Goal: Task Accomplishment & Management: Use online tool/utility

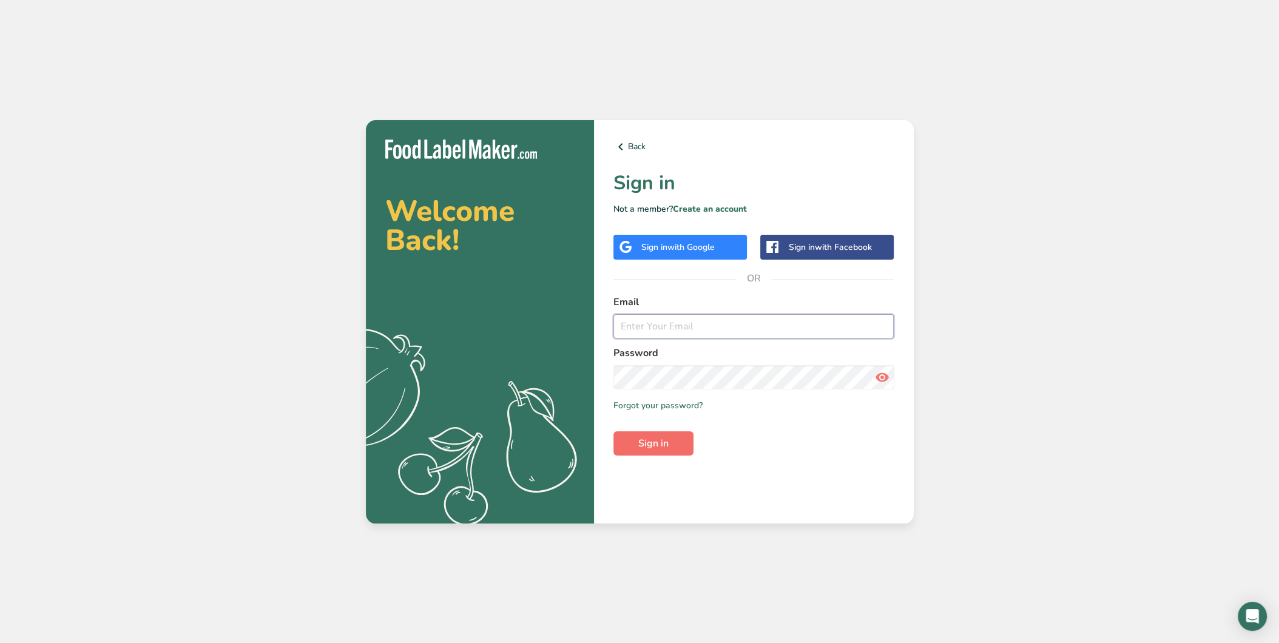
type input "[EMAIL_ADDRESS][DOMAIN_NAME]"
click at [676, 442] on button "Sign in" at bounding box center [654, 444] width 80 height 24
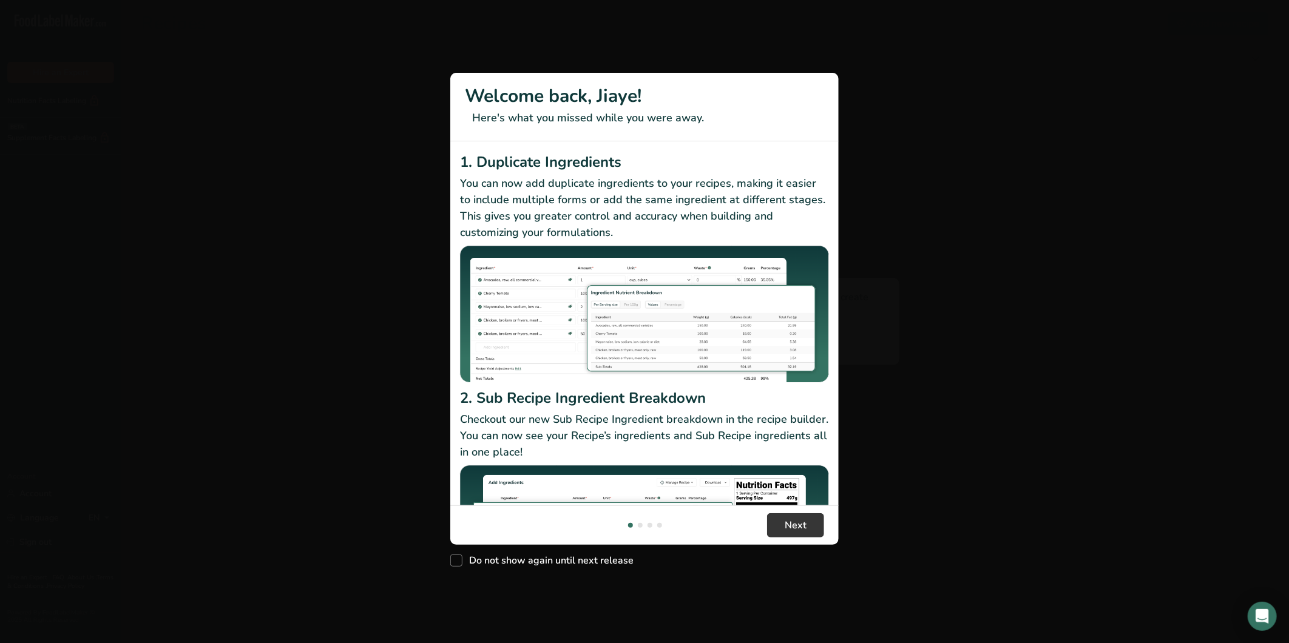
click at [676, 304] on div "1. Duplicate Ingredients You can now add duplicate ingredients to your recipes,…" at bounding box center [644, 269] width 369 height 237
click at [808, 526] on button "Next" at bounding box center [795, 525] width 57 height 24
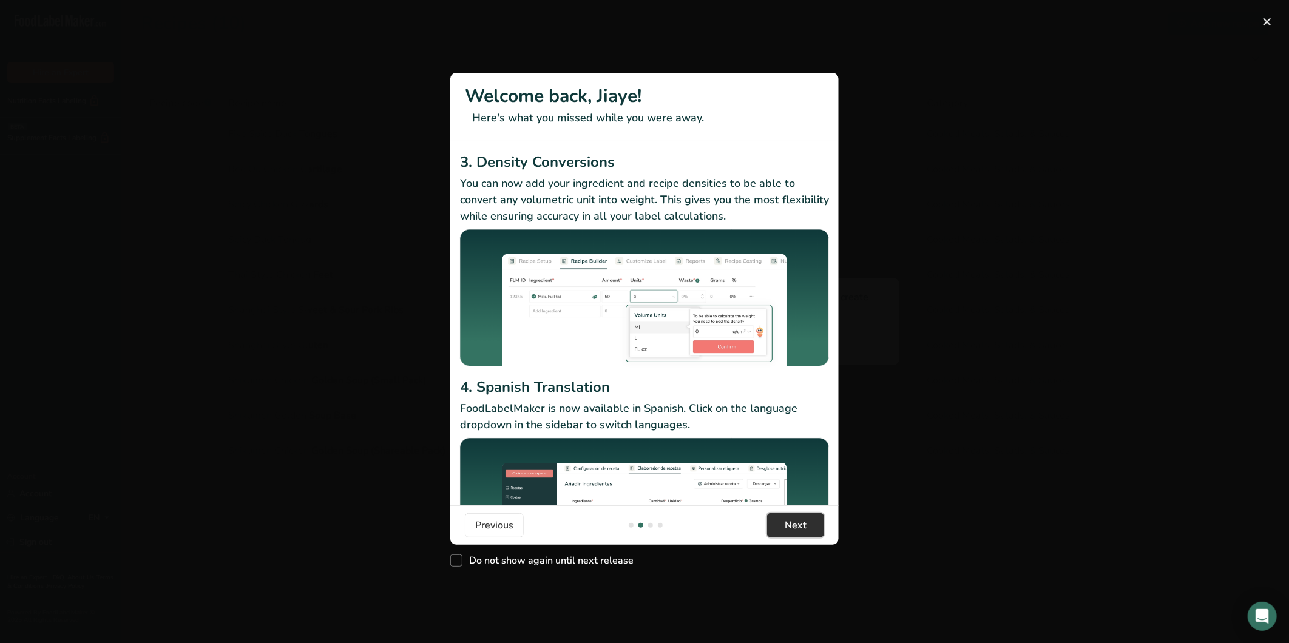
click at [801, 523] on span "Next" at bounding box center [796, 525] width 22 height 15
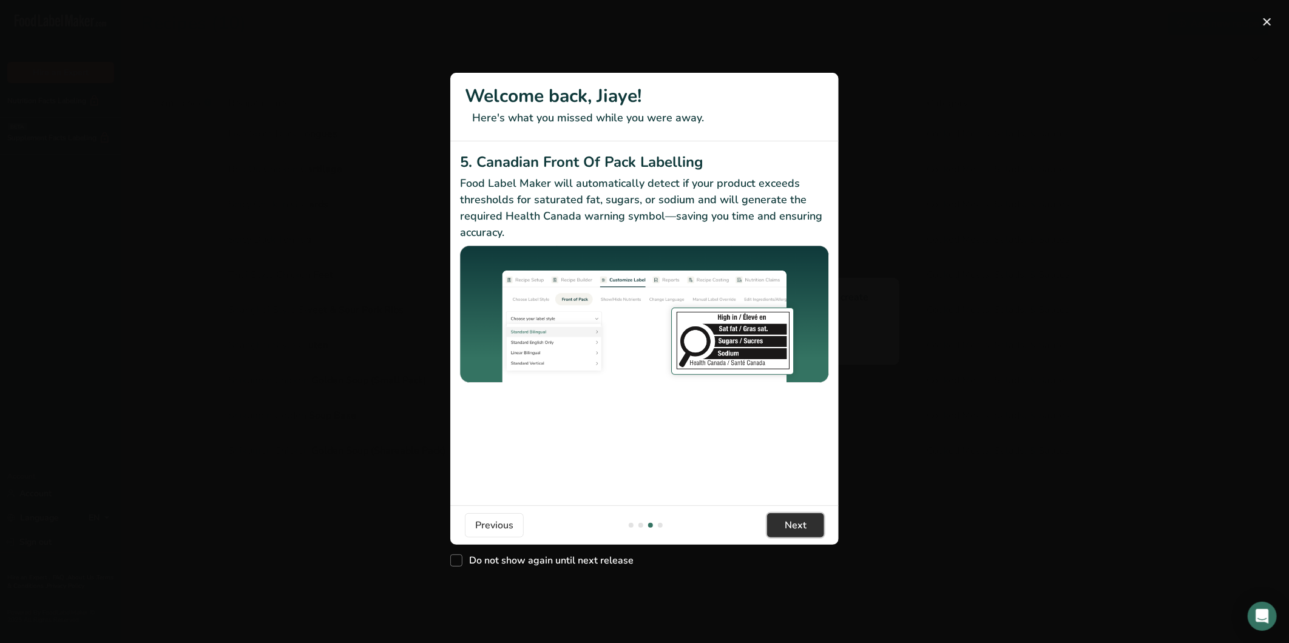
click at [801, 523] on span "Next" at bounding box center [796, 525] width 22 height 15
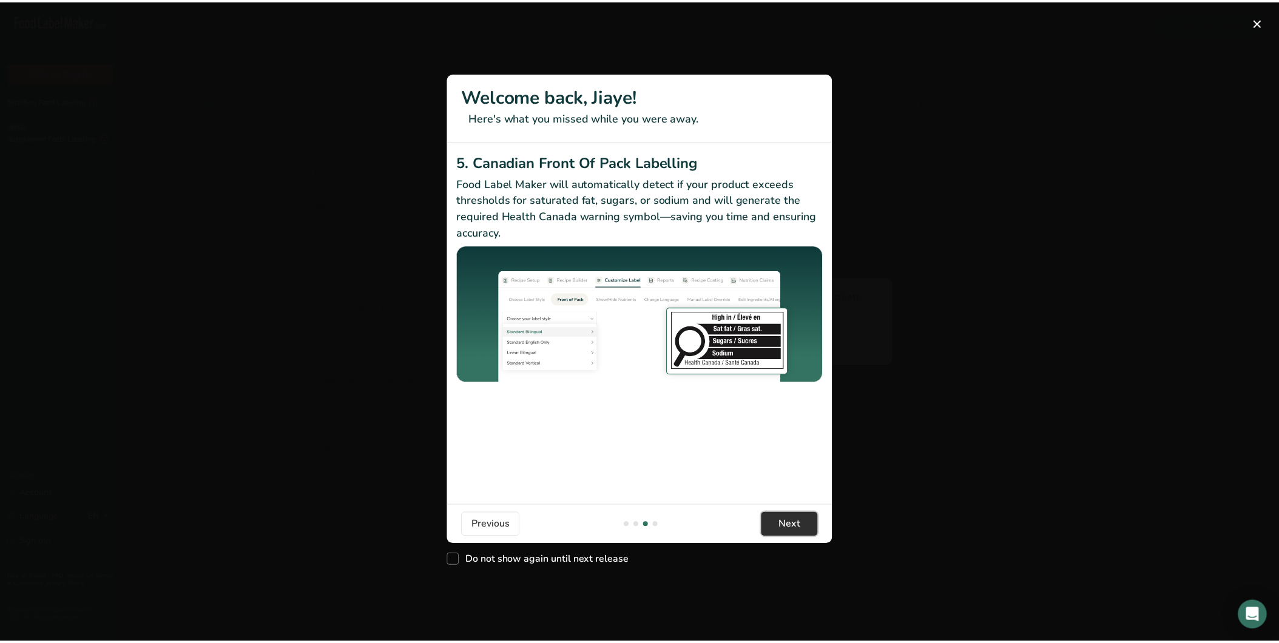
scroll to position [0, 1165]
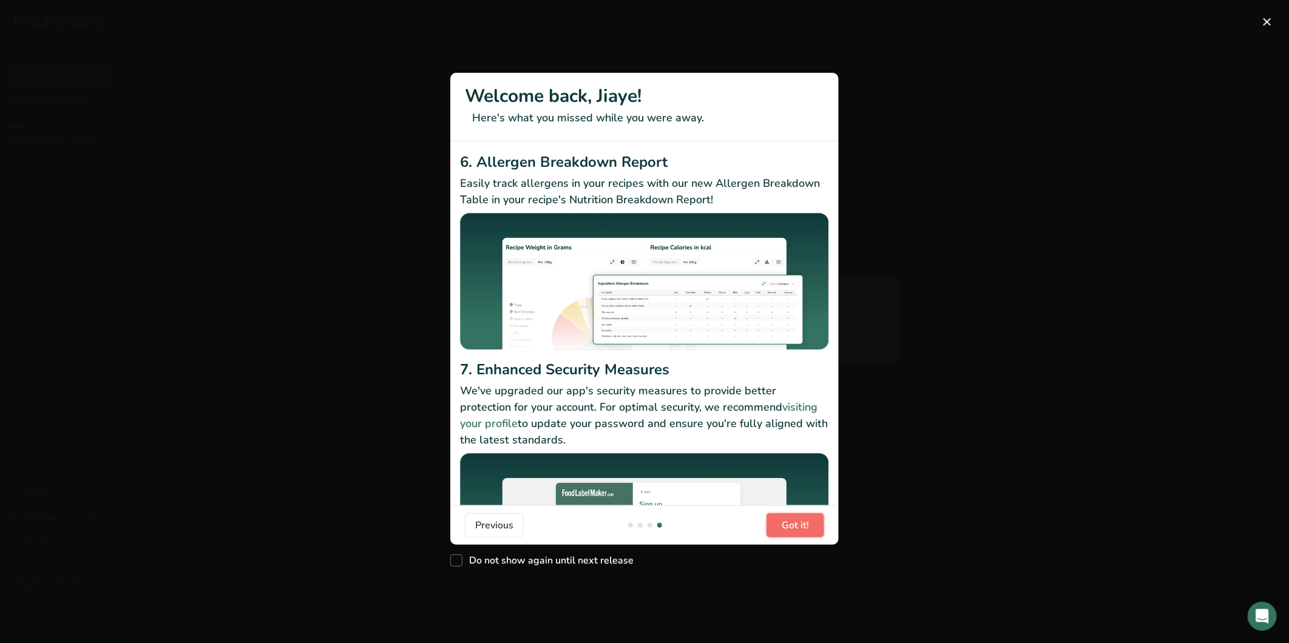
click at [801, 523] on span "Got it!" at bounding box center [795, 525] width 27 height 15
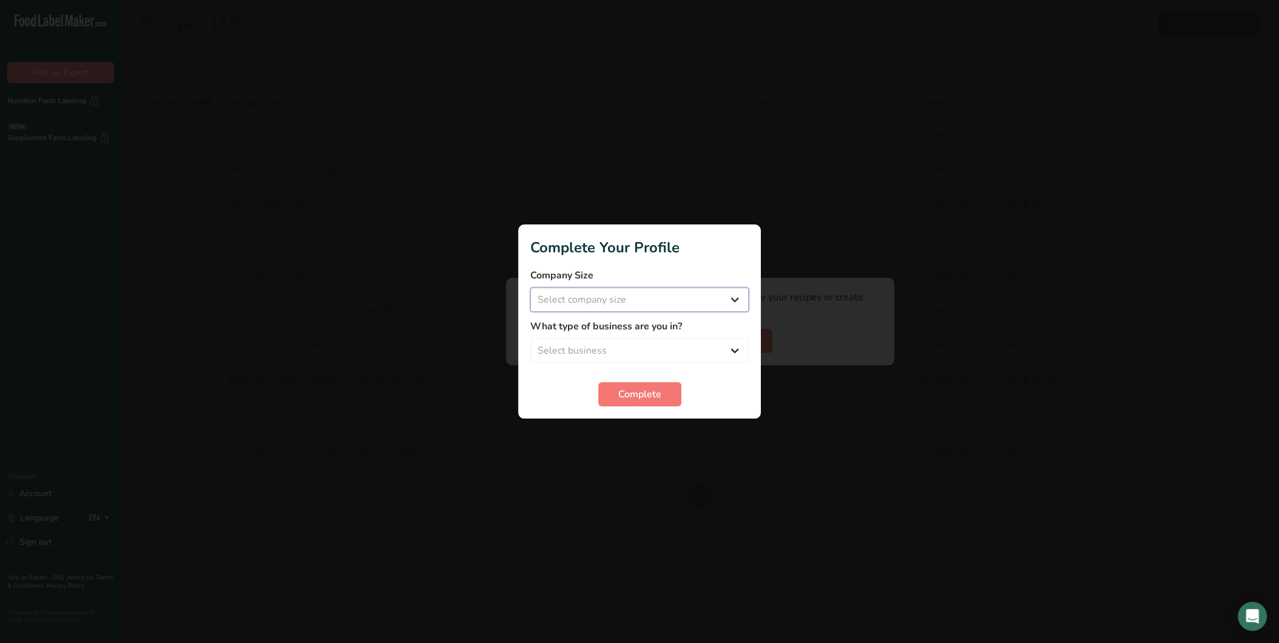
click at [690, 310] on select "Select company size Fewer than 10 Employees 10 to 50 Employees 51 to 500 Employ…" at bounding box center [639, 300] width 218 height 24
select select "1"
click at [530, 288] on select "Select company size Fewer than 10 Employees 10 to 50 Employees 51 to 500 Employ…" at bounding box center [639, 300] width 218 height 24
click at [676, 347] on select "Select business Packaged Food Manufacturer Restaurant & Cafe Bakery Meal Plans …" at bounding box center [639, 351] width 218 height 24
select select "1"
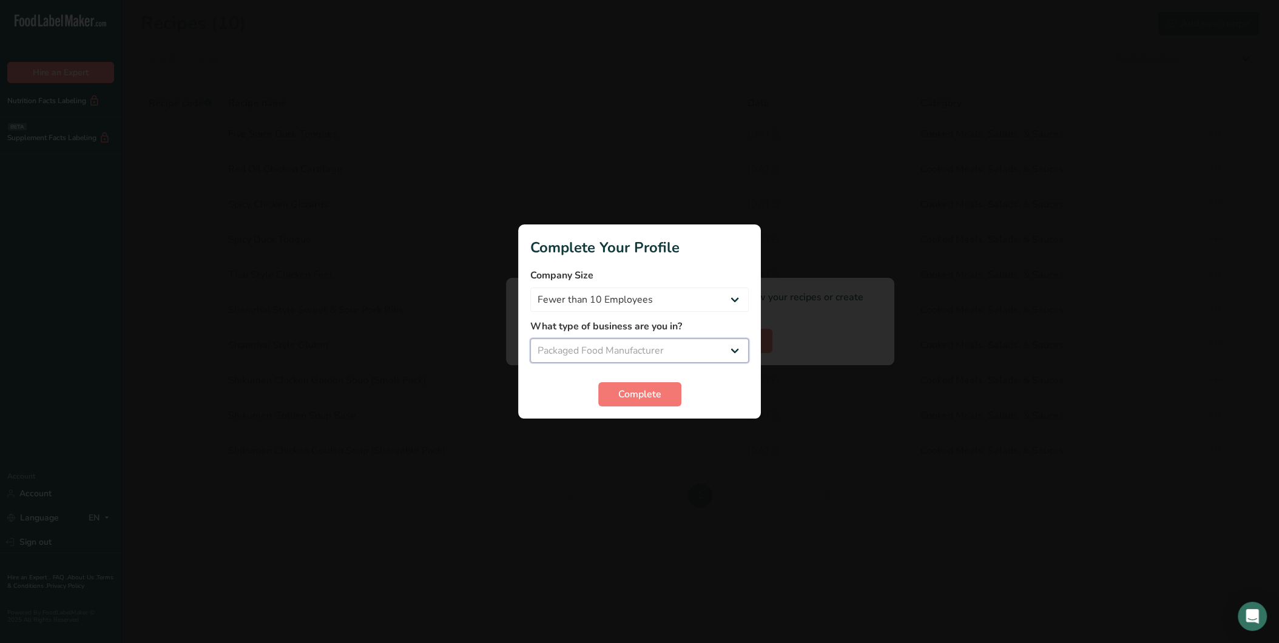
click at [530, 339] on select "Select business Packaged Food Manufacturer Restaurant & Cafe Bakery Meal Plans …" at bounding box center [639, 351] width 218 height 24
click at [651, 389] on span "Complete" at bounding box center [639, 394] width 43 height 15
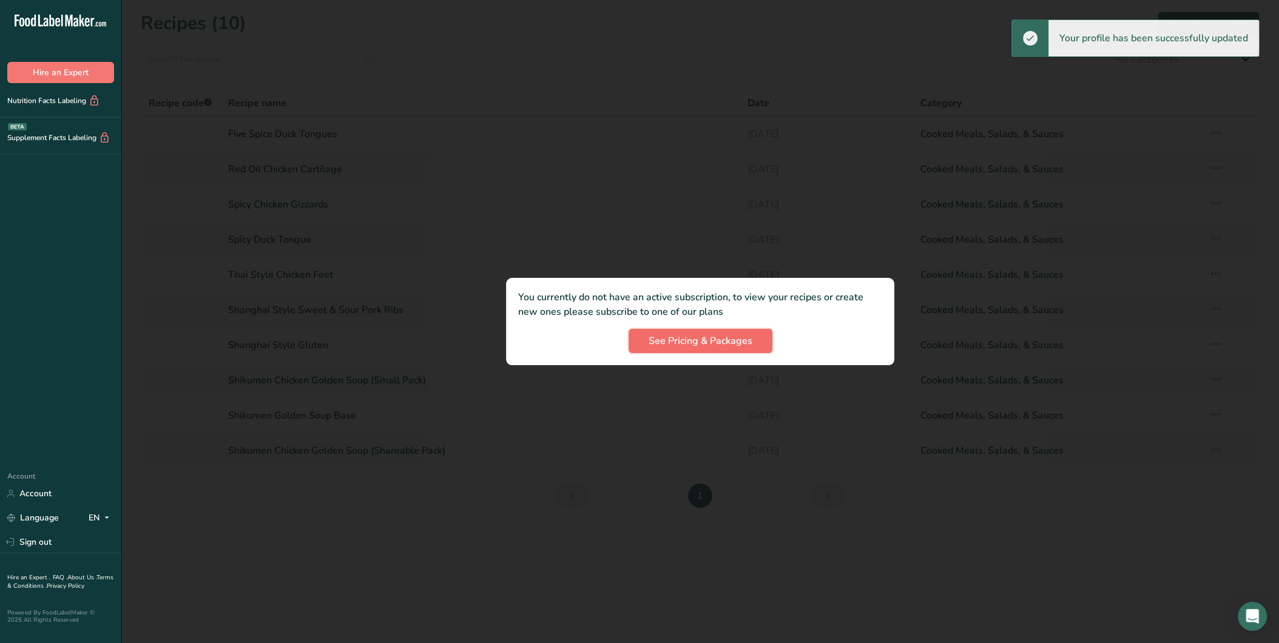
click at [697, 339] on span "See Pricing & Packages" at bounding box center [701, 341] width 104 height 15
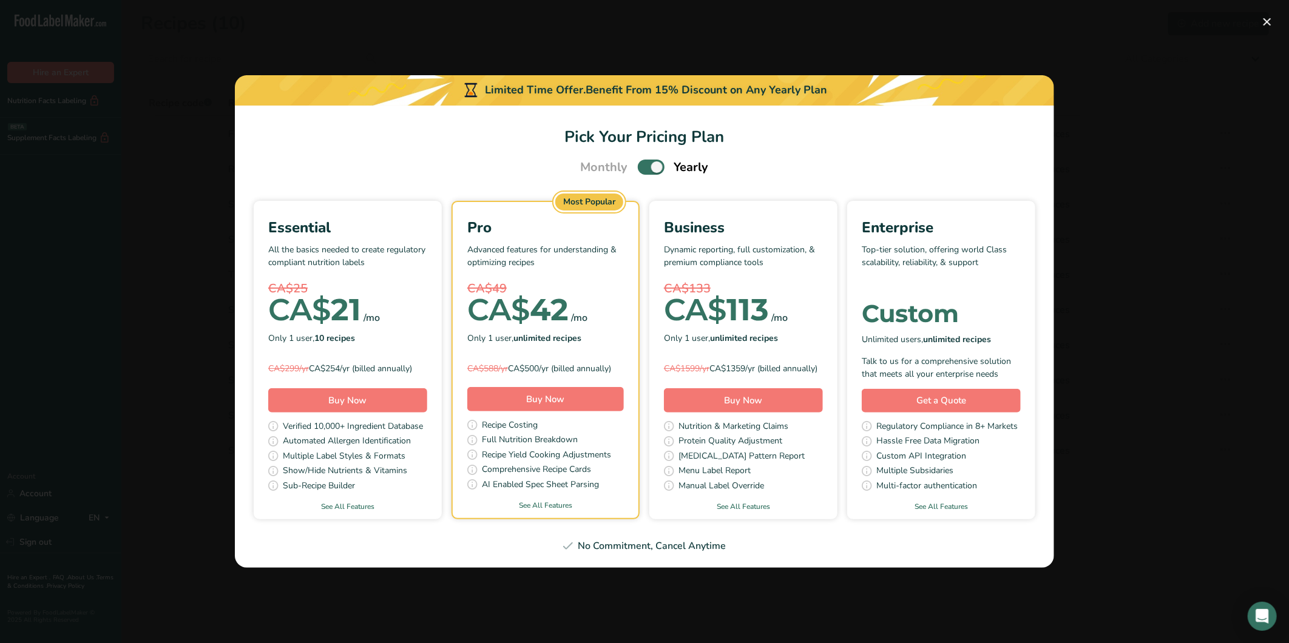
drag, startPoint x: 442, startPoint y: 151, endPoint x: 396, endPoint y: 137, distance: 48.0
click at [396, 137] on h1 "Pick Your Pricing Plan" at bounding box center [644, 137] width 790 height 24
click at [653, 162] on span "Pick Your Pricing Plan Modal" at bounding box center [651, 167] width 27 height 15
click at [646, 163] on input "Pick Your Pricing Plan Modal" at bounding box center [642, 167] width 8 height 8
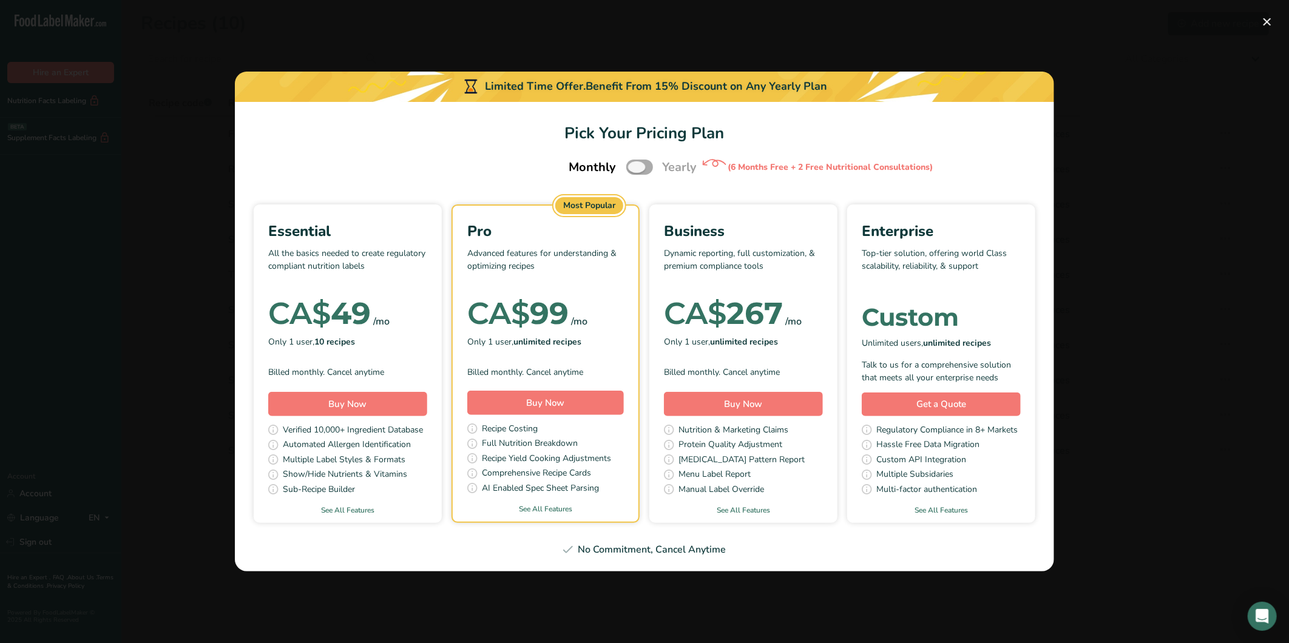
click at [648, 164] on span "Pick Your Pricing Plan Modal" at bounding box center [639, 167] width 27 height 15
click at [634, 164] on input "Pick Your Pricing Plan Modal" at bounding box center [630, 167] width 8 height 8
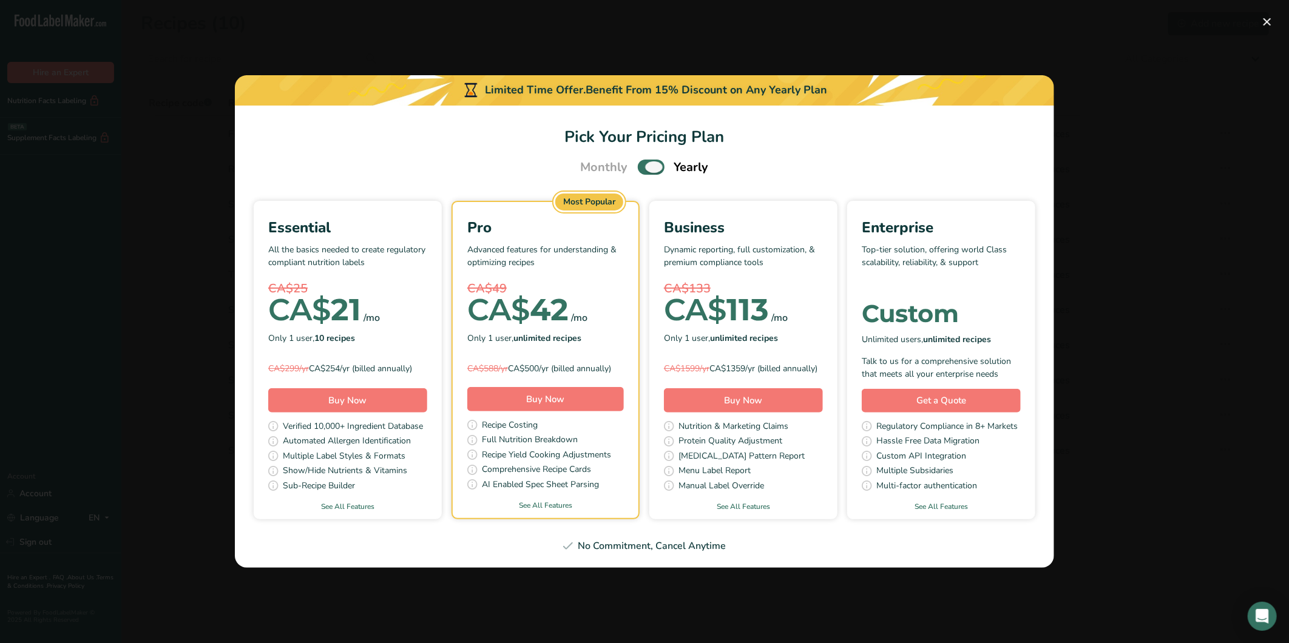
click at [648, 160] on span "Pick Your Pricing Plan Modal" at bounding box center [651, 167] width 27 height 15
click at [646, 163] on input "Pick Your Pricing Plan Modal" at bounding box center [642, 167] width 8 height 8
checkbox input "false"
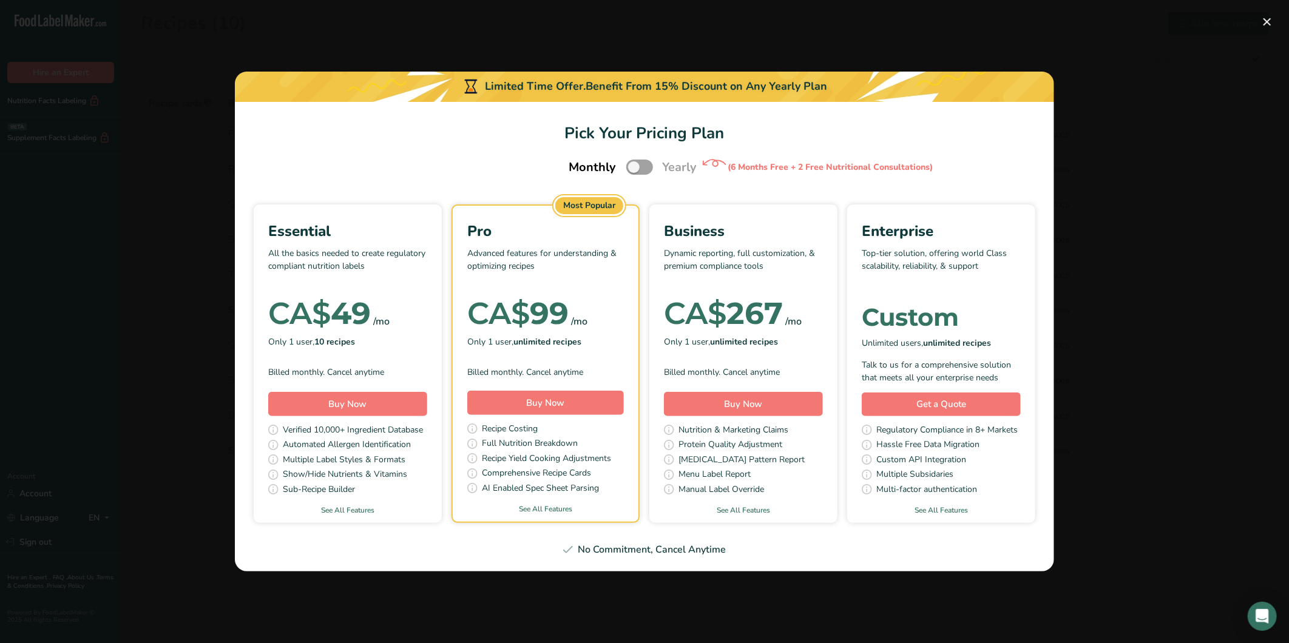
drag, startPoint x: 861, startPoint y: -4, endPoint x: 815, endPoint y: 135, distance: 147.0
click at [815, 135] on h1 "Pick Your Pricing Plan" at bounding box center [644, 133] width 790 height 24
click at [578, 392] on button "Buy Now" at bounding box center [545, 403] width 157 height 24
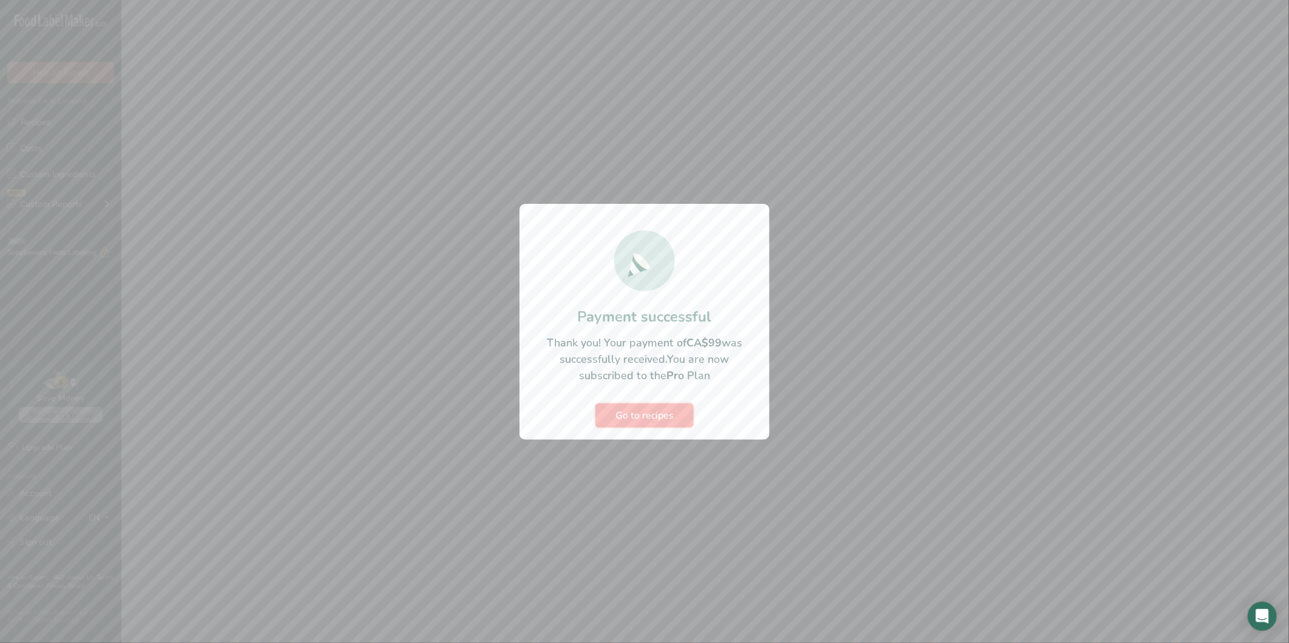
click at [654, 411] on span "Go to recipes" at bounding box center [644, 415] width 58 height 15
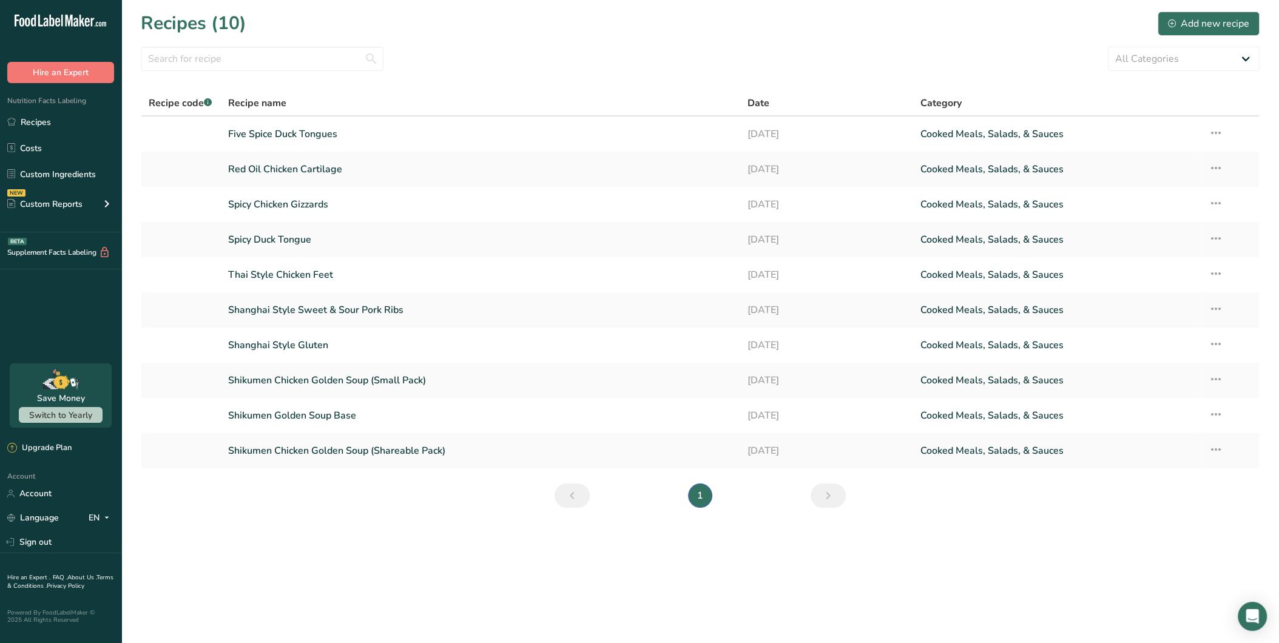
click at [442, 550] on main "Recipes (10) Add new recipe All Categories Baked Goods [GEOGRAPHIC_DATA] Confec…" at bounding box center [639, 321] width 1279 height 643
click at [401, 496] on section "Recipes (10) Add new recipe All Categories Baked Goods [GEOGRAPHIC_DATA] Confec…" at bounding box center [700, 263] width 1158 height 527
click at [356, 309] on link "Shanghai Style Sweet & Sour Pork Ribs" at bounding box center [480, 309] width 505 height 25
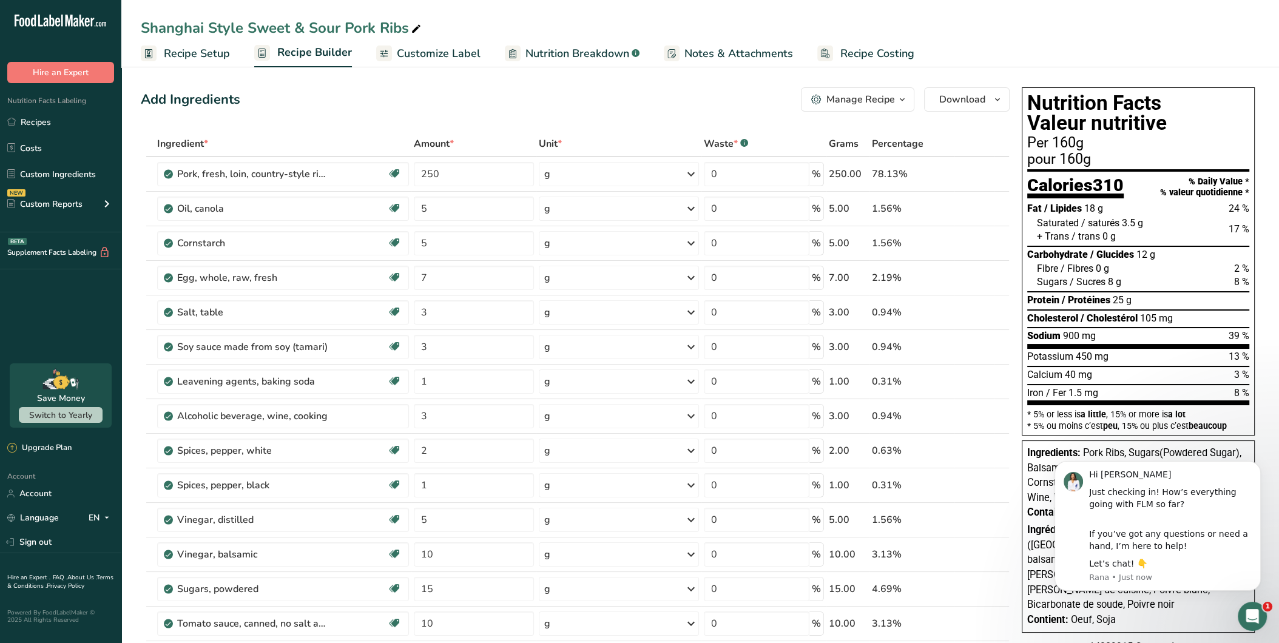
click at [445, 94] on div "Add Ingredients Manage Recipe Delete Recipe Duplicate Recipe Scale Recipe Save …" at bounding box center [575, 99] width 869 height 24
click at [988, 174] on icon at bounding box center [984, 174] width 8 height 13
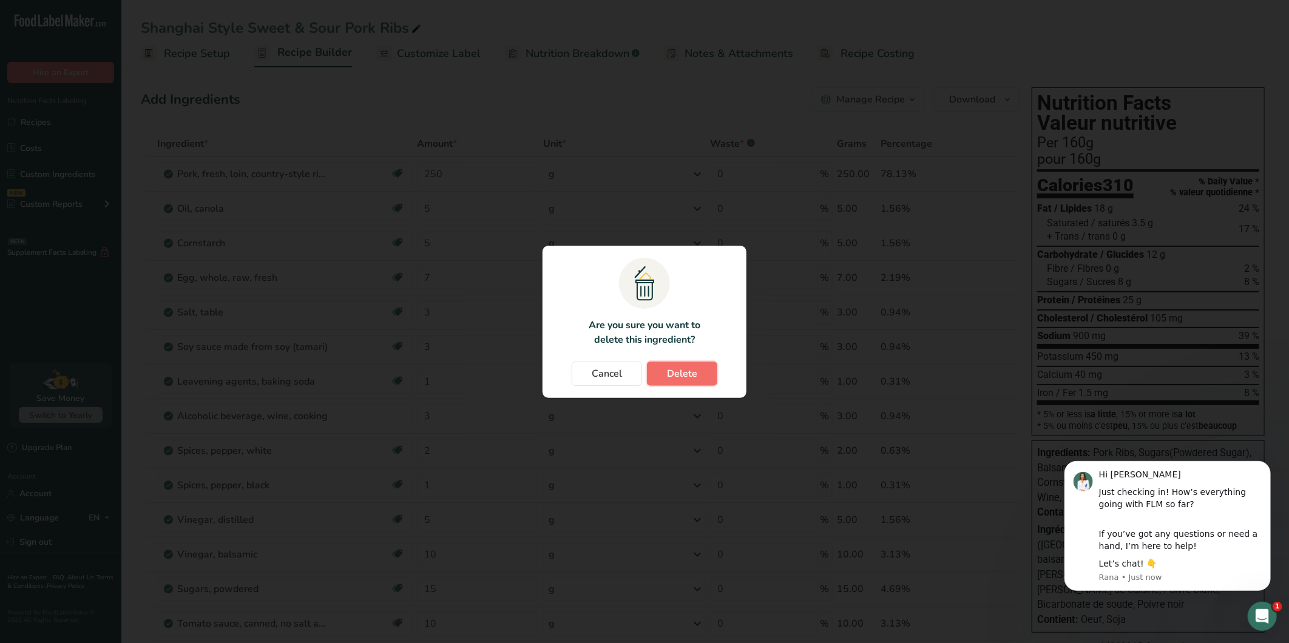
click at [688, 375] on span "Delete" at bounding box center [682, 374] width 30 height 15
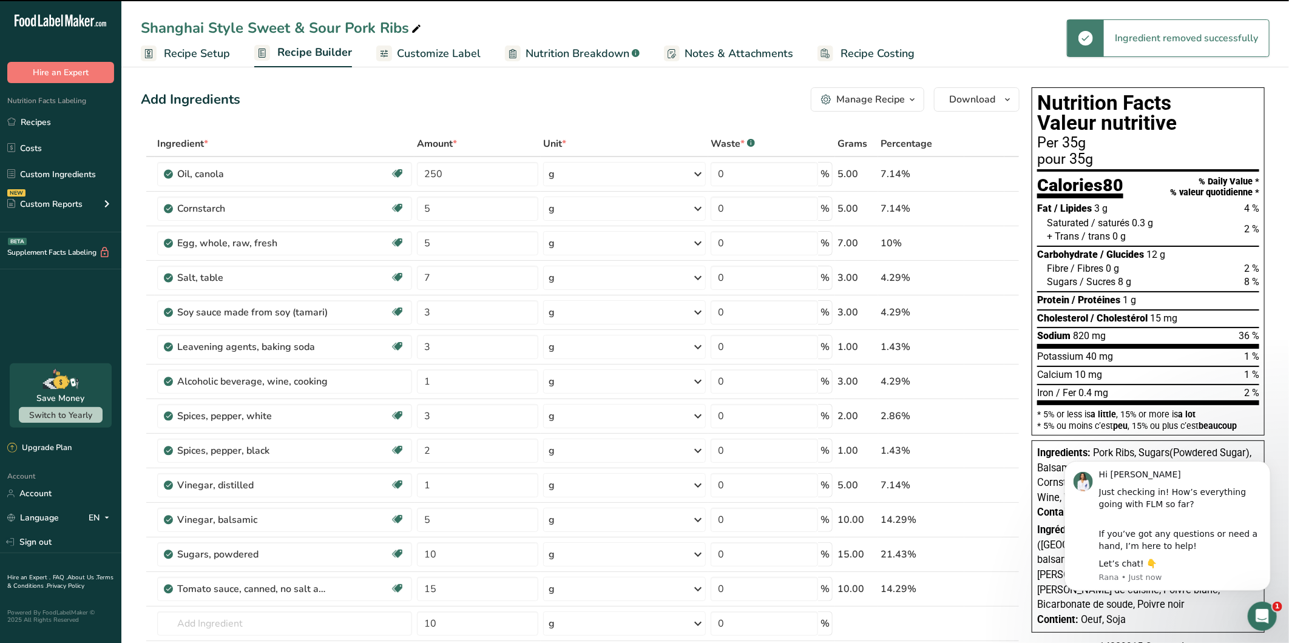
type input "5"
type input "7"
type input "3"
type input "1"
type input "3"
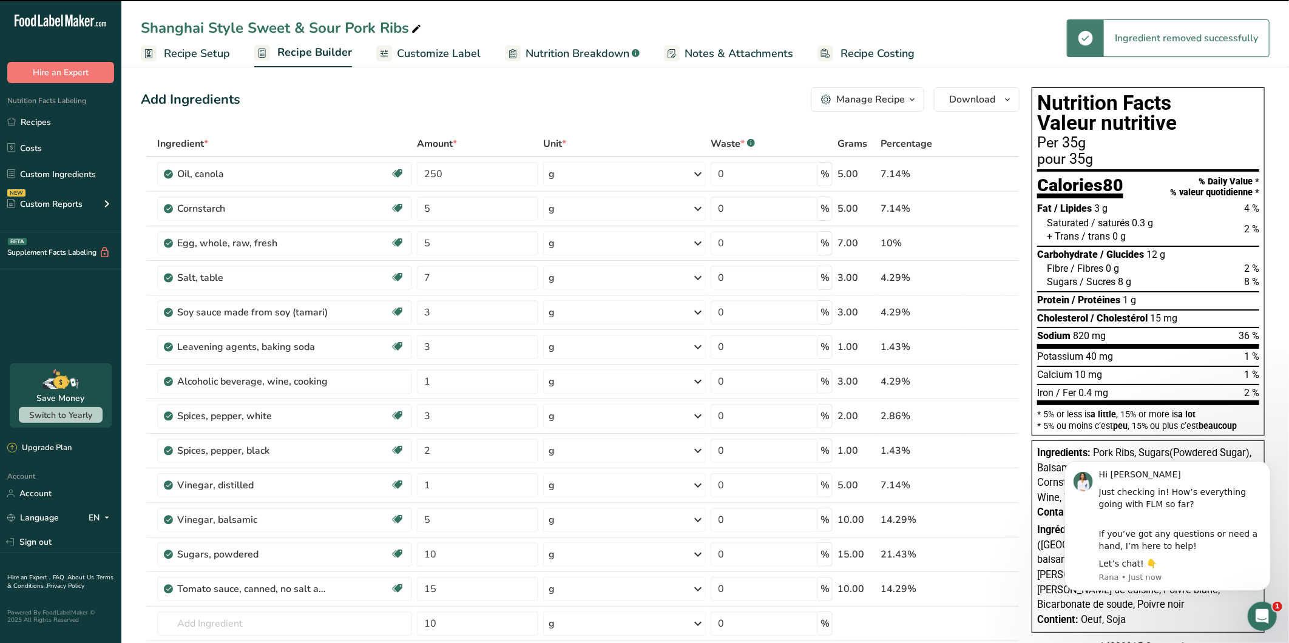
type input "2"
type input "1"
type input "5"
type input "10"
type input "15"
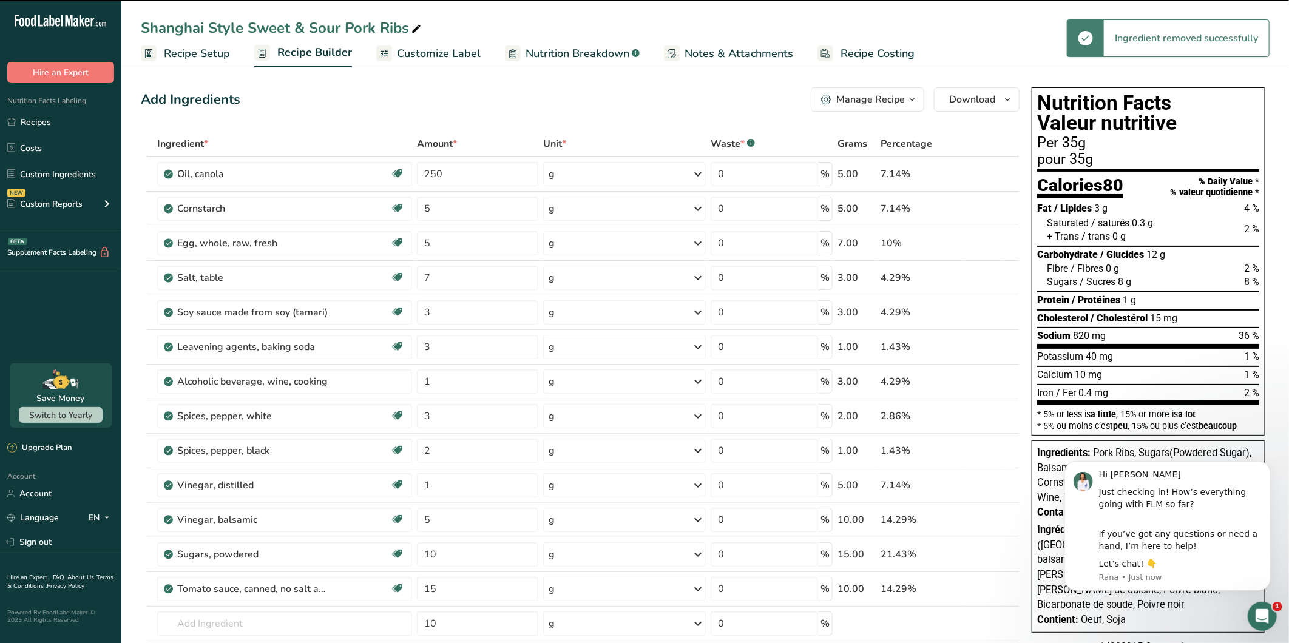
type input "10"
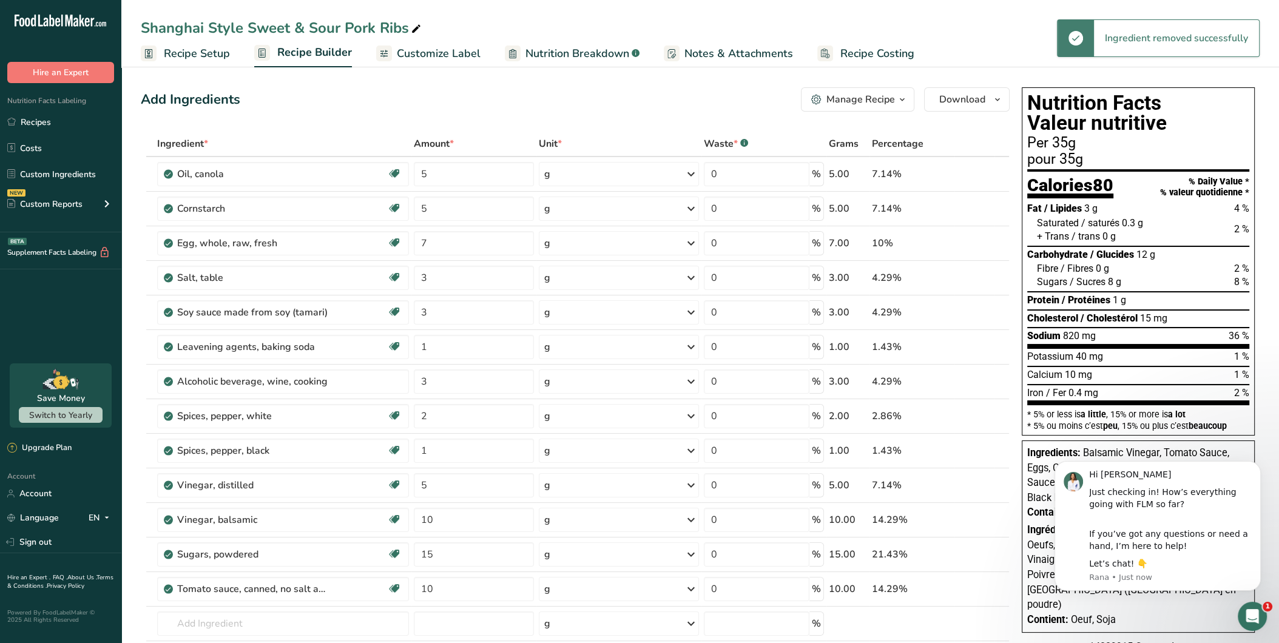
click at [984, 171] on icon at bounding box center [984, 174] width 8 height 13
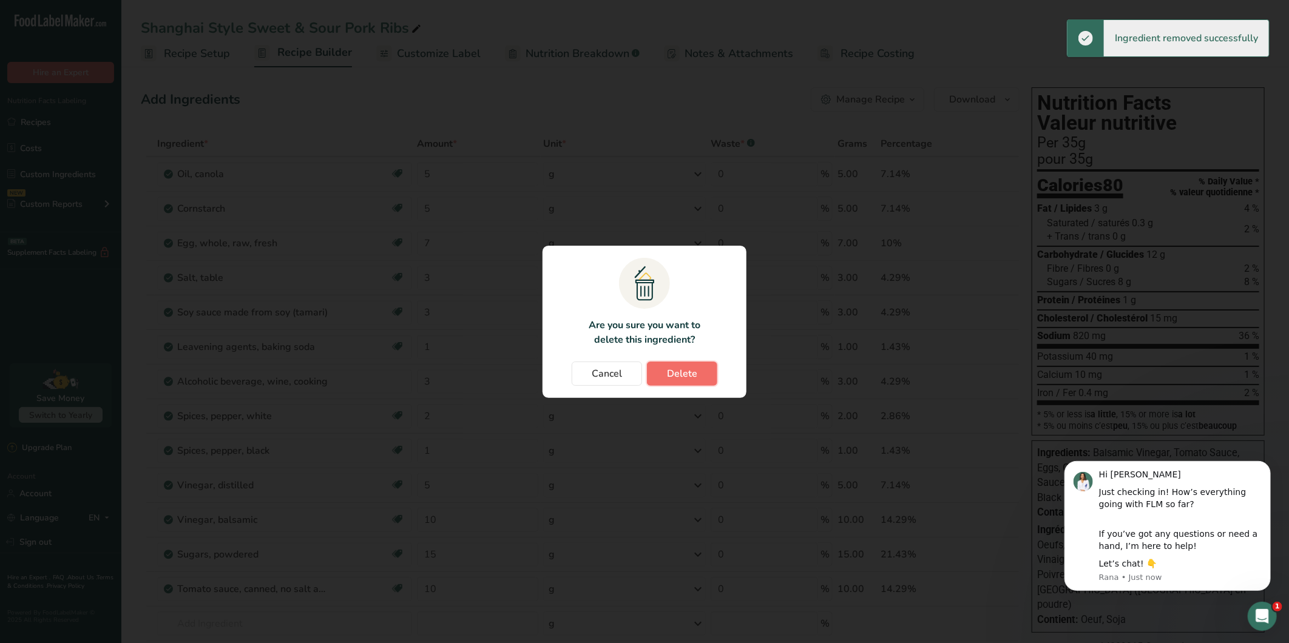
click at [680, 380] on span "Delete" at bounding box center [682, 374] width 30 height 15
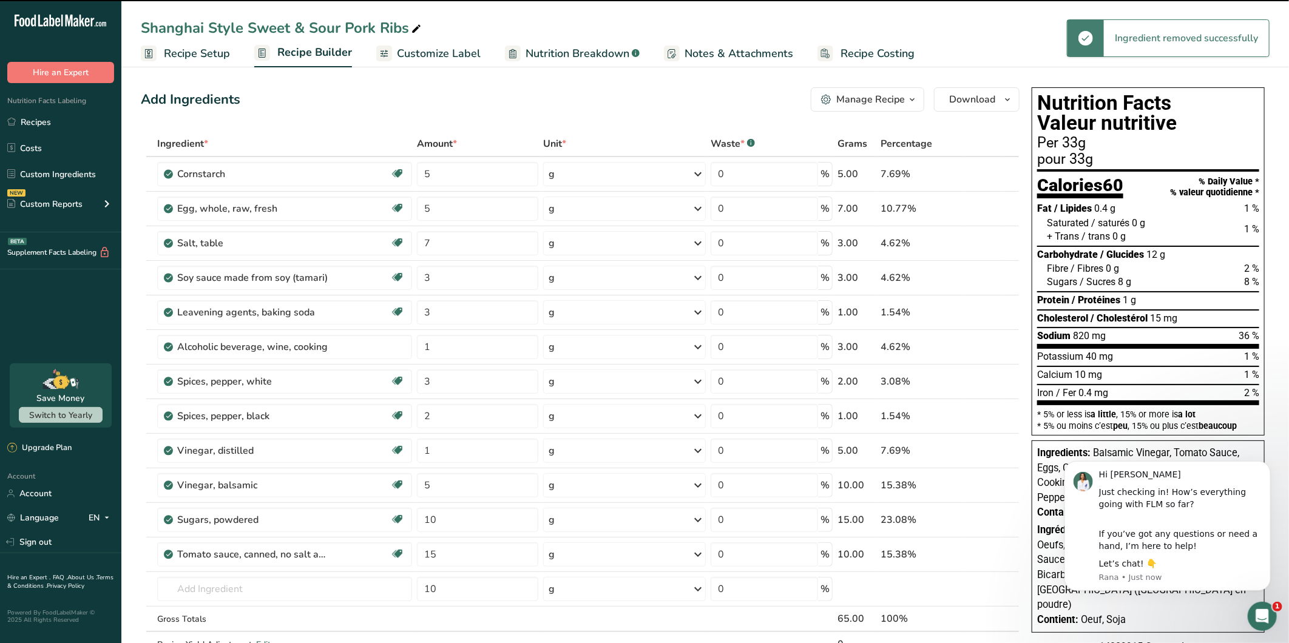
type input "7"
type input "3"
type input "1"
type input "3"
type input "2"
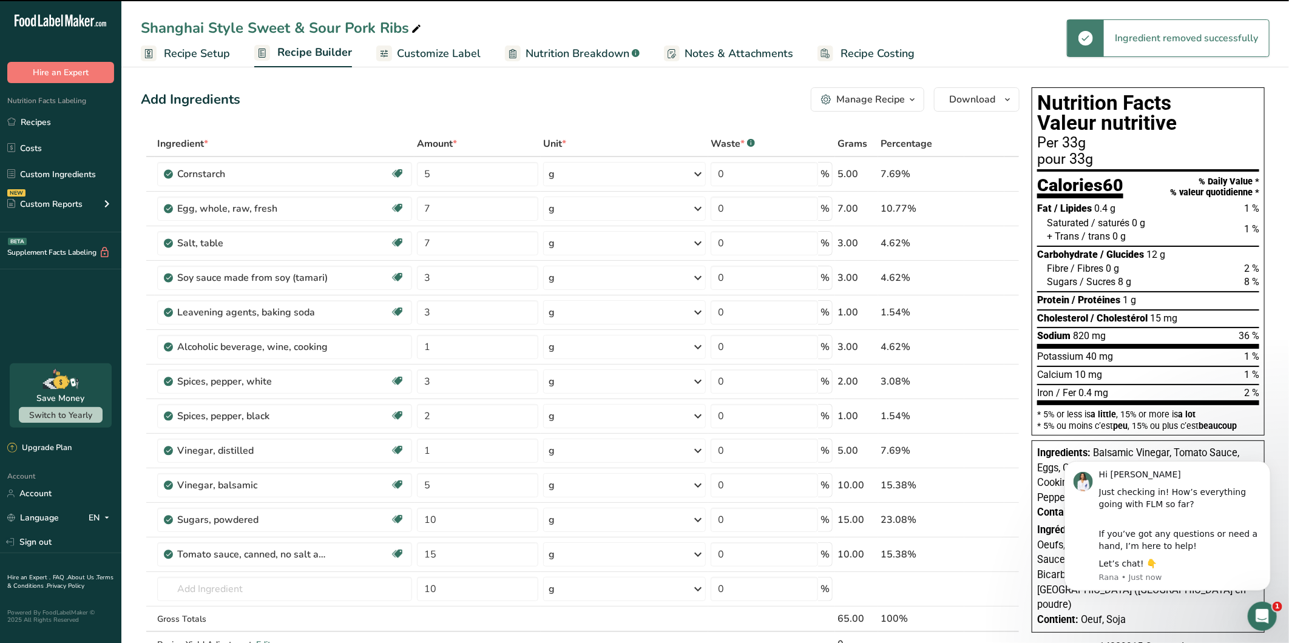
type input "1"
type input "5"
type input "10"
type input "15"
type input "10"
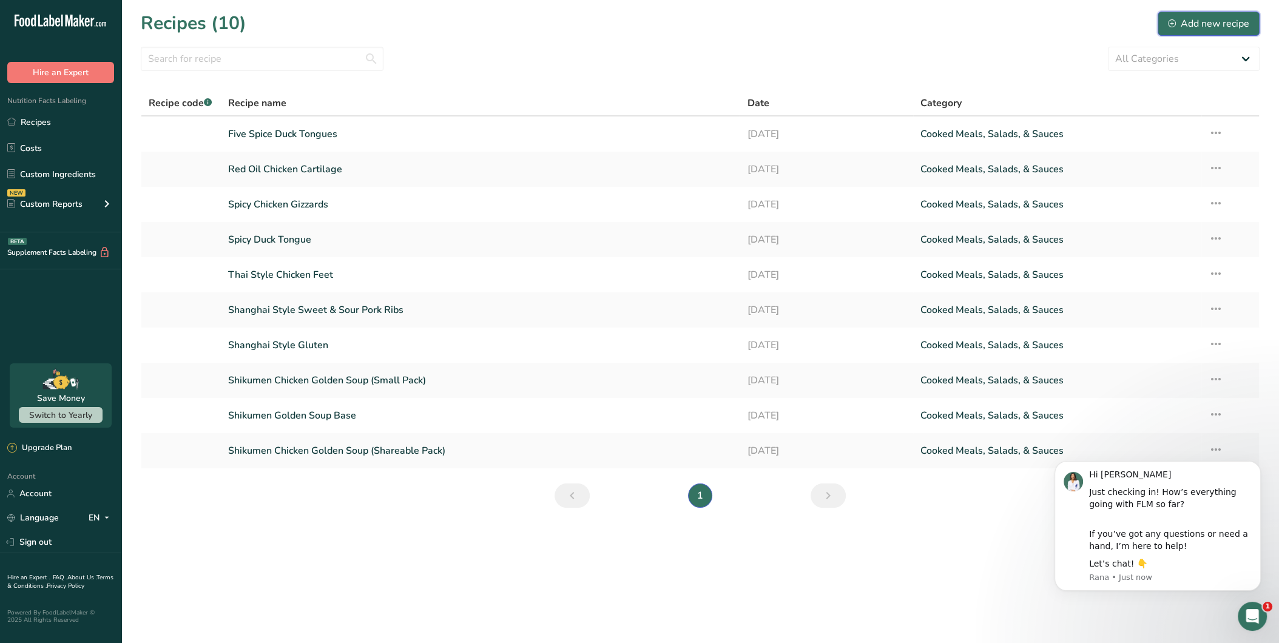
click at [1194, 25] on div "Add new recipe" at bounding box center [1208, 23] width 81 height 15
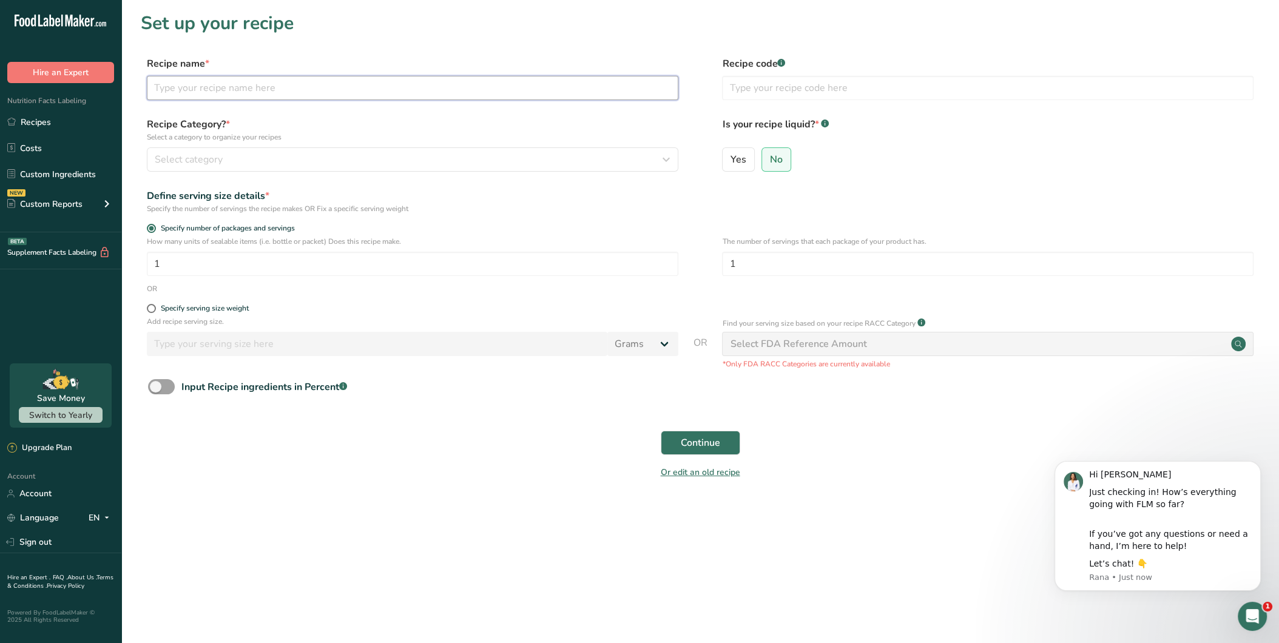
click at [222, 87] on input "text" at bounding box center [413, 88] width 532 height 24
paste input "Pork [PERSON_NAME] Broth with Herbs & Soybean"
type input "Pork [PERSON_NAME] Broth with Herbs & Soybean"
click at [827, 83] on input "text" at bounding box center [988, 88] width 532 height 24
click at [320, 156] on div "Select category" at bounding box center [409, 159] width 509 height 15
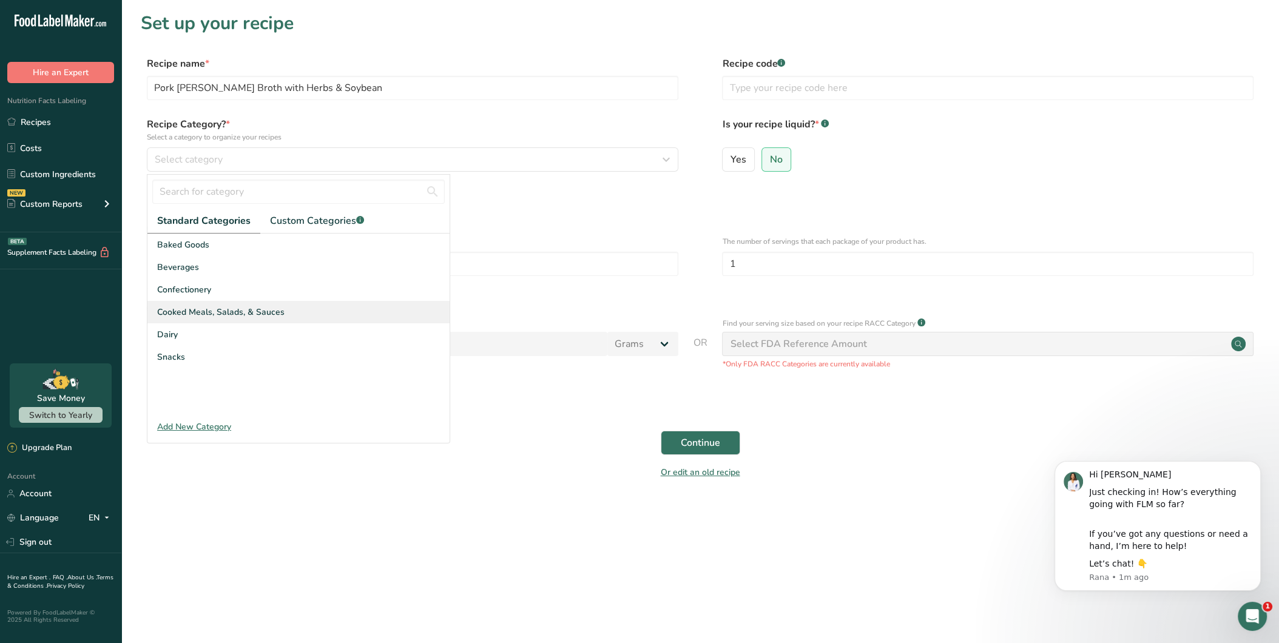
click at [244, 312] on span "Cooked Meals, Salads, & Sauces" at bounding box center [220, 312] width 127 height 13
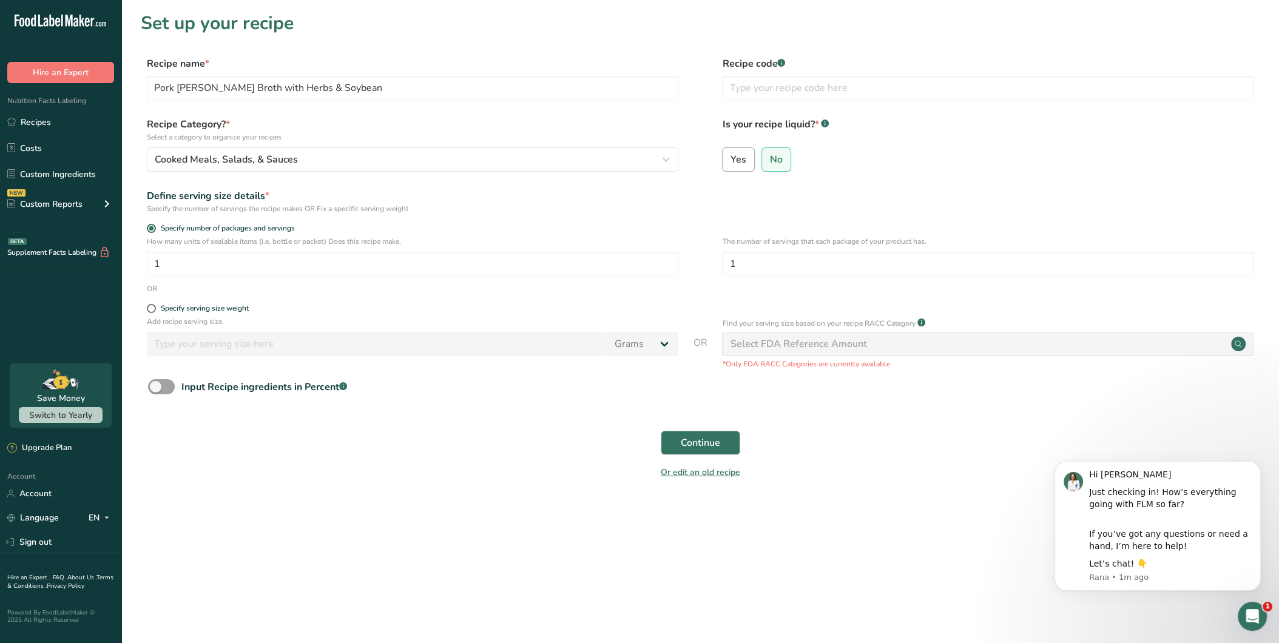
click at [750, 158] on label "Yes" at bounding box center [738, 159] width 33 height 24
click at [731, 158] on input "Yes" at bounding box center [727, 159] width 8 height 8
radio input "true"
radio input "false"
select select "22"
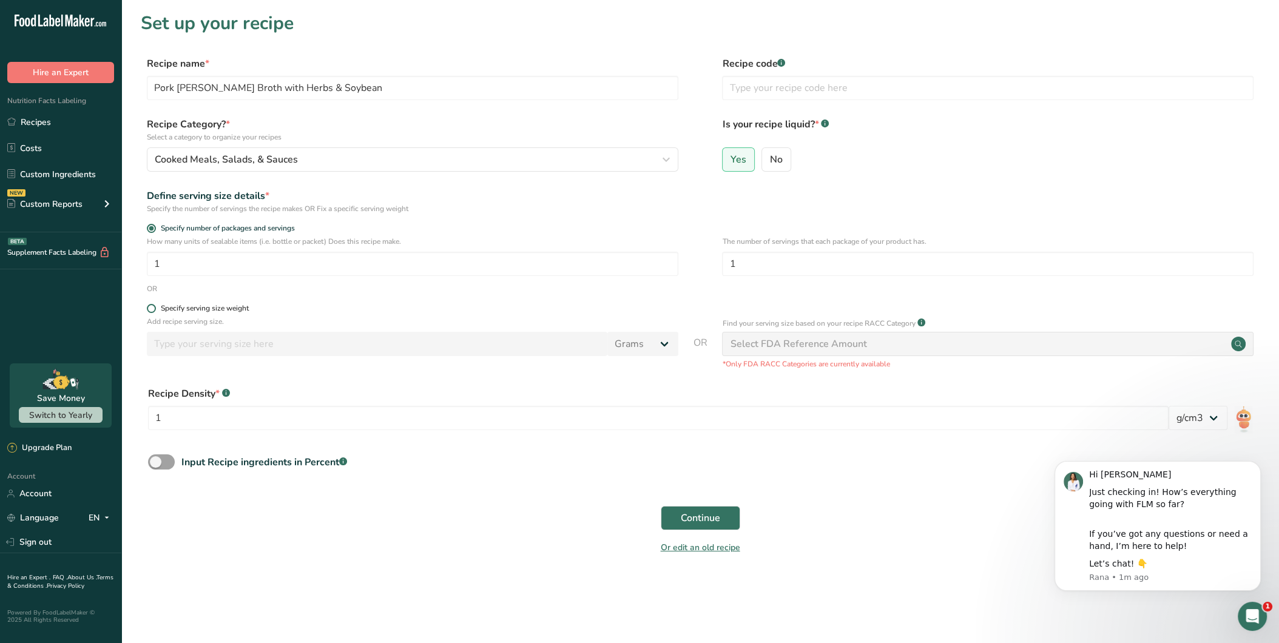
click at [232, 310] on div "Specify serving size weight" at bounding box center [205, 308] width 88 height 9
click at [155, 310] on input "Specify serving size weight" at bounding box center [151, 309] width 8 height 8
radio input "true"
radio input "false"
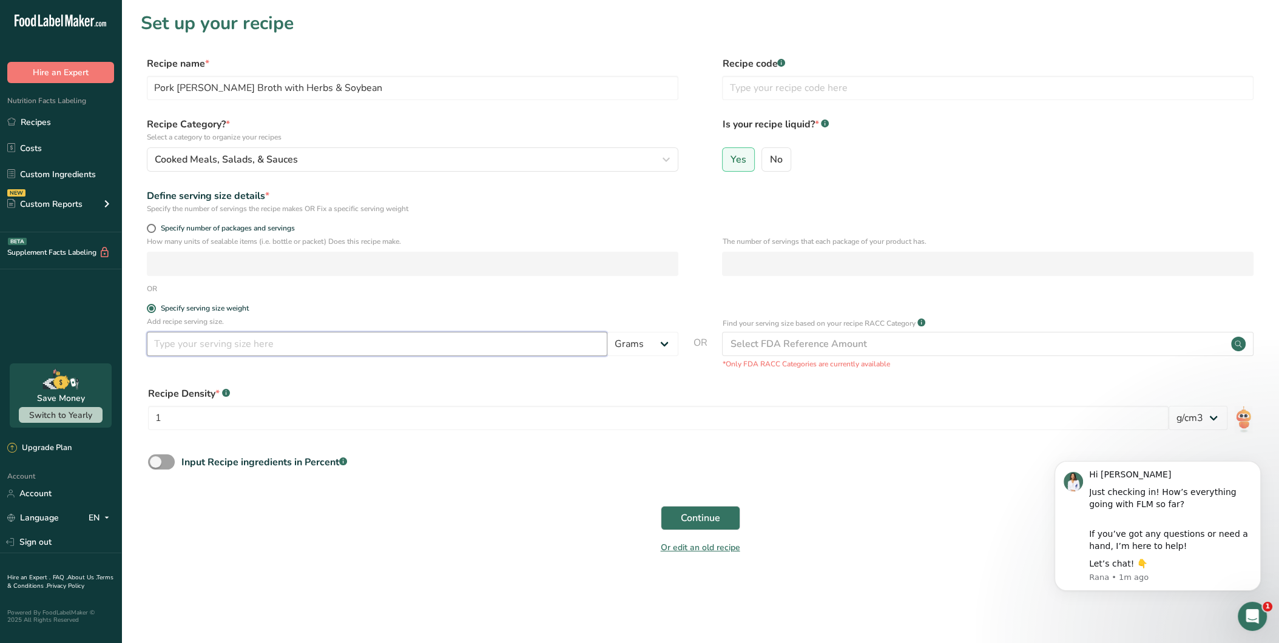
click at [280, 344] on input "number" at bounding box center [377, 344] width 461 height 24
type input "454"
click at [855, 390] on div "Recipe Density * .a-a{fill:#347362;}.b-a{fill:#fff;}" at bounding box center [658, 394] width 1021 height 15
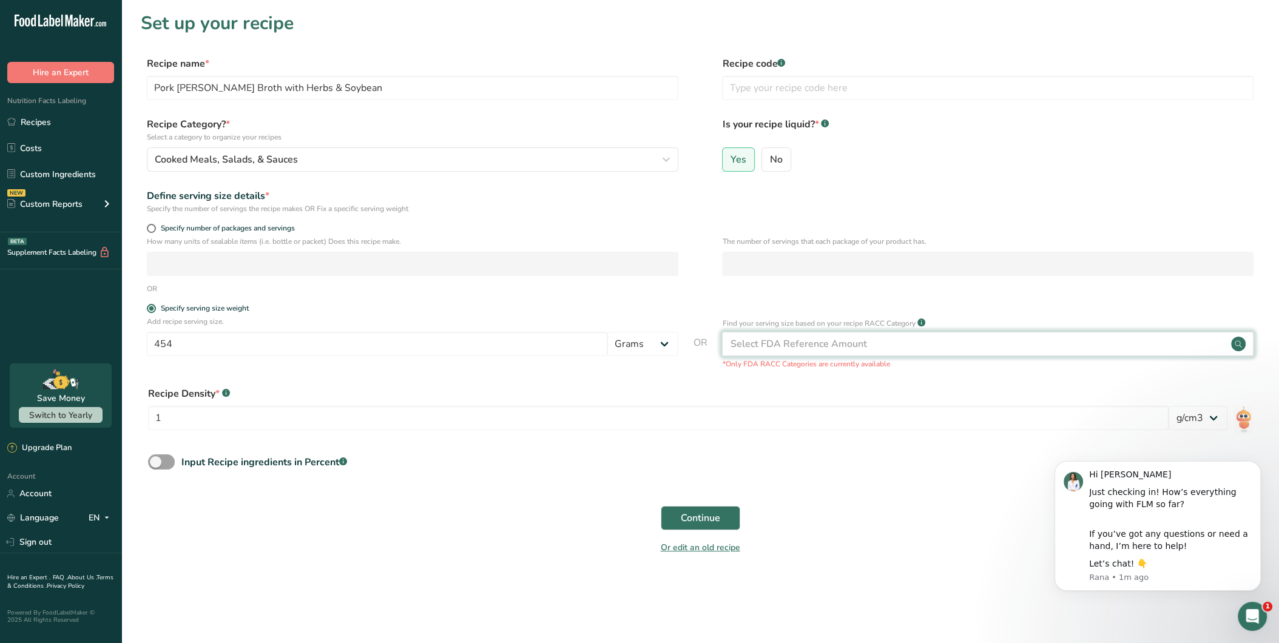
click at [879, 351] on div "Select FDA Reference Amount" at bounding box center [988, 344] width 532 height 24
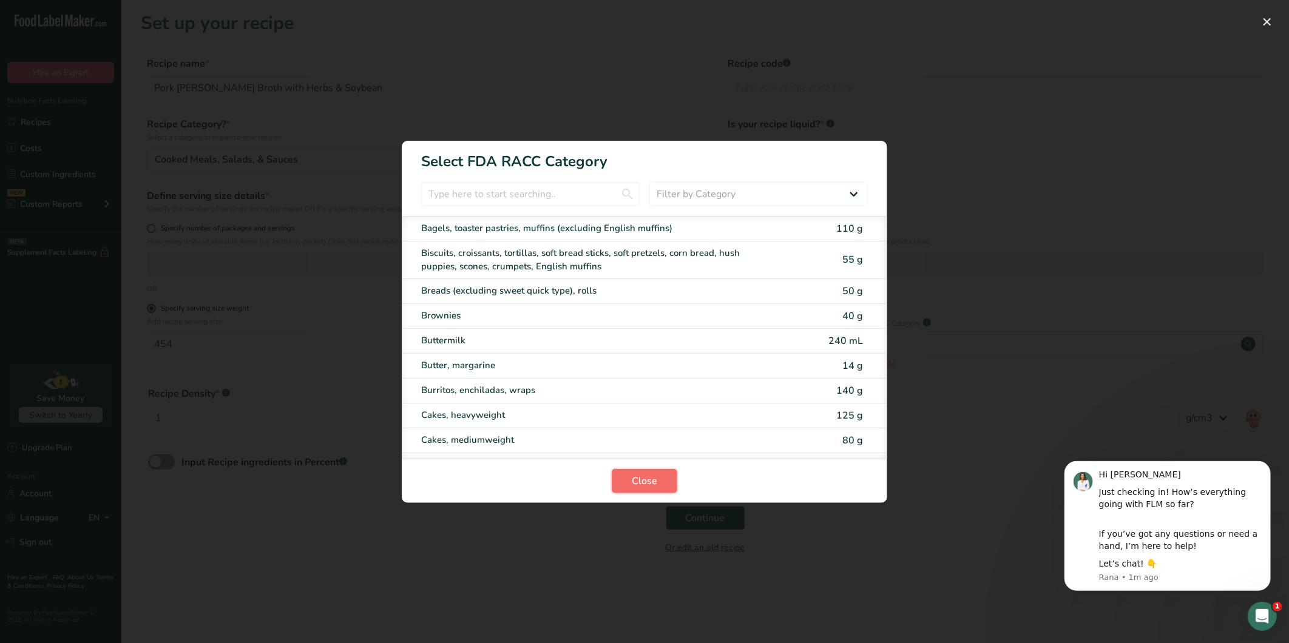
click at [647, 478] on span "Close" at bounding box center [644, 481] width 25 height 15
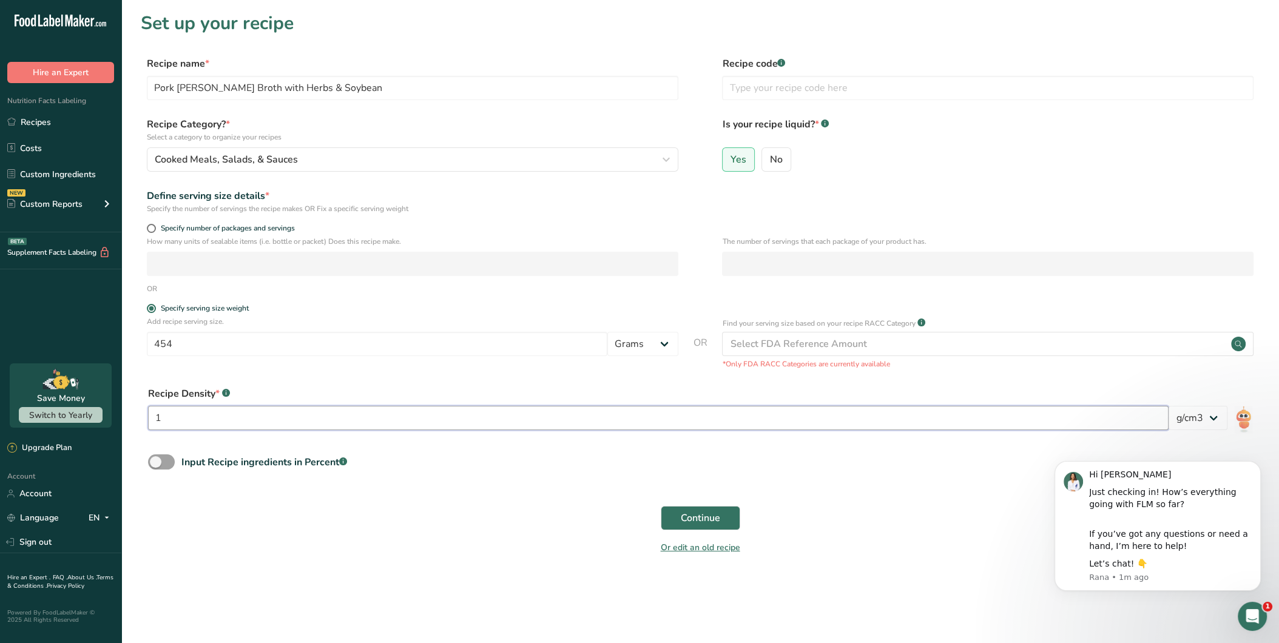
click at [455, 424] on input "1" at bounding box center [658, 418] width 1021 height 24
click at [711, 511] on span "Continue" at bounding box center [700, 518] width 39 height 15
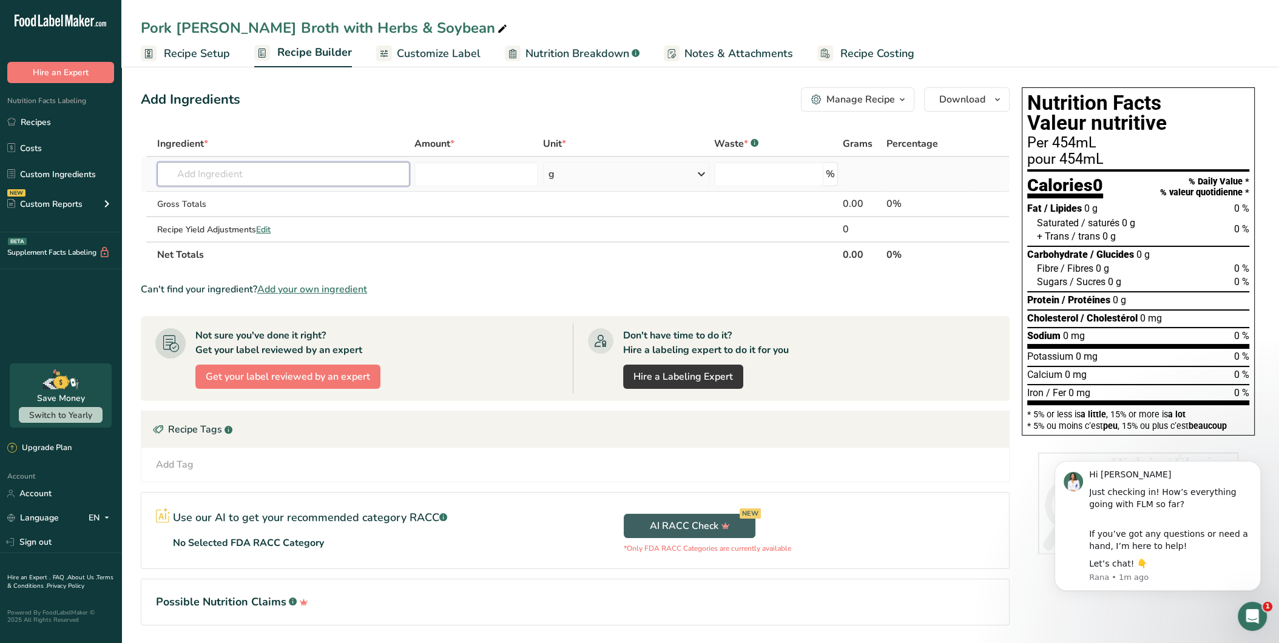
click at [276, 185] on input "text" at bounding box center [283, 174] width 252 height 24
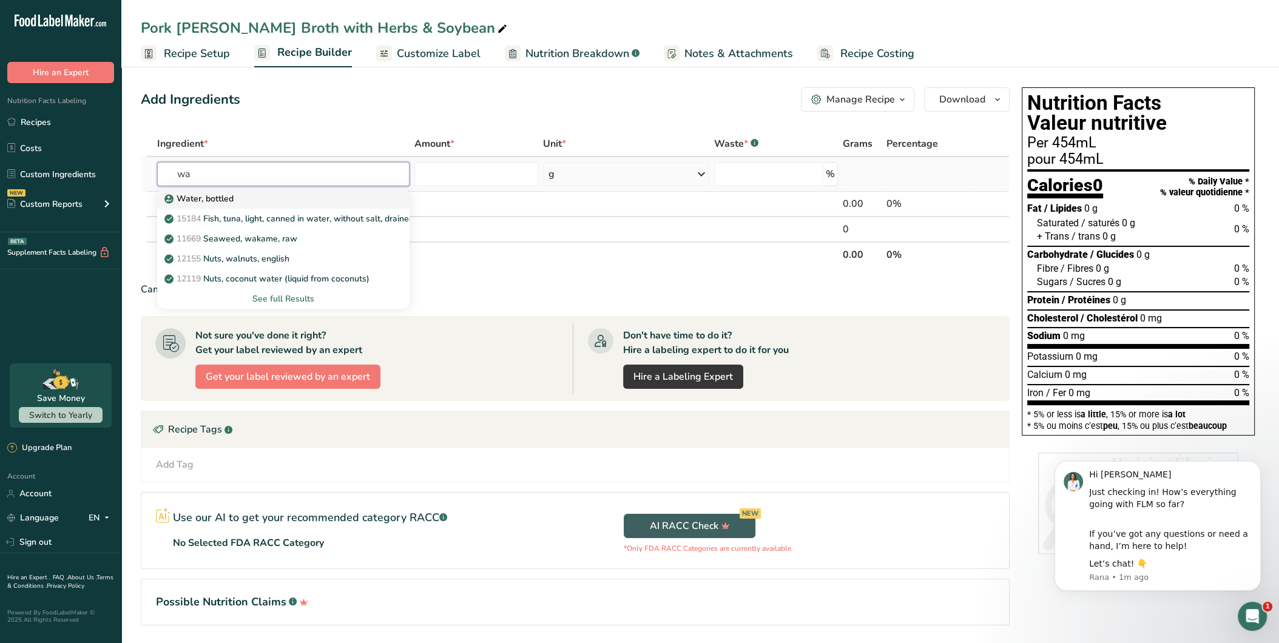
type input "wa"
click at [254, 200] on div "Water, bottled" at bounding box center [274, 198] width 214 height 13
type input "Water, bottled"
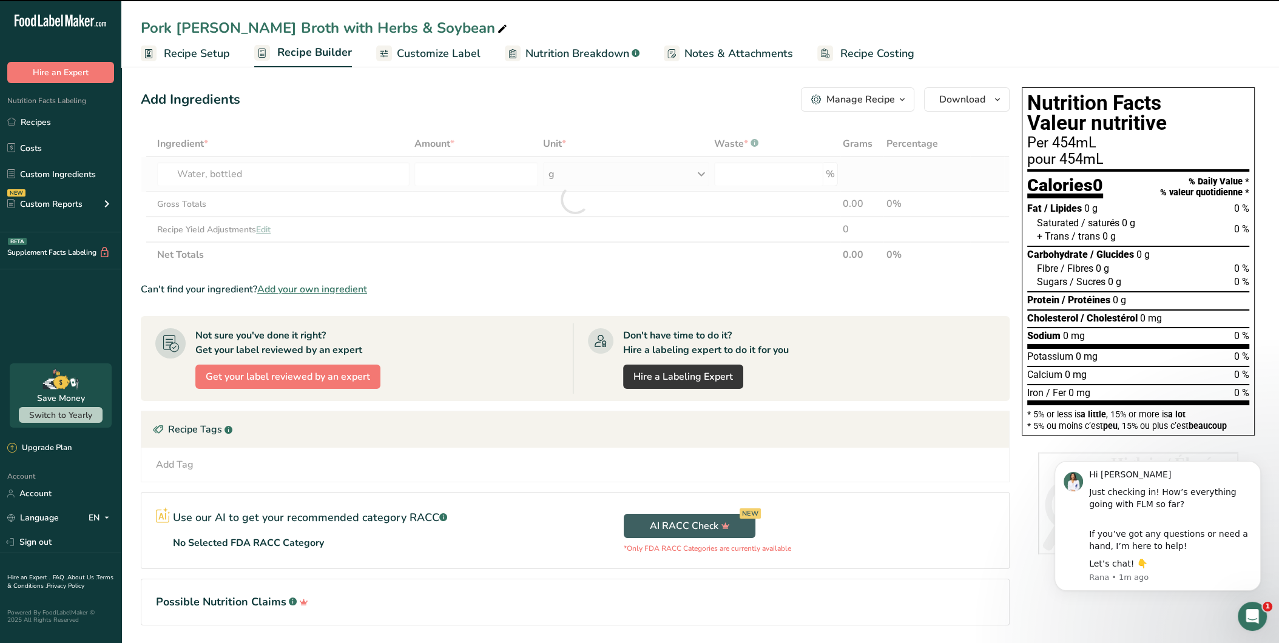
type input "0"
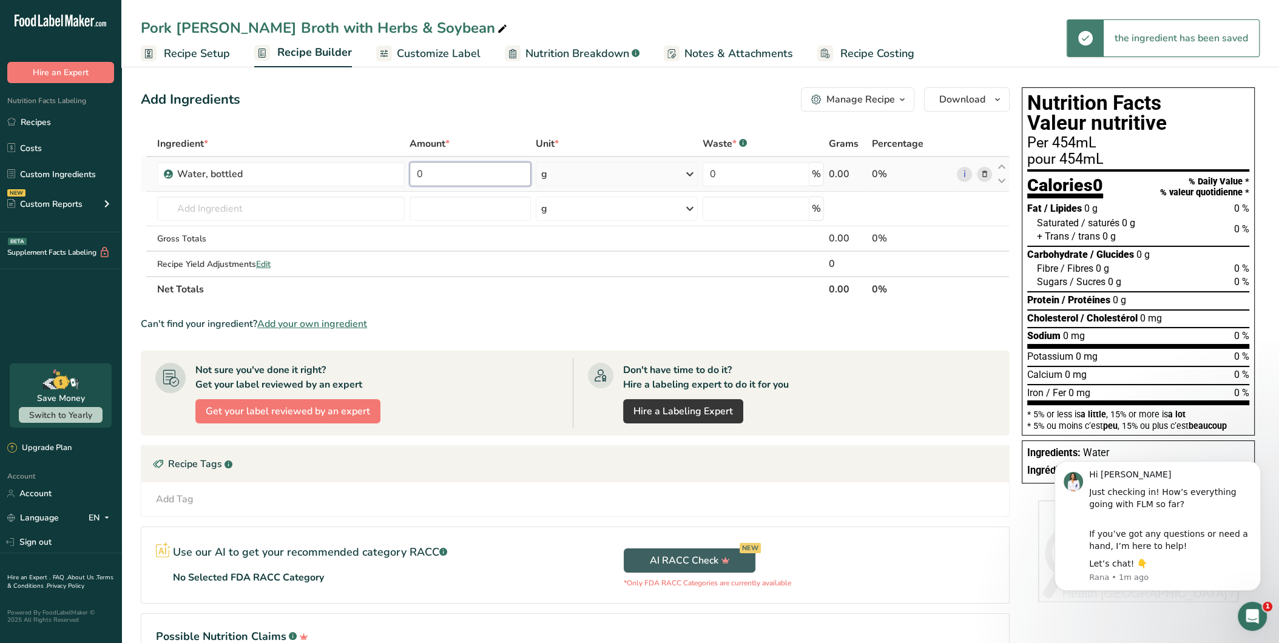
click at [517, 174] on input "0" at bounding box center [470, 174] width 121 height 24
type input "330"
click at [291, 221] on div "Ingredient * Amount * Unit * Waste * .a-a{fill:#347362;}.b-a{fill:#fff;} Grams …" at bounding box center [575, 216] width 869 height 171
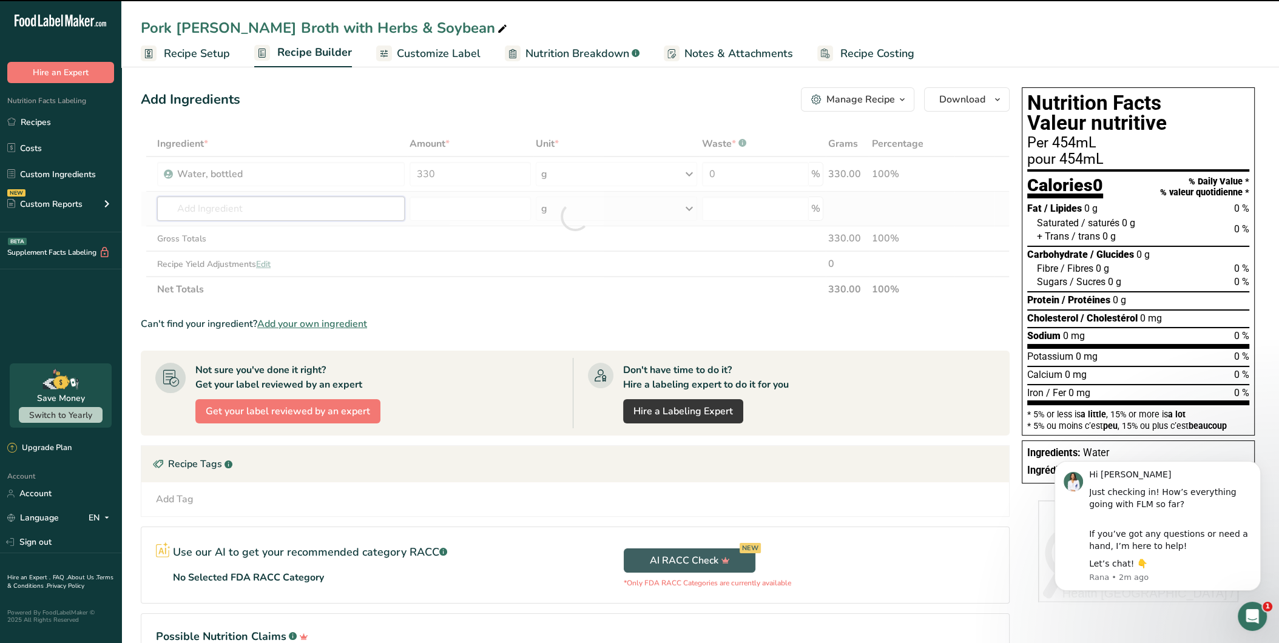
click at [288, 209] on input "text" at bounding box center [281, 209] width 248 height 24
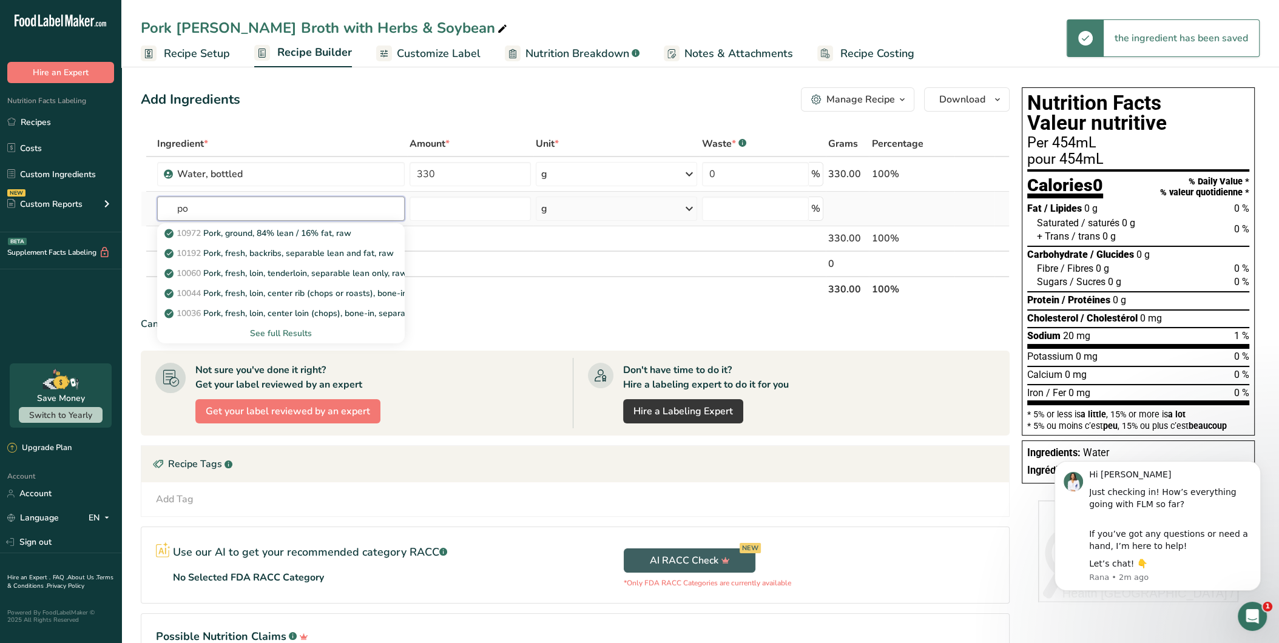
type input "p"
type input "pork"
click at [305, 331] on div "See full Results" at bounding box center [281, 333] width 228 height 13
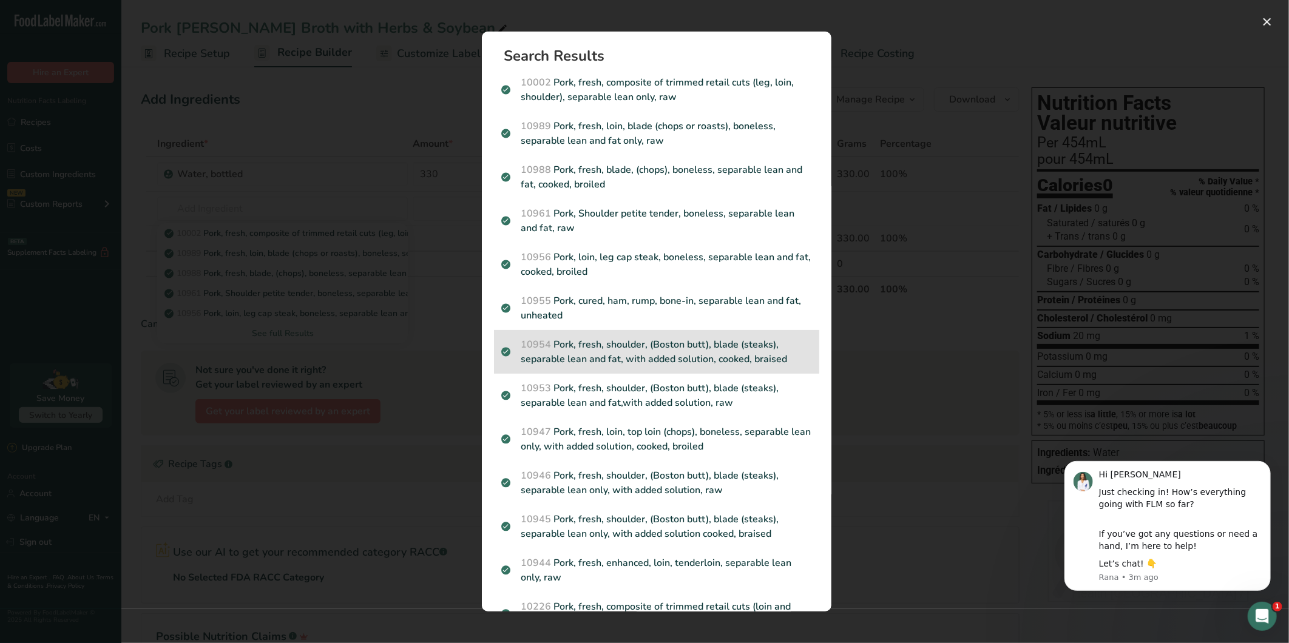
click at [544, 348] on span "10954" at bounding box center [536, 344] width 30 height 13
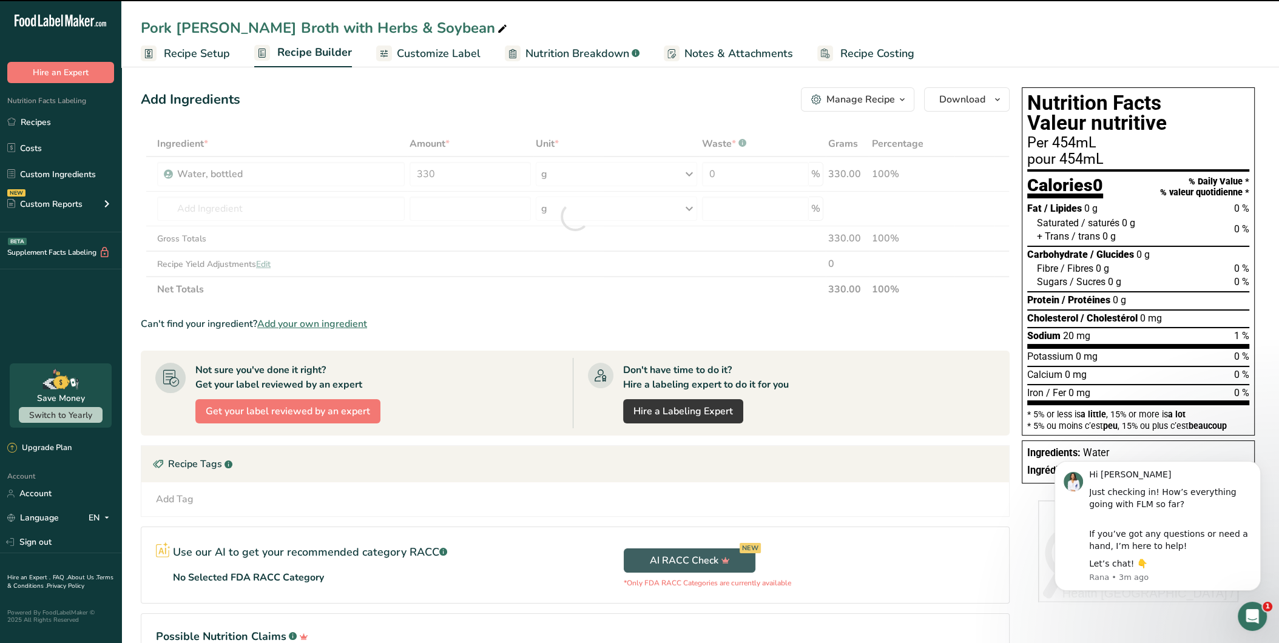
type input "0"
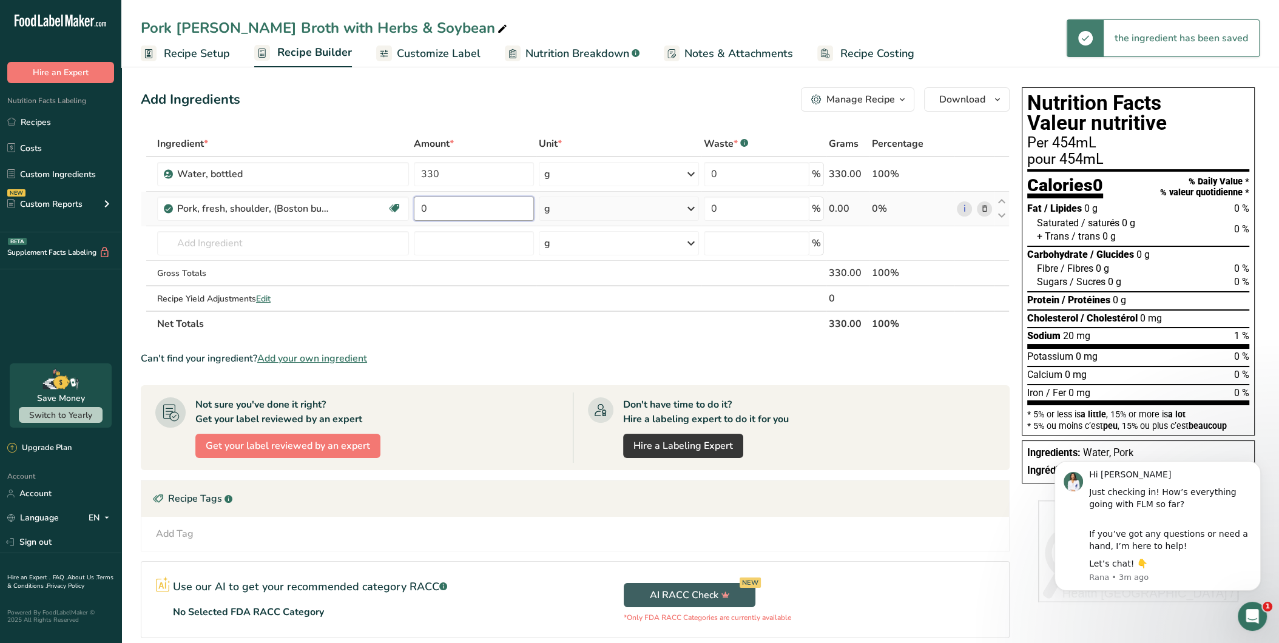
click at [462, 203] on input "0" at bounding box center [474, 209] width 120 height 24
click at [507, 208] on input "0" at bounding box center [474, 209] width 120 height 24
type input "50"
click at [288, 238] on div "Ingredient * Amount * Unit * Waste * .a-a{fill:#347362;}.b-a{fill:#fff;} Grams …" at bounding box center [575, 234] width 869 height 206
click at [261, 239] on input "text" at bounding box center [283, 243] width 252 height 24
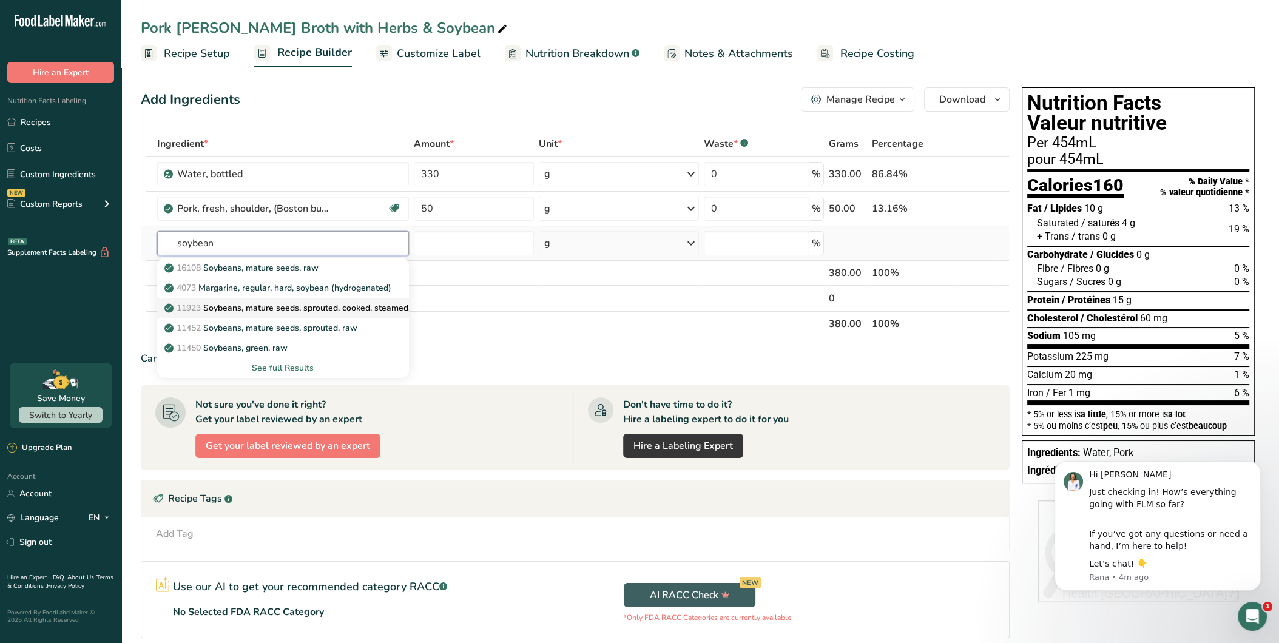
type input "soybean"
click at [347, 305] on p "11923 Soybeans, mature seeds, sprouted, cooked, steamed, with salt" at bounding box center [307, 308] width 280 height 13
type input "Soybeans, mature seeds, sprouted, cooked, steamed, with salt"
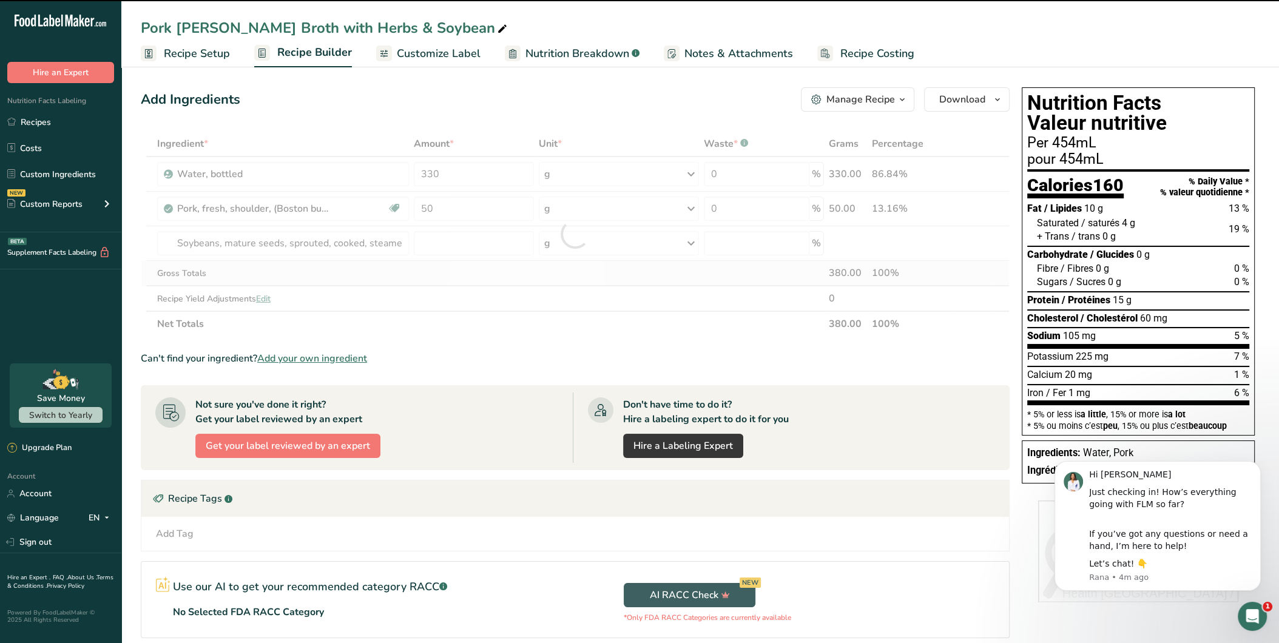
type input "0"
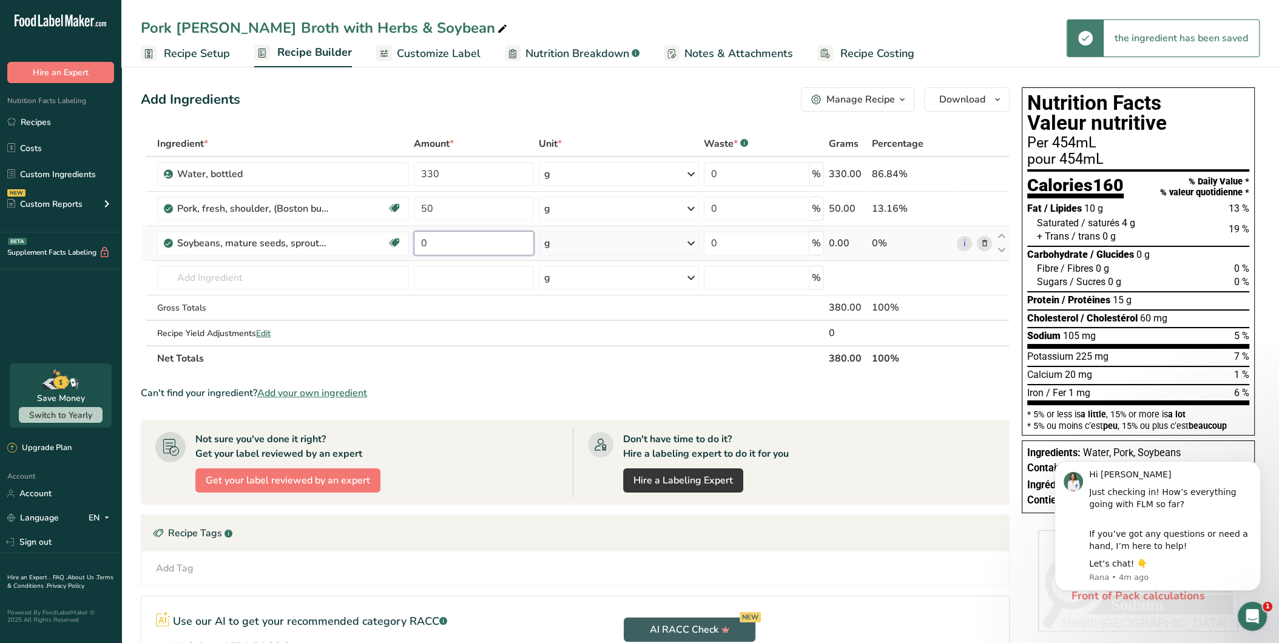
click at [458, 246] on input "0" at bounding box center [474, 243] width 120 height 24
type input "30"
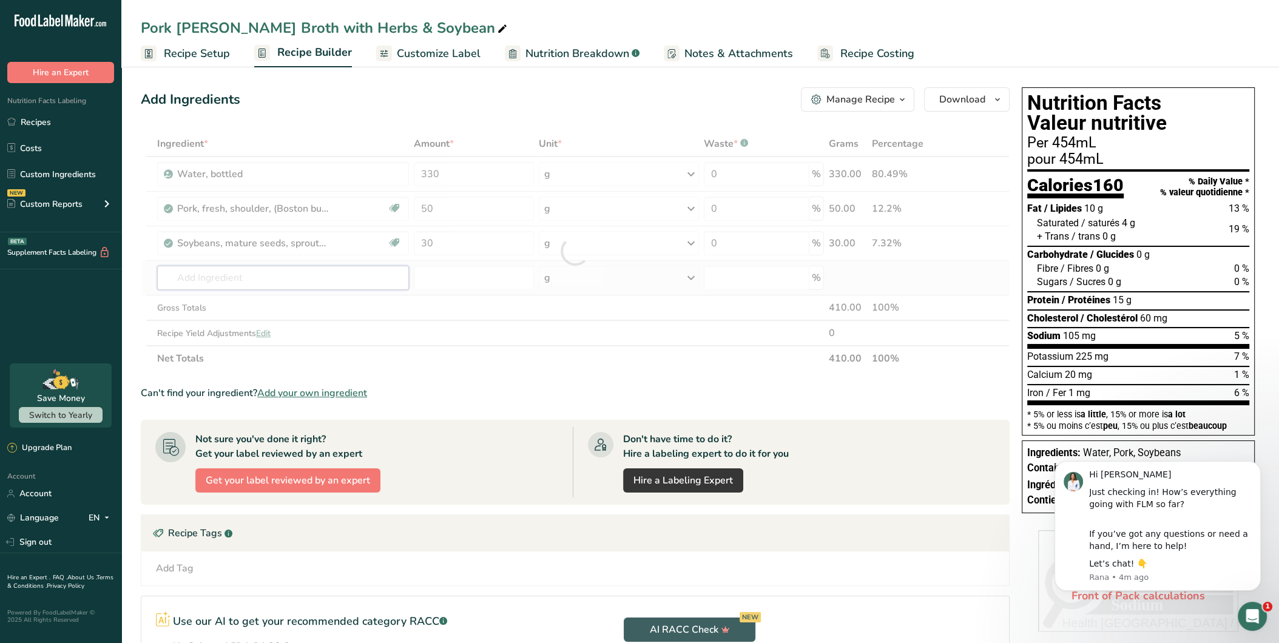
click at [365, 284] on div "Ingredient * Amount * Unit * Waste * .a-a{fill:#347362;}.b-a{fill:#fff;} Grams …" at bounding box center [575, 251] width 869 height 240
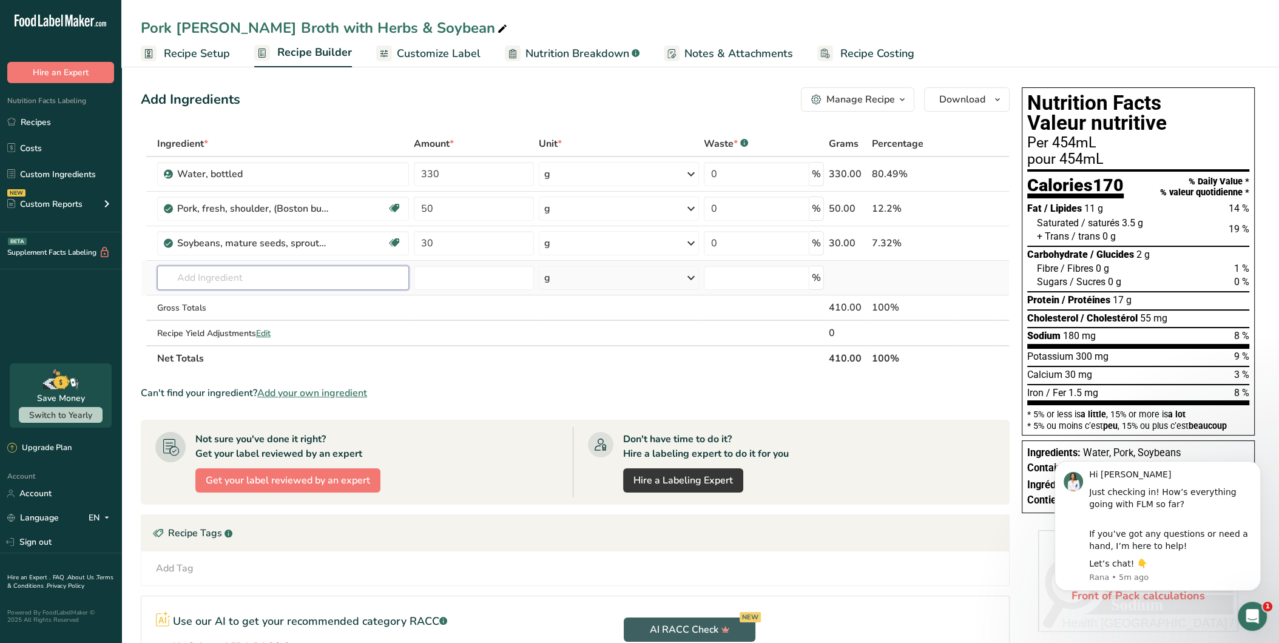
click at [290, 273] on input "text" at bounding box center [283, 278] width 252 height 24
paste input "[PERSON_NAME]"
type input "A"
paste input "[PERSON_NAME]"
type input "A"
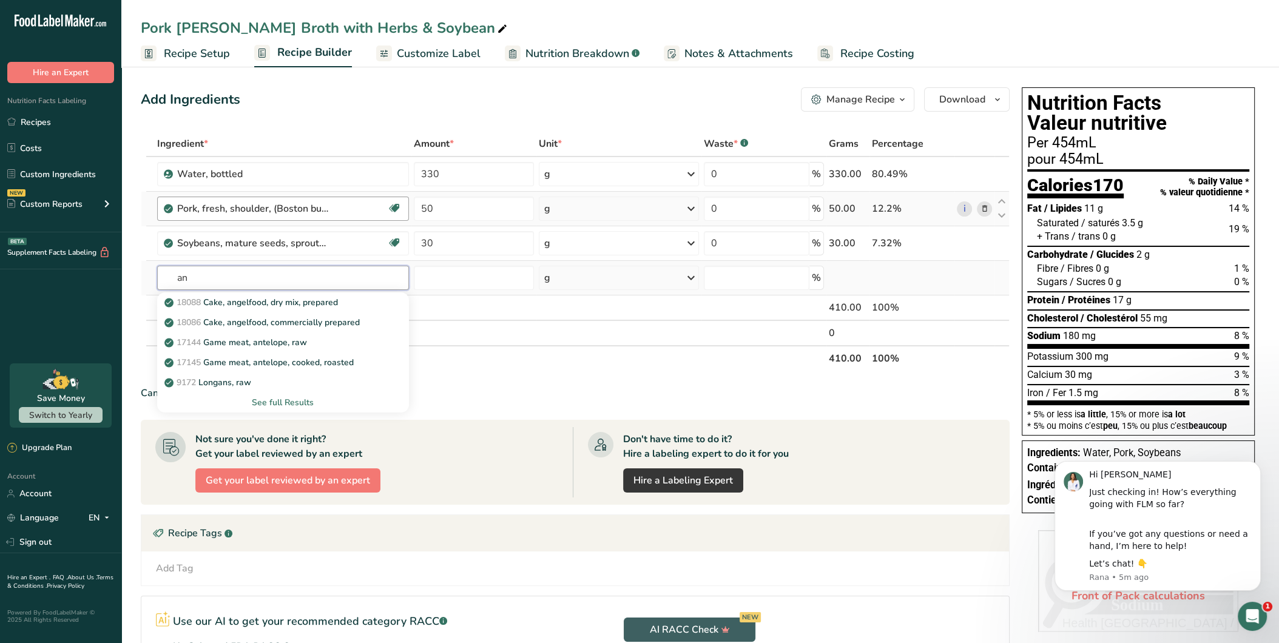
type input "a"
type input "herb"
click at [293, 398] on div "See full Results" at bounding box center [283, 402] width 232 height 13
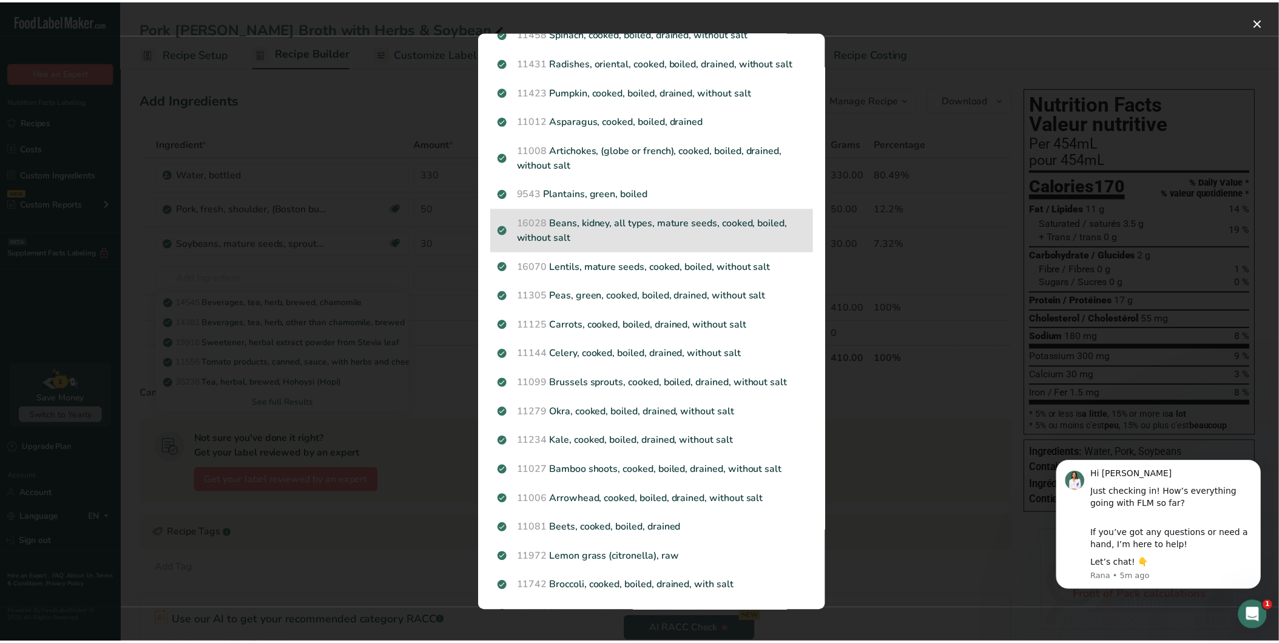
scroll to position [1055, 0]
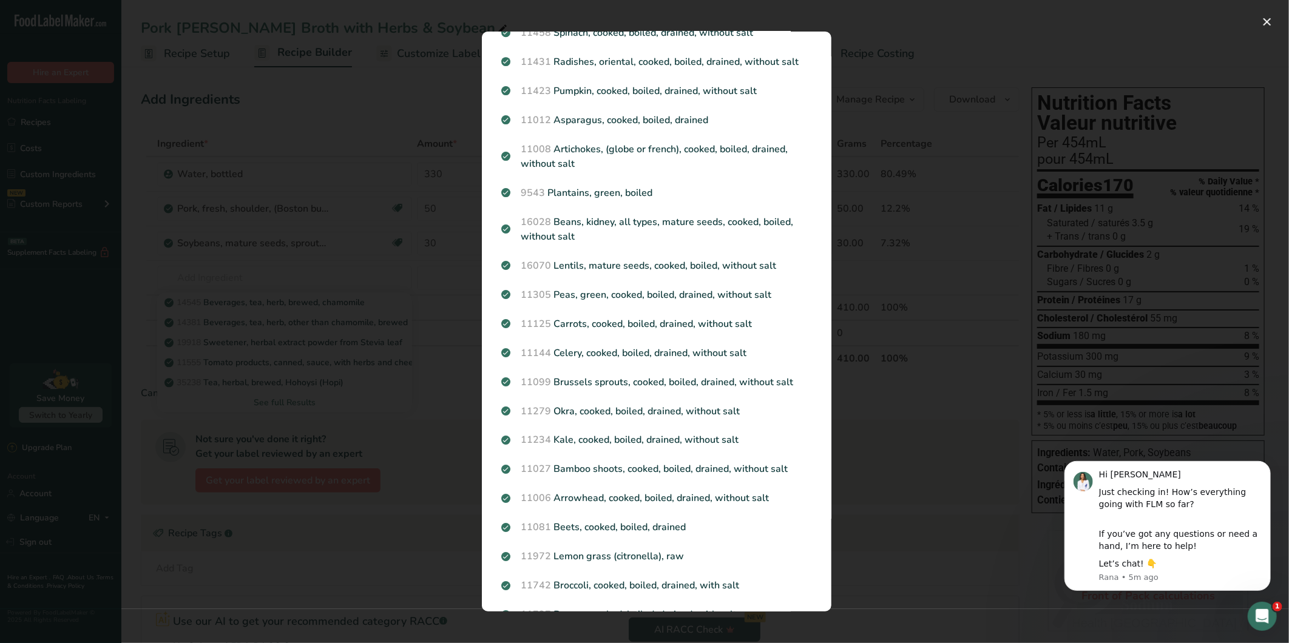
click at [441, 575] on div "Search results modal" at bounding box center [644, 321] width 1289 height 643
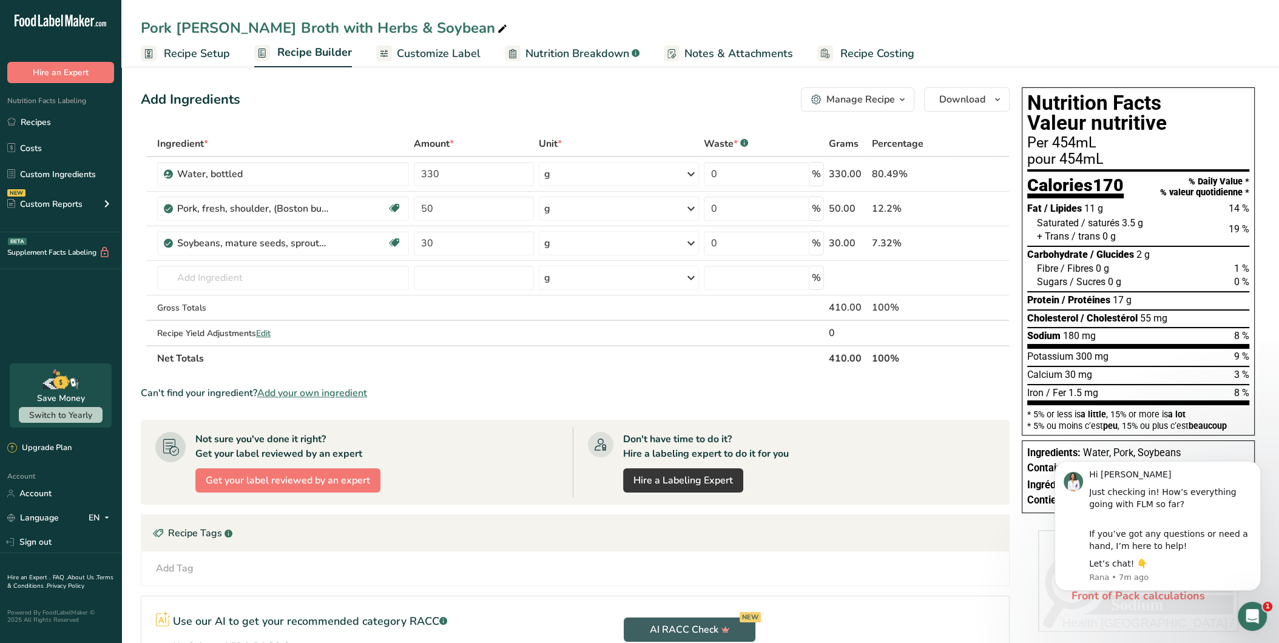
click at [687, 366] on th "Net Totals" at bounding box center [491, 357] width 672 height 25
click at [359, 280] on input "text" at bounding box center [283, 278] width 252 height 24
click at [337, 272] on input "text" at bounding box center [283, 278] width 252 height 24
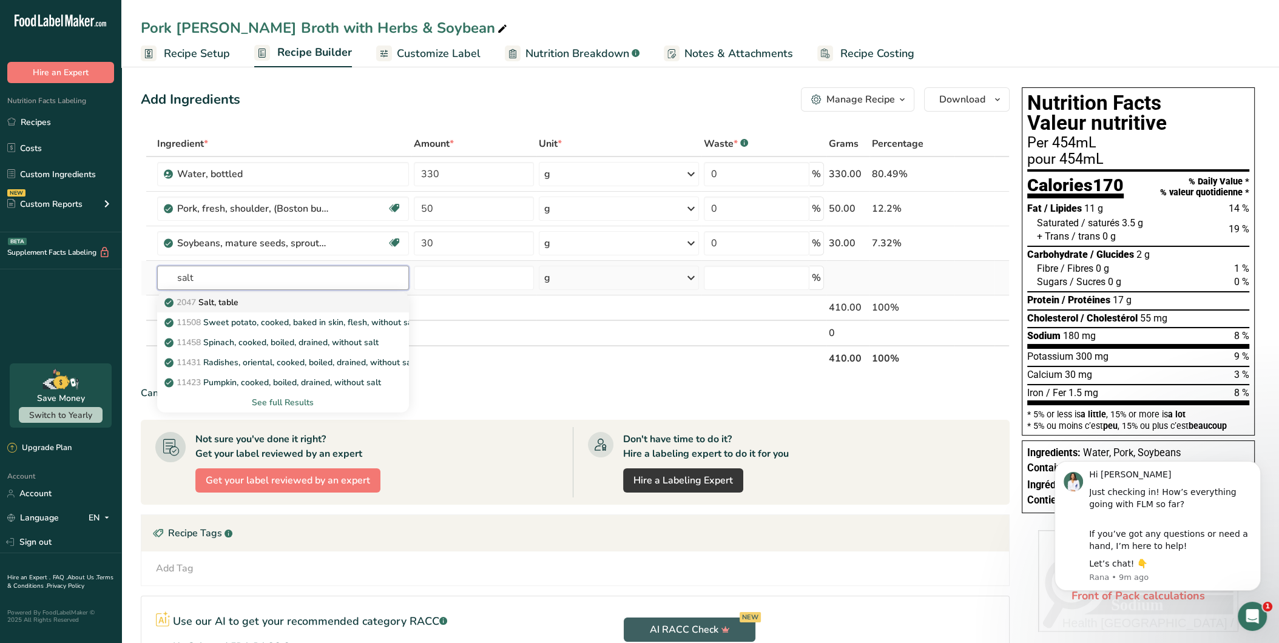
type input "salt"
click at [279, 303] on div "2047 Salt, table" at bounding box center [273, 302] width 213 height 13
type input "Salt, table"
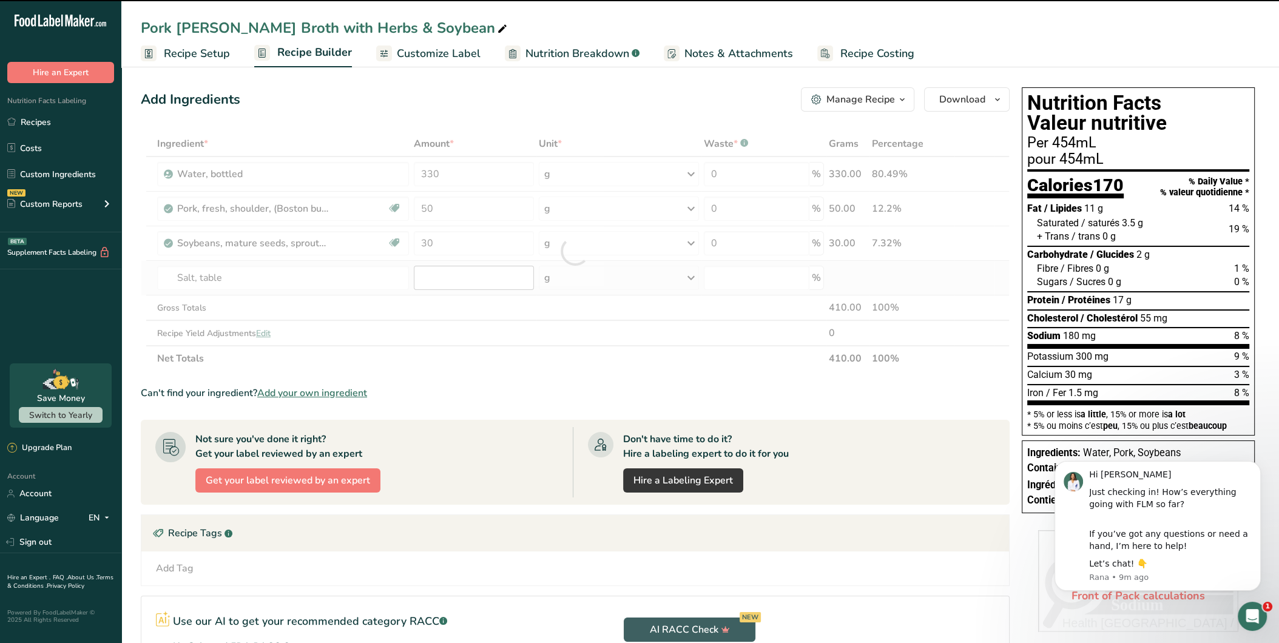
type input "0"
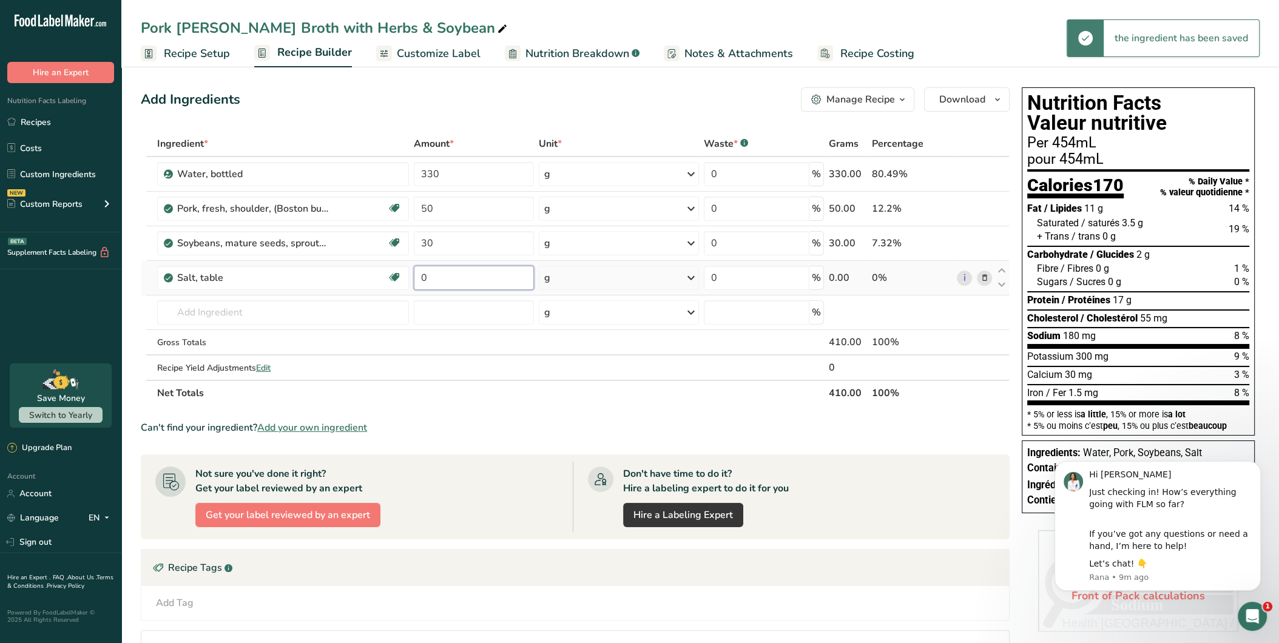
click at [496, 281] on input "0" at bounding box center [474, 278] width 120 height 24
drag, startPoint x: 484, startPoint y: 276, endPoint x: 378, endPoint y: 277, distance: 106.8
click at [382, 271] on tr "Salt, table Dairy free Gluten free Vegan Vegetarian Soy free 0 g Portions 1 tsp…" at bounding box center [575, 278] width 868 height 35
type input "1"
click at [301, 305] on div "Ingredient * Amount * Unit * Waste * .a-a{fill:#347362;}.b-a{fill:#fff;} Grams …" at bounding box center [575, 268] width 869 height 275
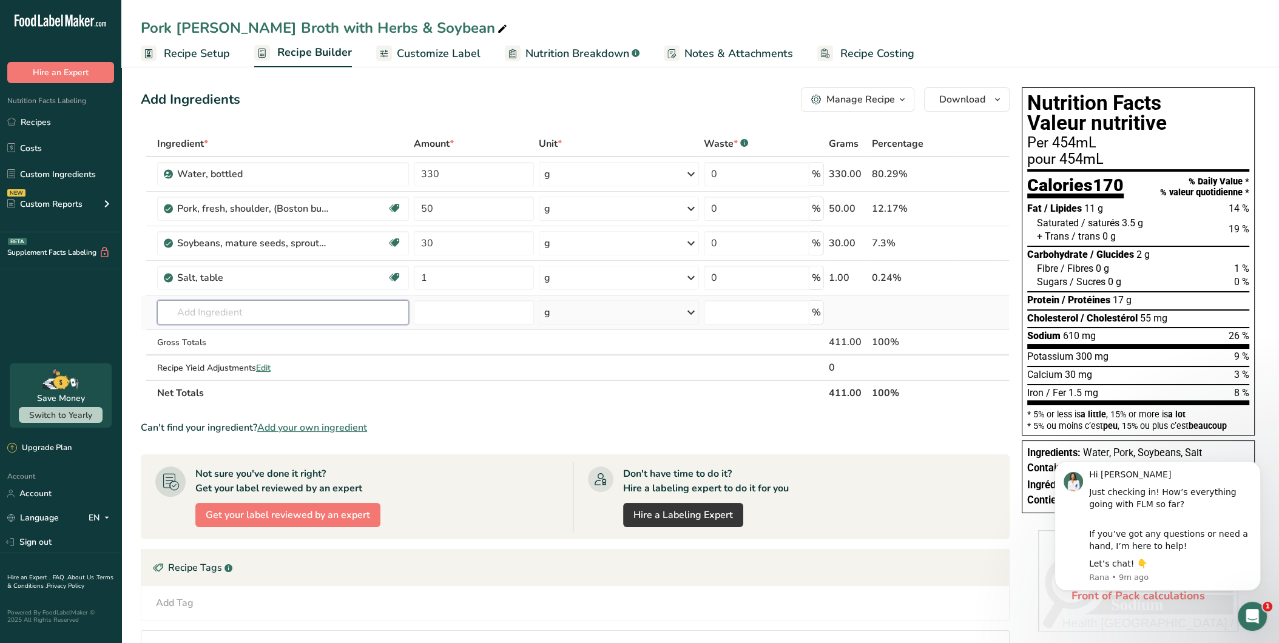
click at [237, 316] on input "text" at bounding box center [283, 312] width 252 height 24
type input "m"
click at [261, 307] on input "text" at bounding box center [283, 312] width 252 height 24
type input "m"
click at [244, 314] on input "msg" at bounding box center [283, 312] width 252 height 24
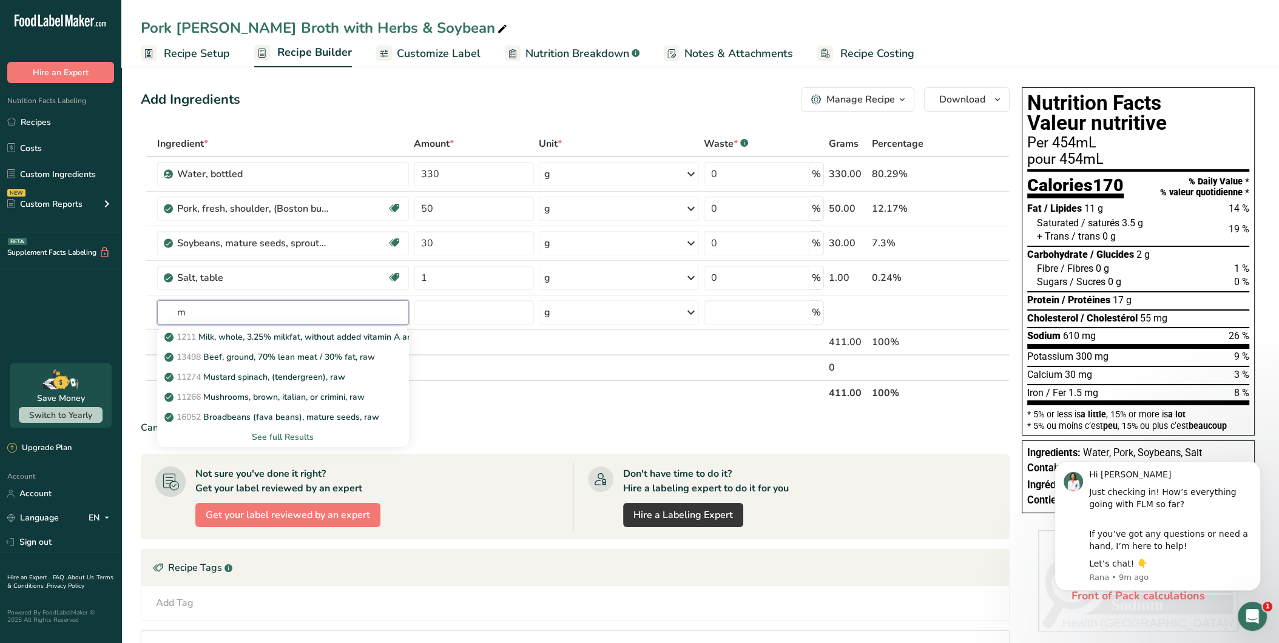
type input "m"
type input "mono"
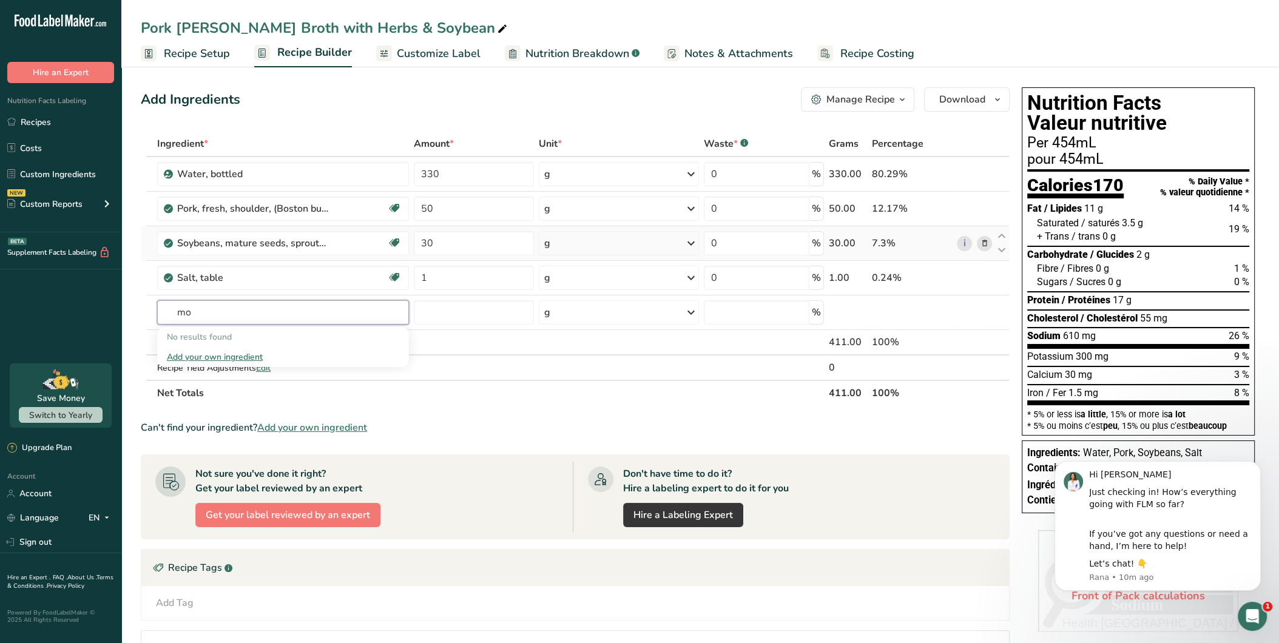
type input "m"
click at [1261, 464] on button "Dismiss notification" at bounding box center [1258, 465] width 16 height 16
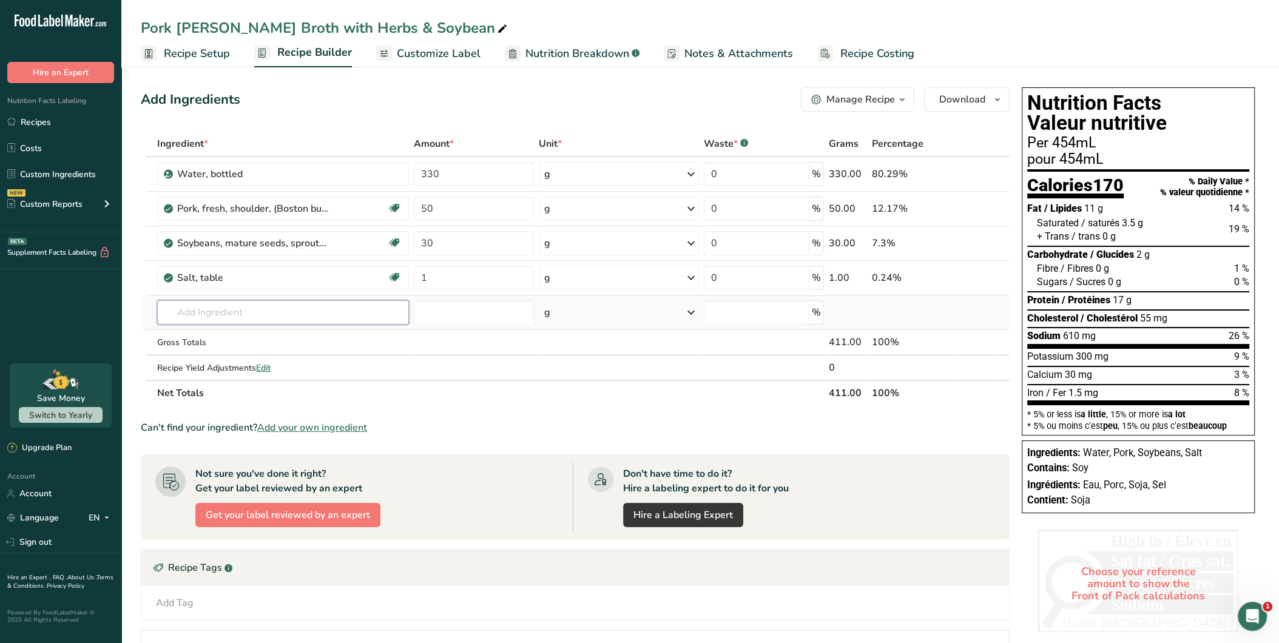
click at [218, 310] on input "text" at bounding box center [283, 312] width 252 height 24
click at [257, 314] on input "text" at bounding box center [283, 312] width 252 height 24
type input "g"
paste input "[PERSON_NAME]"
type input "[PERSON_NAME]"
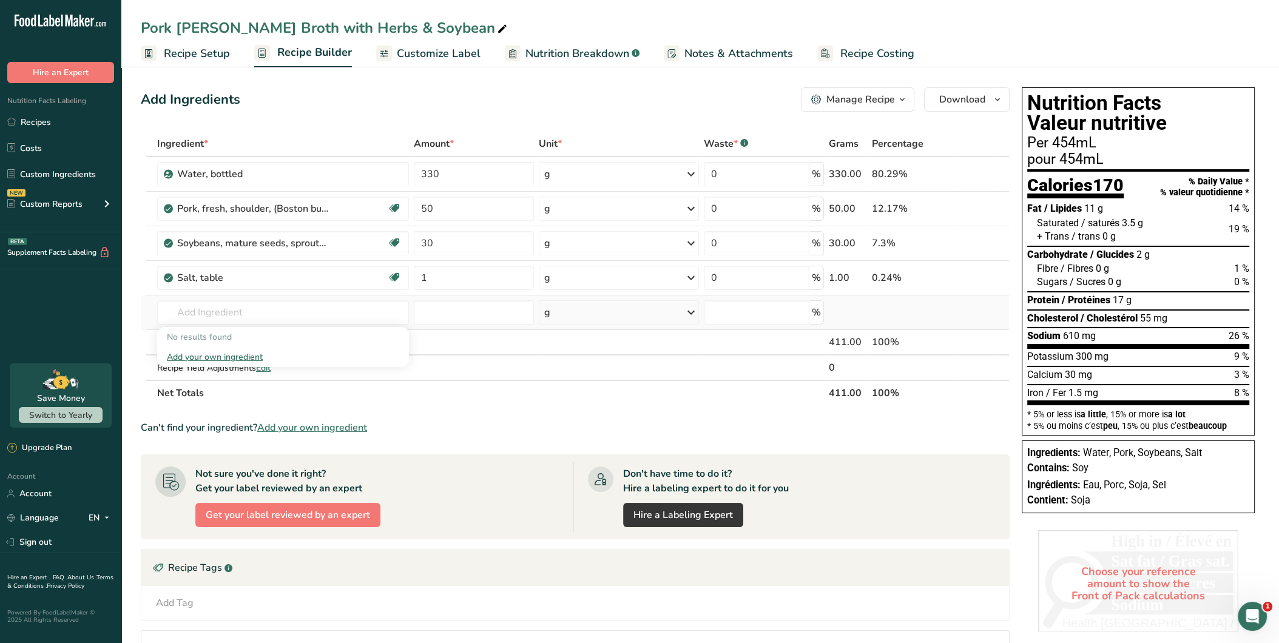
click at [237, 353] on div "Add your own ingredient" at bounding box center [283, 357] width 232 height 13
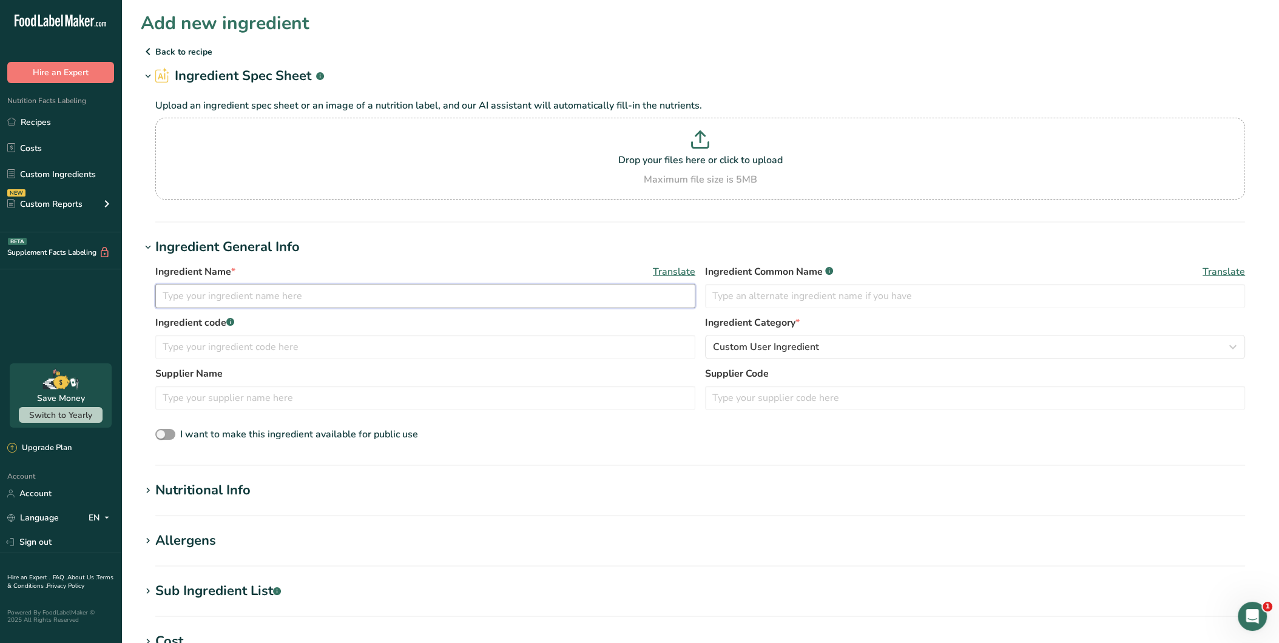
click at [235, 297] on input "text" at bounding box center [425, 296] width 540 height 24
paste input "[PERSON_NAME]"
drag, startPoint x: 167, startPoint y: 299, endPoint x: 143, endPoint y: 297, distance: 23.7
click at [143, 297] on div "Ingredient Name * Translate [PERSON_NAME] dahurica Ingredient Common Name .a-a{…" at bounding box center [700, 353] width 1119 height 193
click at [205, 294] on input "[PERSON_NAME]" at bounding box center [425, 296] width 540 height 24
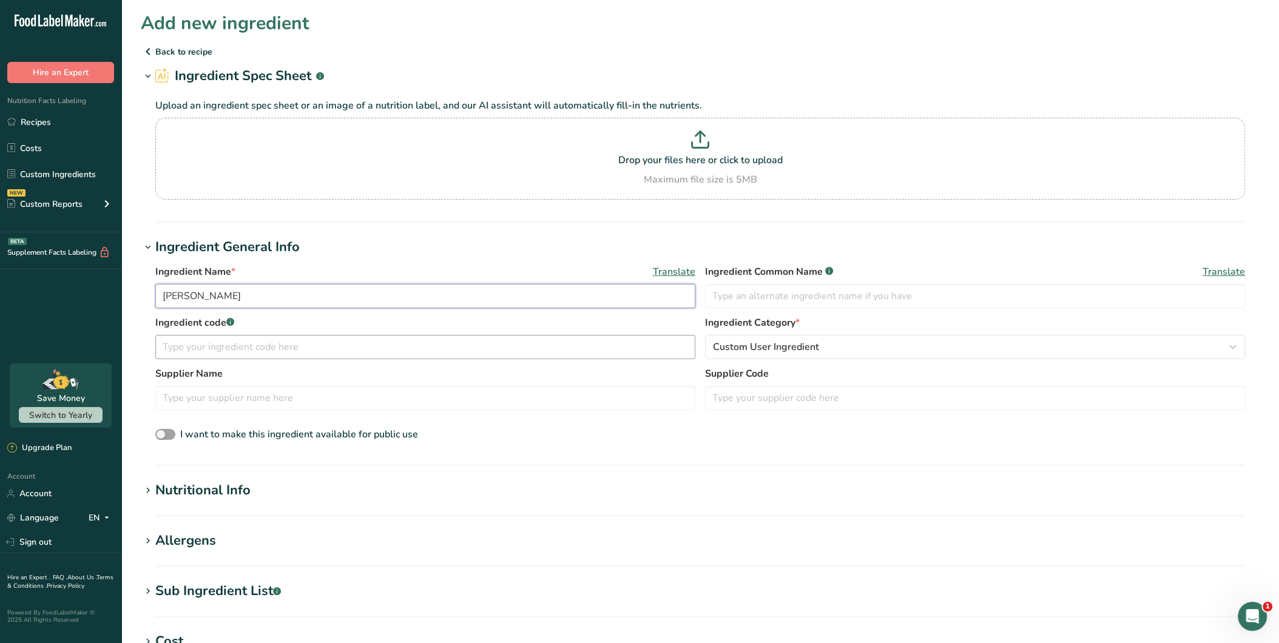
type input "[PERSON_NAME]"
click at [322, 349] on input "text" at bounding box center [425, 347] width 540 height 24
click at [730, 347] on span "Custom User Ingredient" at bounding box center [766, 347] width 106 height 15
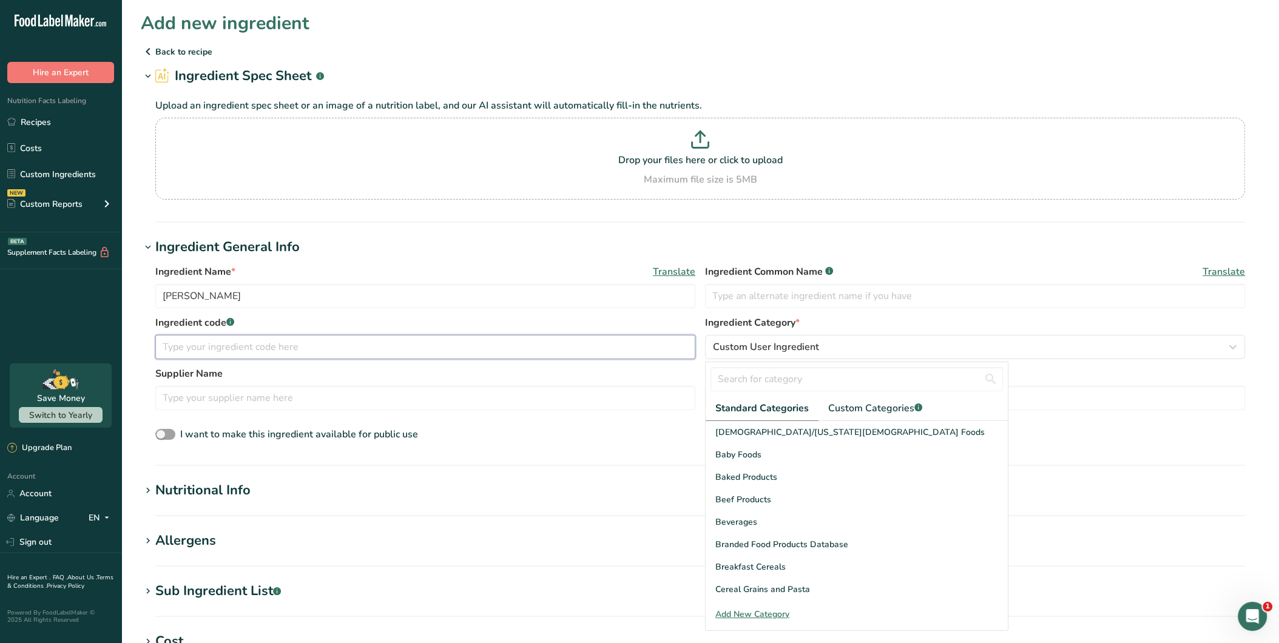
click at [631, 350] on input "text" at bounding box center [425, 347] width 540 height 24
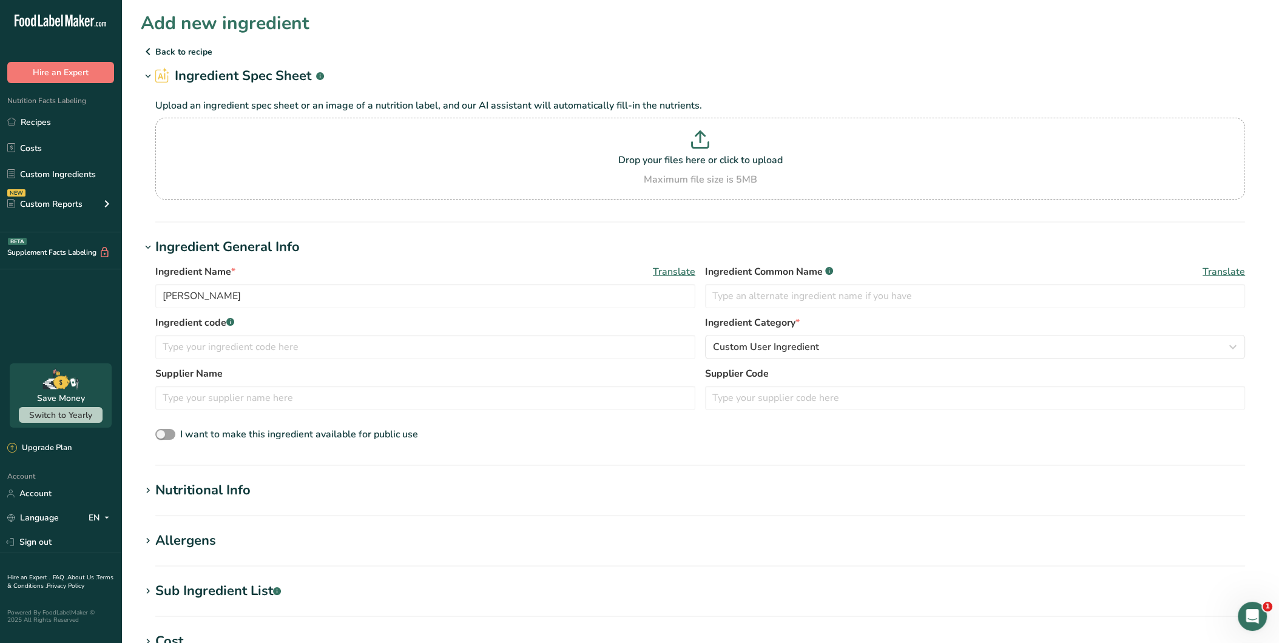
click at [330, 487] on h1 "Nutritional Info" at bounding box center [700, 491] width 1119 height 20
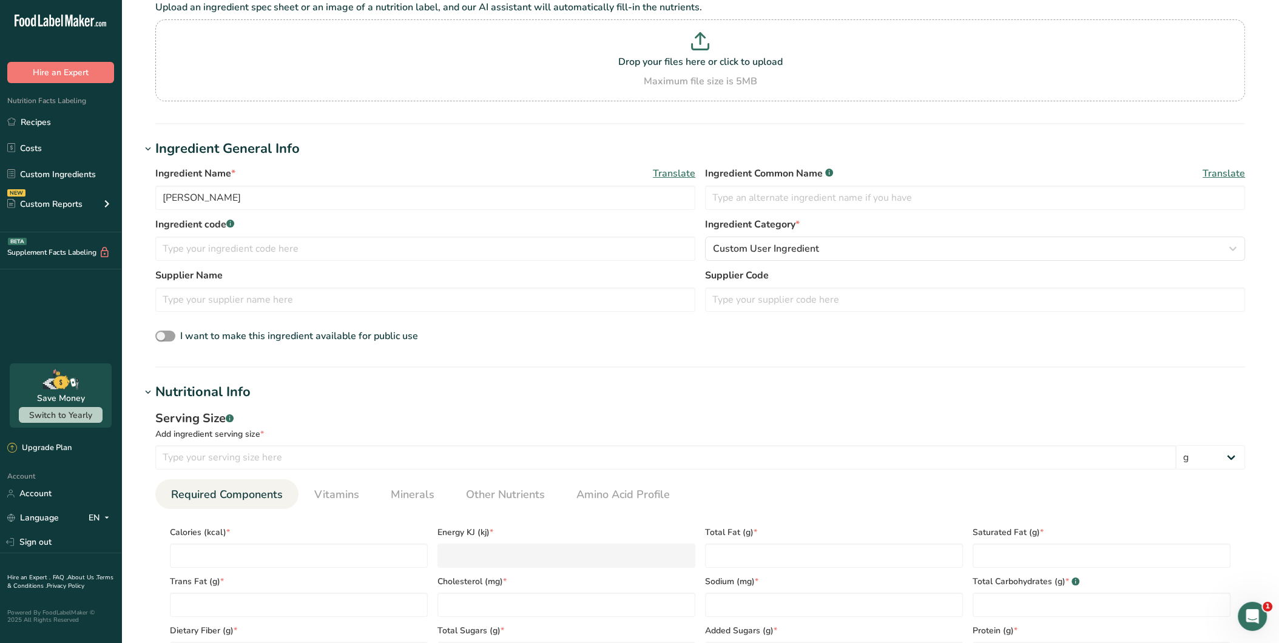
scroll to position [202, 0]
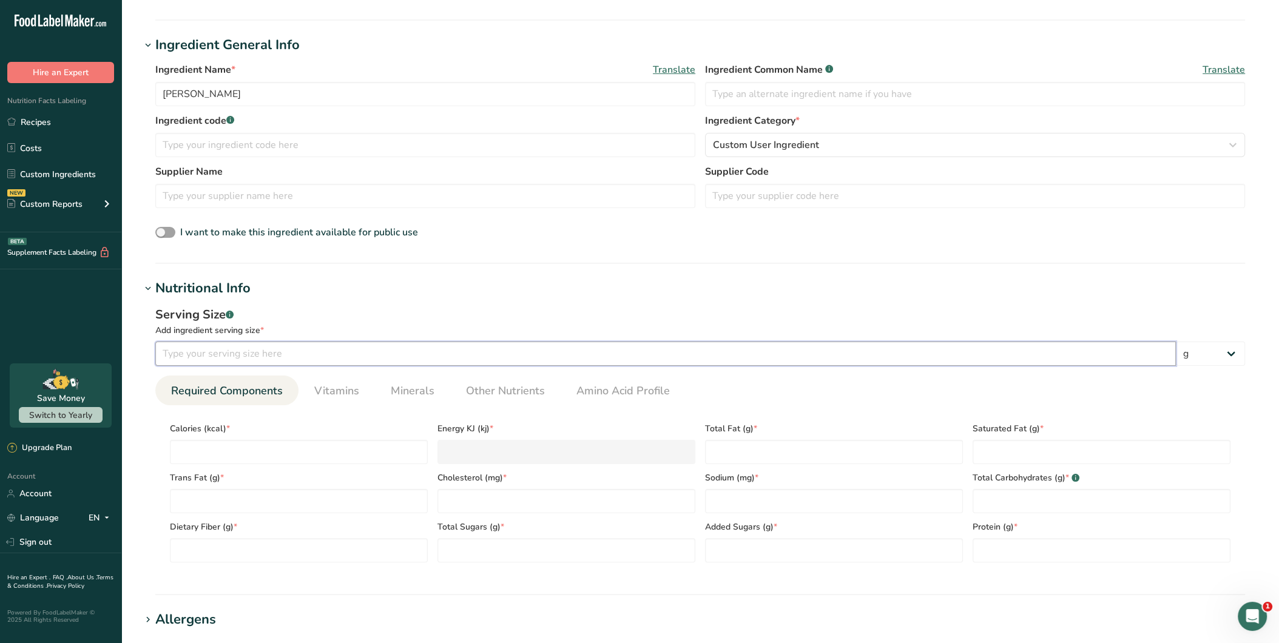
click at [605, 359] on input "number" at bounding box center [665, 354] width 1021 height 24
type input "100"
click at [359, 441] on input "number" at bounding box center [299, 452] width 258 height 24
type input "3"
type KJ "12.6"
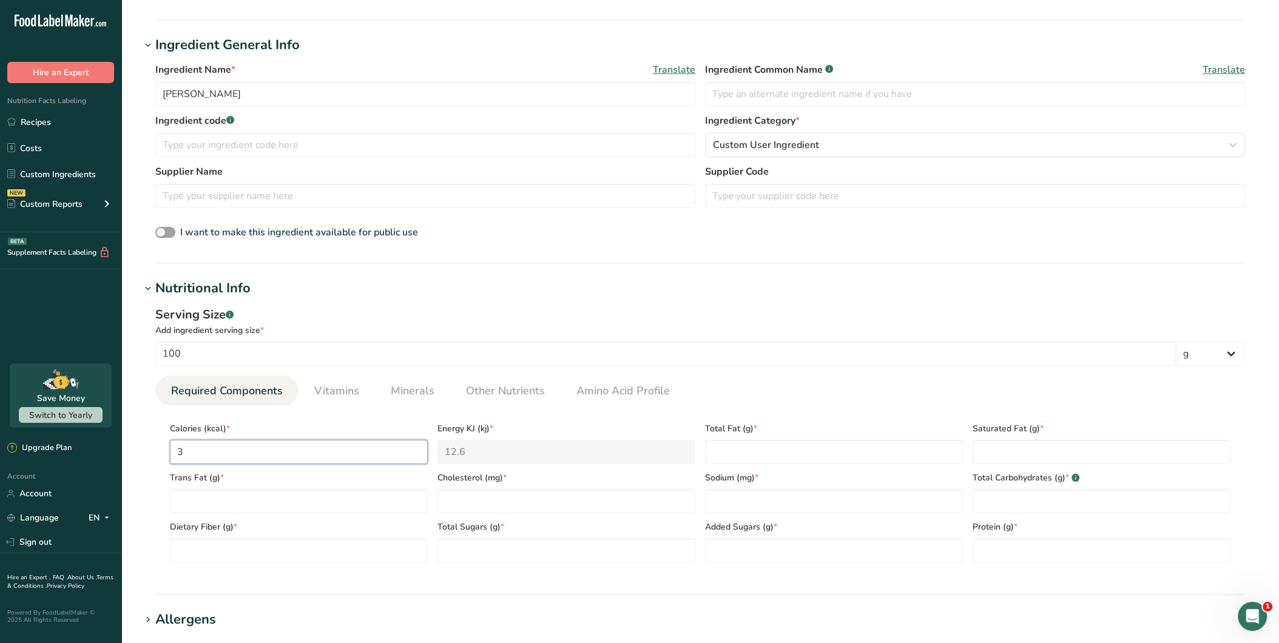
type input "30"
type KJ "125.5"
type input "300"
type KJ "1255.2"
type input "300"
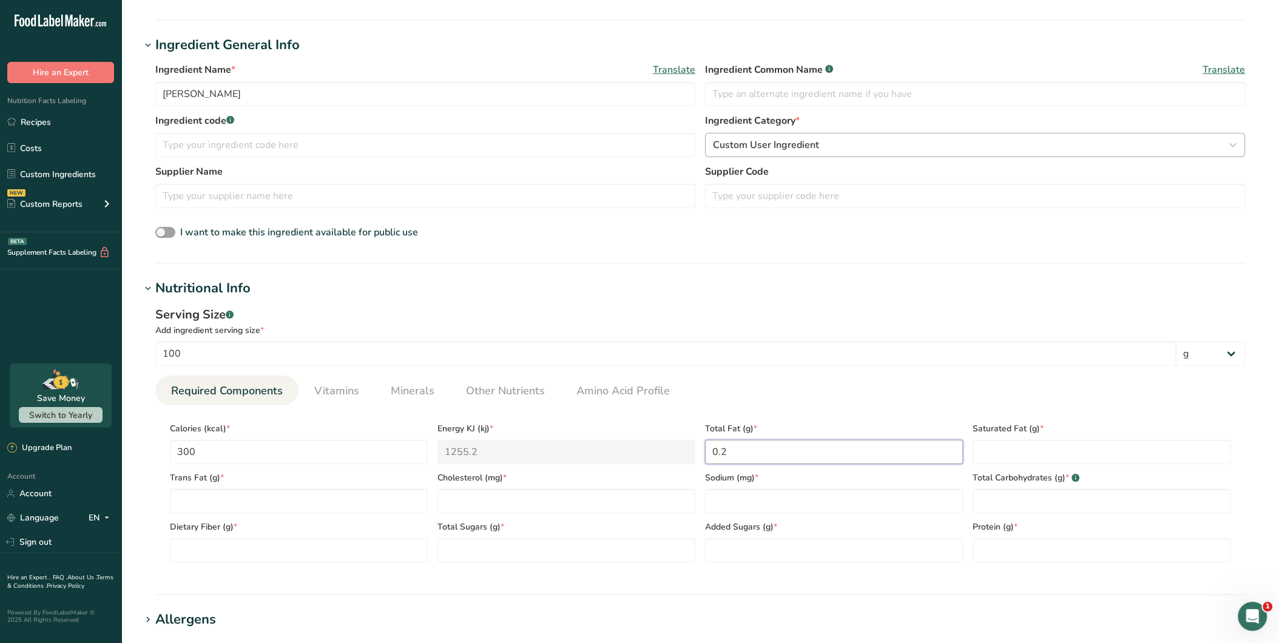
type Fat "0.2"
type Fat "0"
click at [399, 493] on Fat "number" at bounding box center [299, 501] width 258 height 24
type Fat "0"
drag, startPoint x: 801, startPoint y: 455, endPoint x: 674, endPoint y: 434, distance: 129.1
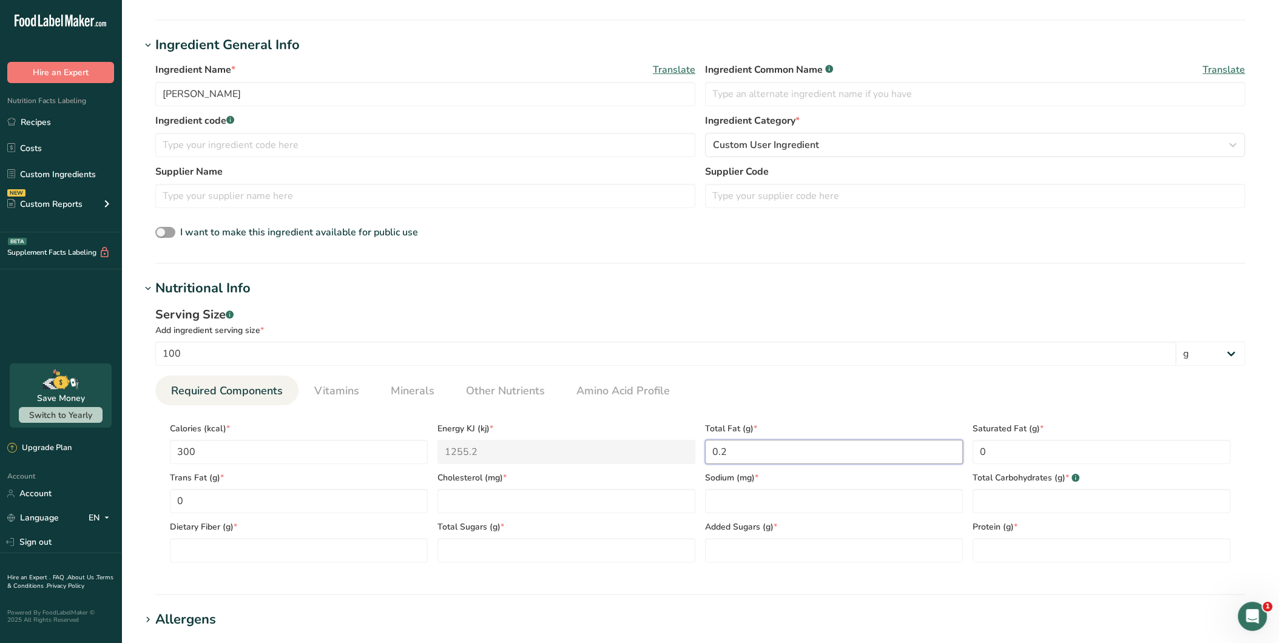
click at [674, 435] on div "Calories (kcal) * 300 Energy KJ (kj) * 1255.2 Total Fat (g) * 0.2 Saturated Fat…" at bounding box center [700, 488] width 1071 height 147
type Fat "1.9"
type Fat "0.2"
click at [299, 506] on Fat "0" at bounding box center [299, 501] width 258 height 24
click at [523, 501] on input "number" at bounding box center [567, 501] width 258 height 24
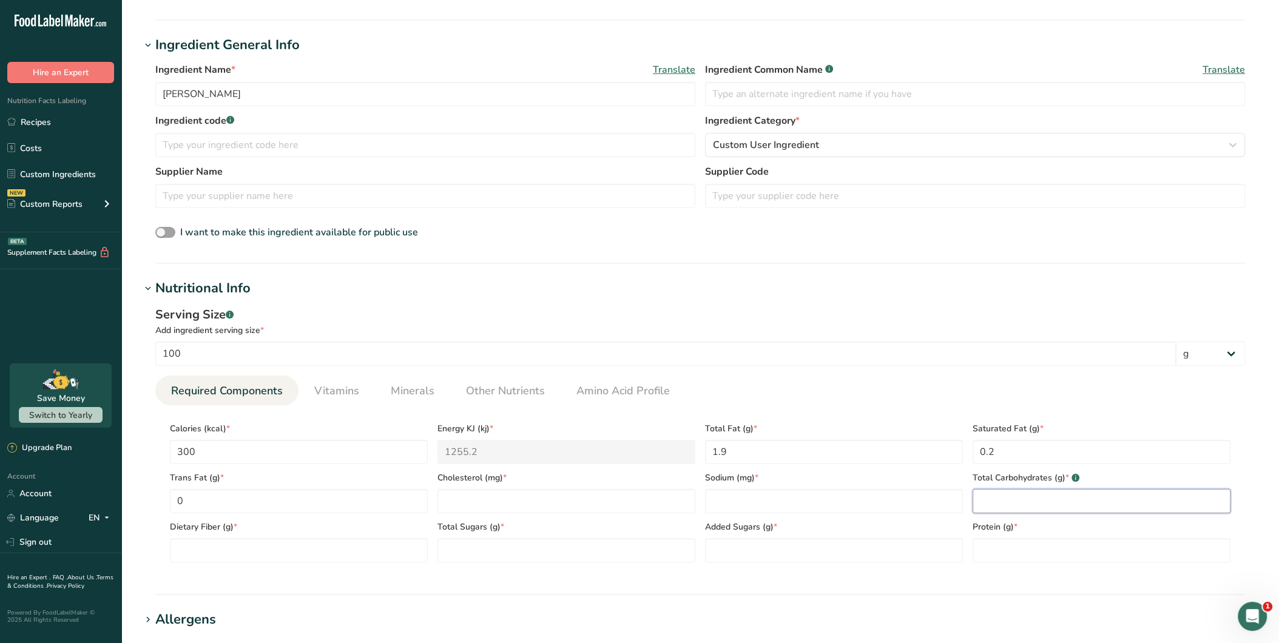
click at [1008, 501] on Carbohydrates "number" at bounding box center [1102, 501] width 258 height 24
type Carbohydrates "64"
click at [1035, 558] on input "number" at bounding box center [1102, 550] width 258 height 24
type input "4.9"
click at [544, 558] on Sugars "number" at bounding box center [567, 550] width 258 height 24
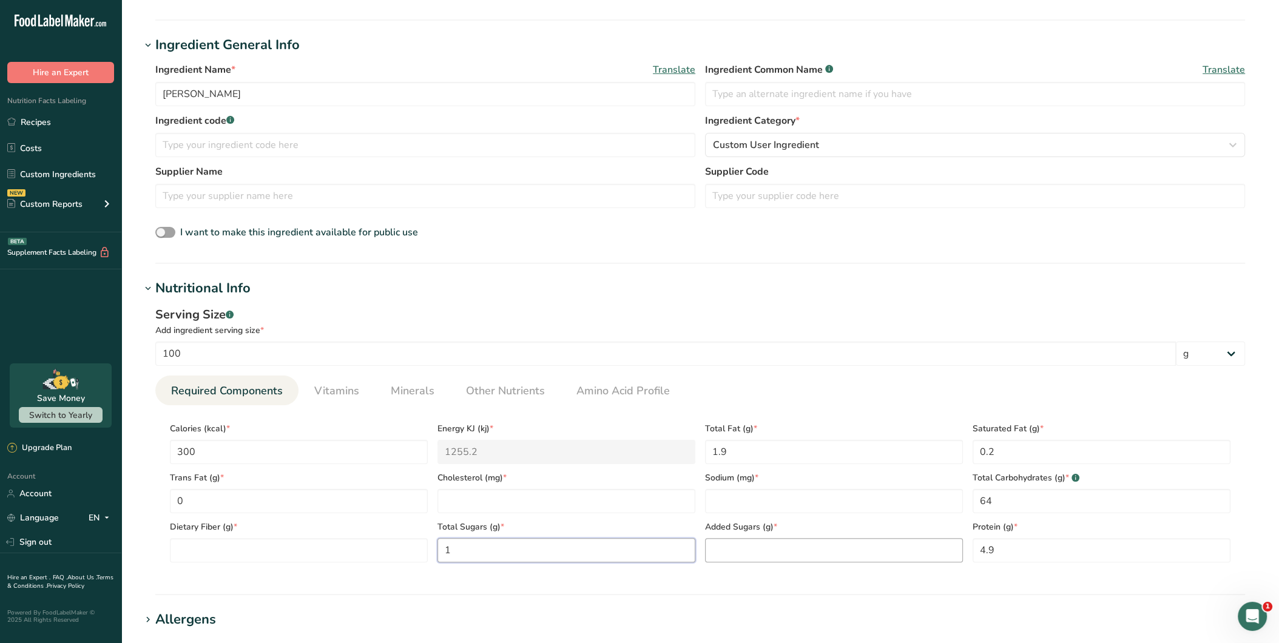
type Sugars "1"
click at [807, 554] on Sugars "number" at bounding box center [834, 550] width 258 height 24
type Sugars "0"
click at [297, 543] on Fiber "number" at bounding box center [299, 550] width 258 height 24
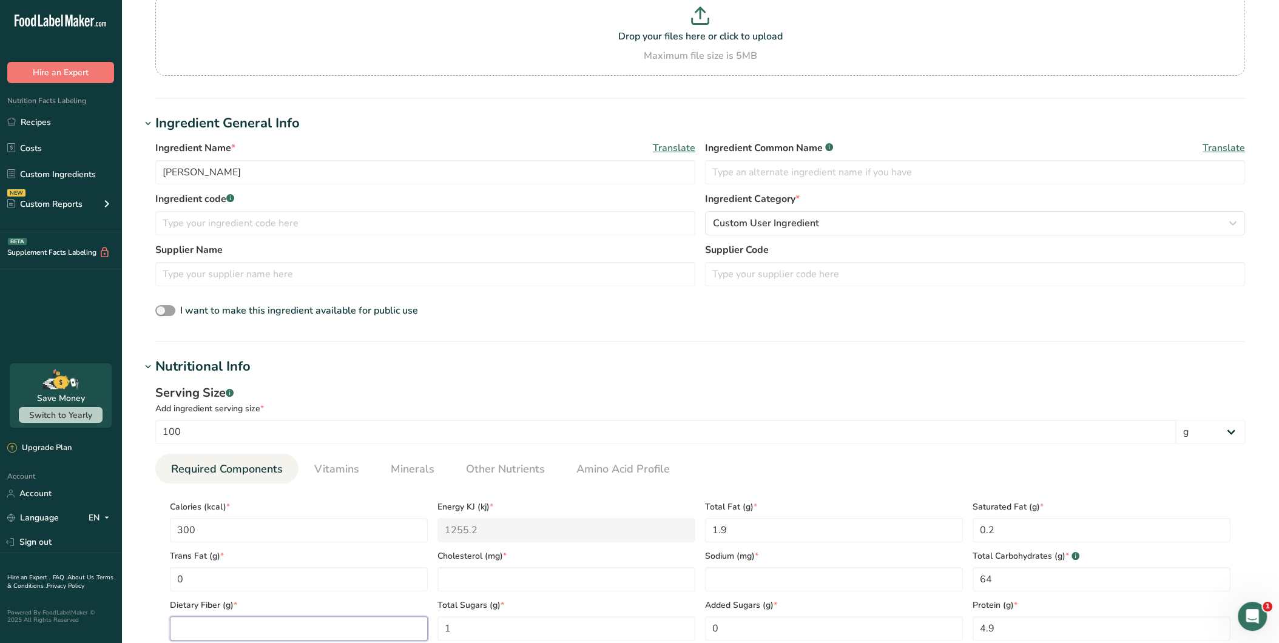
scroll to position [135, 0]
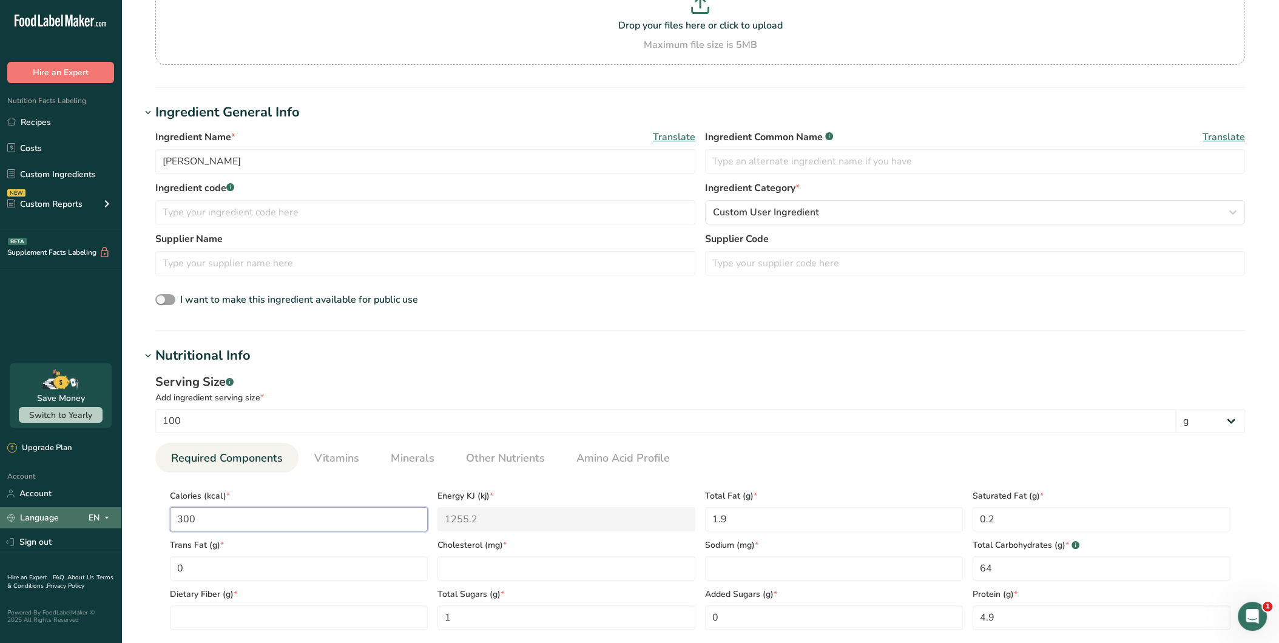
drag, startPoint x: 157, startPoint y: 517, endPoint x: 118, endPoint y: 510, distance: 38.8
click at [121, 512] on div ".a-20{fill:#fff;} Hire an Expert Nutrition Facts Labeling Recipes Costs Custom …" at bounding box center [639, 488] width 1279 height 1247
type input "4"
type KJ "16.7"
type input "44"
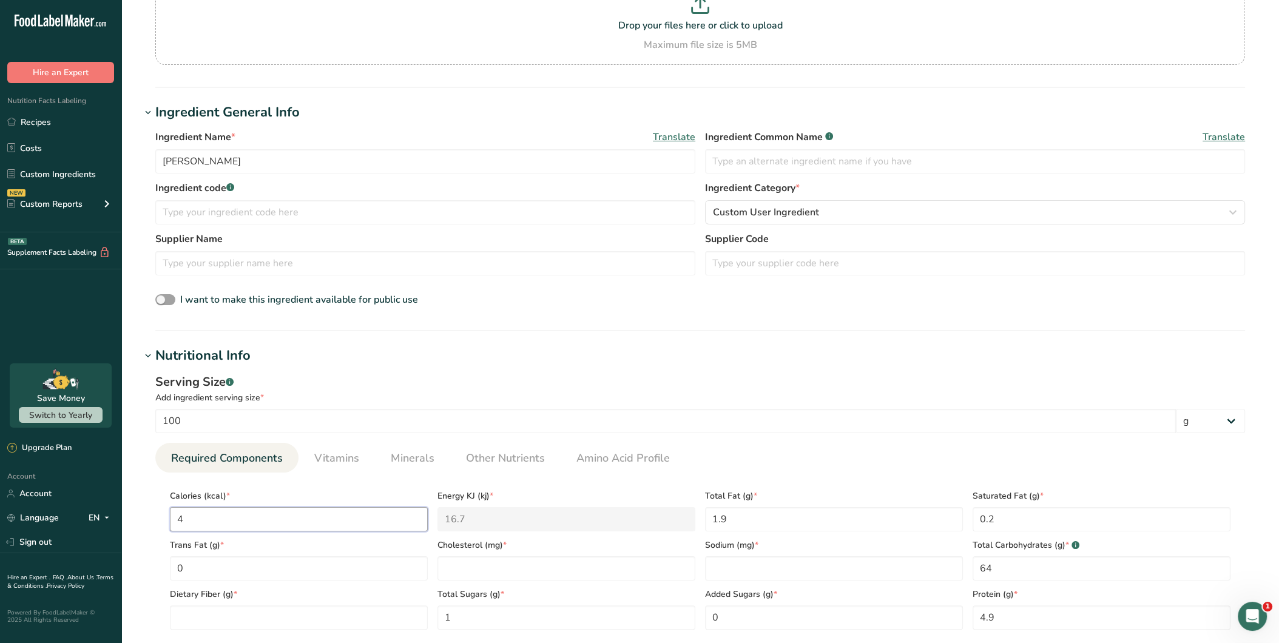
type KJ "184.1"
type input "4"
type KJ "16.7"
type input "0"
type KJ "0"
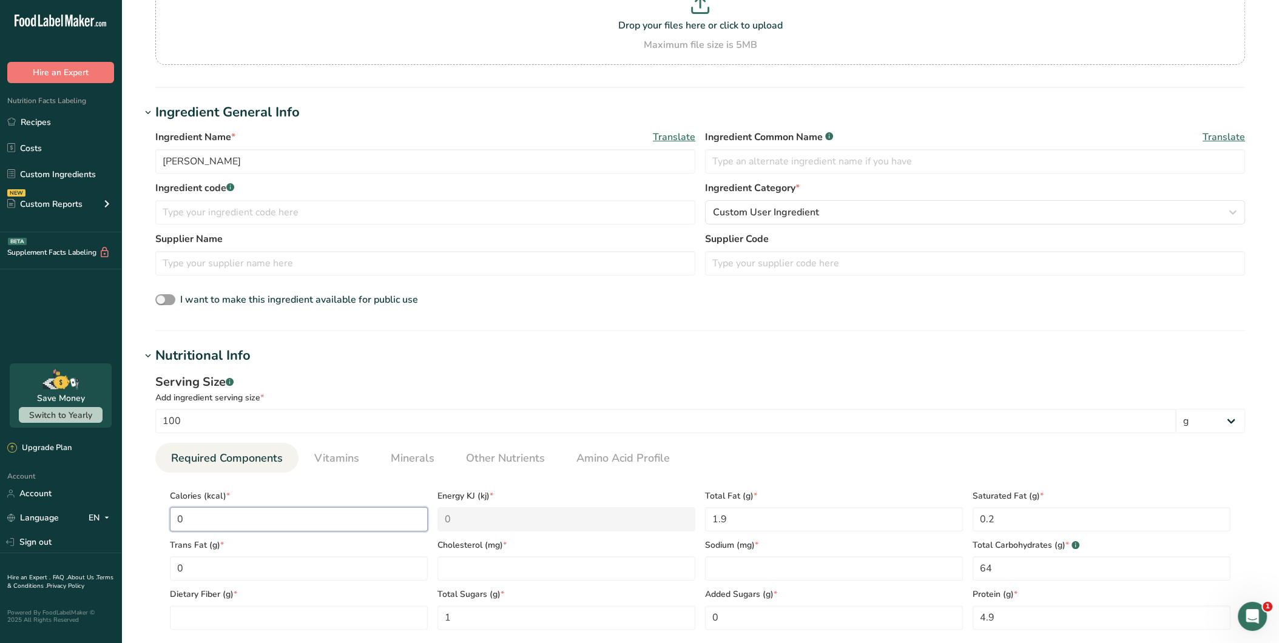
type input "3"
type KJ "12.6"
type input "33"
type KJ "138.1"
type input "33"
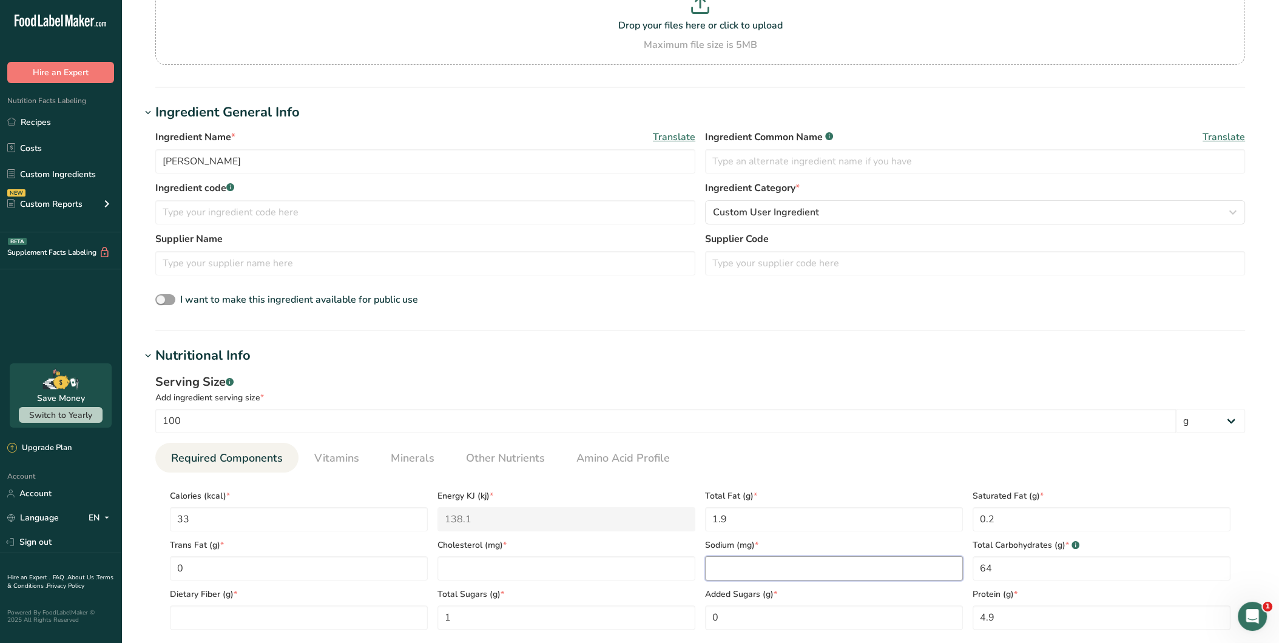
click at [747, 564] on input "number" at bounding box center [834, 569] width 258 height 24
type input "3"
drag, startPoint x: 1036, startPoint y: 572, endPoint x: 915, endPoint y: 564, distance: 121.0
click at [915, 564] on div "Calories (kcal) * 33 Energy KJ (kj) * 138.1 Total Fat (g) * 1.9 Saturated Fat (…" at bounding box center [700, 556] width 1071 height 147
type Carbohydrates "7.4"
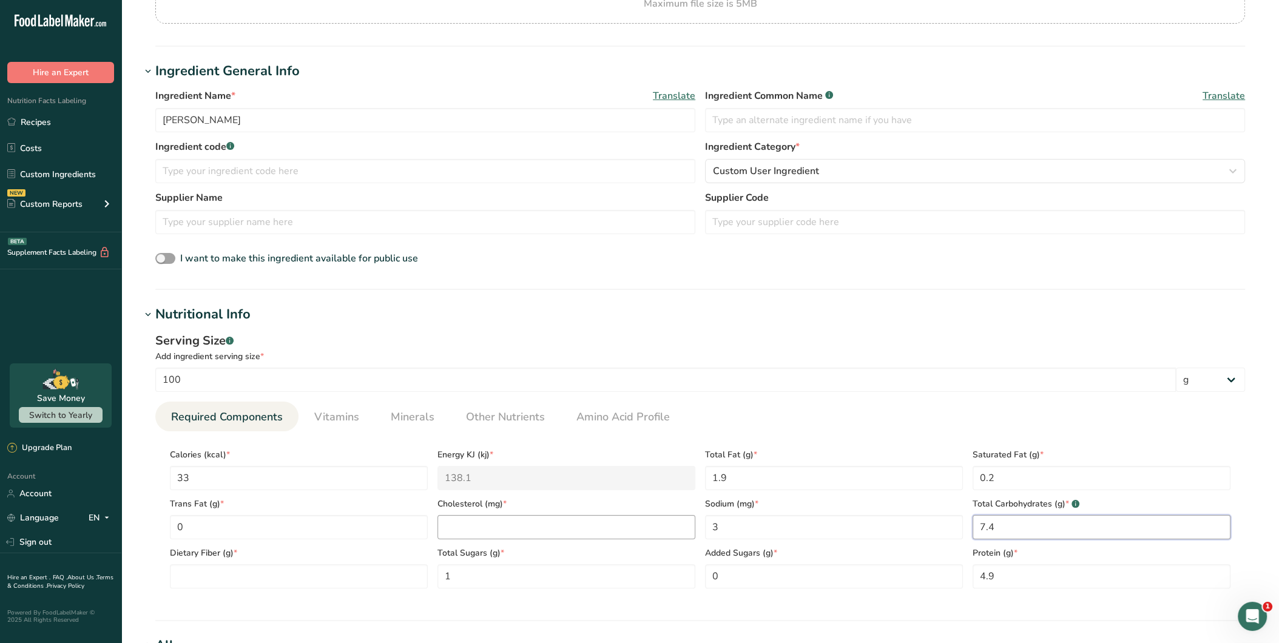
scroll to position [202, 0]
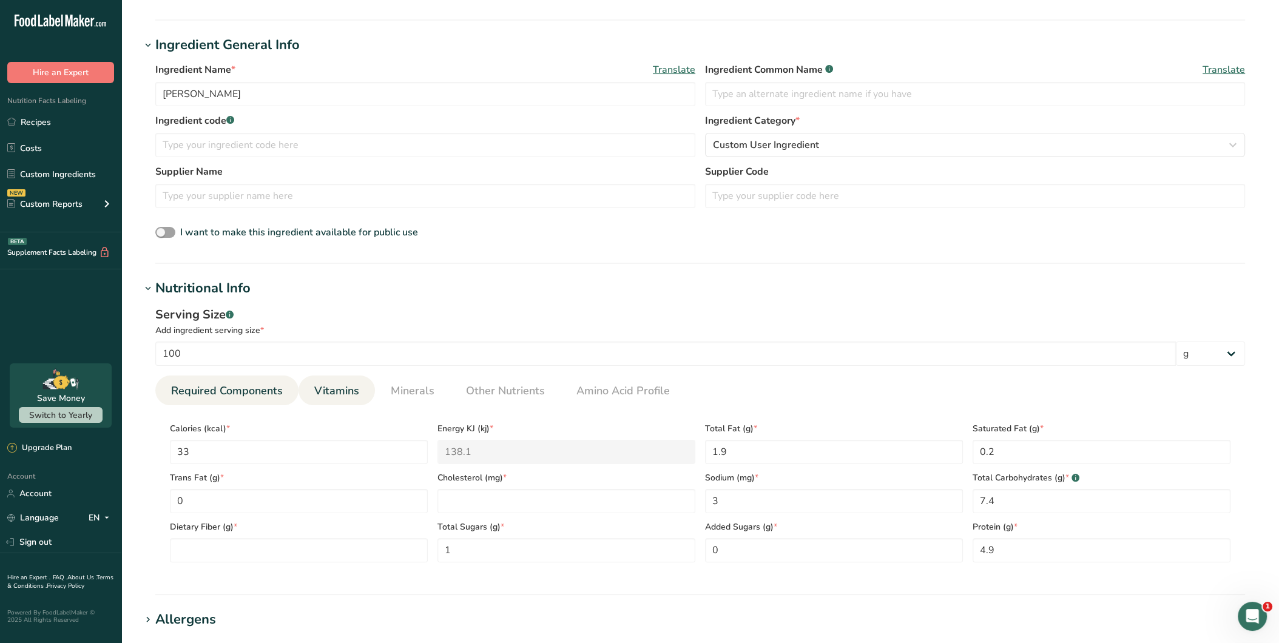
click at [360, 391] on link "Vitamins" at bounding box center [337, 391] width 55 height 31
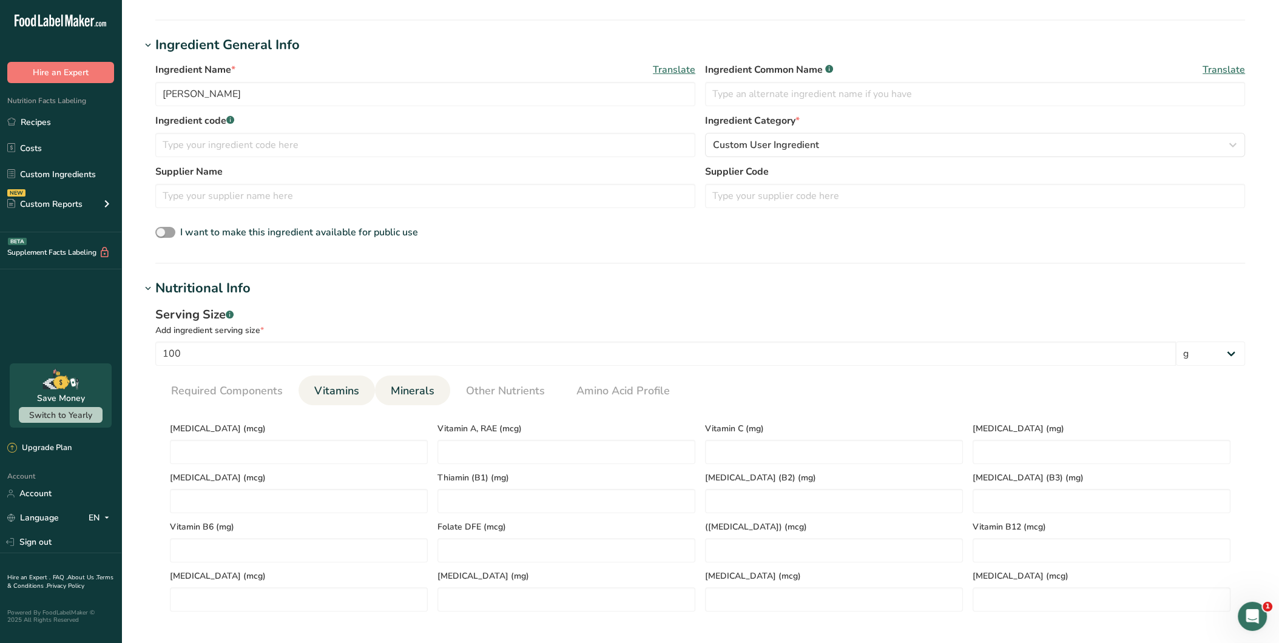
click at [395, 395] on span "Minerals" at bounding box center [413, 391] width 44 height 16
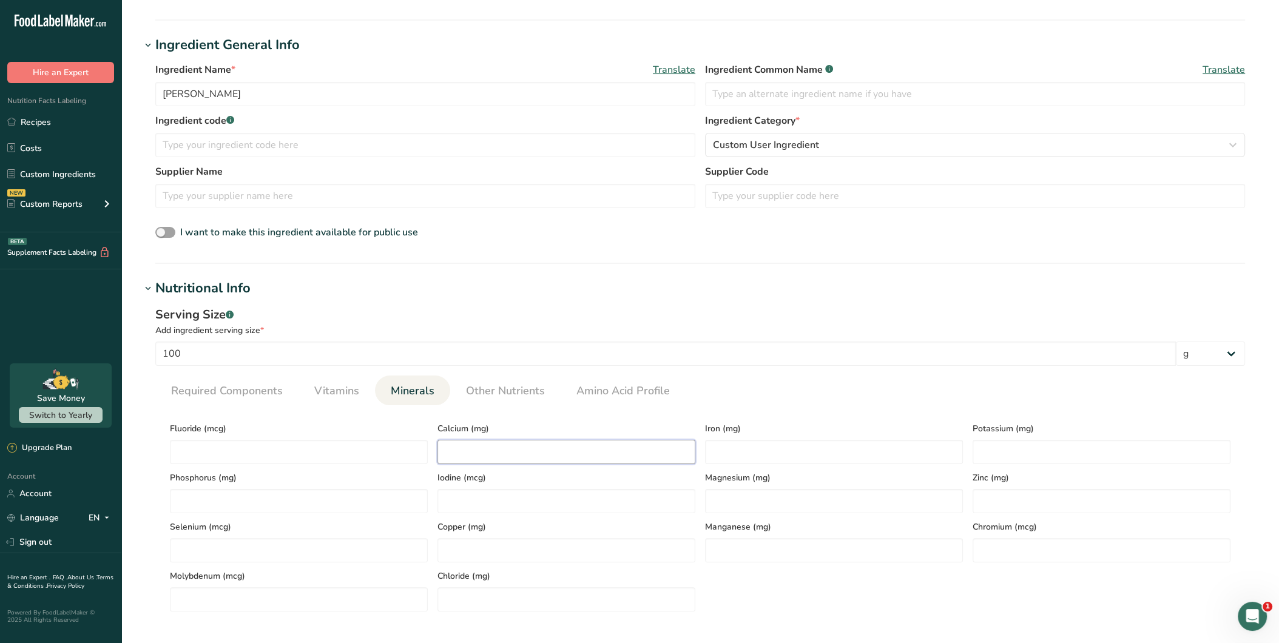
click at [532, 445] on input "number" at bounding box center [567, 452] width 258 height 24
type input "54"
click at [892, 459] on input "number" at bounding box center [834, 452] width 258 height 24
type input "15"
click at [475, 391] on span "Other Nutrients" at bounding box center [505, 391] width 79 height 16
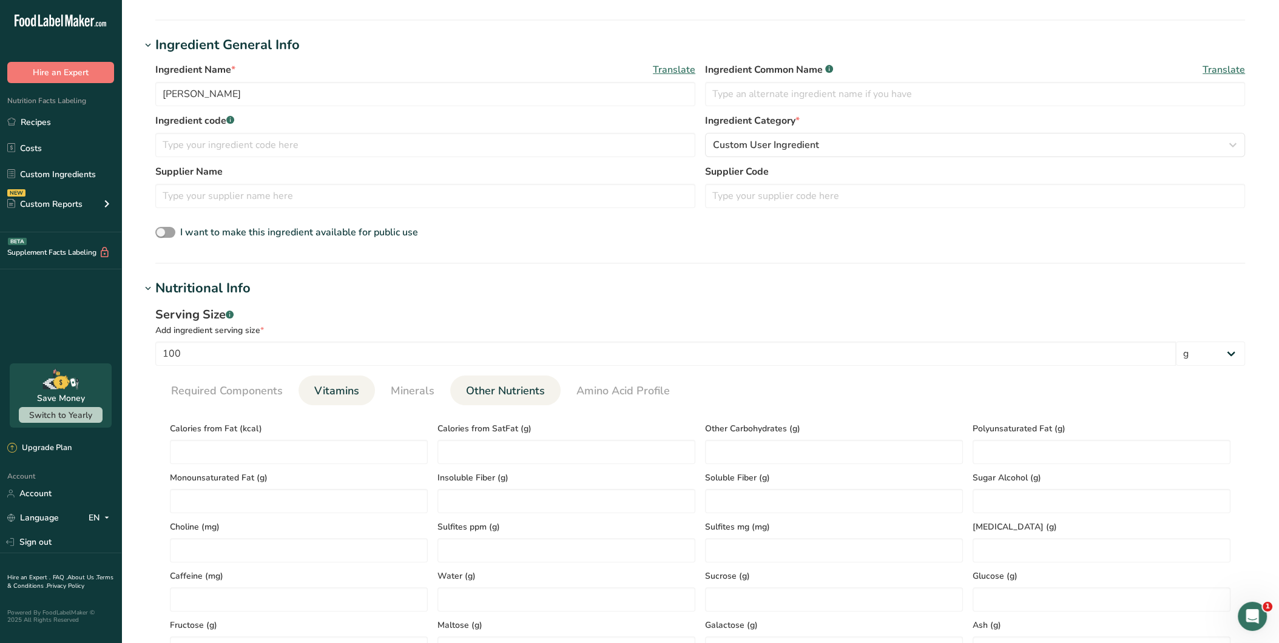
click at [339, 388] on span "Vitamins" at bounding box center [336, 391] width 45 height 16
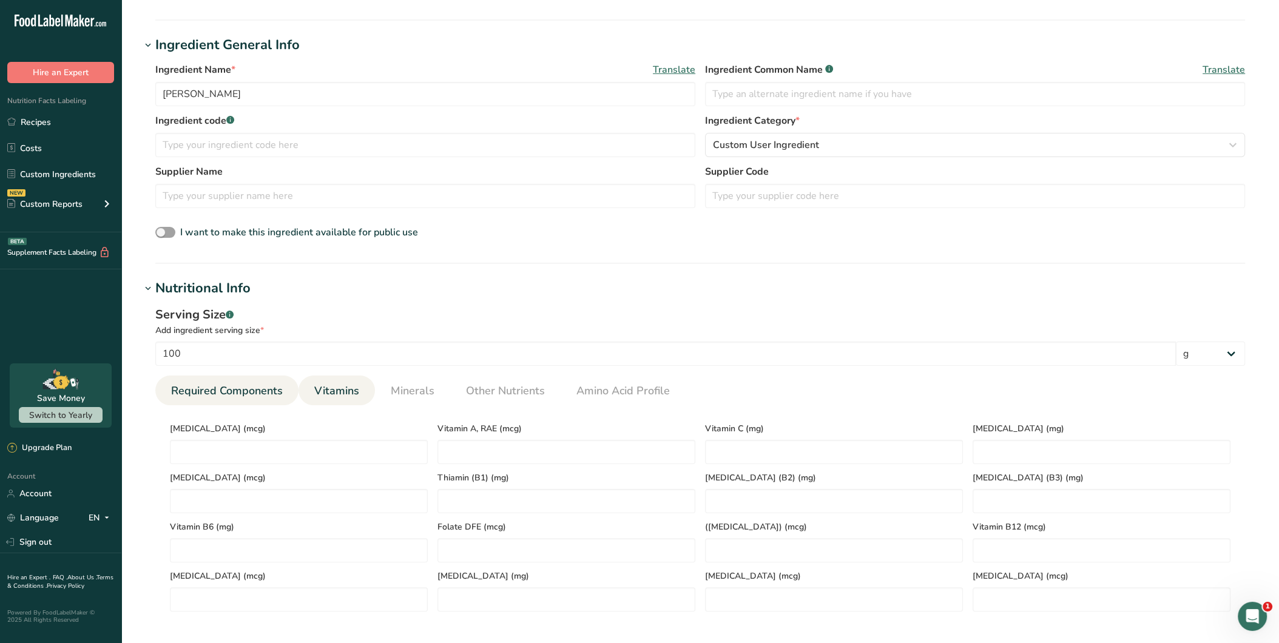
click at [238, 383] on span "Required Components" at bounding box center [227, 391] width 112 height 16
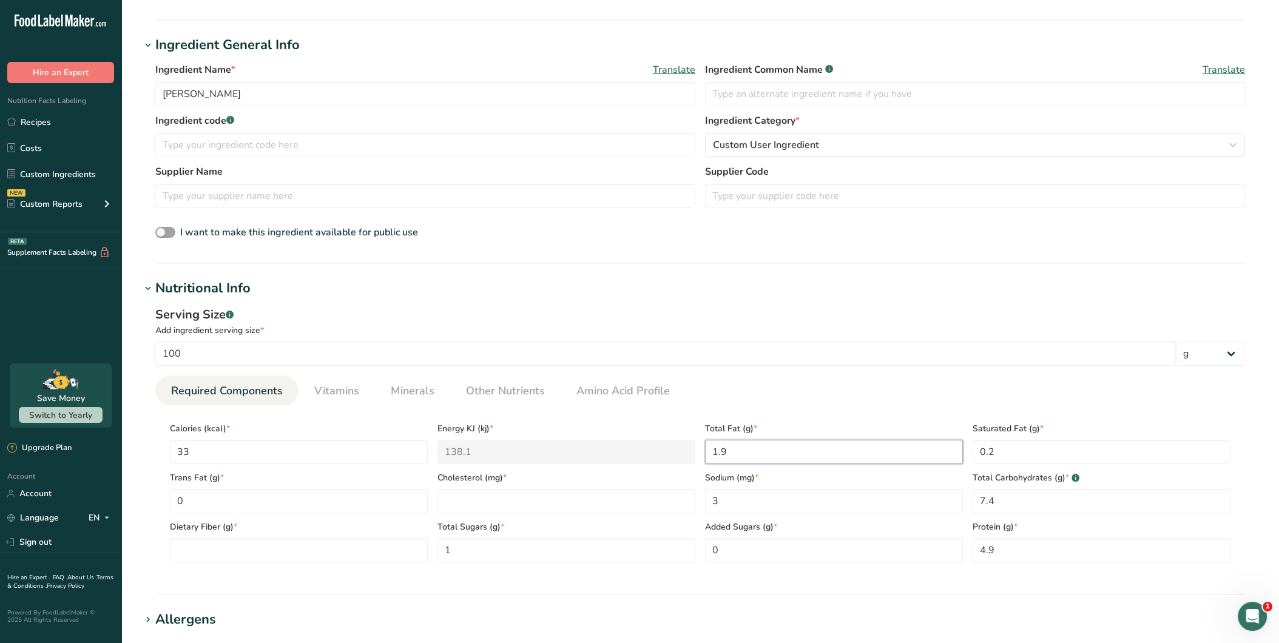
click at [691, 458] on div "Calories (kcal) * 33 Energy KJ (kj) * 138.1 Total Fat (g) * 1.9 Saturated Fat (…" at bounding box center [700, 488] width 1071 height 147
click at [586, 504] on input "number" at bounding box center [567, 501] width 258 height 24
type input "0"
click at [1014, 548] on input "4.9" at bounding box center [1102, 550] width 258 height 24
click at [271, 547] on Fiber "number" at bounding box center [299, 550] width 258 height 24
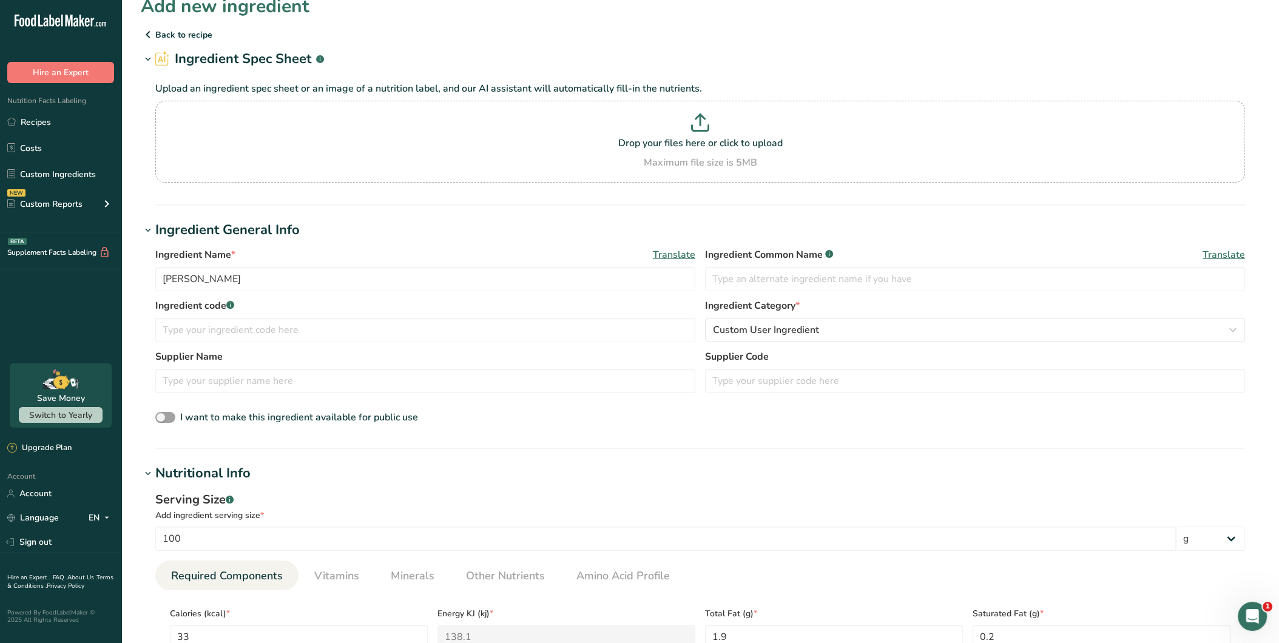
scroll to position [0, 0]
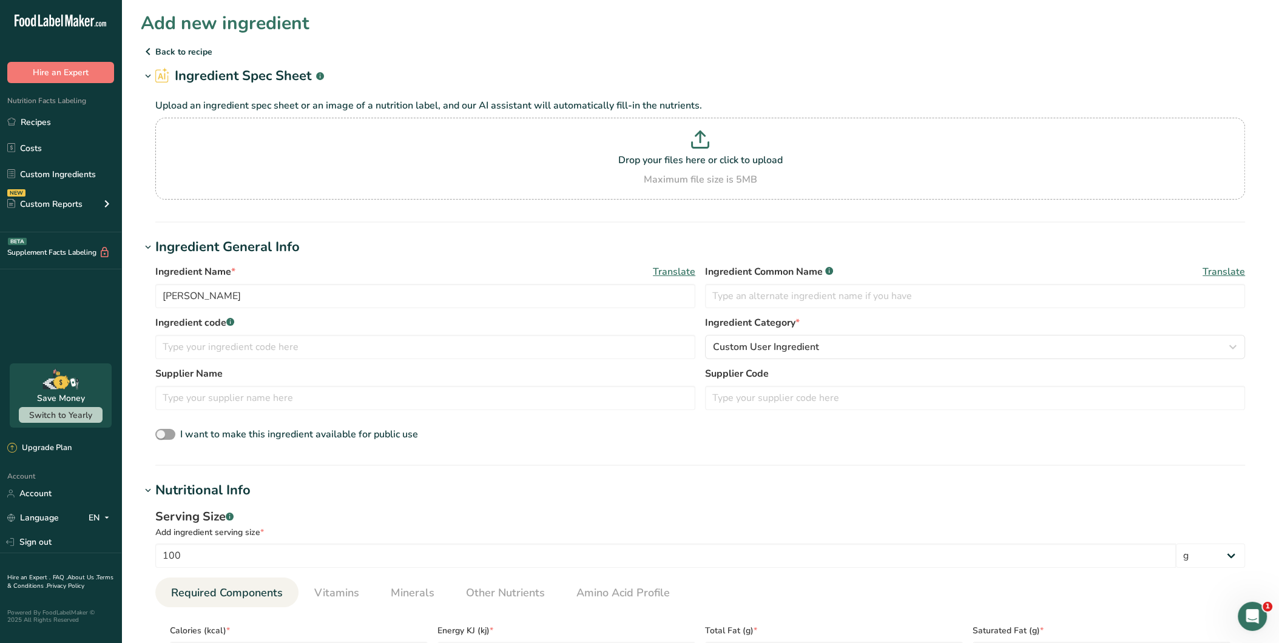
type Fiber "0"
click at [720, 147] on p at bounding box center [700, 141] width 1084 height 22
click at [720, 147] on input "Drop your files here or click to upload Maximum file size is 5MB" at bounding box center [700, 159] width 1090 height 82
click at [526, 70] on h1 "Ingredient Spec Sheet .a-a{fill:#347362;}.b-a{fill:#fff;}" at bounding box center [700, 76] width 1119 height 20
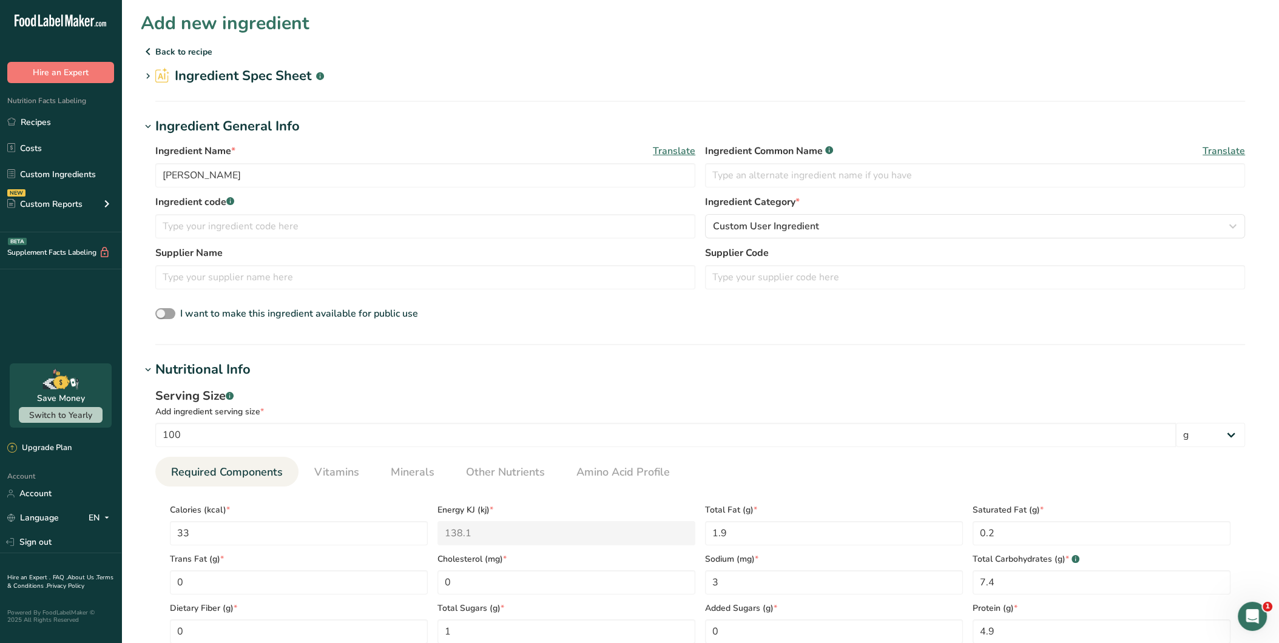
click at [539, 159] on div "Ingredient Name * Translate [PERSON_NAME]" at bounding box center [425, 166] width 540 height 44
click at [285, 77] on h2 "Ingredient Spec Sheet .a-a{fill:#347362;}.b-a{fill:#fff;}" at bounding box center [239, 76] width 169 height 20
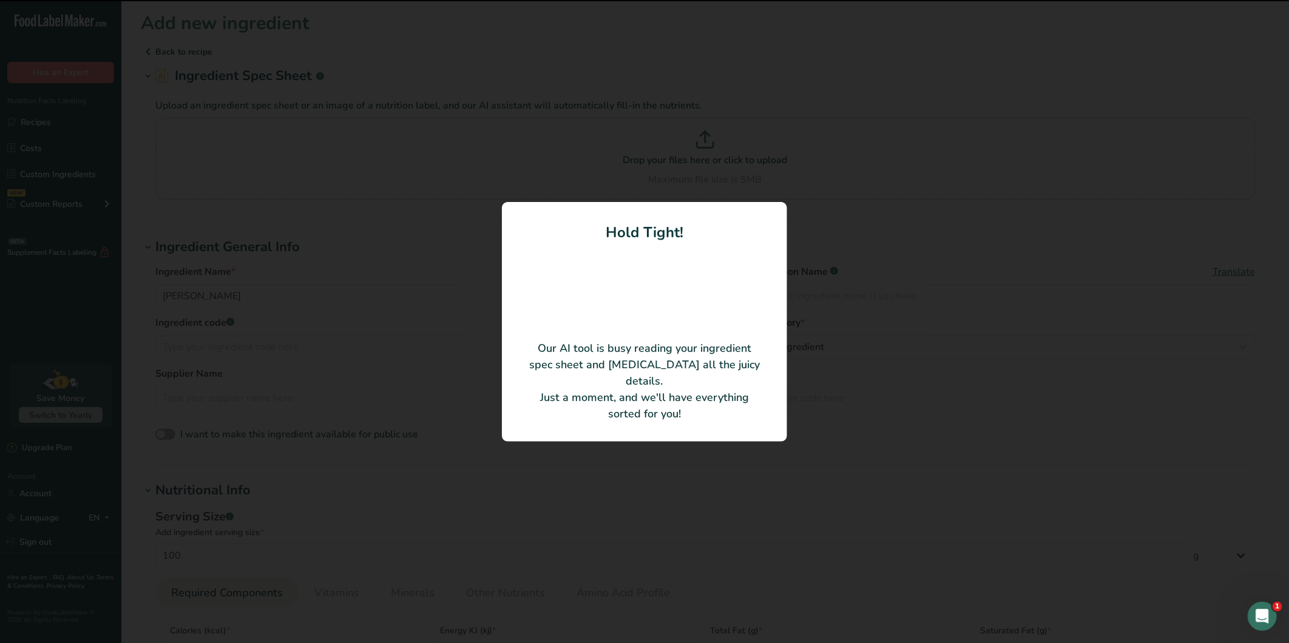
type input "[PERSON_NAME]"
type KJ "138.07"
type Fat "0"
type Sugars "0"
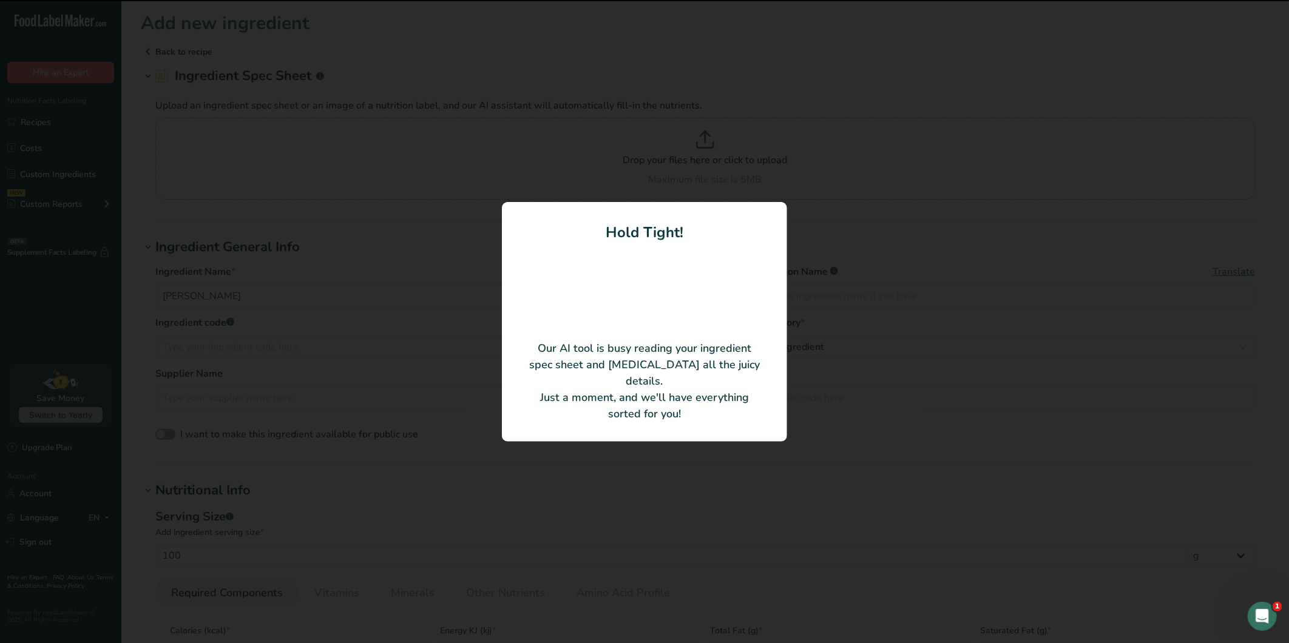
type input "0"
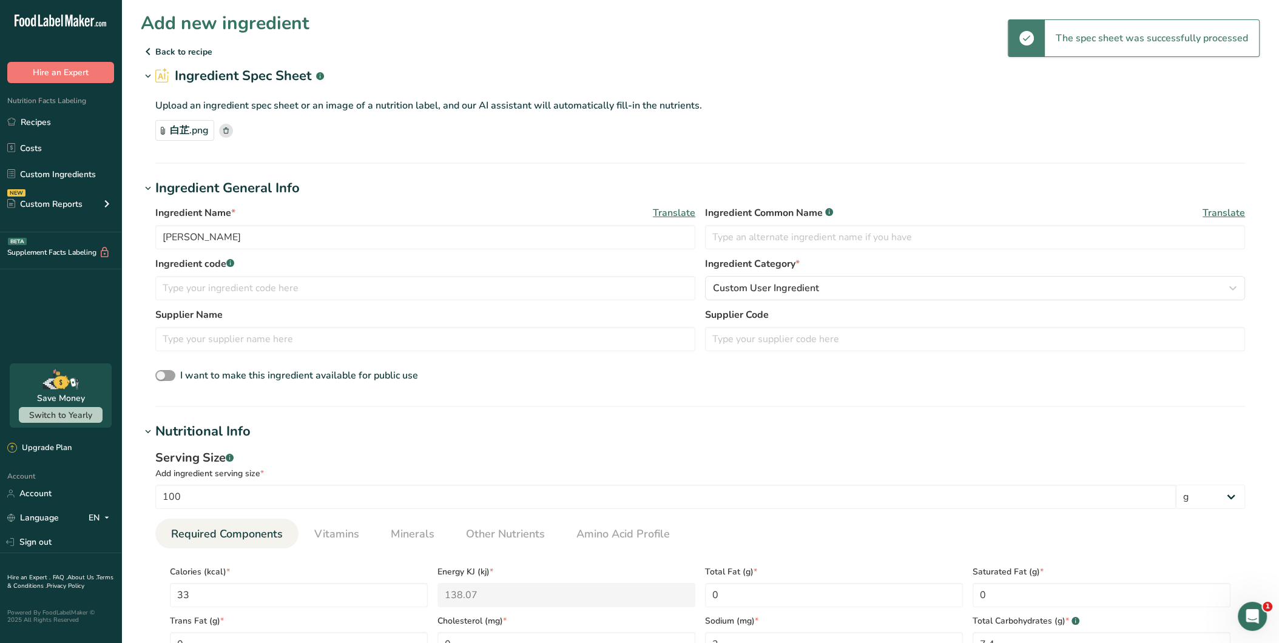
click at [455, 181] on h1 "Ingredient General Info" at bounding box center [700, 188] width 1119 height 20
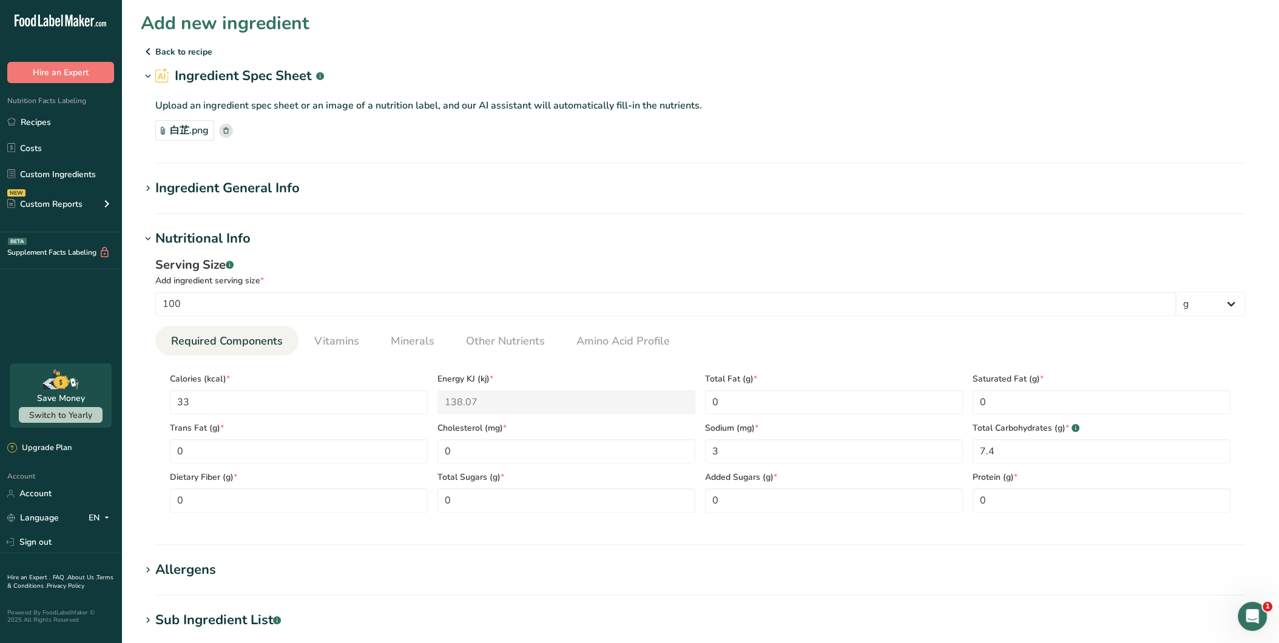
click at [464, 198] on section "Ingredient General Info Ingredient Name * Translate [PERSON_NAME] Ingredient Co…" at bounding box center [700, 196] width 1119 height 36
click at [458, 185] on h1 "Ingredient General Info" at bounding box center [700, 188] width 1119 height 20
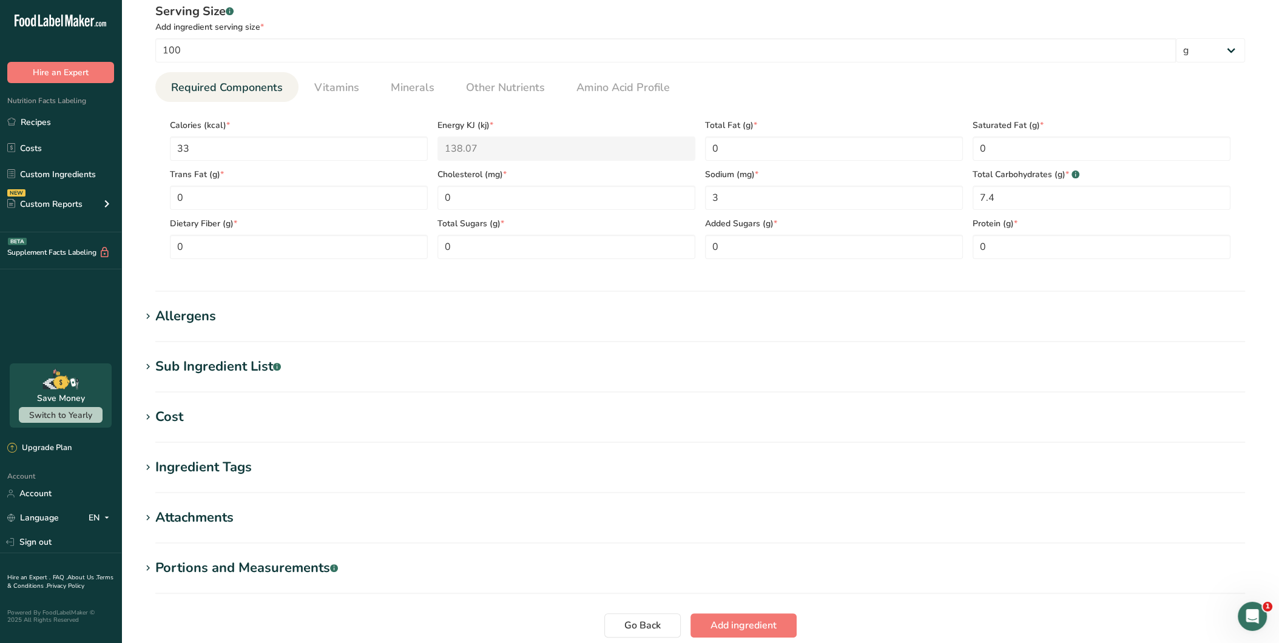
scroll to position [543, 0]
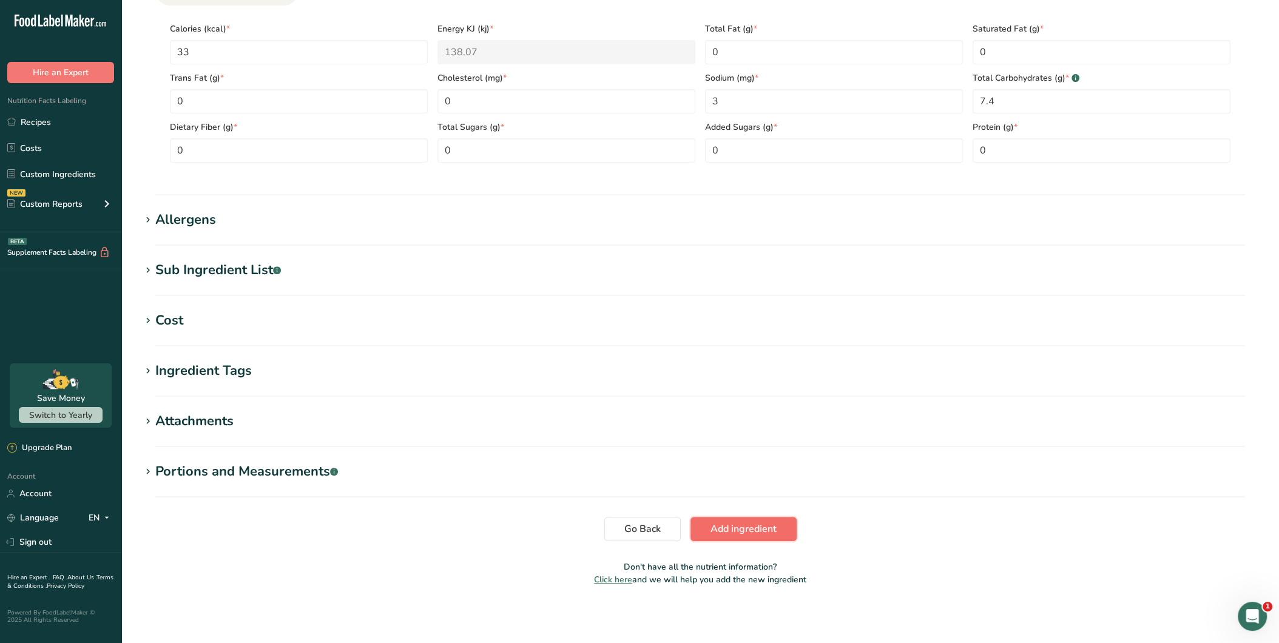
click at [744, 532] on span "Add ingredient" at bounding box center [744, 529] width 66 height 15
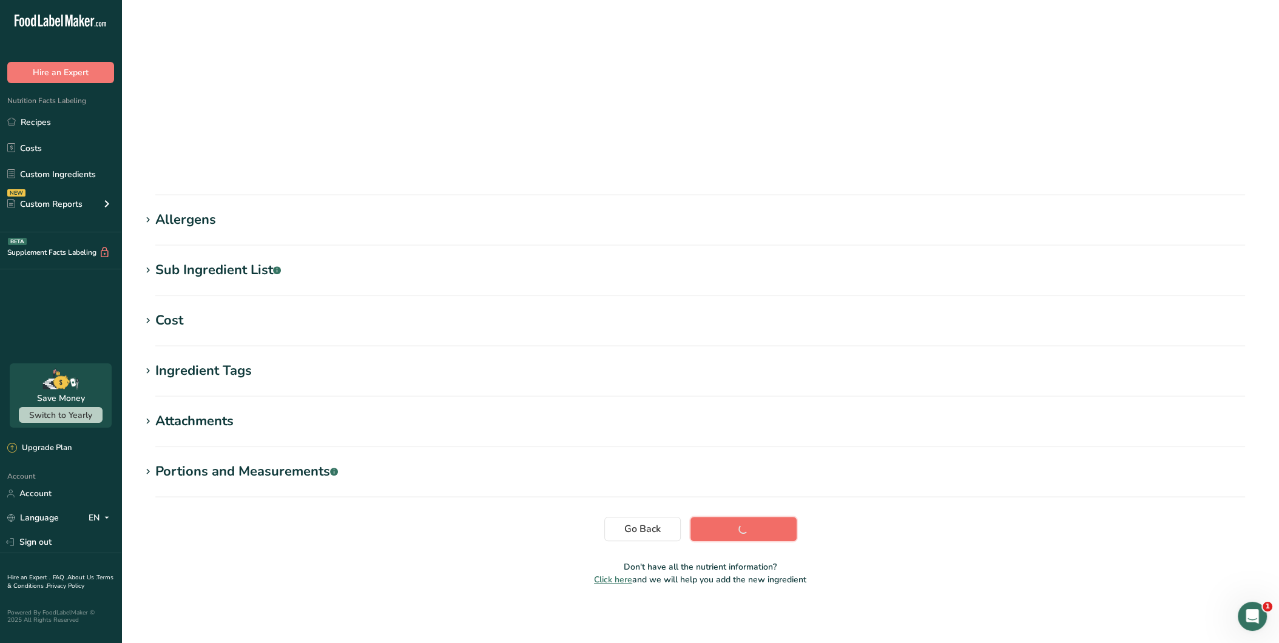
scroll to position [8, 0]
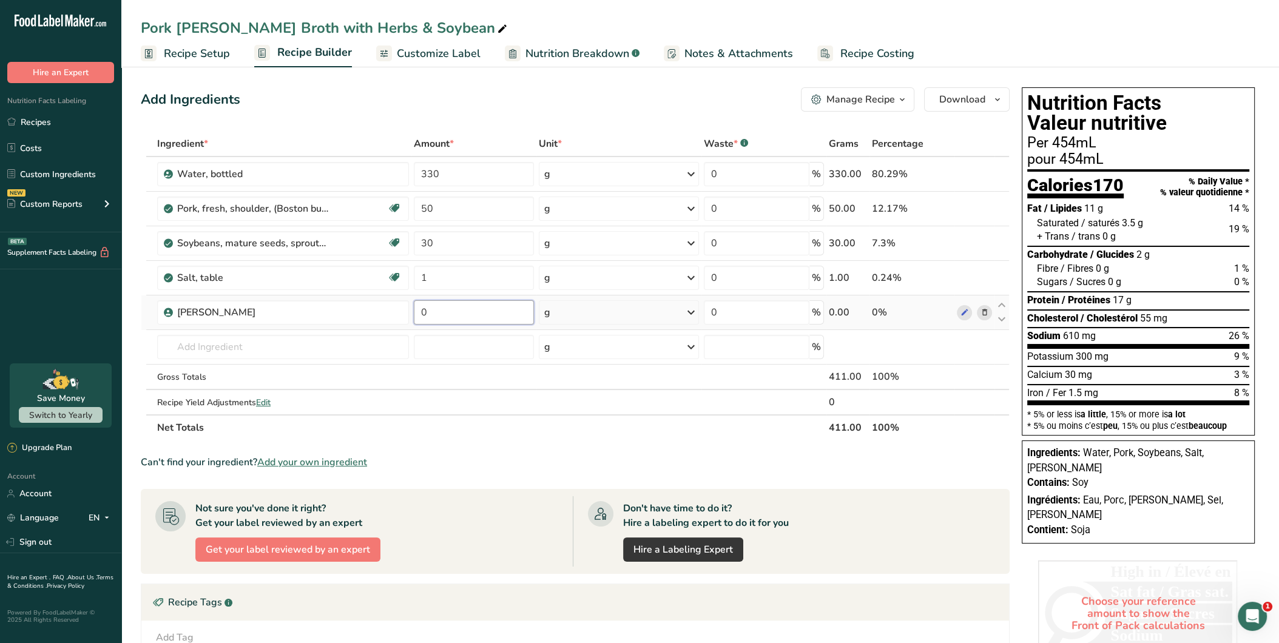
click at [463, 310] on input "0" at bounding box center [474, 312] width 120 height 24
click at [380, 85] on div "Add Ingredients Manage Recipe Delete Recipe Duplicate Recipe Scale Recipe Save …" at bounding box center [579, 460] width 876 height 755
drag, startPoint x: 462, startPoint y: 311, endPoint x: 385, endPoint y: 310, distance: 77.1
click at [385, 310] on tr "[PERSON_NAME] 0 g Weight Units g kg mg See more Volume Units l Volume units req…" at bounding box center [575, 313] width 868 height 35
type input "3"
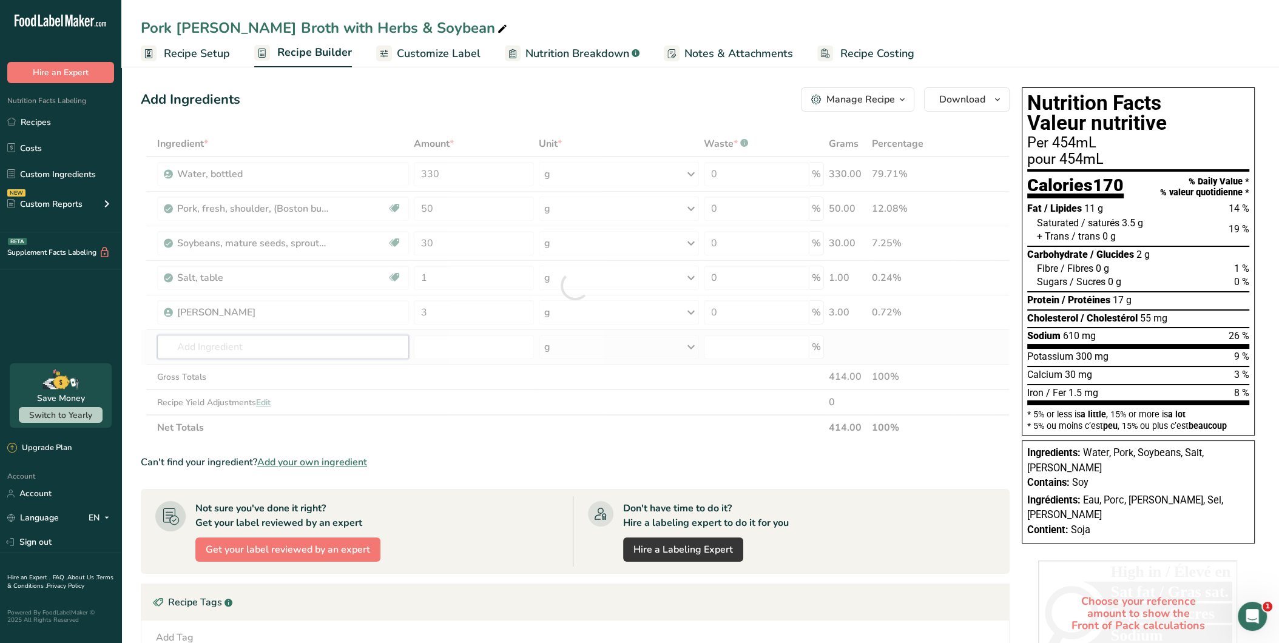
click at [350, 340] on div "Ingredient * Amount * Unit * Waste * .a-a{fill:#347362;}.b-a{fill:#fff;} Grams …" at bounding box center [575, 286] width 869 height 310
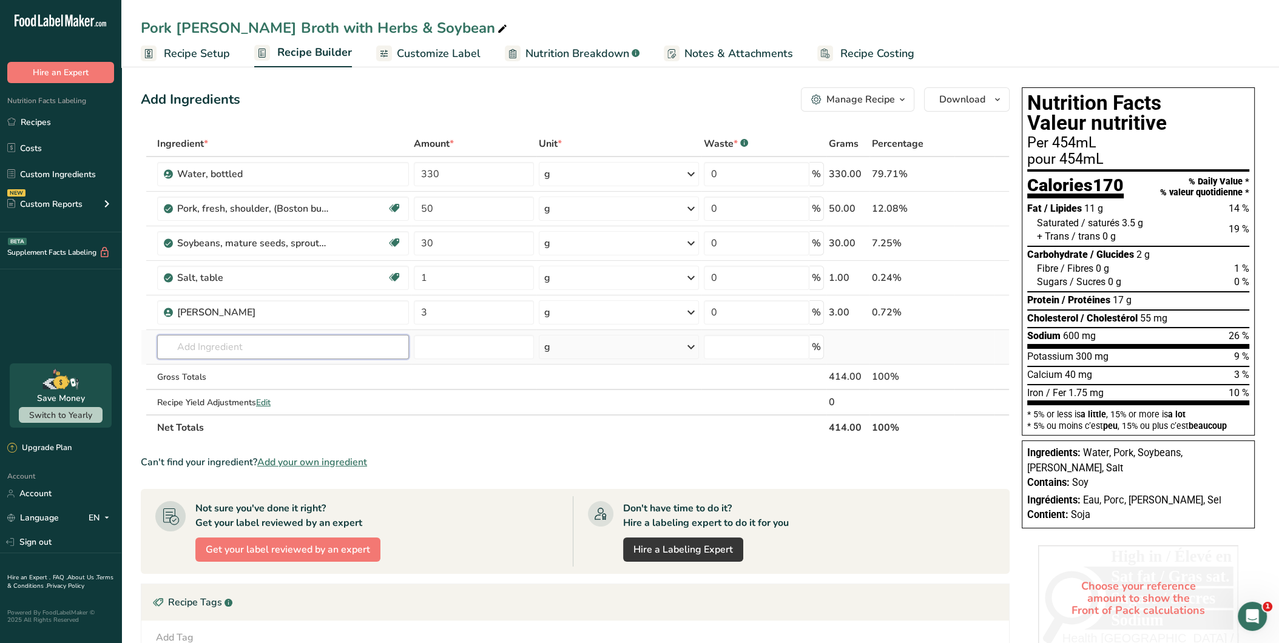
paste input "Codonopsis pilosula"
type input "Codonopsis pilosula"
click at [252, 390] on div "Add your own ingredient" at bounding box center [283, 391] width 232 height 13
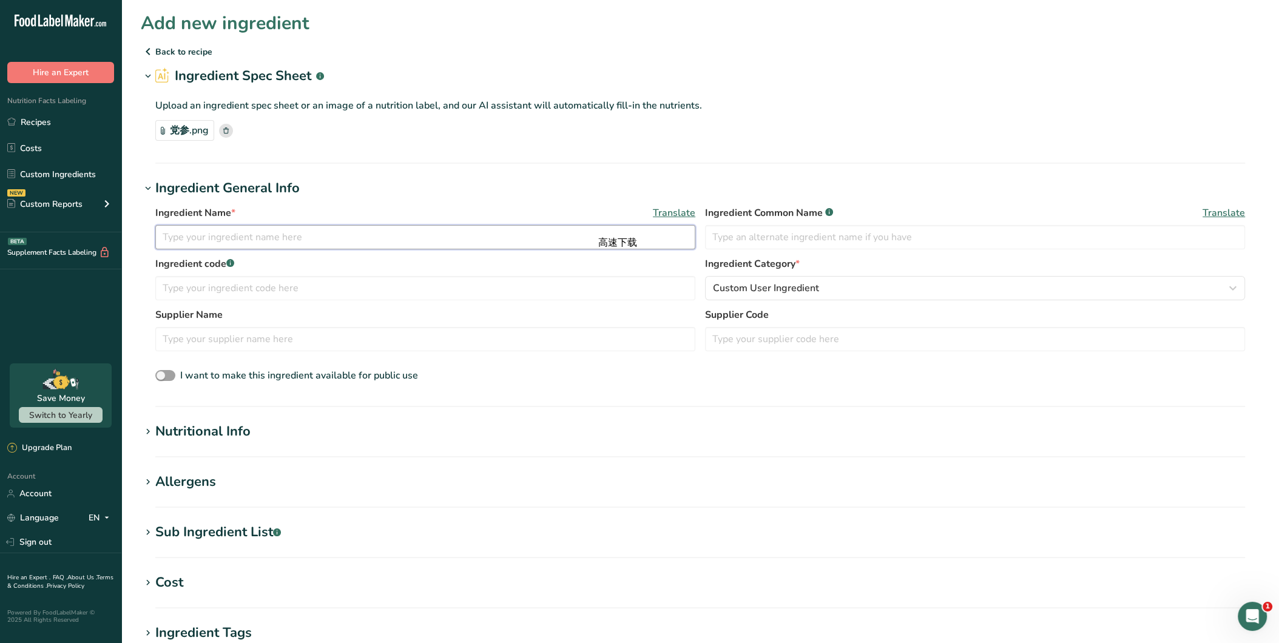
click at [345, 235] on input "text" at bounding box center [425, 237] width 540 height 24
click at [253, 435] on h1 "Nutritional Info" at bounding box center [700, 432] width 1119 height 20
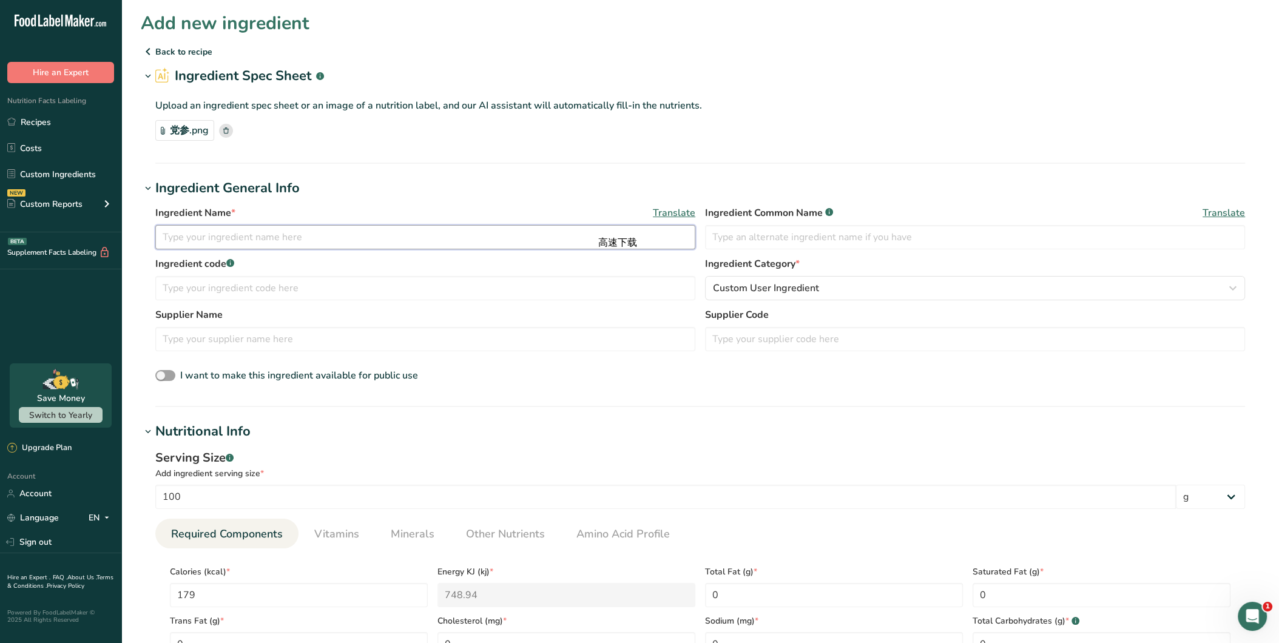
click at [297, 230] on input "text" at bounding box center [425, 237] width 540 height 24
paste input "Codonopsis pilosula"
click at [222, 237] on input "Codonopsis pilosula" at bounding box center [425, 237] width 540 height 24
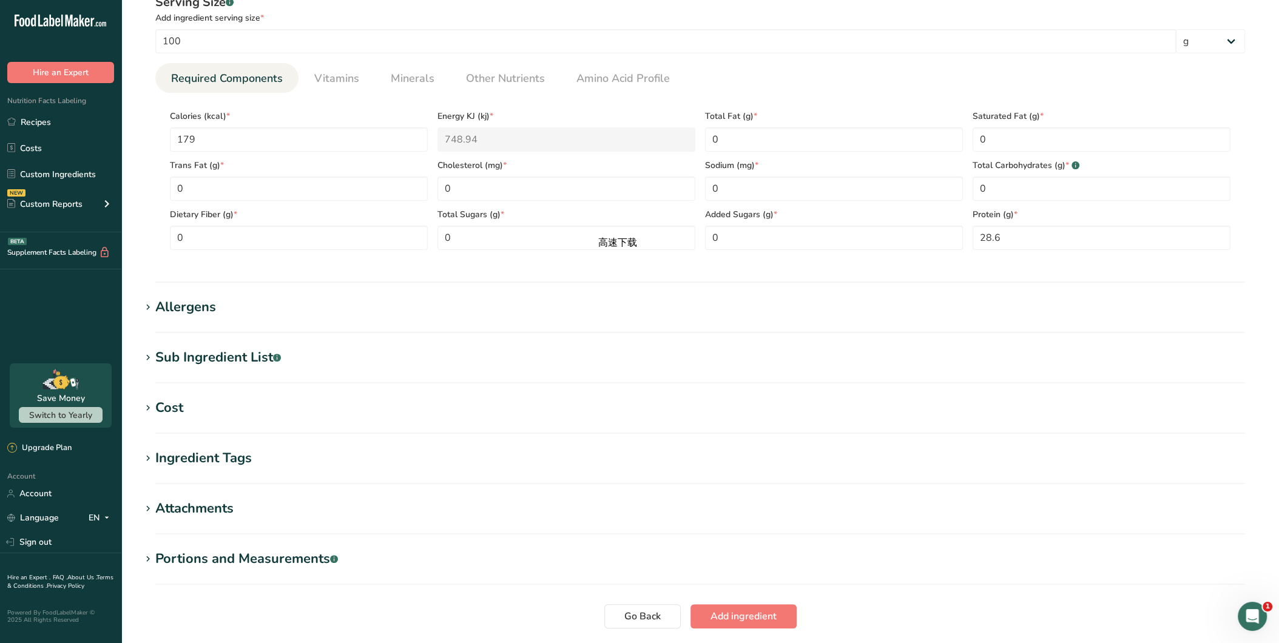
scroll to position [337, 0]
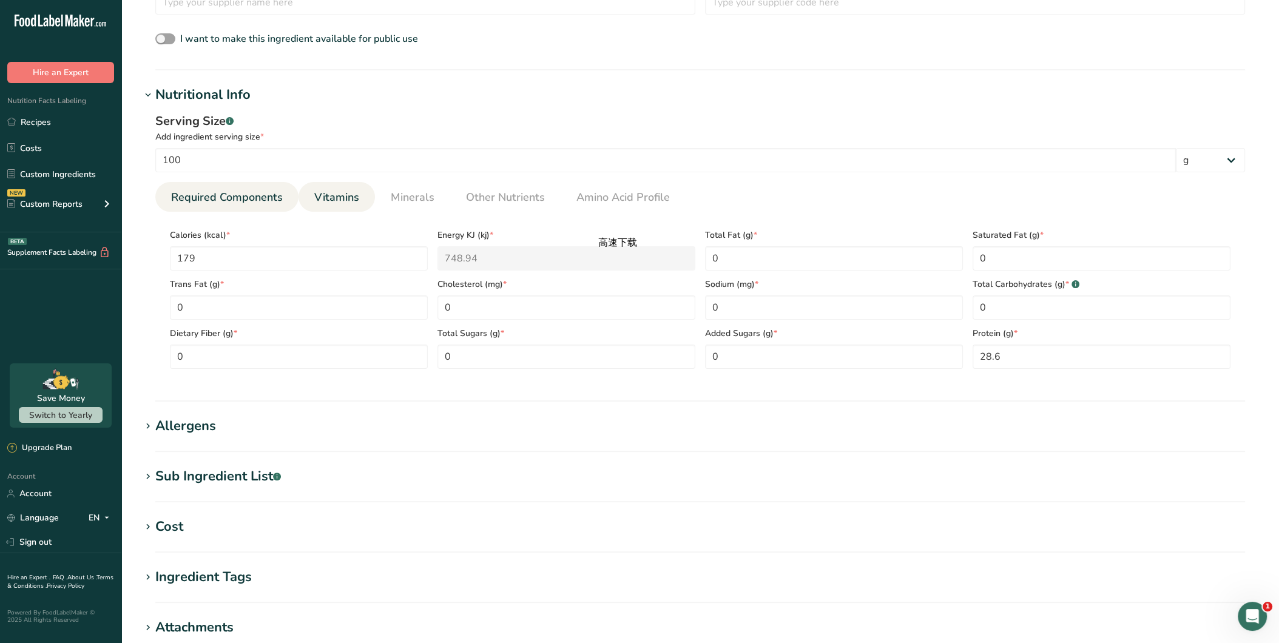
type input "Codonopsis Pilosula"
click at [336, 203] on span "Vitamins" at bounding box center [336, 197] width 45 height 16
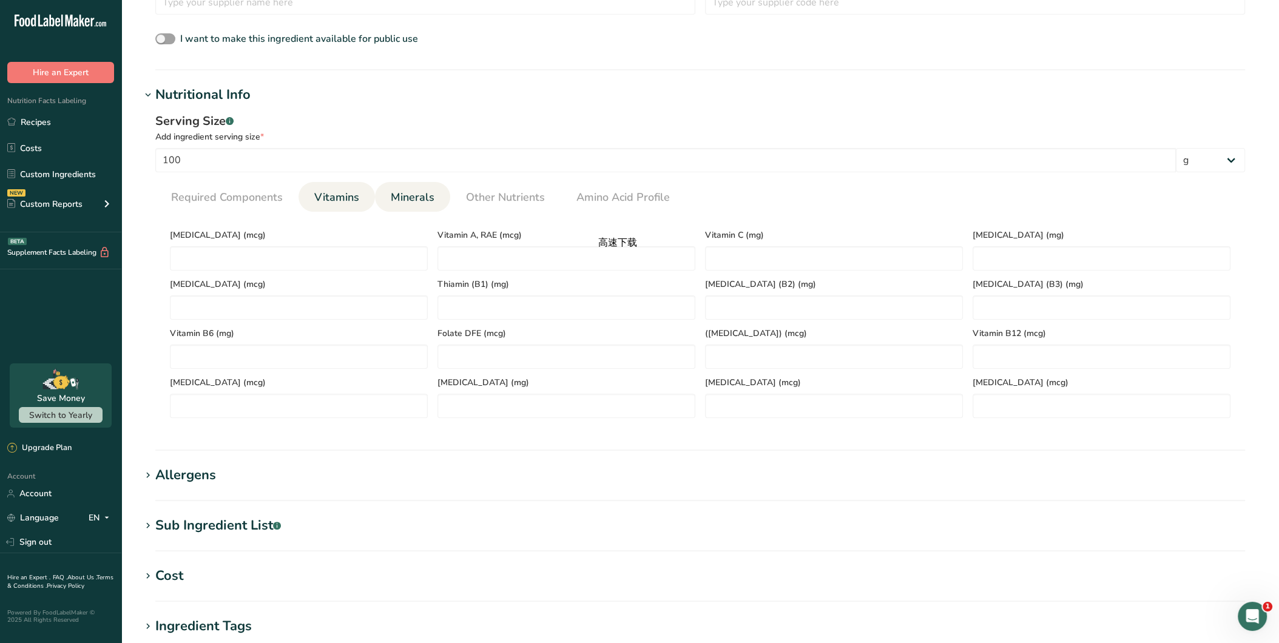
click at [401, 191] on span "Minerals" at bounding box center [413, 197] width 44 height 16
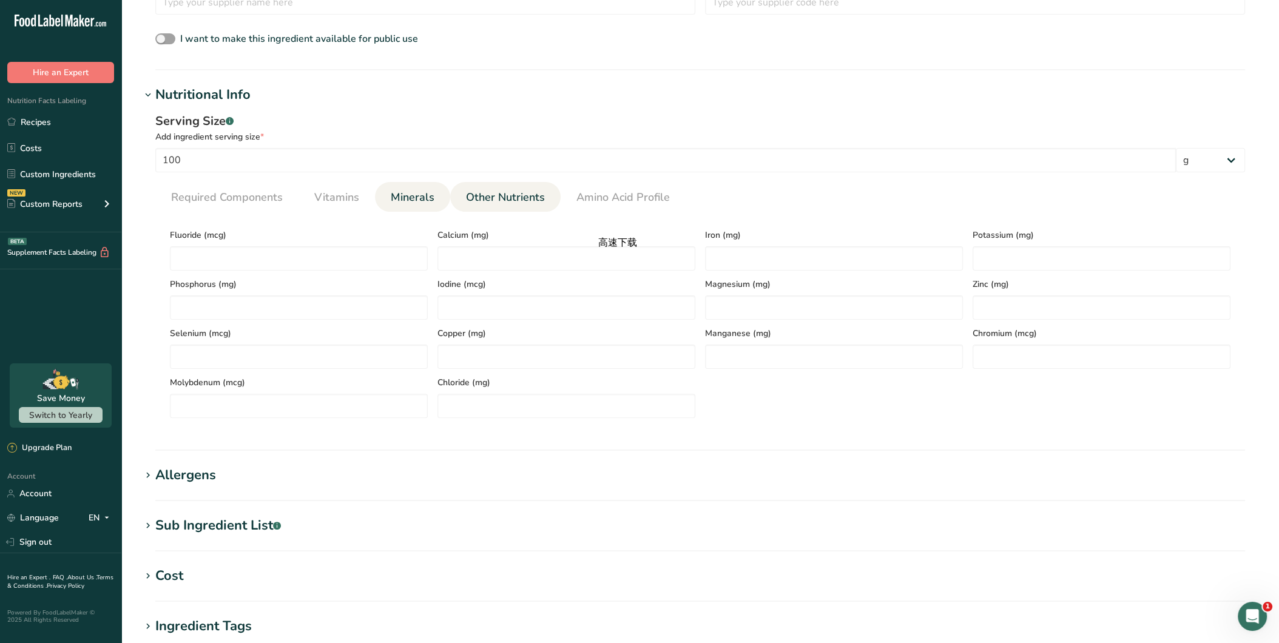
click at [462, 193] on link "Other Nutrients" at bounding box center [505, 197] width 89 height 31
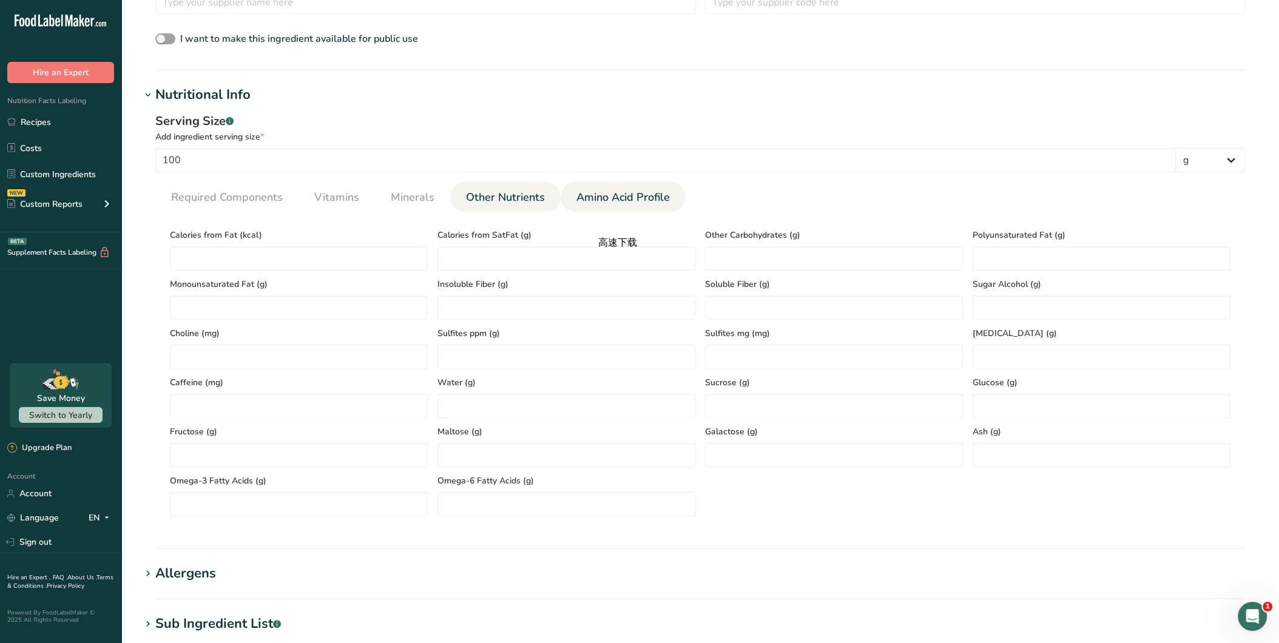
click at [595, 191] on span "Amino Acid Profile" at bounding box center [623, 197] width 93 height 16
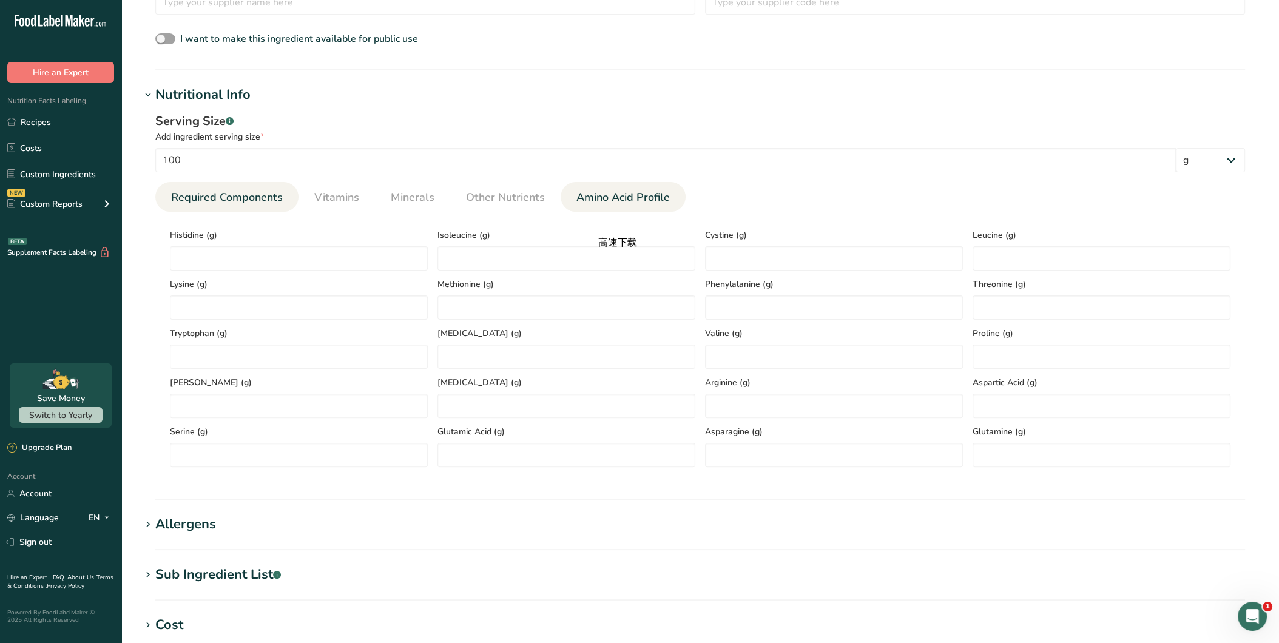
click at [188, 202] on span "Required Components" at bounding box center [227, 197] width 112 height 16
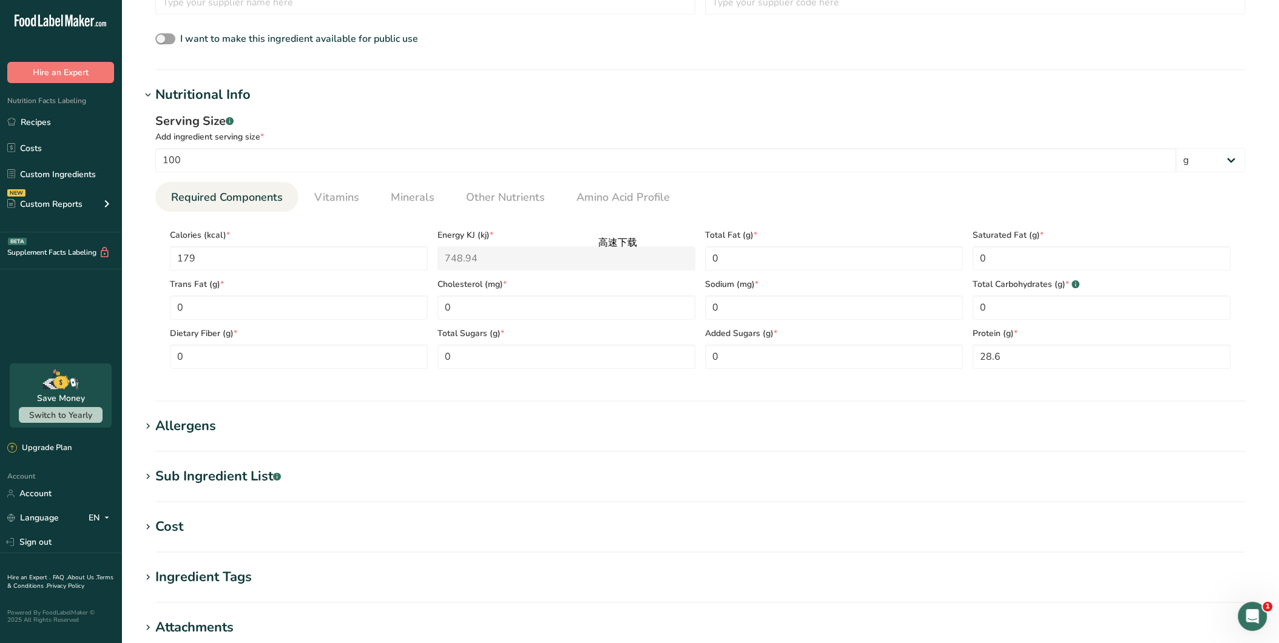
scroll to position [539, 0]
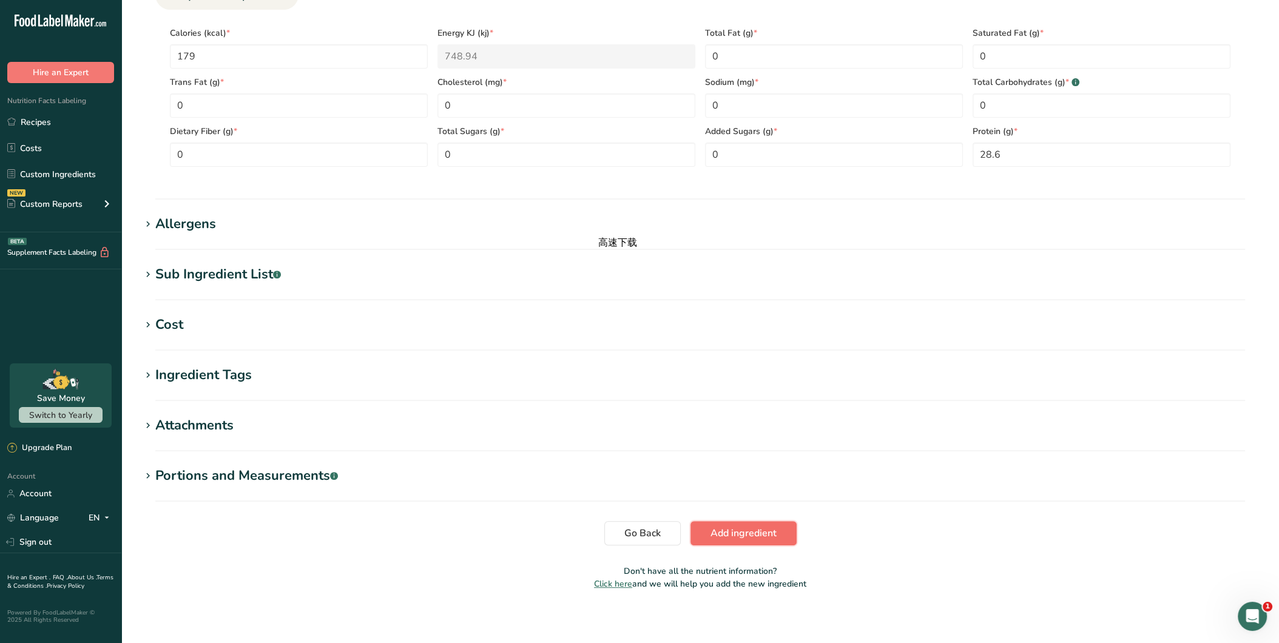
click at [769, 527] on span "Add ingredient" at bounding box center [744, 533] width 66 height 15
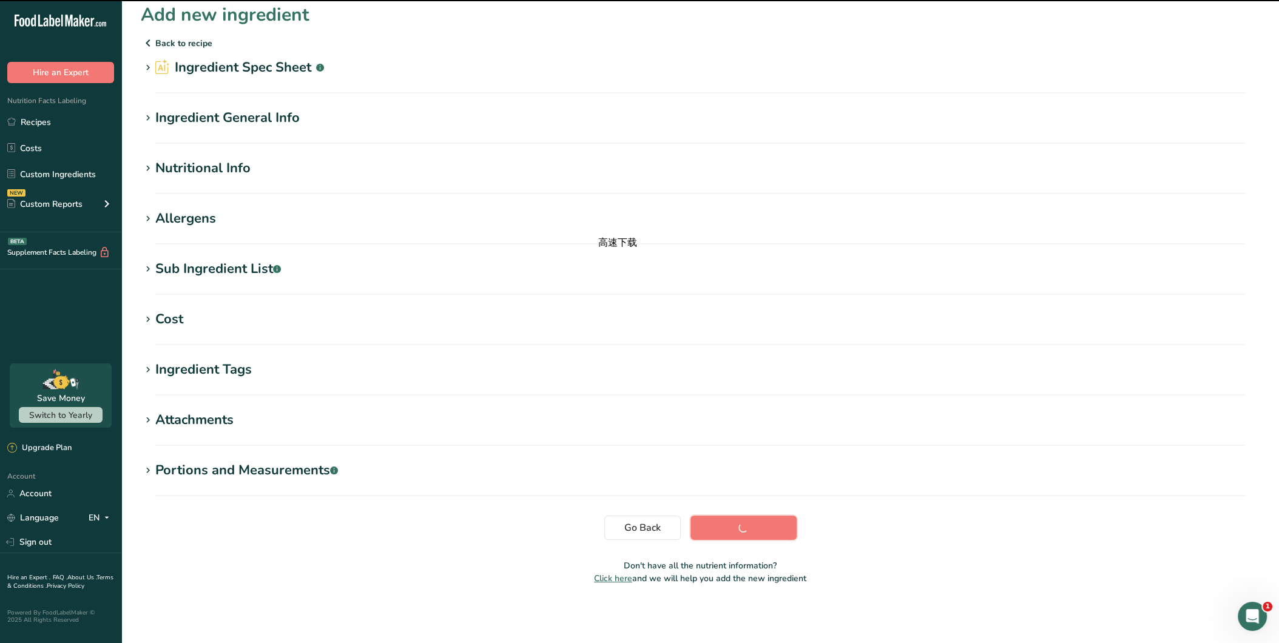
scroll to position [8, 0]
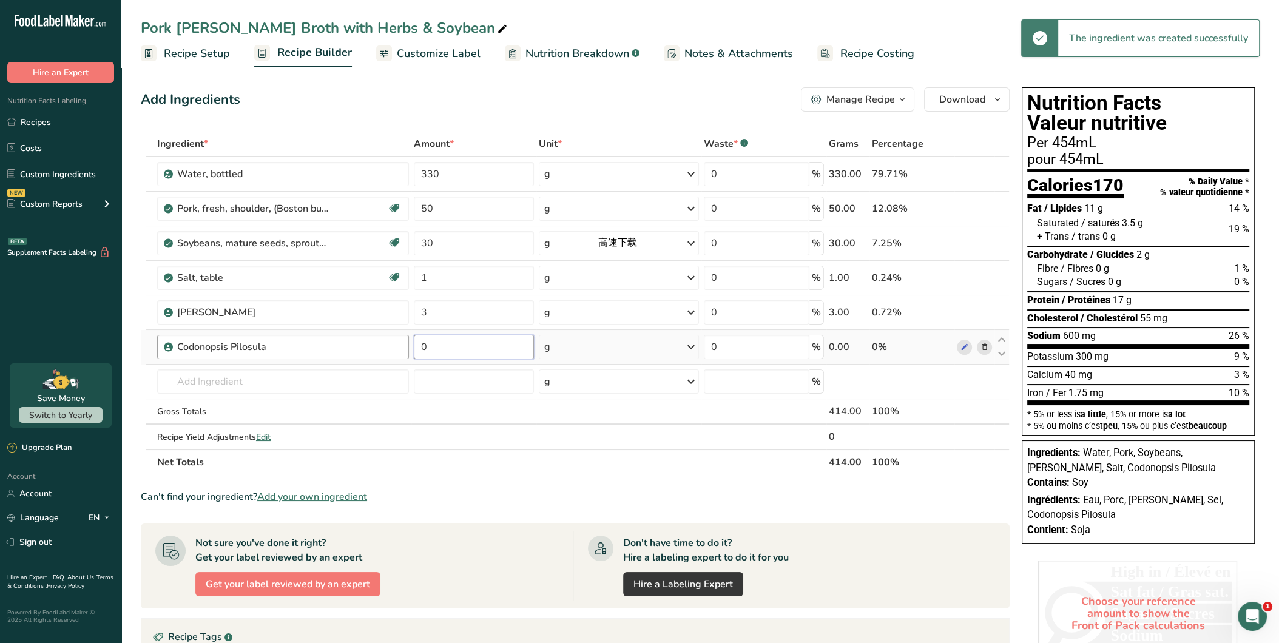
drag, startPoint x: 470, startPoint y: 343, endPoint x: 399, endPoint y: 351, distance: 71.4
click at [399, 351] on tr "Codonopsis Pilosula 0 g Weight Units g kg mg See more Volume Units l Volume uni…" at bounding box center [575, 347] width 868 height 35
type input "3"
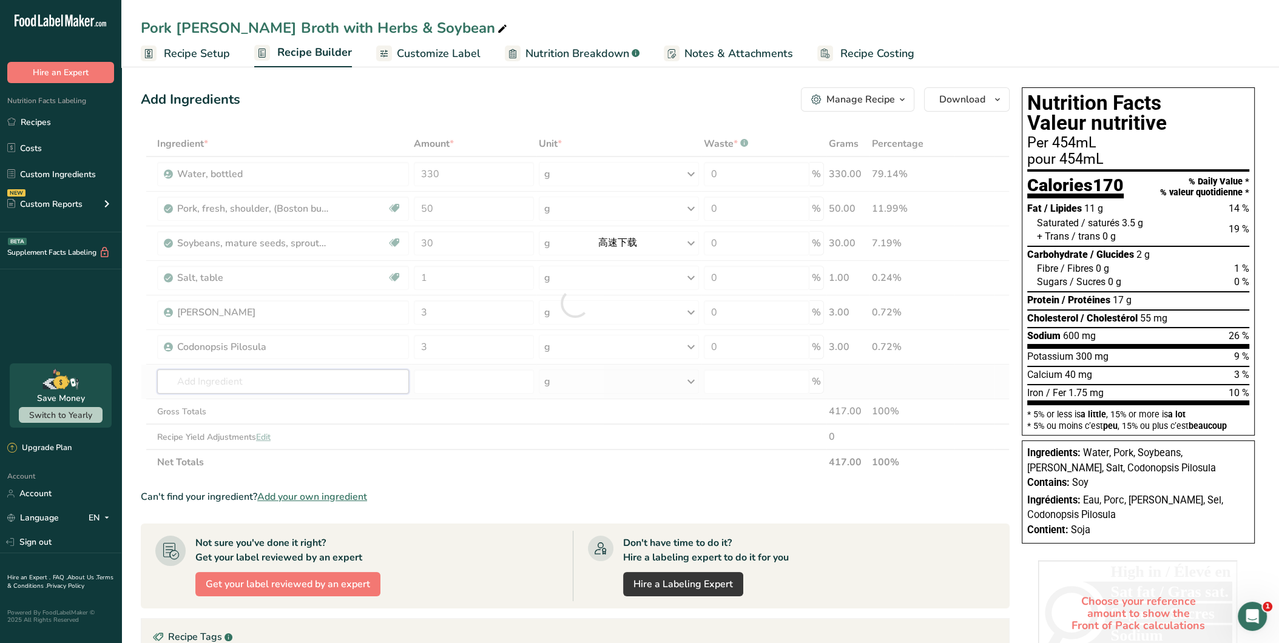
click at [303, 384] on div "Ingredient * Amount * Unit * Waste * .a-a{fill:#347362;}.b-a{fill:#fff;} Grams …" at bounding box center [575, 303] width 869 height 344
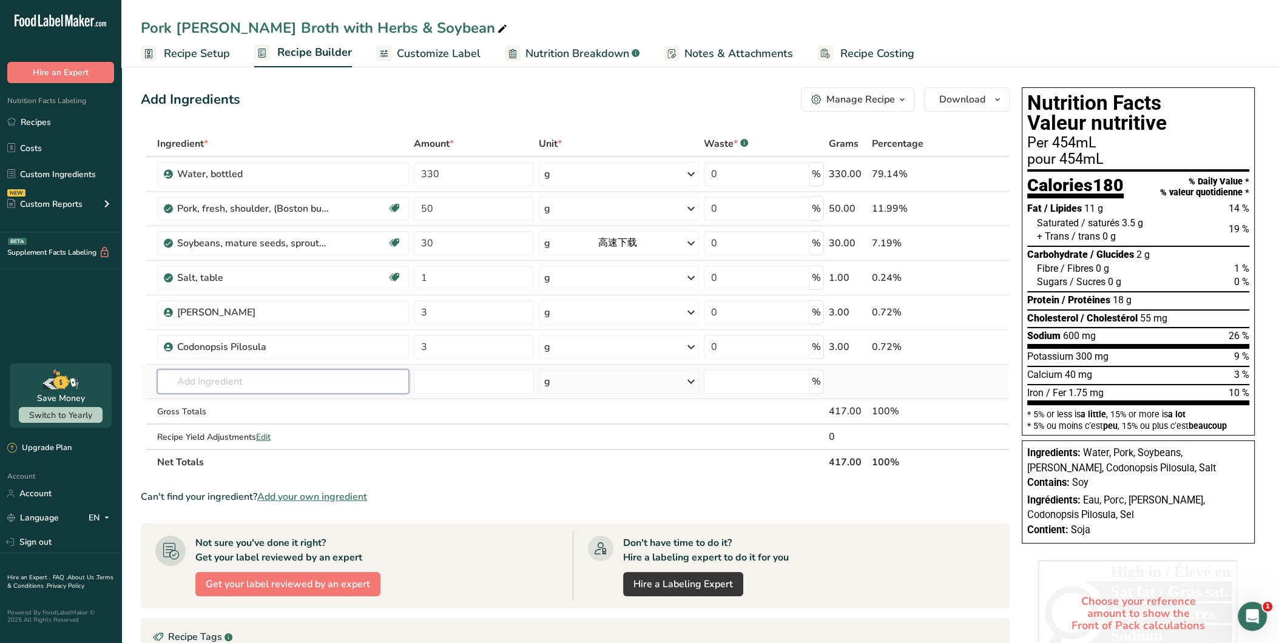
paste input "[DEMOGRAPHIC_DATA] [PERSON_NAME]"
type input "[DEMOGRAPHIC_DATA] [PERSON_NAME]"
click at [239, 428] on div "Add your own ingredient" at bounding box center [283, 426] width 232 height 13
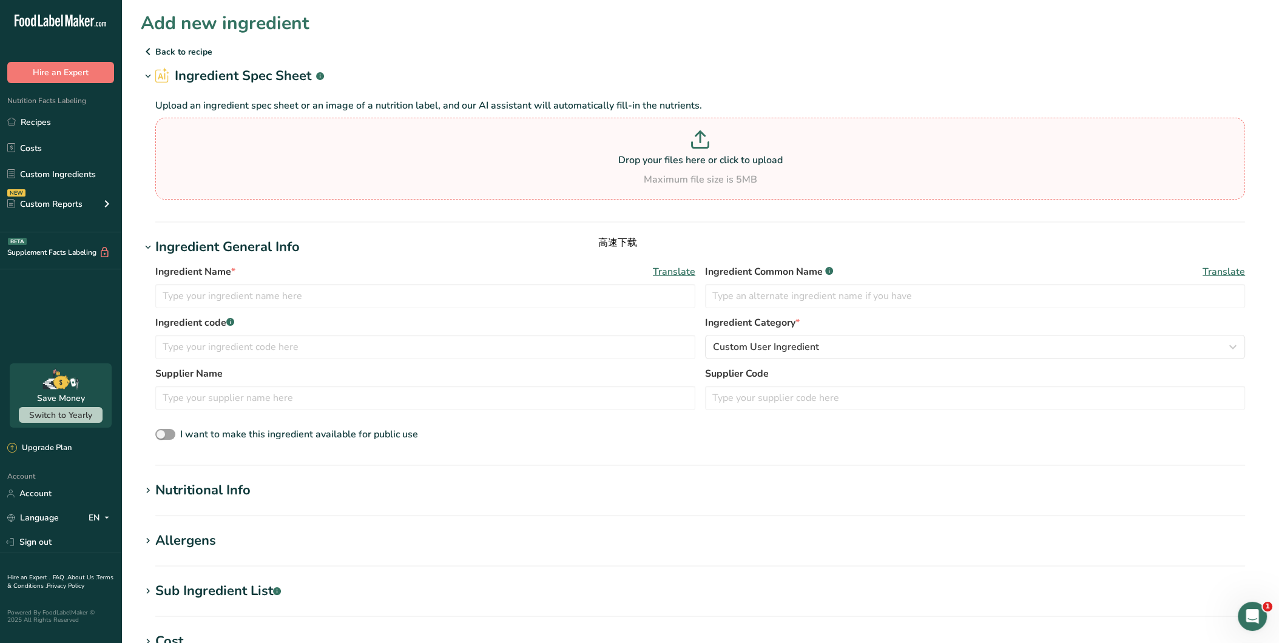
click at [682, 143] on p at bounding box center [700, 141] width 1084 height 22
click at [682, 143] on input "Drop your files here or click to upload Maximum file size is 5MB" at bounding box center [700, 159] width 1090 height 82
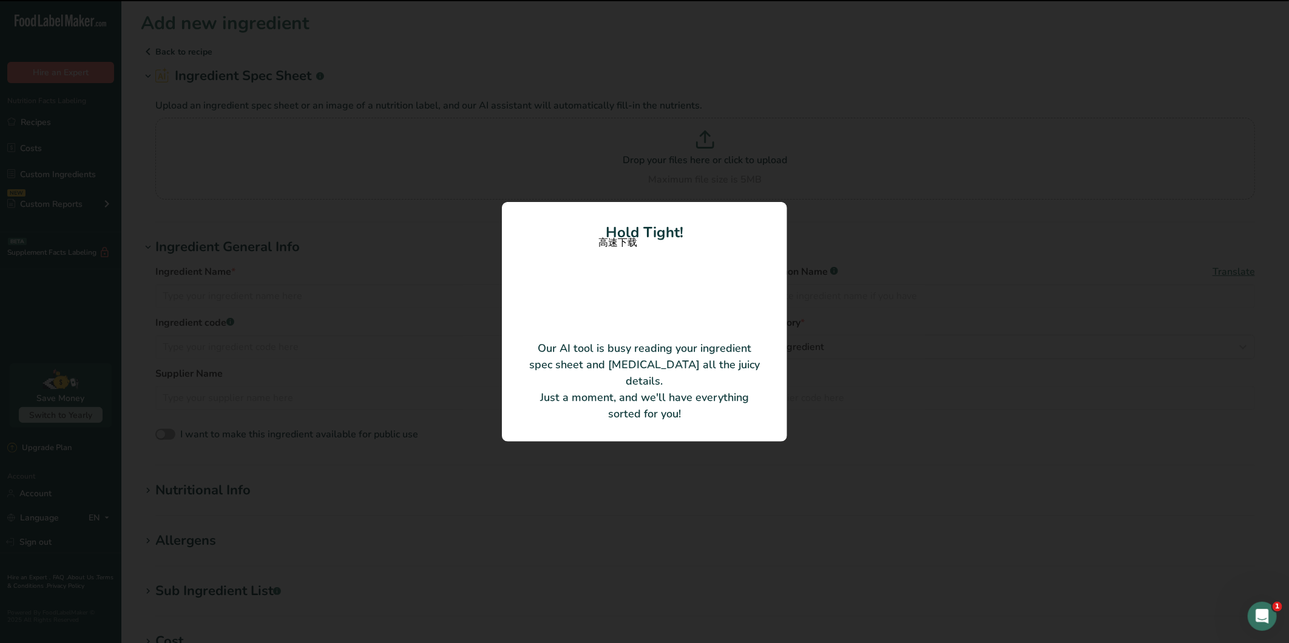
type input "[PERSON_NAME] sinensis (Chinese [PERSON_NAME] / [PERSON_NAME])"
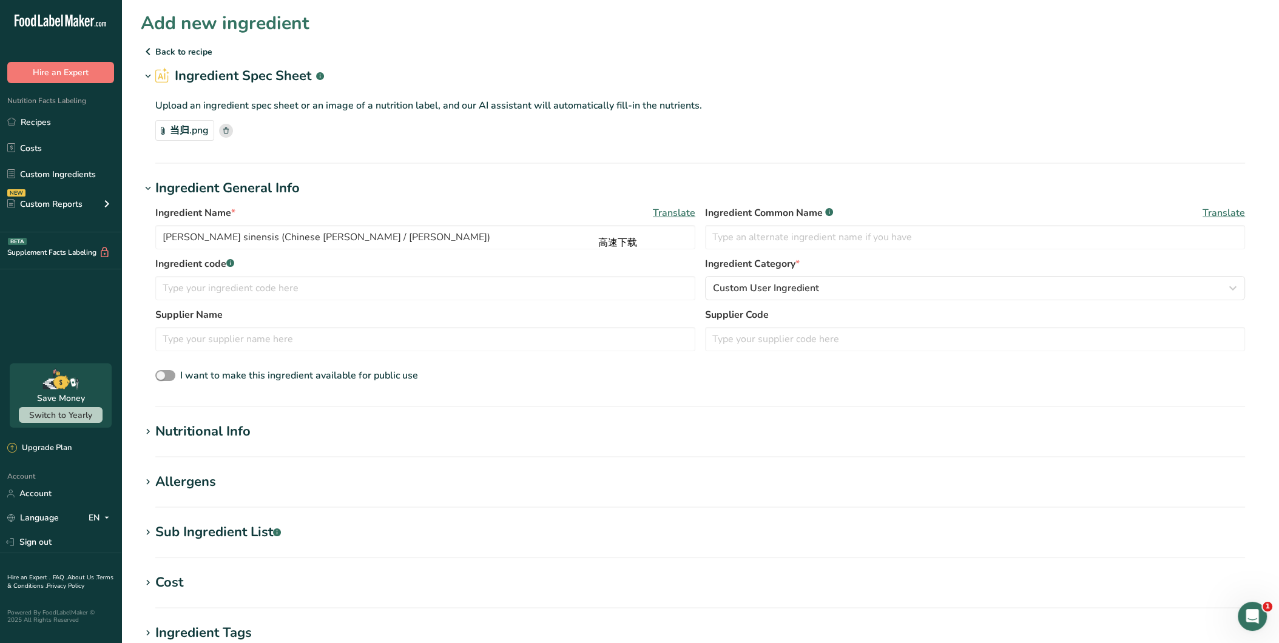
click at [240, 433] on div "Nutritional Info" at bounding box center [202, 432] width 95 height 20
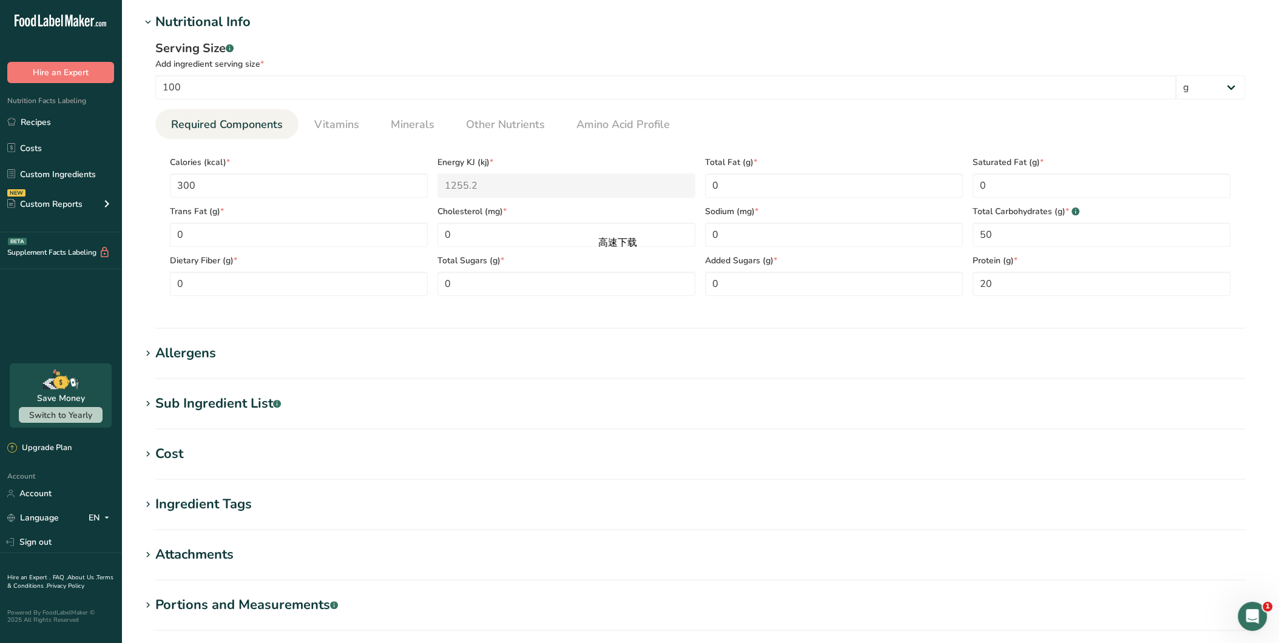
scroll to position [543, 0]
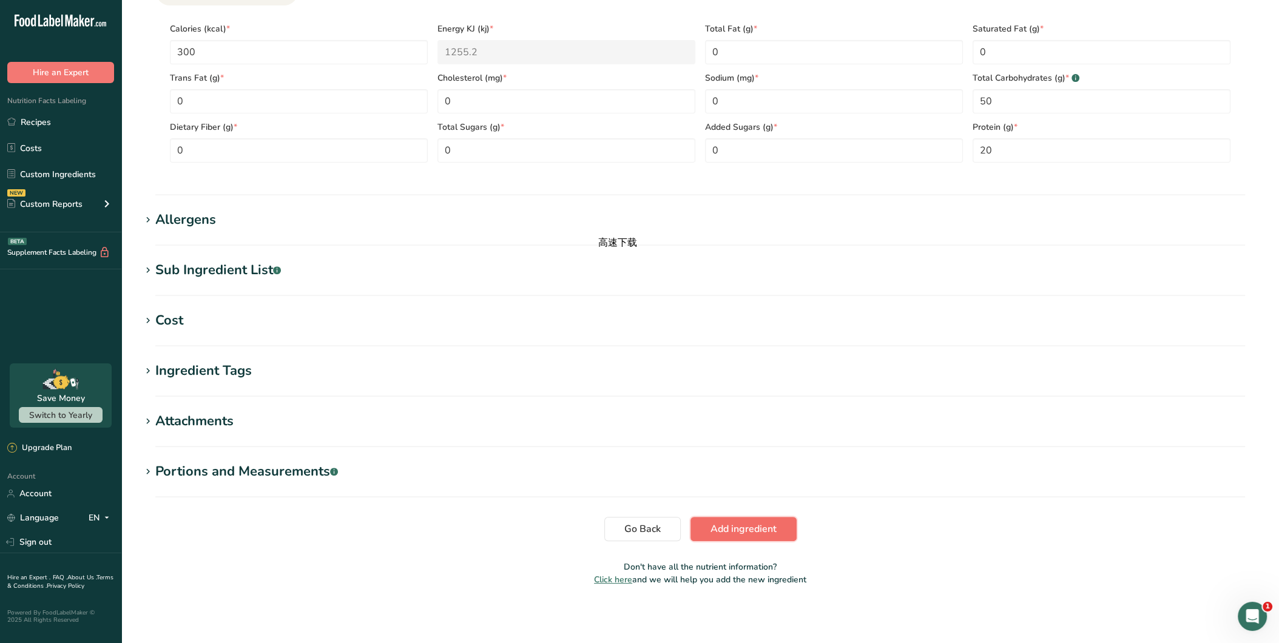
click at [759, 529] on span "Add ingredient" at bounding box center [744, 529] width 66 height 15
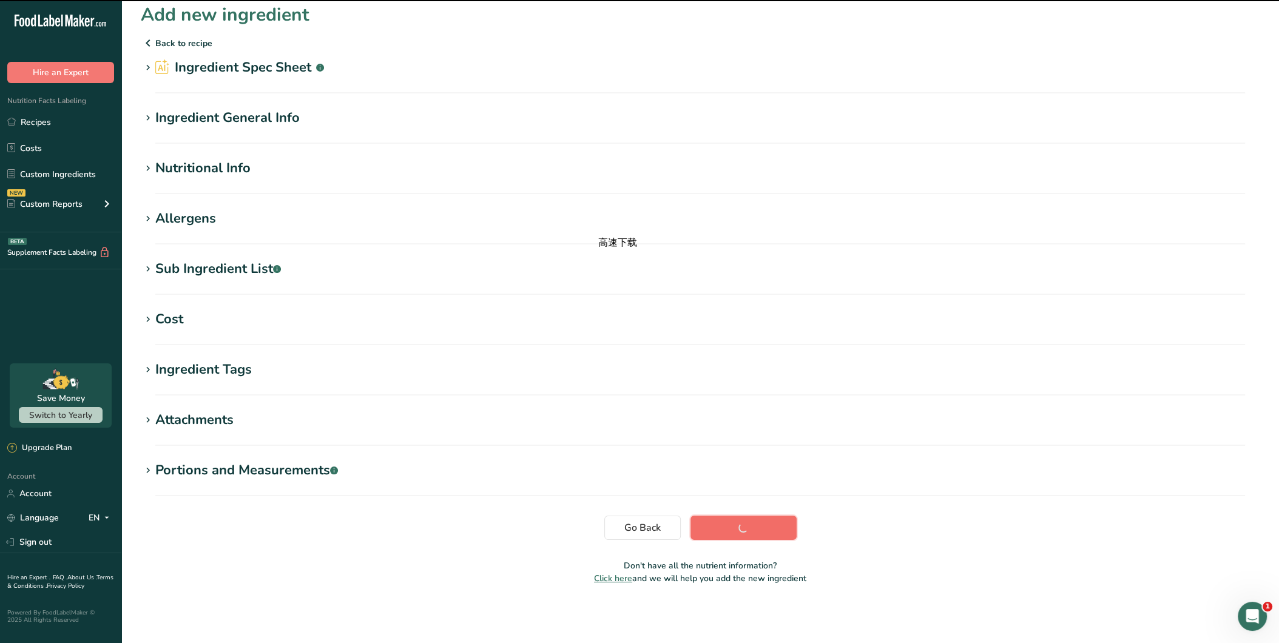
scroll to position [8, 0]
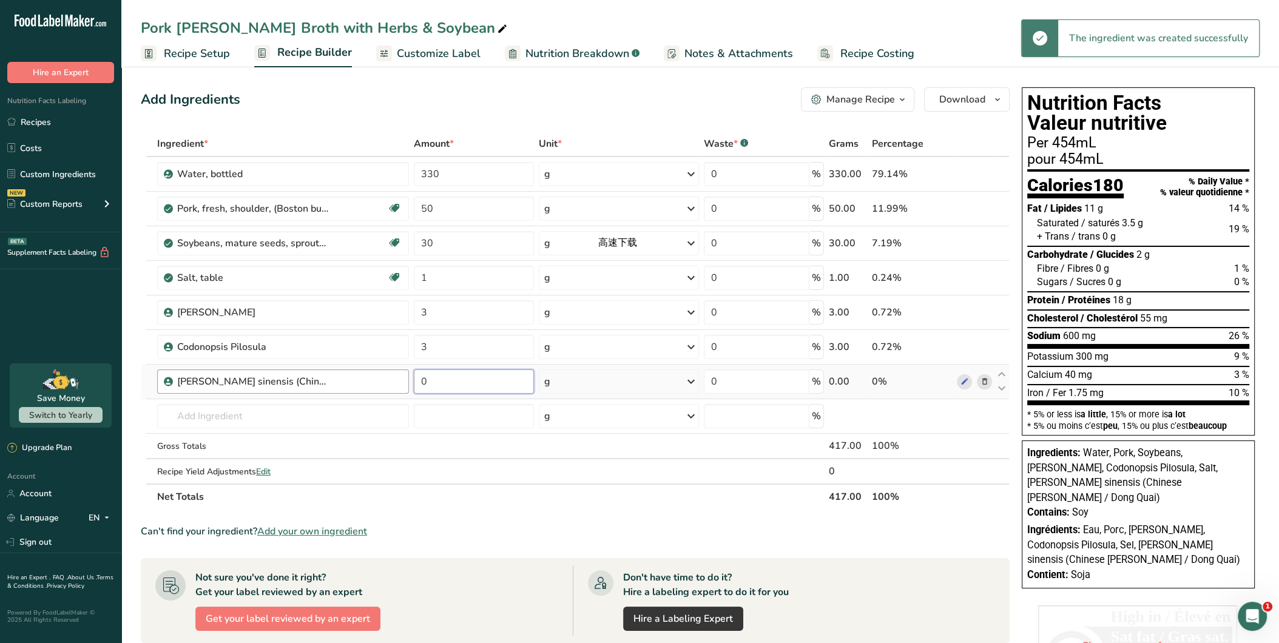
drag, startPoint x: 450, startPoint y: 383, endPoint x: 390, endPoint y: 381, distance: 60.1
click at [390, 381] on tr "[PERSON_NAME] sinensis (Chinese [PERSON_NAME] / [PERSON_NAME]) 0 g Weight Units…" at bounding box center [575, 382] width 868 height 35
type input "3"
click at [329, 413] on div "Ingredient * Amount * Unit * Waste * .a-a{fill:#347362;}.b-a{fill:#fff;} Grams …" at bounding box center [575, 320] width 869 height 379
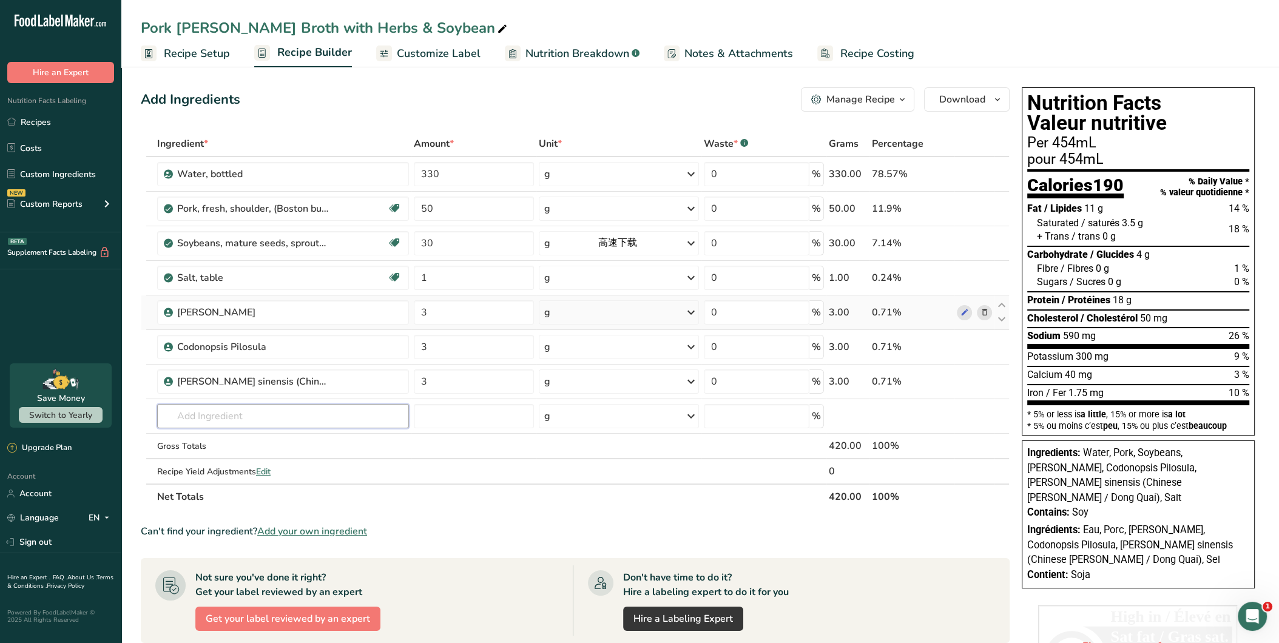
paste input "Licorice root"
type input "Licorice root"
click at [264, 444] on div "Licorice Root" at bounding box center [273, 441] width 213 height 13
type input "Licorice Root"
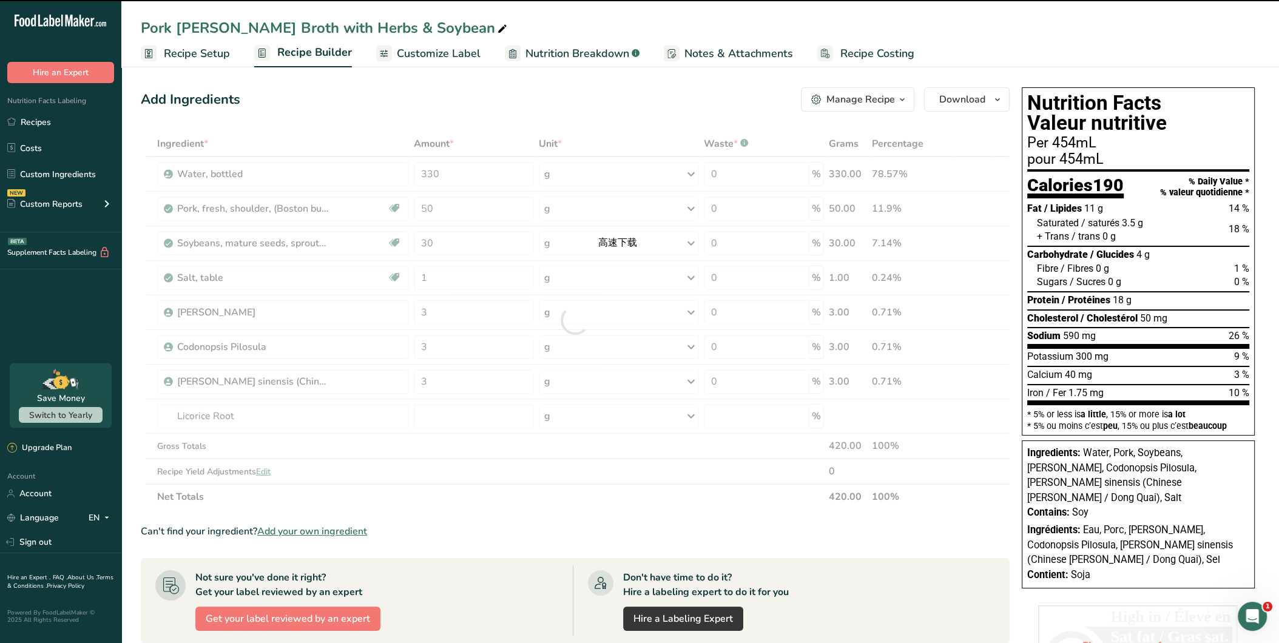
type input "0"
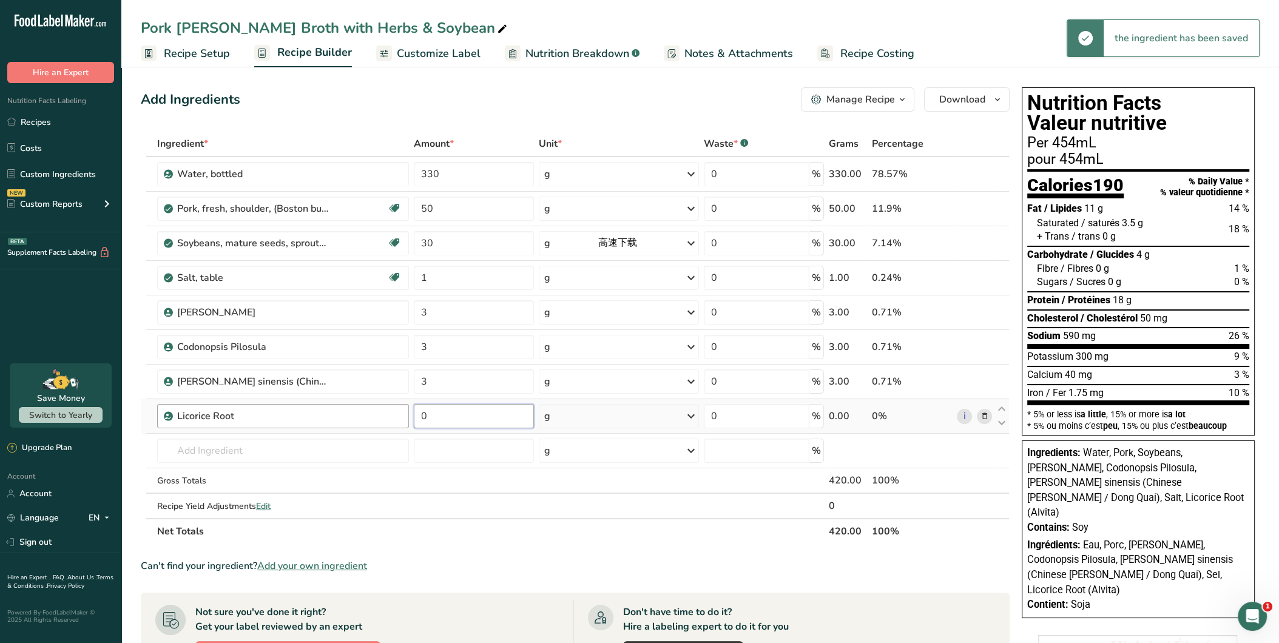
drag, startPoint x: 474, startPoint y: 410, endPoint x: 392, endPoint y: 401, distance: 82.4
click at [393, 401] on tr "Licorice Root 0 g Weight Units g kg mg See more Volume Units l Volume units req…" at bounding box center [575, 416] width 868 height 35
type input "2"
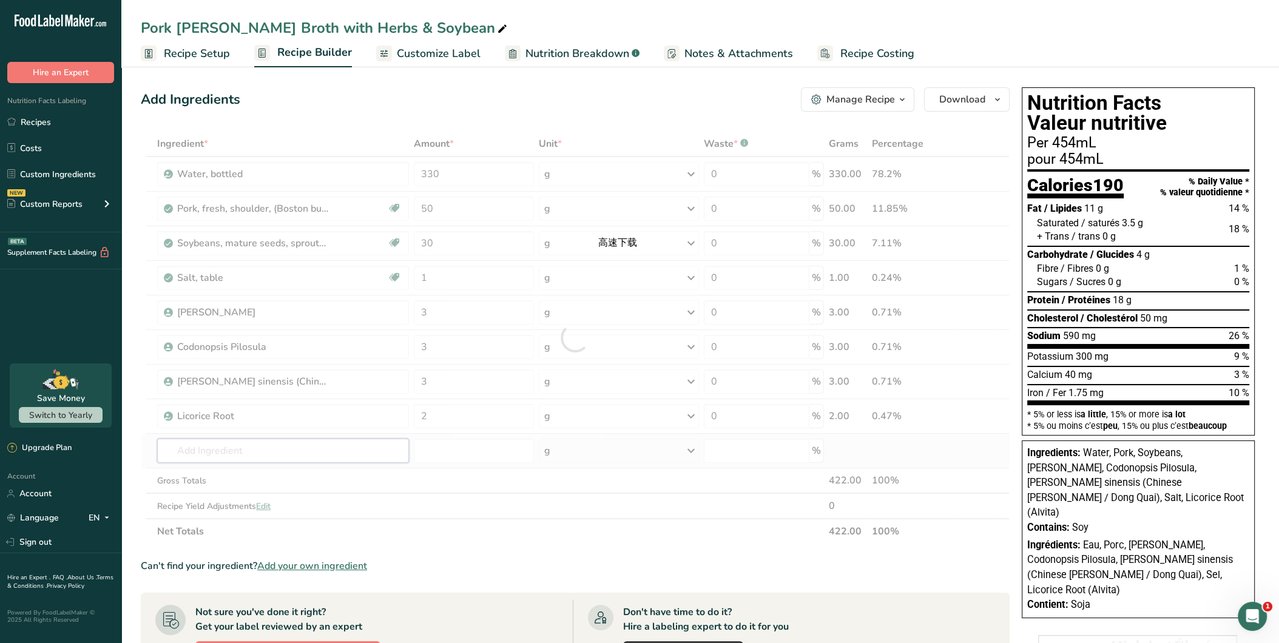
click at [344, 444] on div "Ingredient * Amount * Unit * Waste * .a-a{fill:#347362;}.b-a{fill:#fff;} Grams …" at bounding box center [575, 337] width 869 height 413
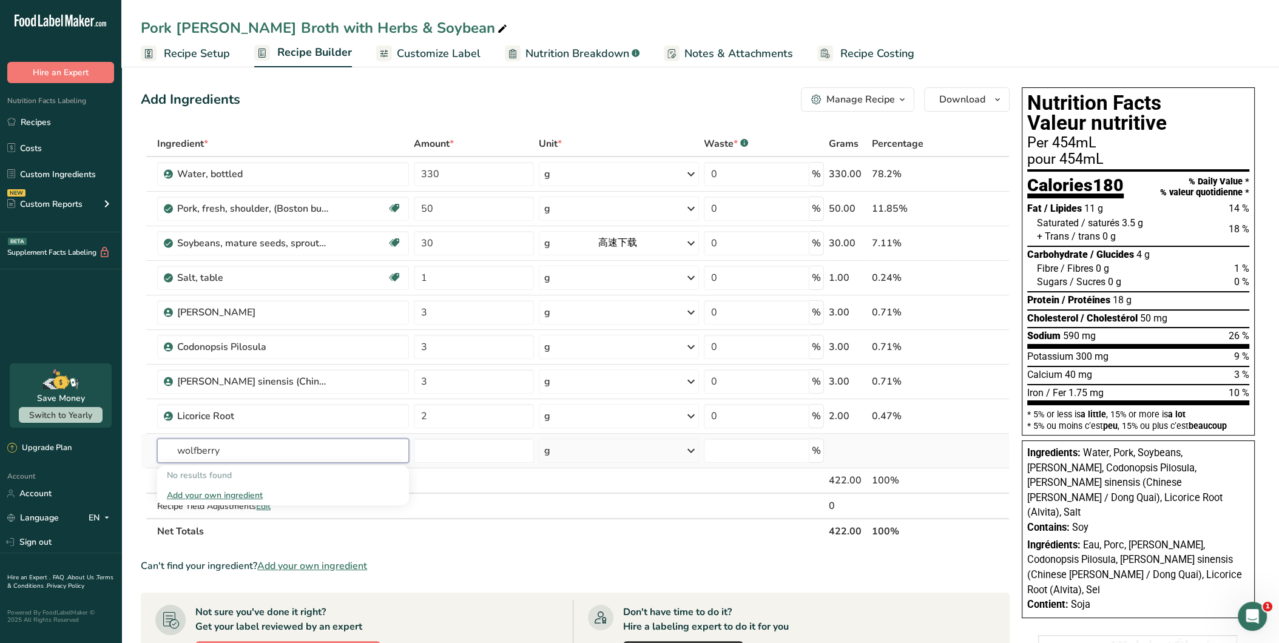
type input "wolfberry"
click at [256, 490] on div "Add your own ingredient" at bounding box center [283, 495] width 232 height 13
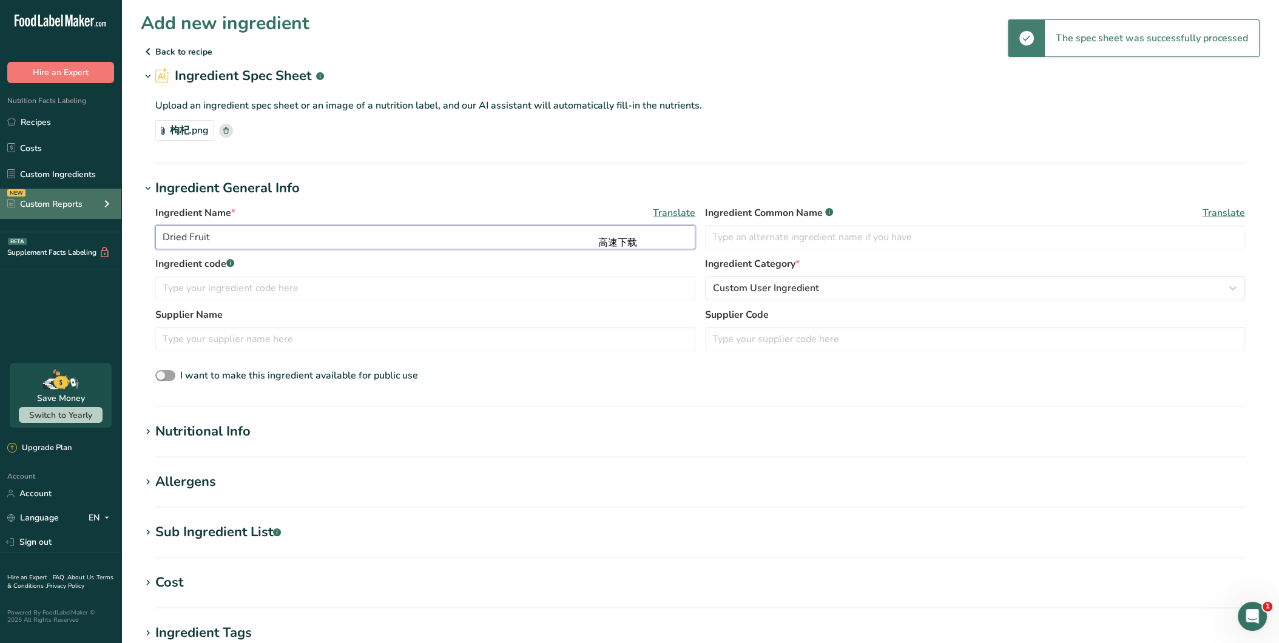
drag, startPoint x: 234, startPoint y: 237, endPoint x: 100, endPoint y: 216, distance: 135.7
click at [98, 218] on div ".a-20{fill:#fff;} Hire an Expert Nutrition Facts Labeling Recipes Costs Custom …" at bounding box center [639, 453] width 1279 height 907
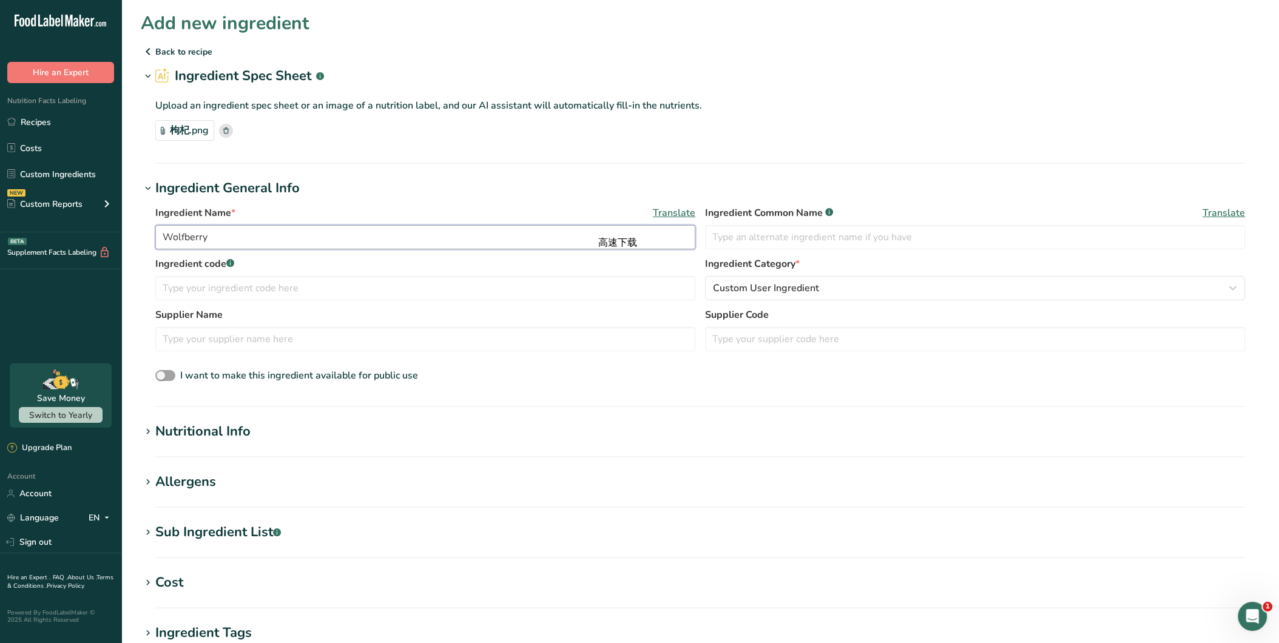
type input "Wolfberry"
click at [351, 448] on section "Nutritional Info Serving Size .a-a{fill:#347362;}.b-a{fill:#fff;} Add ingredien…" at bounding box center [700, 440] width 1119 height 36
click at [344, 432] on h1 "Nutritional Info" at bounding box center [700, 432] width 1119 height 20
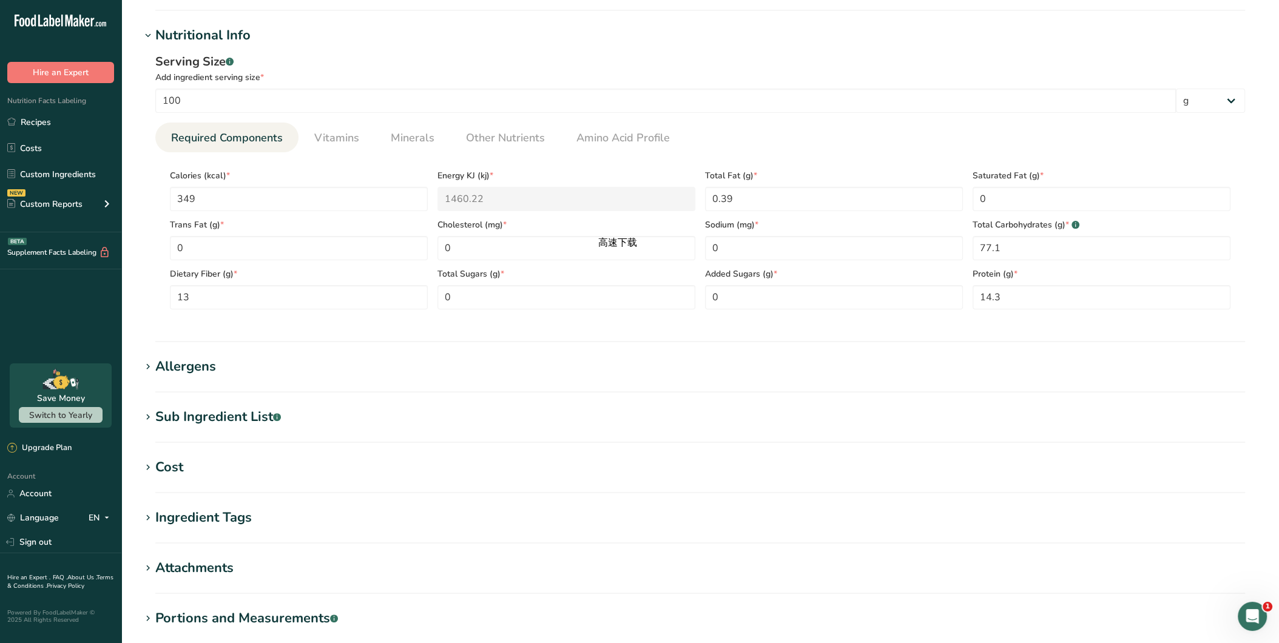
scroll to position [543, 0]
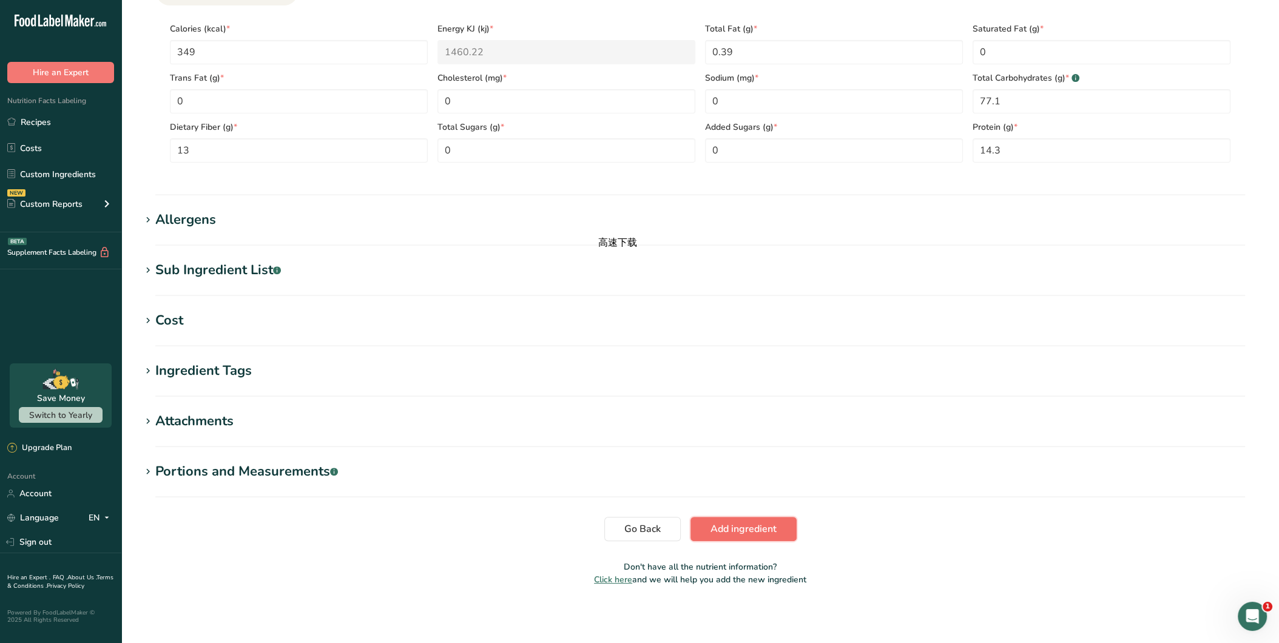
click at [773, 528] on span "Add ingredient" at bounding box center [744, 529] width 66 height 15
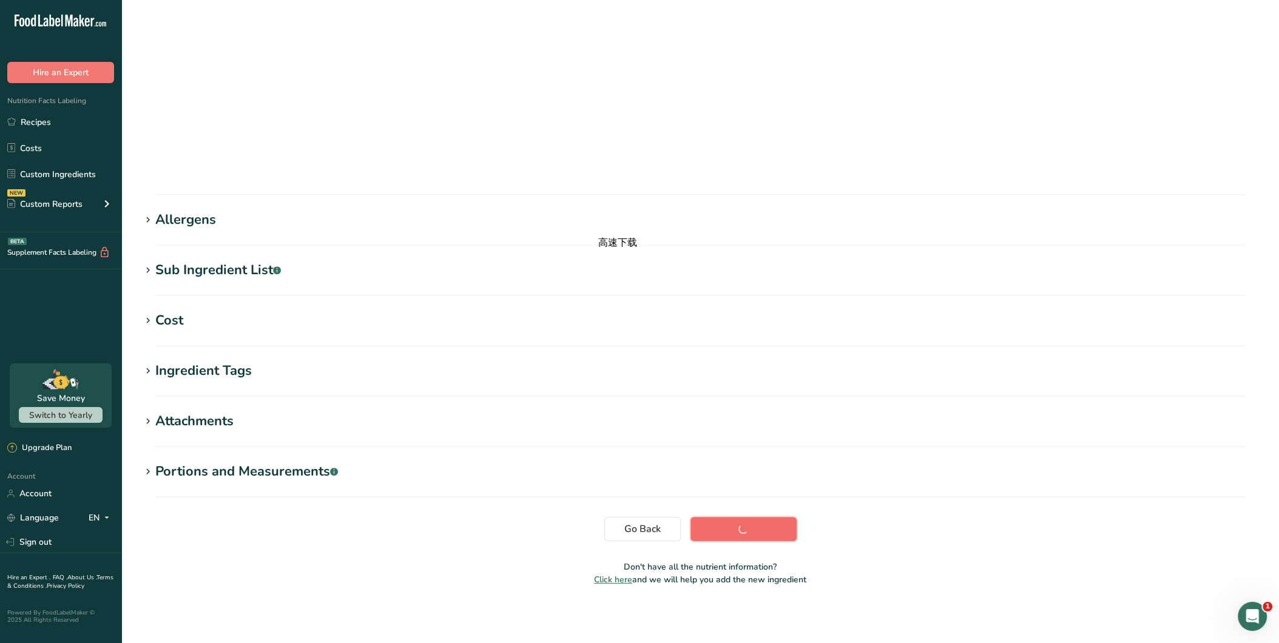
scroll to position [8, 0]
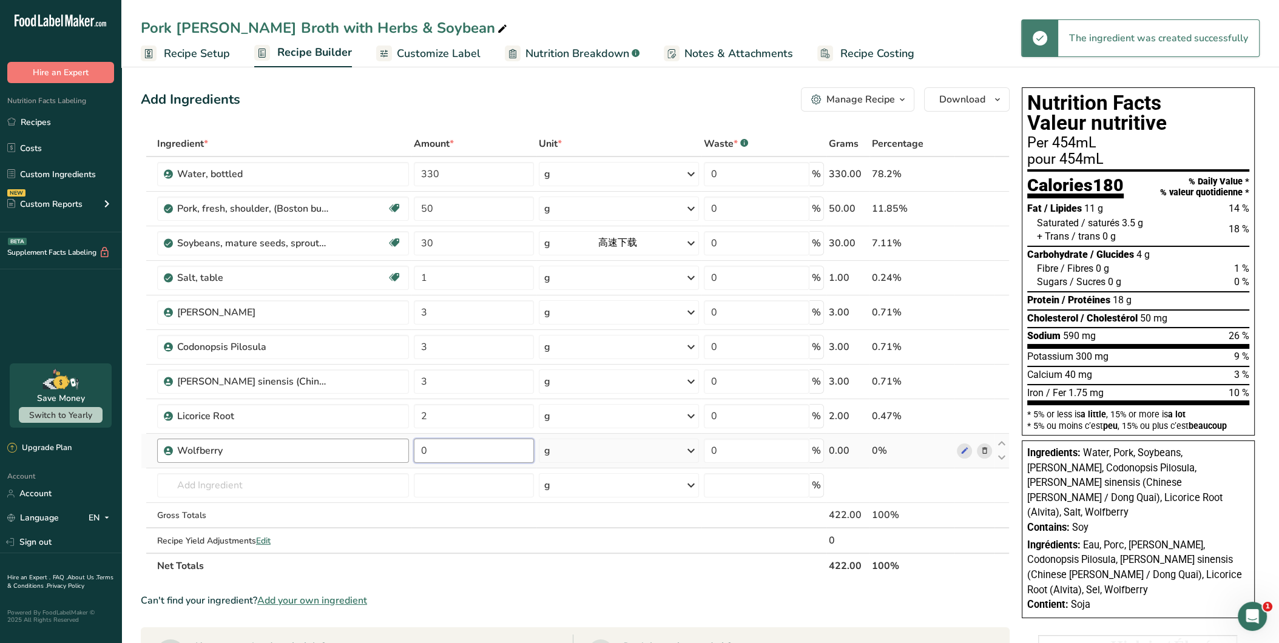
drag, startPoint x: 444, startPoint y: 450, endPoint x: 375, endPoint y: 444, distance: 69.5
click at [376, 444] on tr "Wolfberry 0 g Weight Units g kg mg See more Volume Units l Volume units require…" at bounding box center [575, 451] width 868 height 35
type input "2"
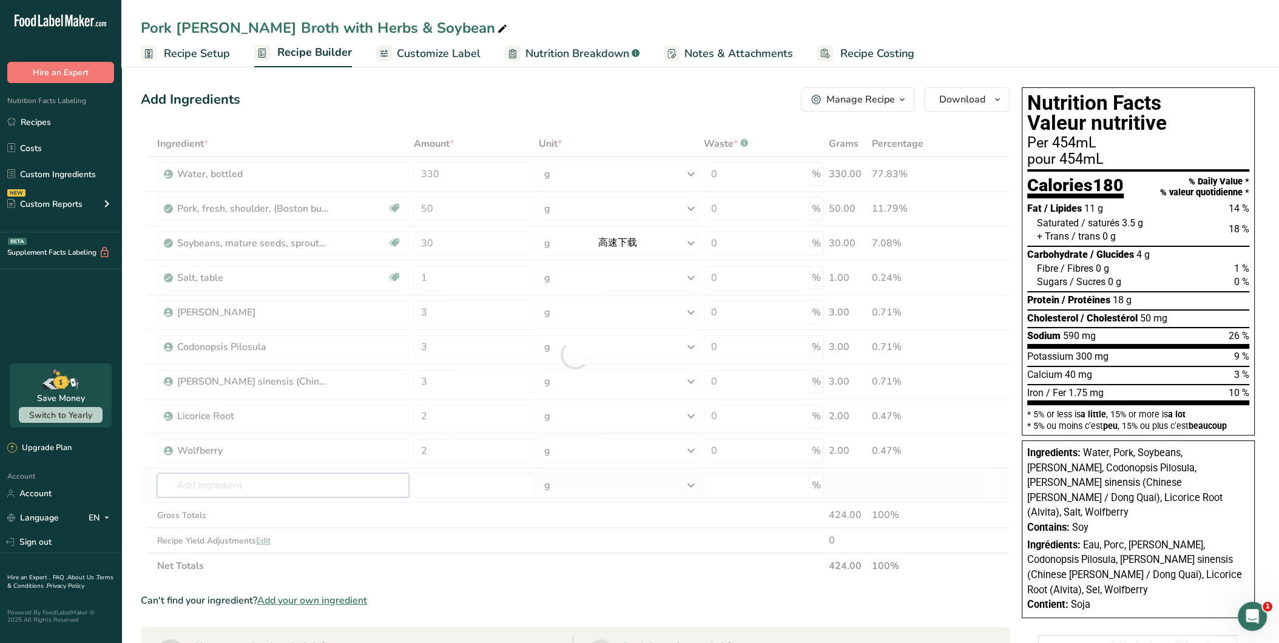
click at [248, 483] on div "Ingredient * Amount * Unit * Waste * .a-a{fill:#347362;}.b-a{fill:#fff;} Grams …" at bounding box center [575, 355] width 869 height 448
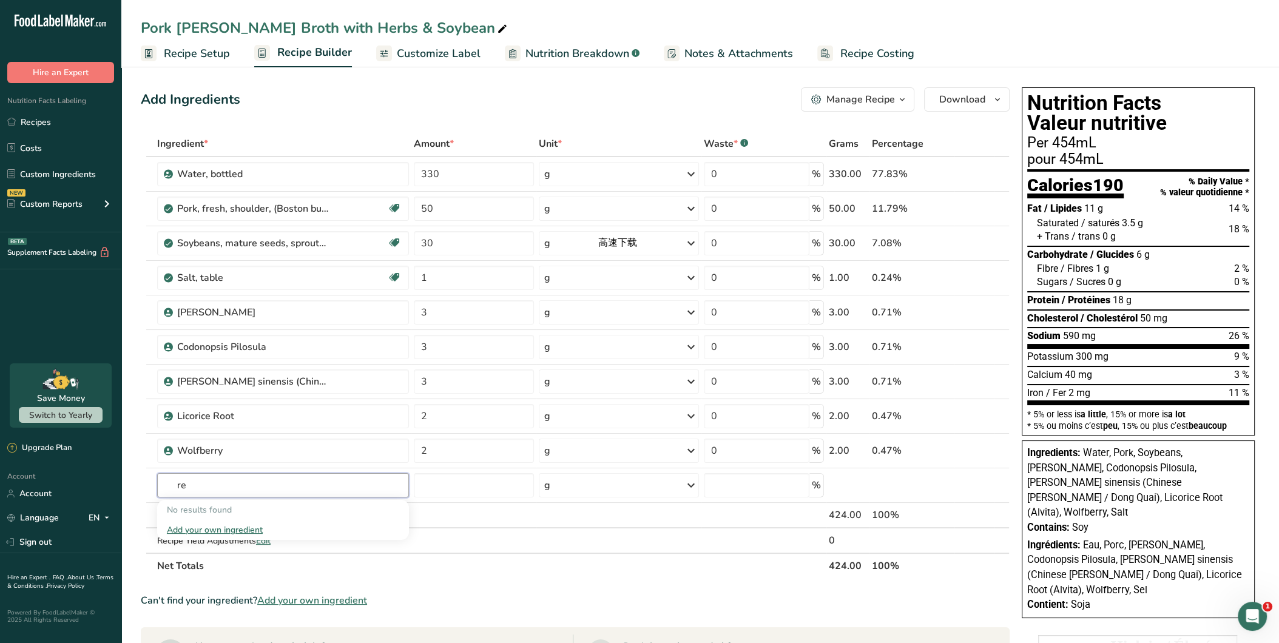
type input "r"
click at [293, 483] on input "text" at bounding box center [283, 485] width 252 height 24
type input "Juju"
click at [260, 507] on p "9147 Jujube, Chinese, fresh, dried" at bounding box center [236, 510] width 139 height 13
type input "Jujube, Chinese, fresh, dried"
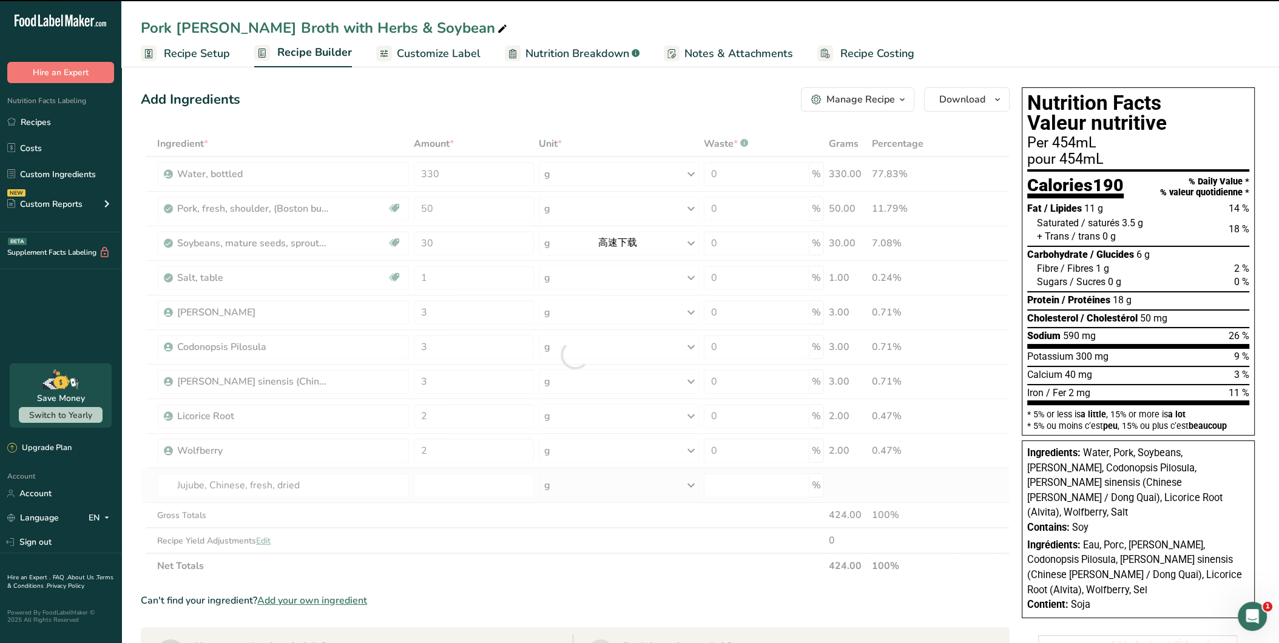
type input "0"
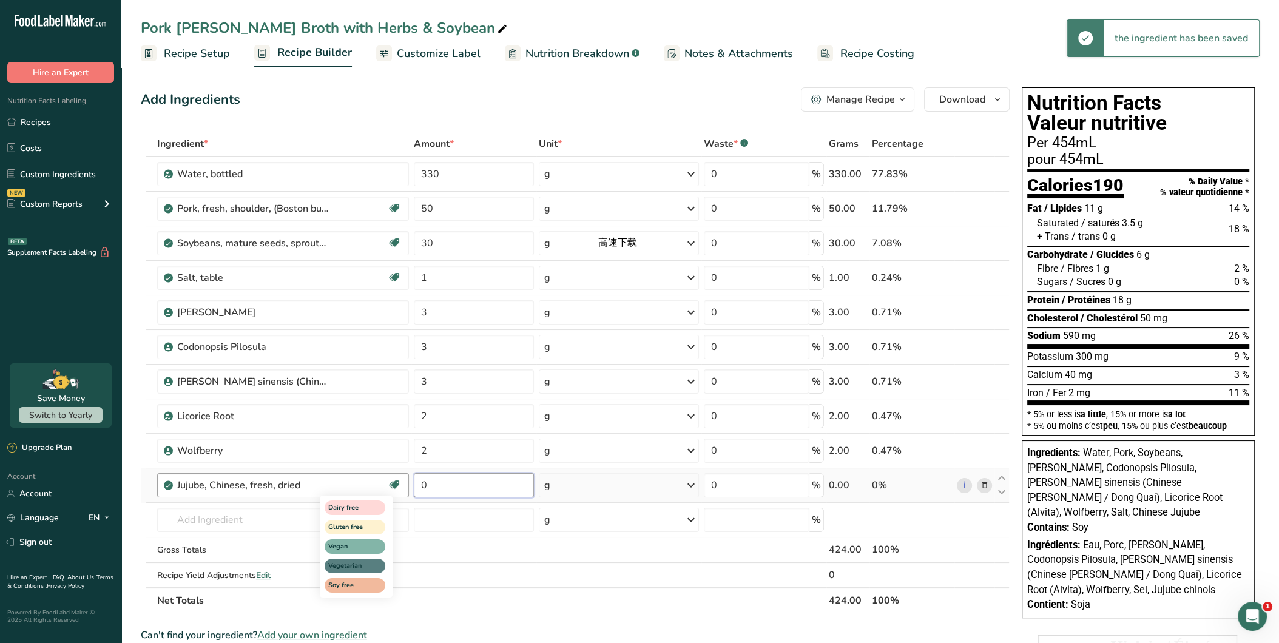
drag, startPoint x: 458, startPoint y: 484, endPoint x: 396, endPoint y: 472, distance: 63.7
click at [396, 472] on tr "Jujube, Chinese, fresh, dried Dairy free Gluten free Vegan Vegetarian Soy free …" at bounding box center [575, 486] width 868 height 35
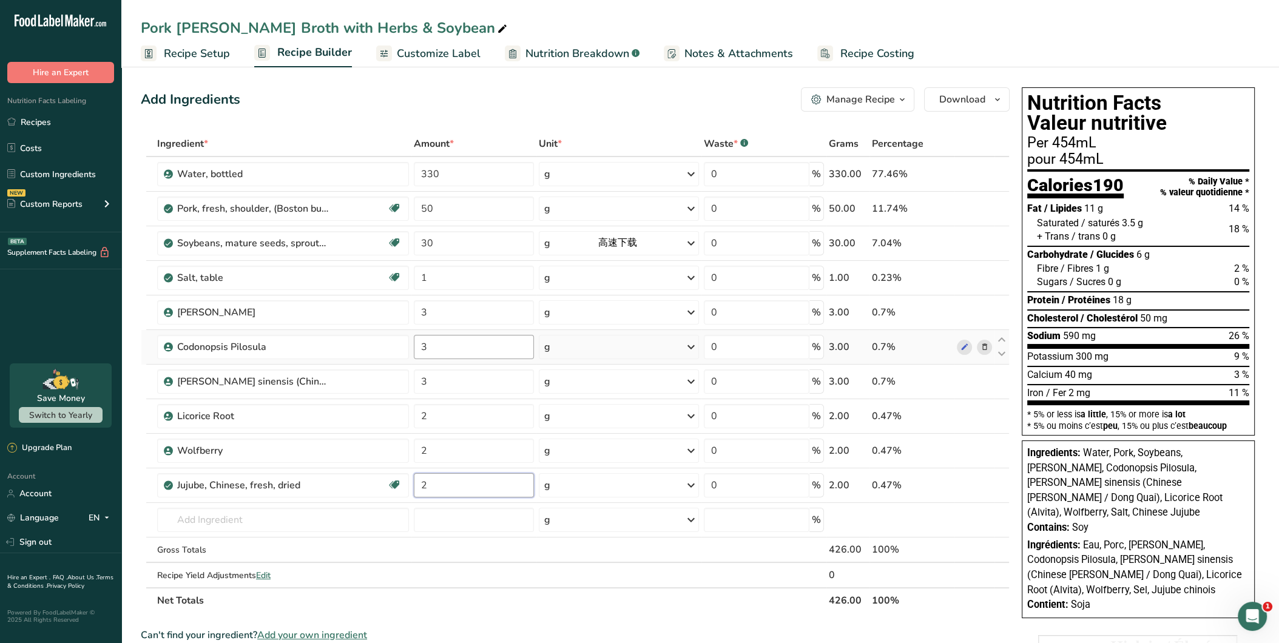
type input "2"
click at [458, 342] on div "Ingredient * Amount * Unit * Waste * .a-a{fill:#347362;}.b-a{fill:#fff;} Grams …" at bounding box center [575, 372] width 869 height 483
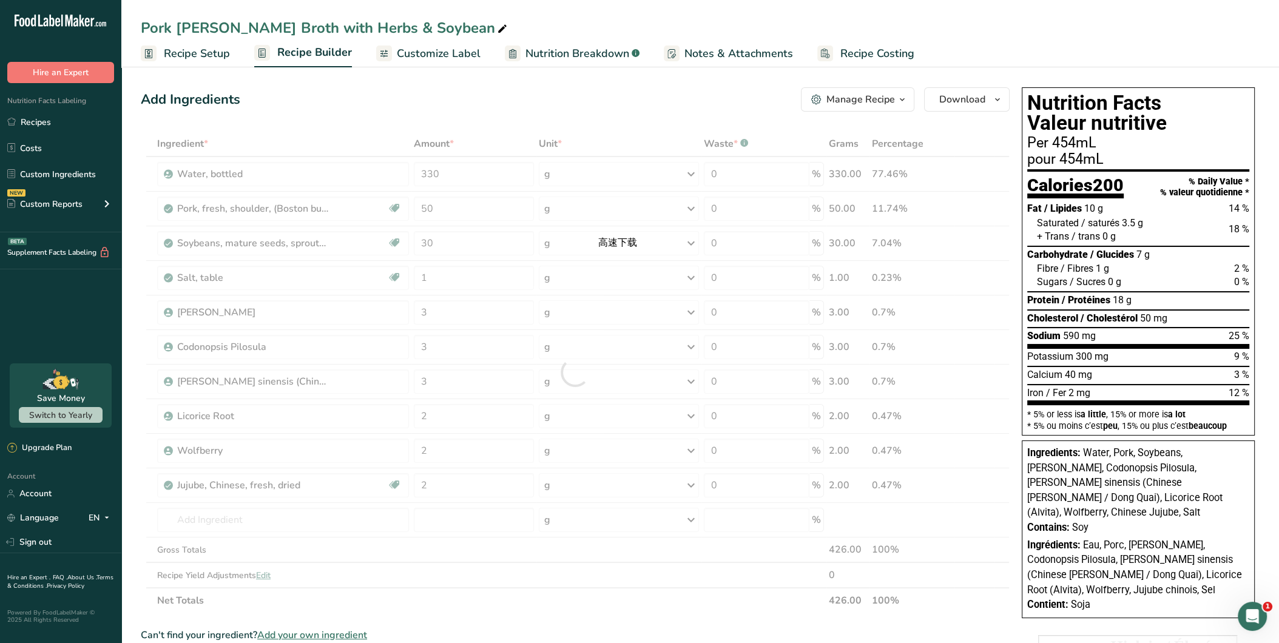
click at [1120, 302] on span "18 g" at bounding box center [1122, 300] width 19 height 12
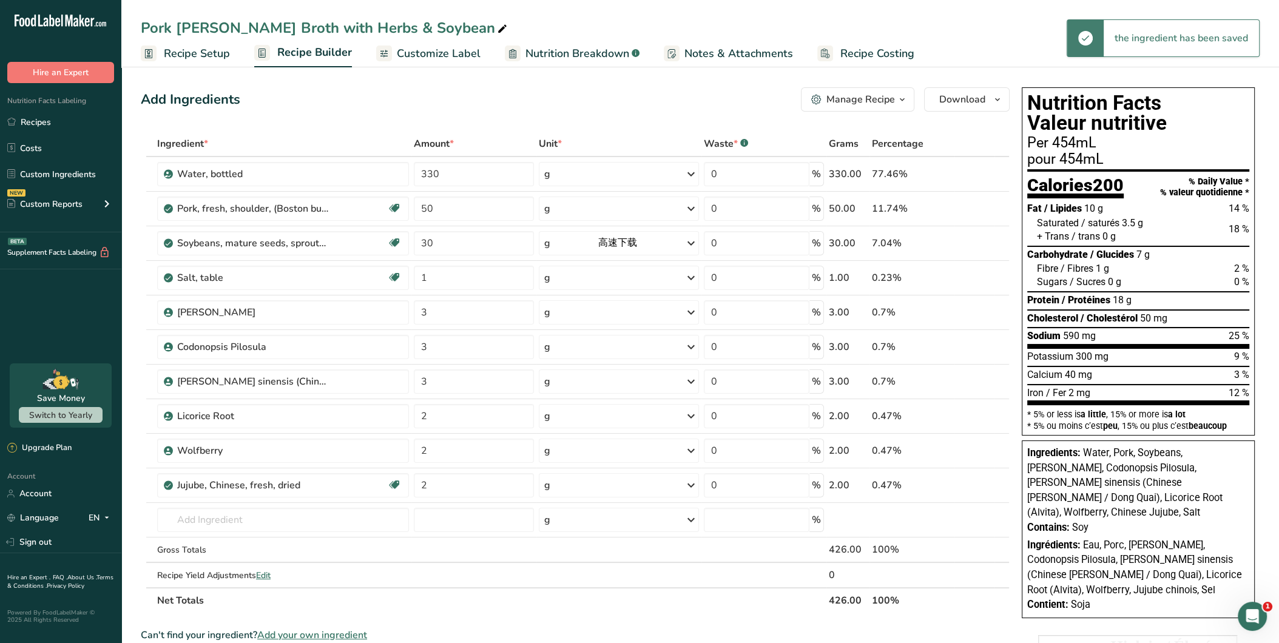
click at [1119, 299] on span "18 g" at bounding box center [1122, 300] width 19 height 12
drag, startPoint x: 1123, startPoint y: 296, endPoint x: 1113, endPoint y: 298, distance: 11.1
click at [1113, 298] on span "18 g" at bounding box center [1122, 300] width 19 height 12
click at [328, 508] on input "text" at bounding box center [283, 520] width 252 height 24
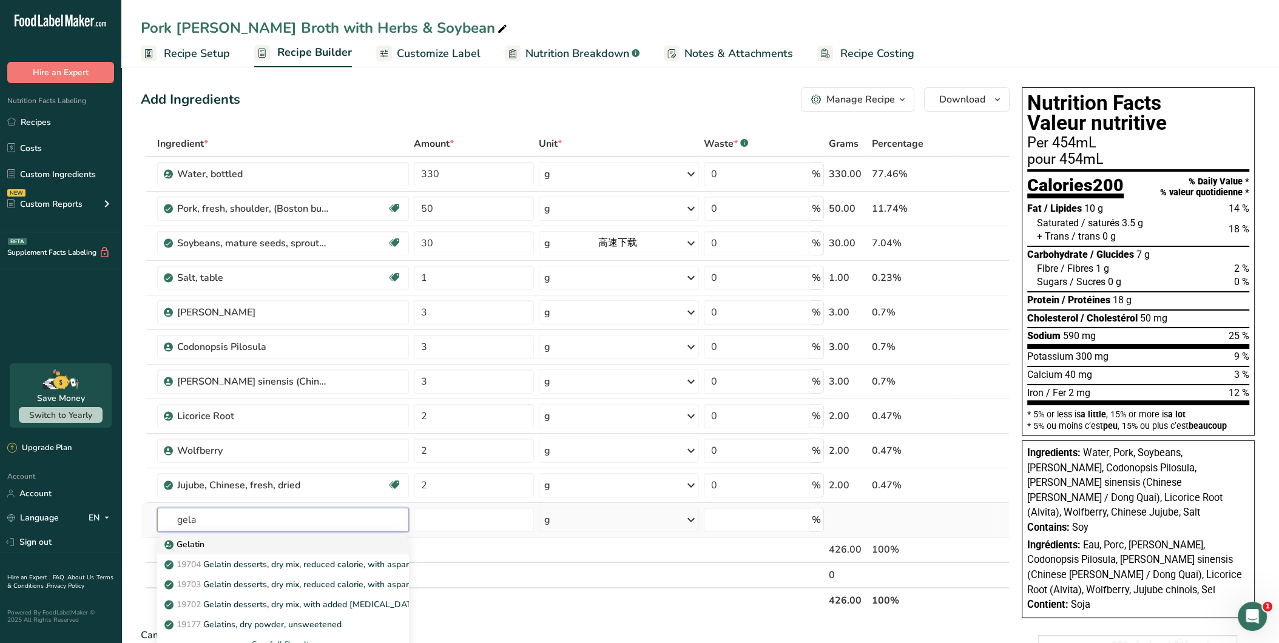
type input "gela"
click at [313, 549] on link "Gelatin" at bounding box center [283, 545] width 252 height 20
type input "Gelatin"
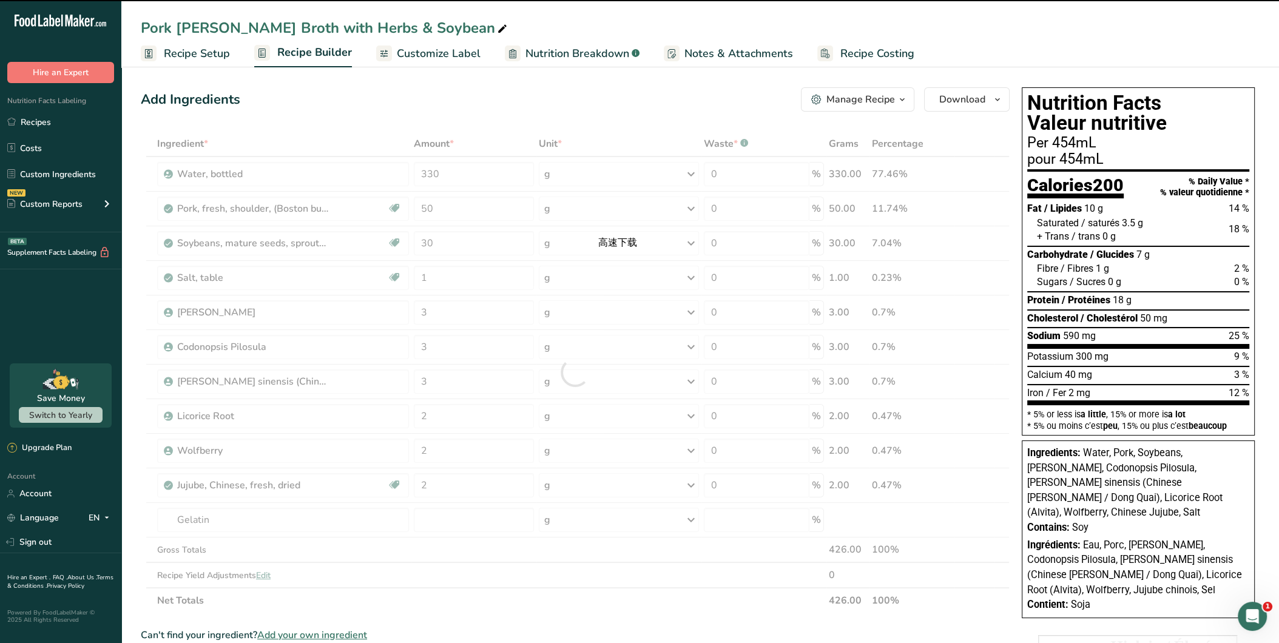
type input "0"
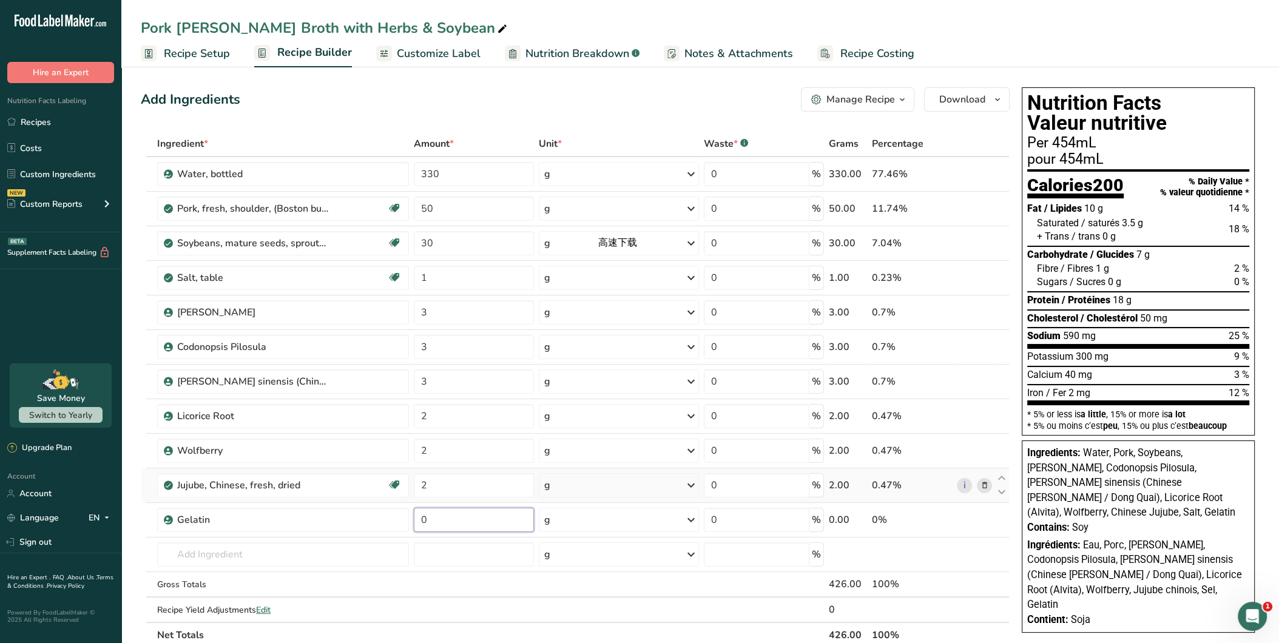
drag, startPoint x: 490, startPoint y: 523, endPoint x: 381, endPoint y: 497, distance: 112.2
click at [377, 504] on tr "Gelatin 0 g Weight Units g kg mg See more Volume Units l Volume units require a…" at bounding box center [575, 520] width 868 height 35
type input "7"
click at [460, 544] on div "Ingredient * Amount * Unit * Waste * .a-a{fill:#347362;}.b-a{fill:#fff;} Grams …" at bounding box center [575, 389] width 869 height 517
click at [307, 555] on input "text" at bounding box center [283, 555] width 252 height 24
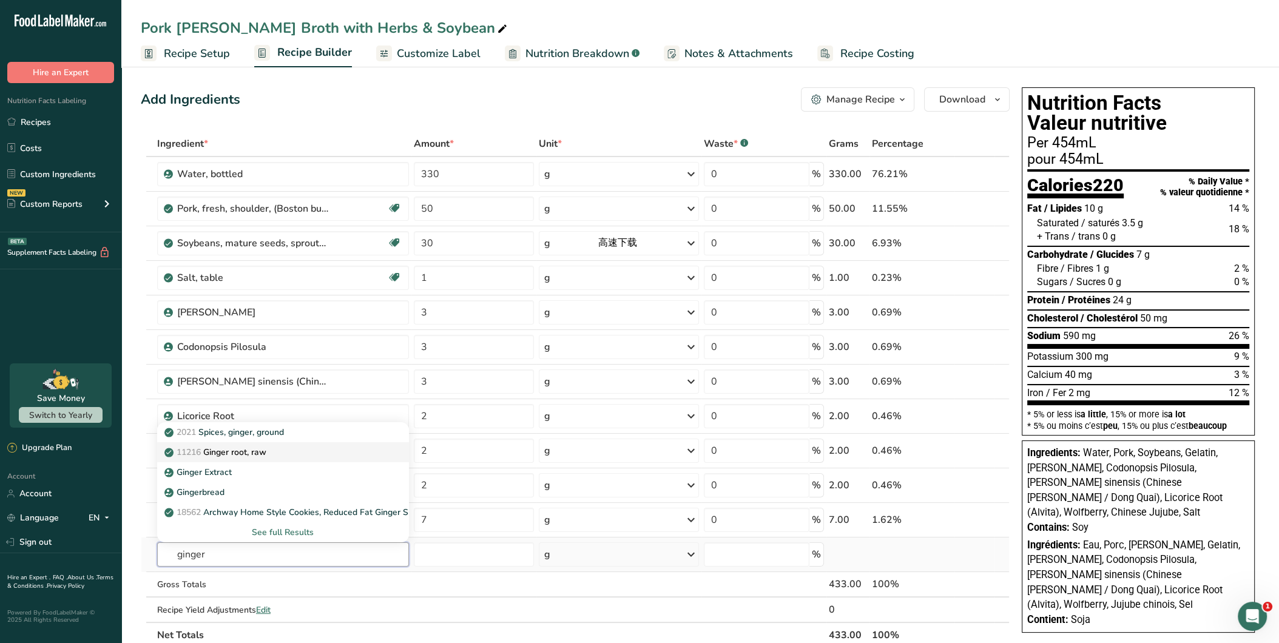
type input "ginger"
click at [307, 442] on link "11216 [PERSON_NAME], raw" at bounding box center [283, 452] width 252 height 20
type input "Ginger root, raw"
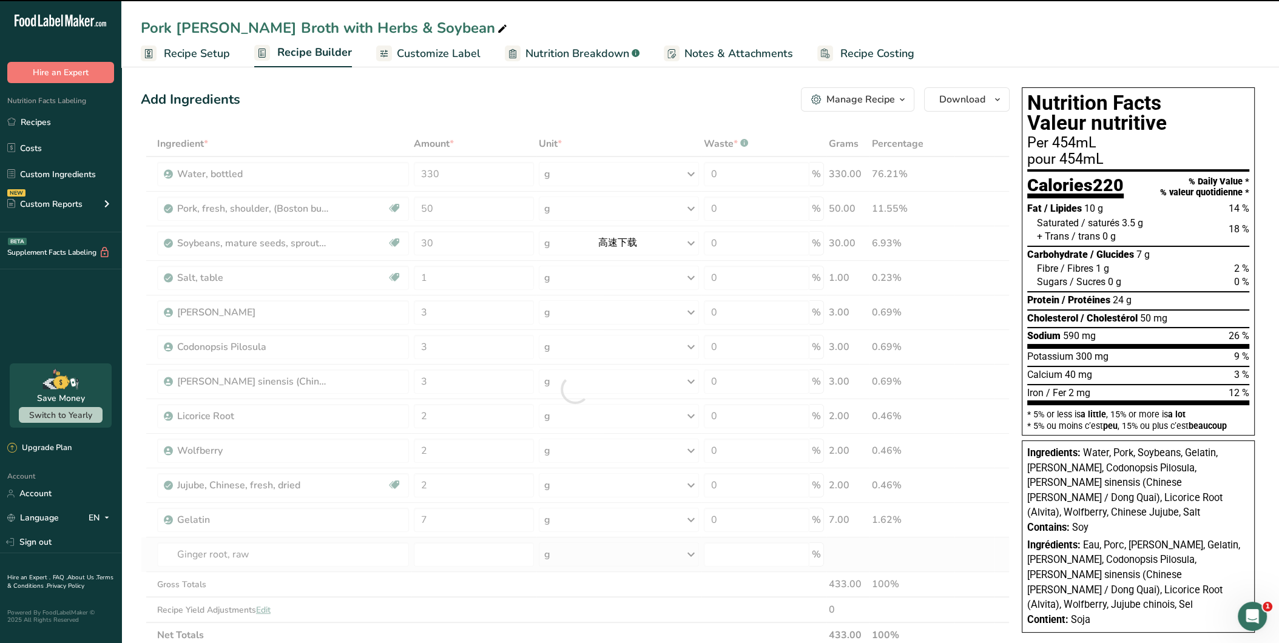
type input "0"
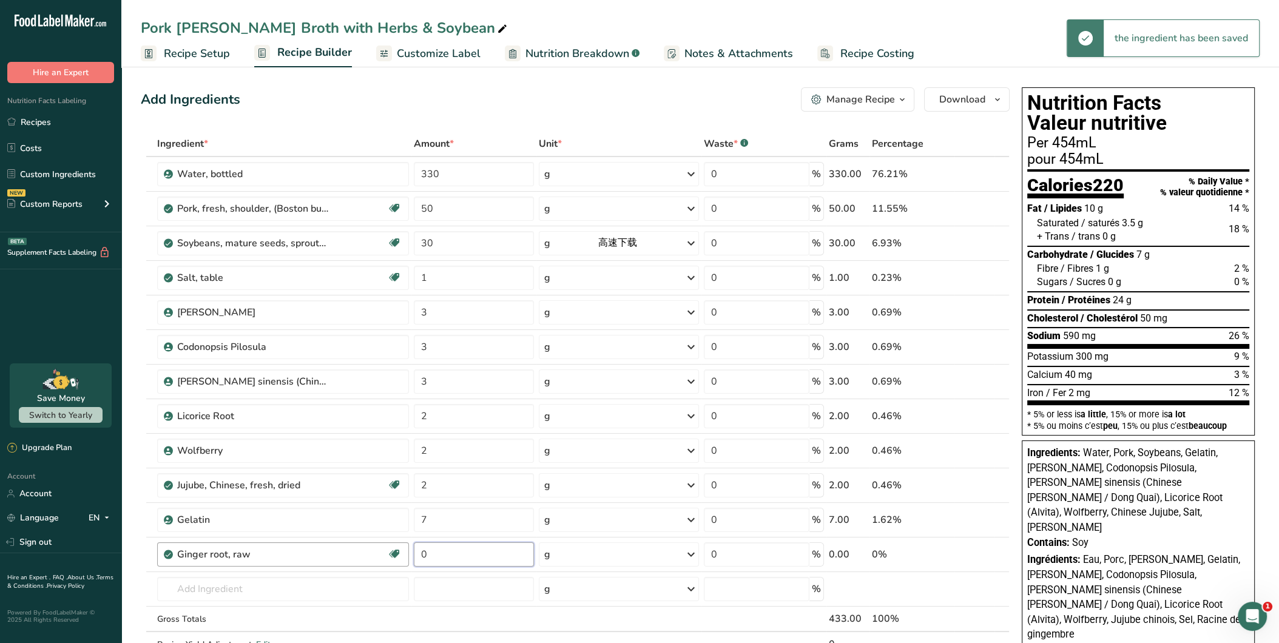
drag, startPoint x: 462, startPoint y: 554, endPoint x: 404, endPoint y: 548, distance: 59.1
click at [404, 548] on tr "[PERSON_NAME], raw Dairy free Gluten free Vegan Vegetarian Soy free 0 g Portion…" at bounding box center [575, 555] width 868 height 35
type input "2"
click at [293, 577] on div "Ingredient * Amount * Unit * Waste * .a-a{fill:#347362;}.b-a{fill:#fff;} Grams …" at bounding box center [575, 407] width 869 height 552
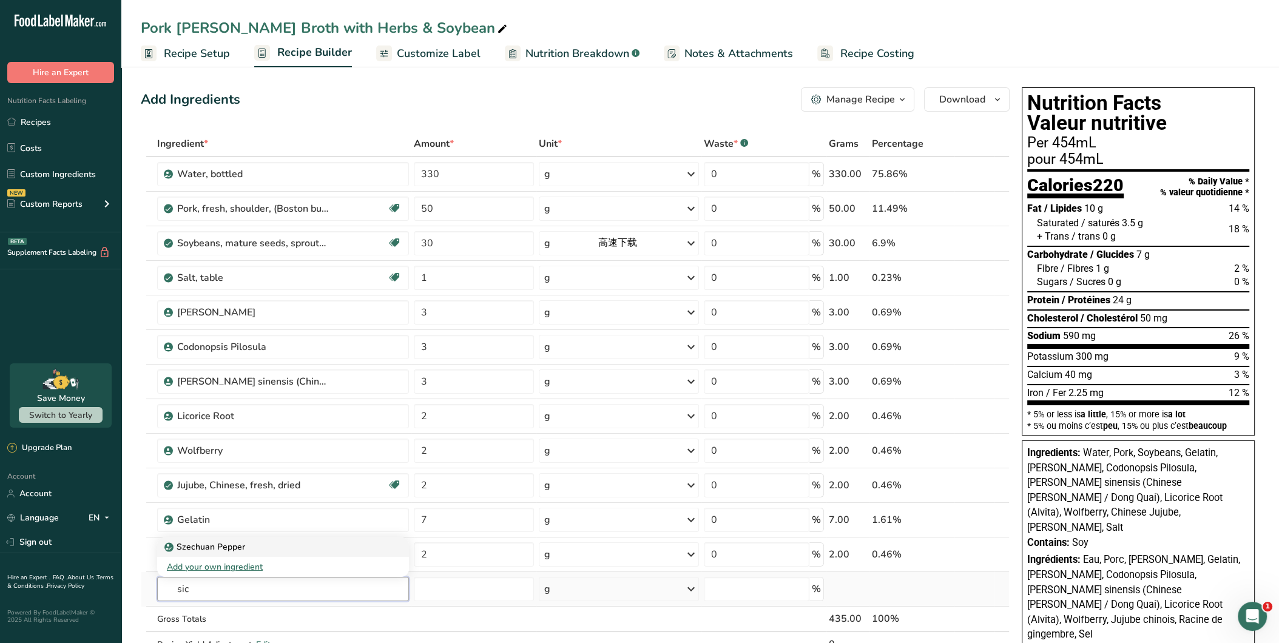
type input "sic"
click at [287, 541] on div "Szechuan Pepper" at bounding box center [273, 547] width 213 height 13
type input "Szechuan Pepper"
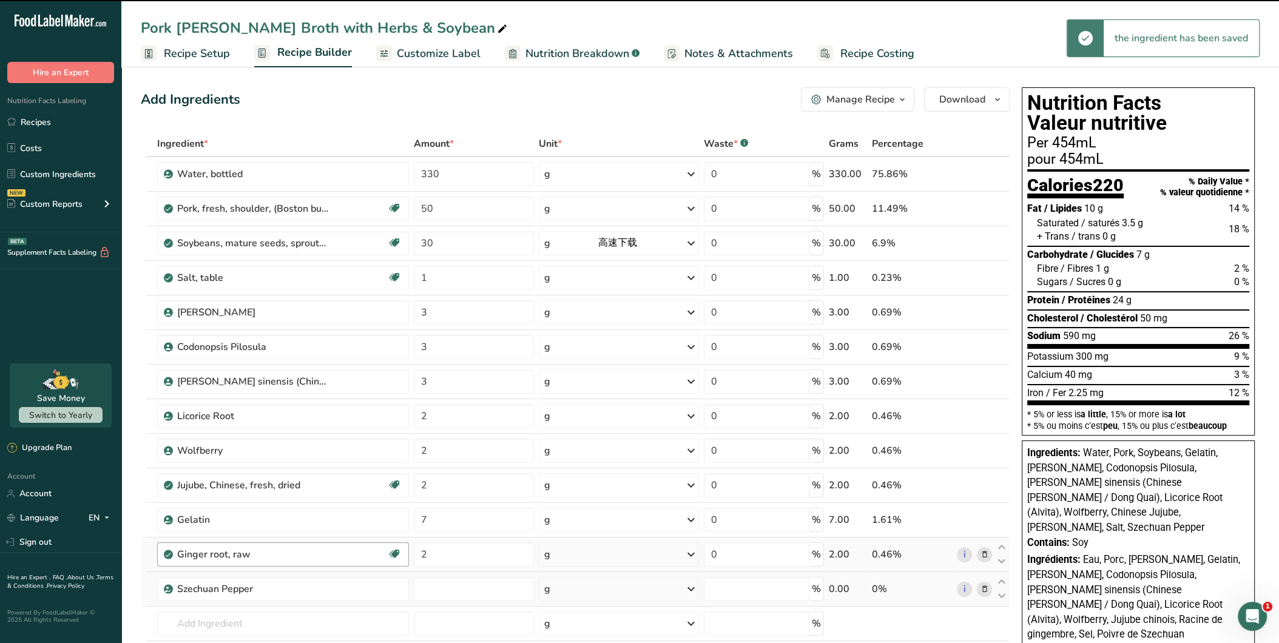
type input "0"
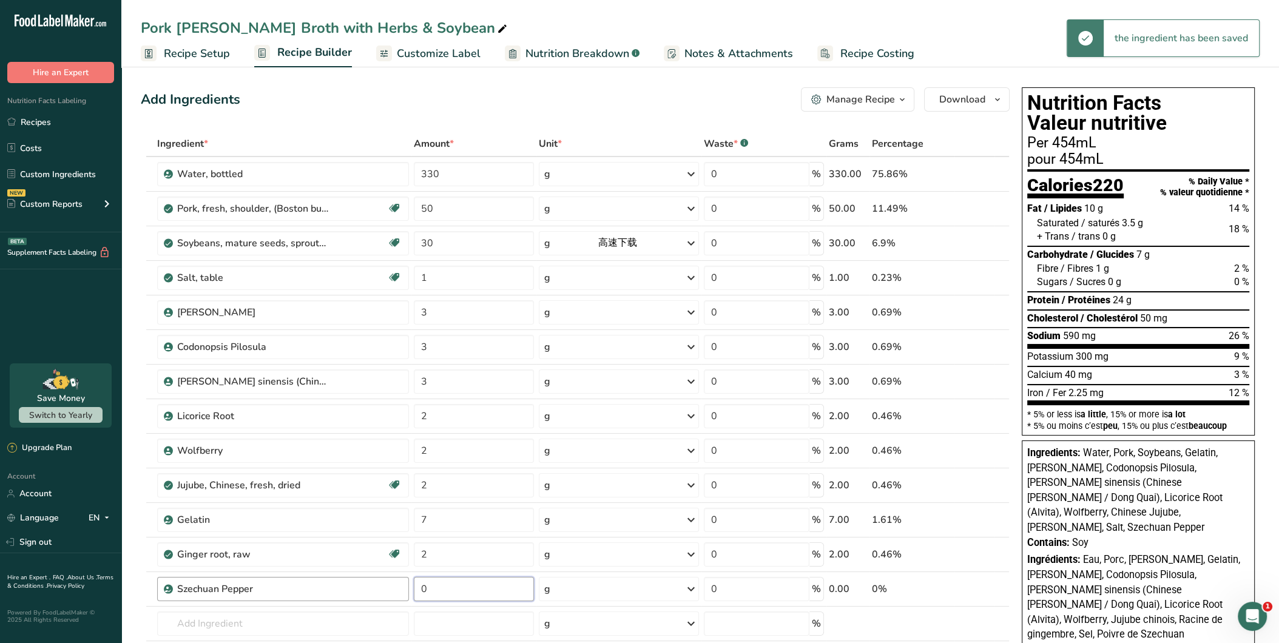
drag, startPoint x: 466, startPoint y: 577, endPoint x: 408, endPoint y: 587, distance: 59.1
click at [408, 587] on tr "Szechuan Pepper 0 g Weight Units g kg mg See more Volume Units l Volume units r…" at bounding box center [575, 589] width 868 height 35
type input "2"
click at [325, 621] on div "Ingredient * Amount * Unit * Waste * .a-a{fill:#347362;}.b-a{fill:#fff;} Grams …" at bounding box center [575, 424] width 869 height 586
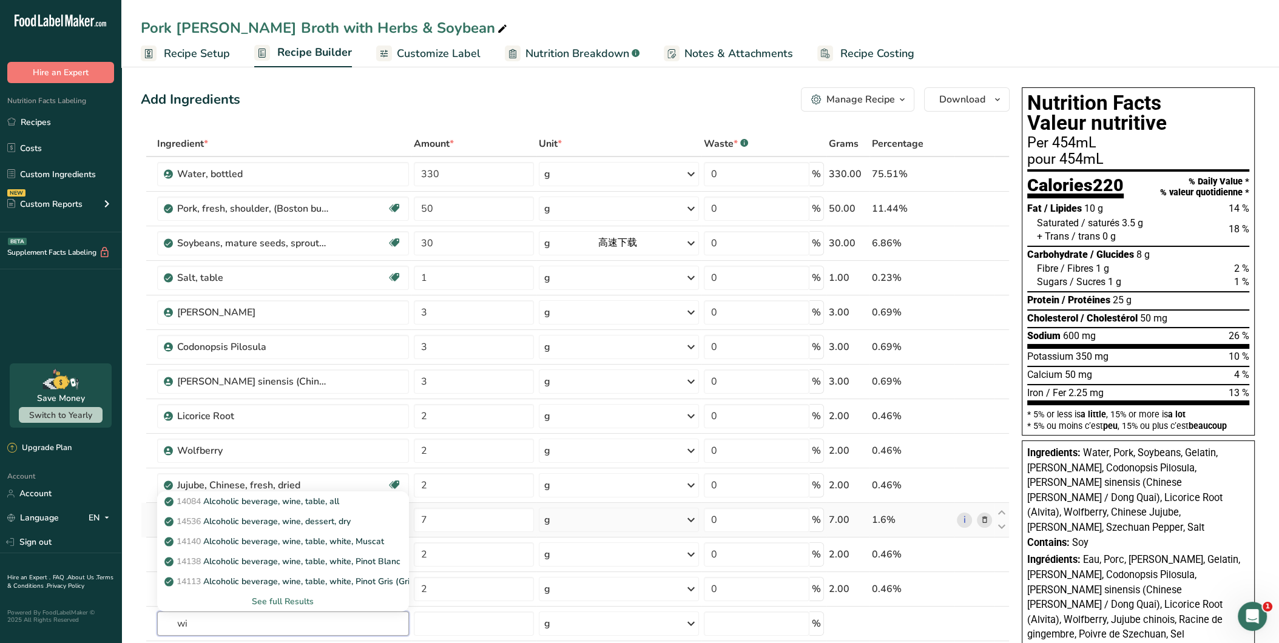
type input "w"
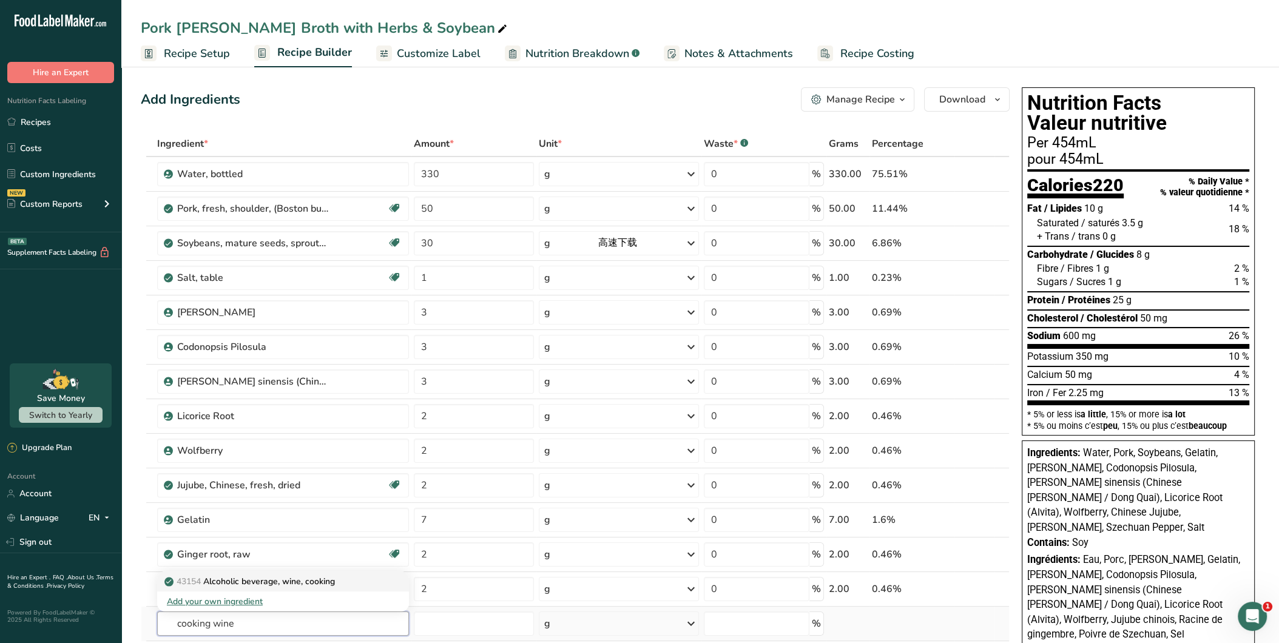
type input "cooking wine"
click at [370, 572] on link "43154 Alcoholic beverage, wine, cooking" at bounding box center [283, 582] width 252 height 20
type input "Alcoholic beverage, wine, cooking"
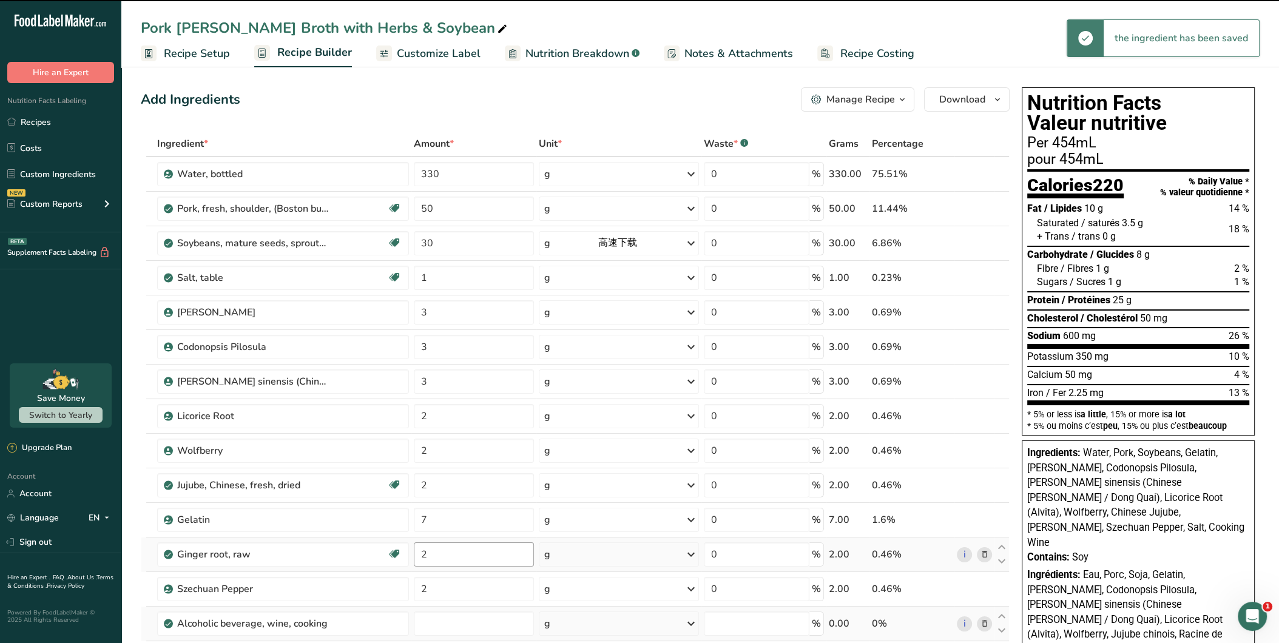
type input "0"
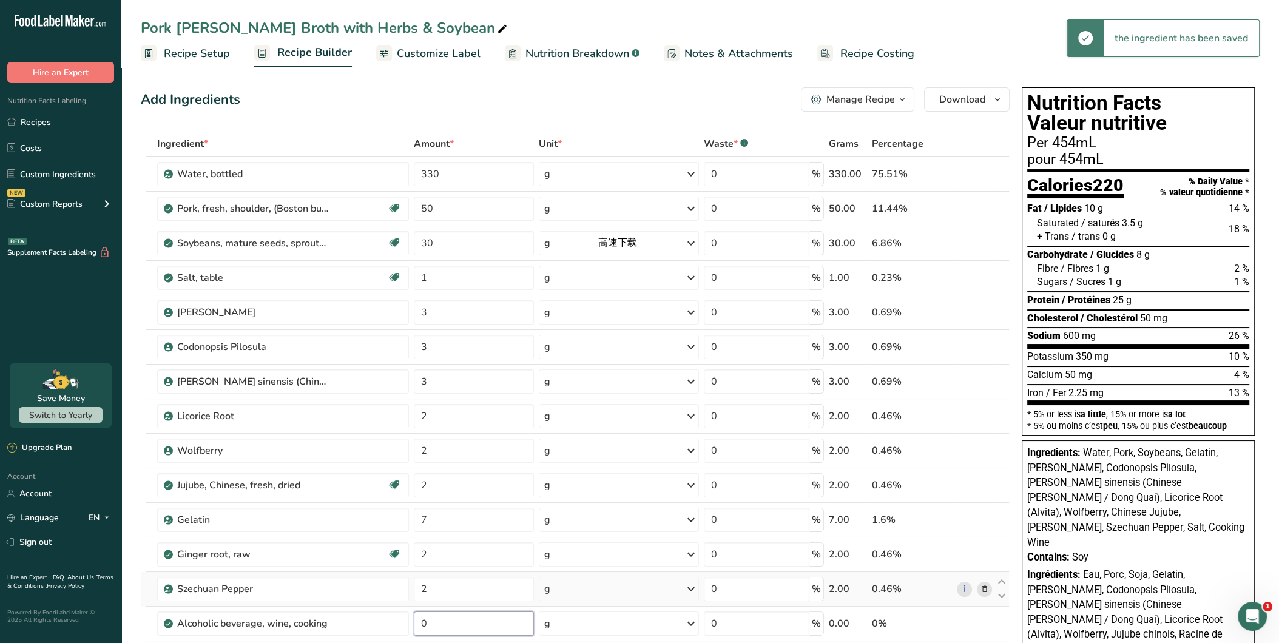
drag, startPoint x: 476, startPoint y: 608, endPoint x: 396, endPoint y: 598, distance: 80.8
click at [396, 598] on tbody "Water, bottled 330 g Weight Units g kg mg See more Volume Units l Volume units …" at bounding box center [575, 441] width 868 height 569
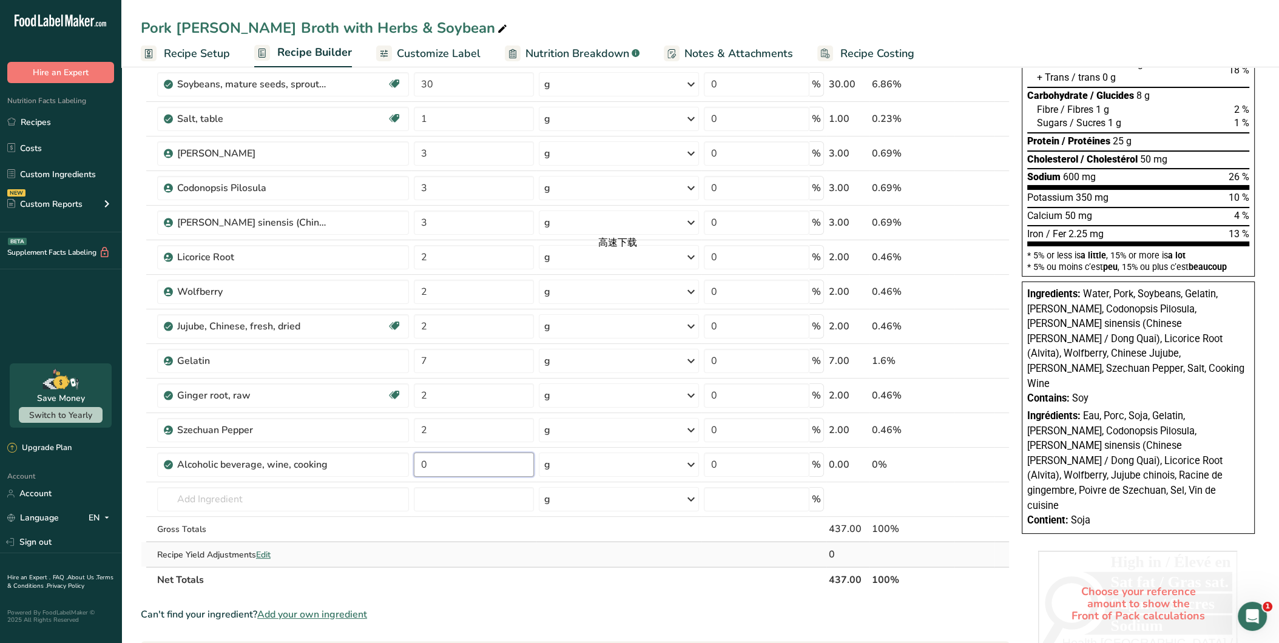
scroll to position [202, 0]
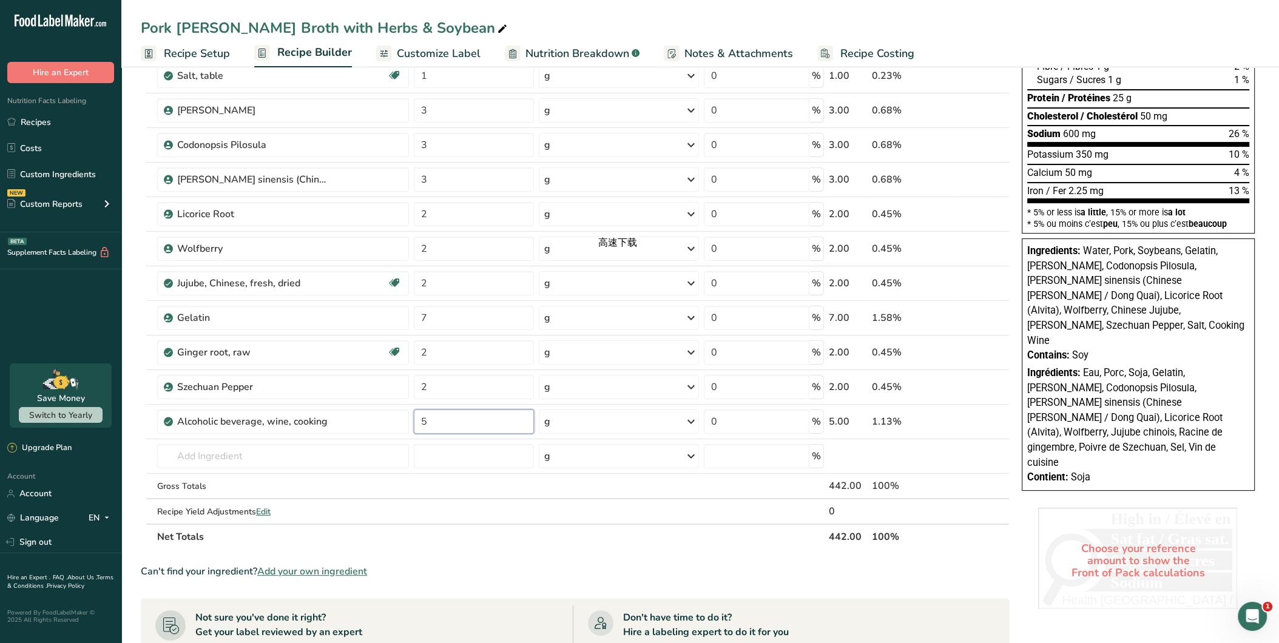
type input "5"
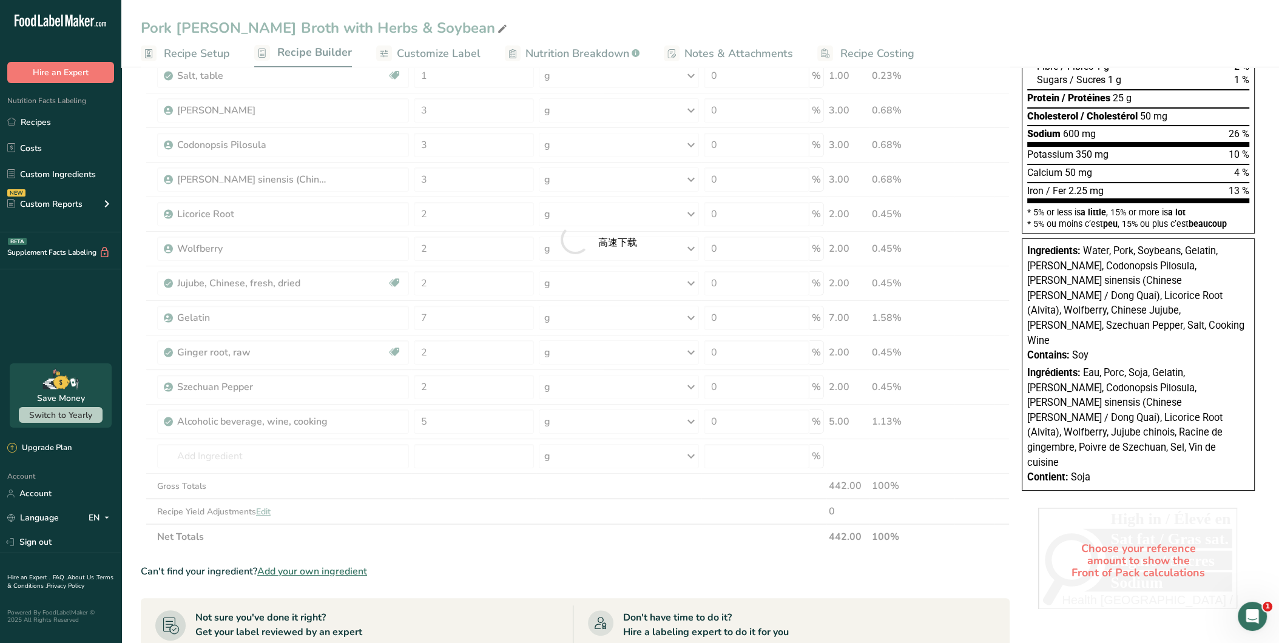
click at [545, 549] on section "Ingredient * Amount * Unit * Waste * .a-a{fill:#347362;}.b-a{fill:#fff;} Grams …" at bounding box center [575, 428] width 869 height 998
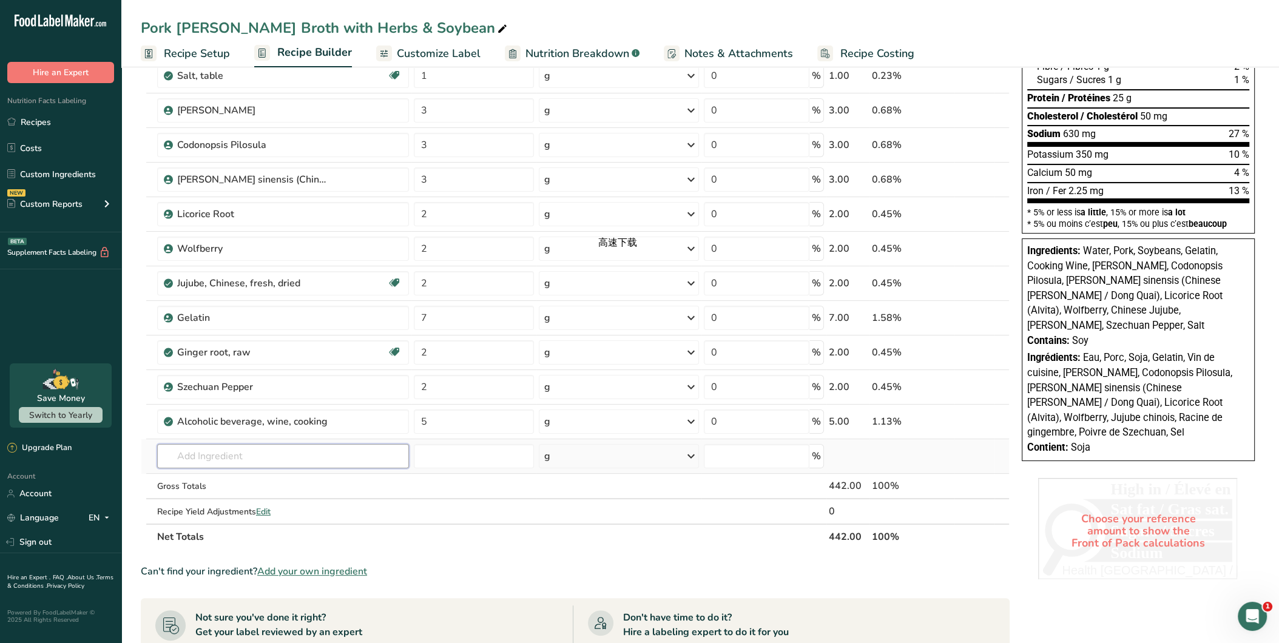
click at [313, 452] on input "text" at bounding box center [283, 456] width 252 height 24
type input "sugar"
click at [313, 555] on div "19335 [GEOGRAPHIC_DATA], granulated" at bounding box center [273, 561] width 213 height 13
type input "Sugars, granulated"
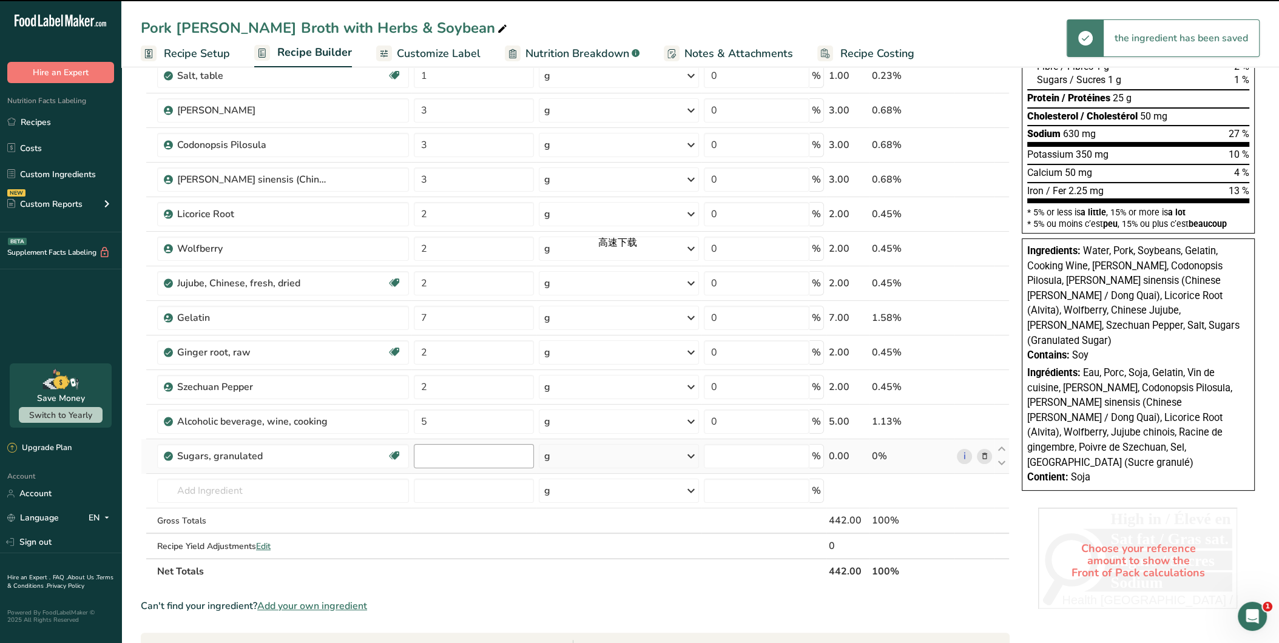
type input "0"
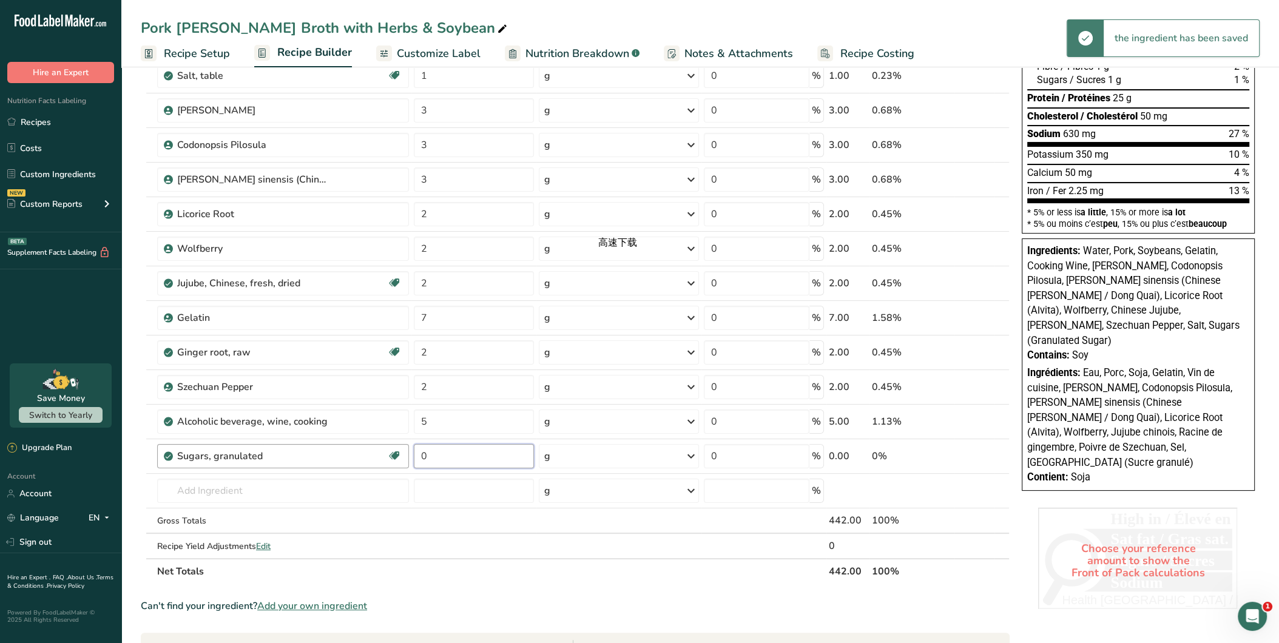
drag, startPoint x: 433, startPoint y: 455, endPoint x: 353, endPoint y: 447, distance: 80.5
click at [353, 447] on tr "Sugars, granulated Dairy free Gluten free Vegan Vegetarian Soy free 0 g Portion…" at bounding box center [575, 456] width 868 height 35
type input "3"
click at [262, 484] on div "Ingredient * Amount * Unit * Waste * .a-a{fill:#347362;}.b-a{fill:#fff;} Grams …" at bounding box center [575, 256] width 869 height 655
drag, startPoint x: 1085, startPoint y: 320, endPoint x: 1135, endPoint y: 320, distance: 50.4
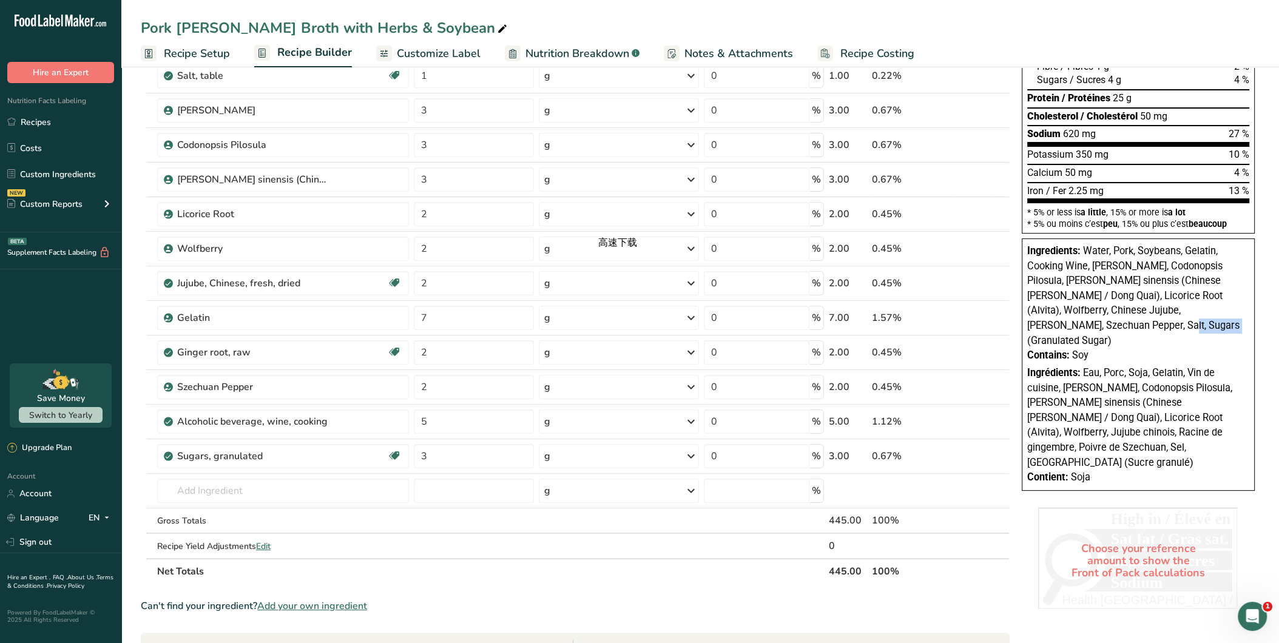
click at [1135, 320] on span "Water, Pork, Soybeans, Gelatin, Cooking Wine, [PERSON_NAME], Codonopsis Pilosul…" at bounding box center [1134, 295] width 212 height 101
click at [290, 458] on div "Sugars, granulated" at bounding box center [253, 456] width 152 height 15
click at [314, 449] on div "Sugars, granulated" at bounding box center [253, 456] width 152 height 15
drag, startPoint x: 314, startPoint y: 447, endPoint x: 189, endPoint y: 436, distance: 125.6
click at [189, 439] on td "Sugars, granulated Dairy free Gluten free Vegan Vegetarian Soy free" at bounding box center [283, 456] width 257 height 35
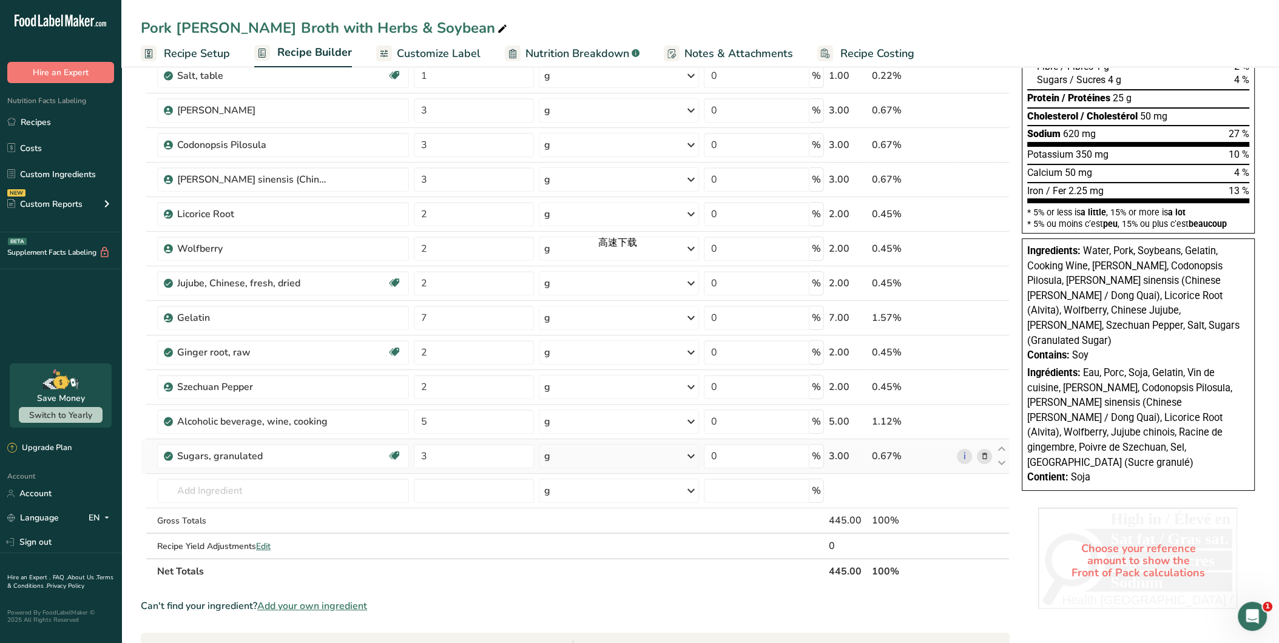
click at [987, 453] on icon at bounding box center [984, 456] width 8 height 13
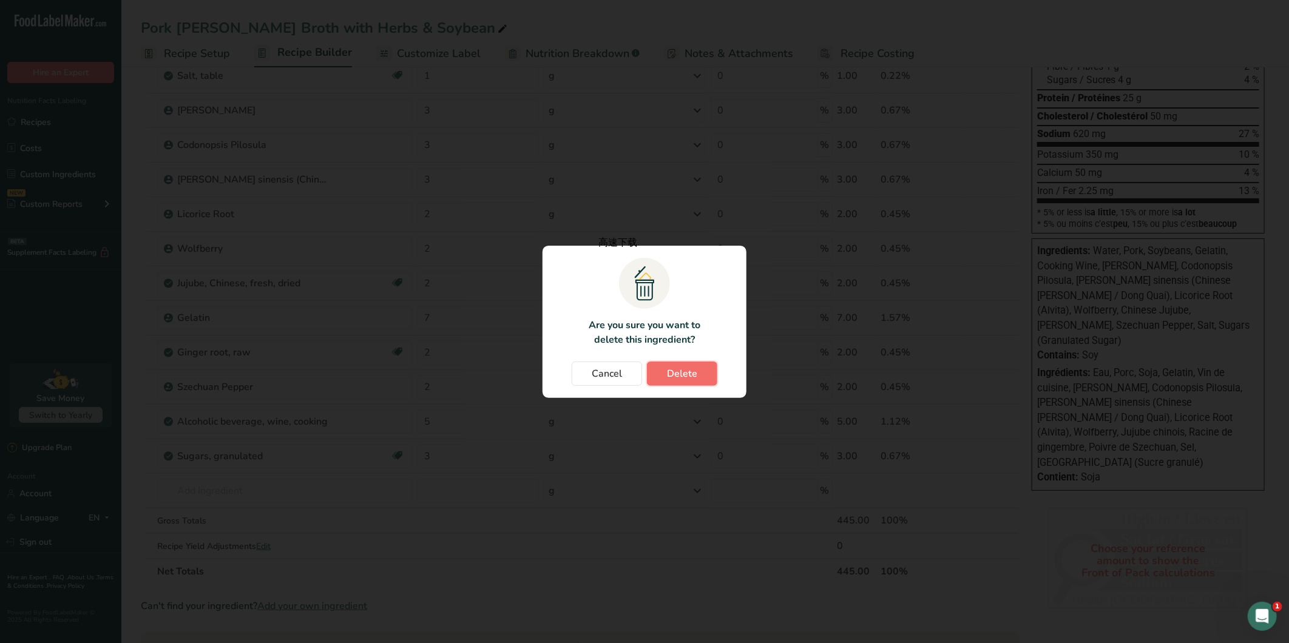
click at [677, 371] on span "Delete" at bounding box center [682, 374] width 30 height 15
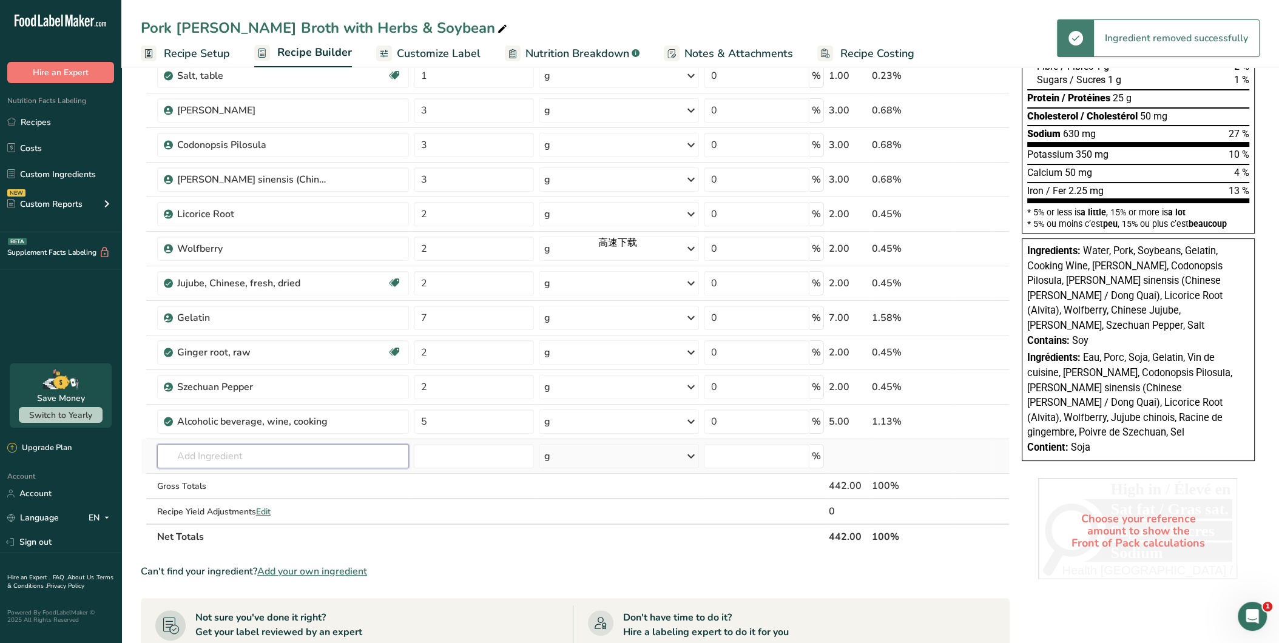
click at [269, 452] on input "text" at bounding box center [283, 456] width 252 height 24
type input "r"
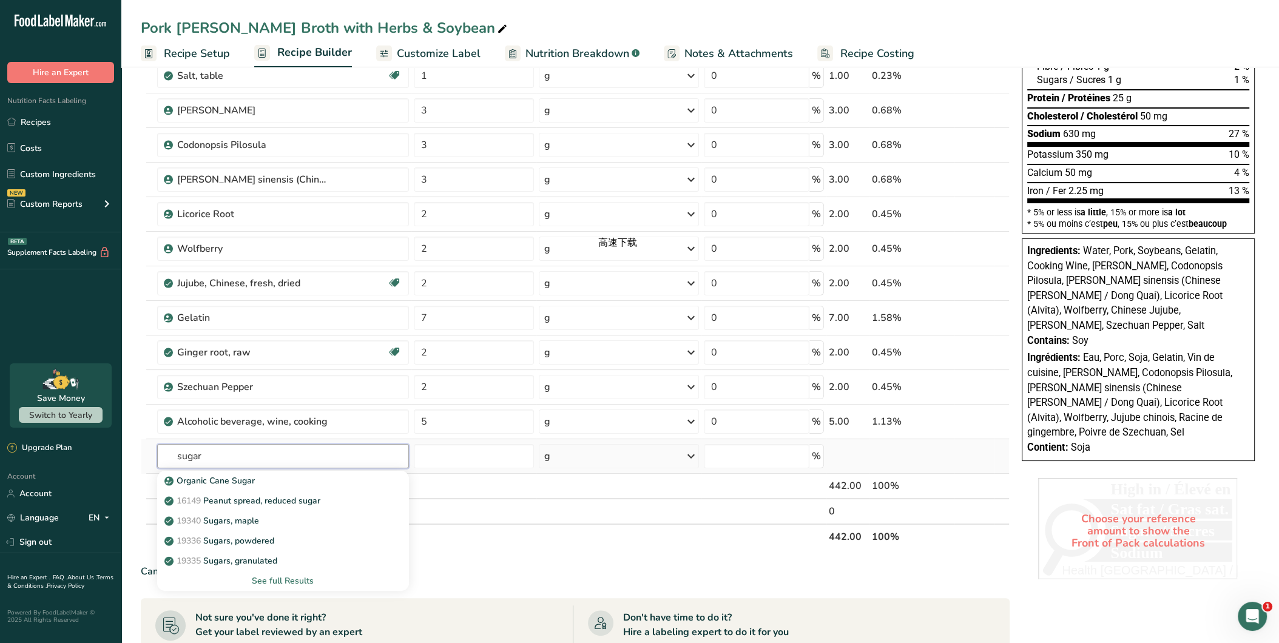
type input "sugar"
click at [297, 575] on div "See full Results" at bounding box center [283, 581] width 232 height 13
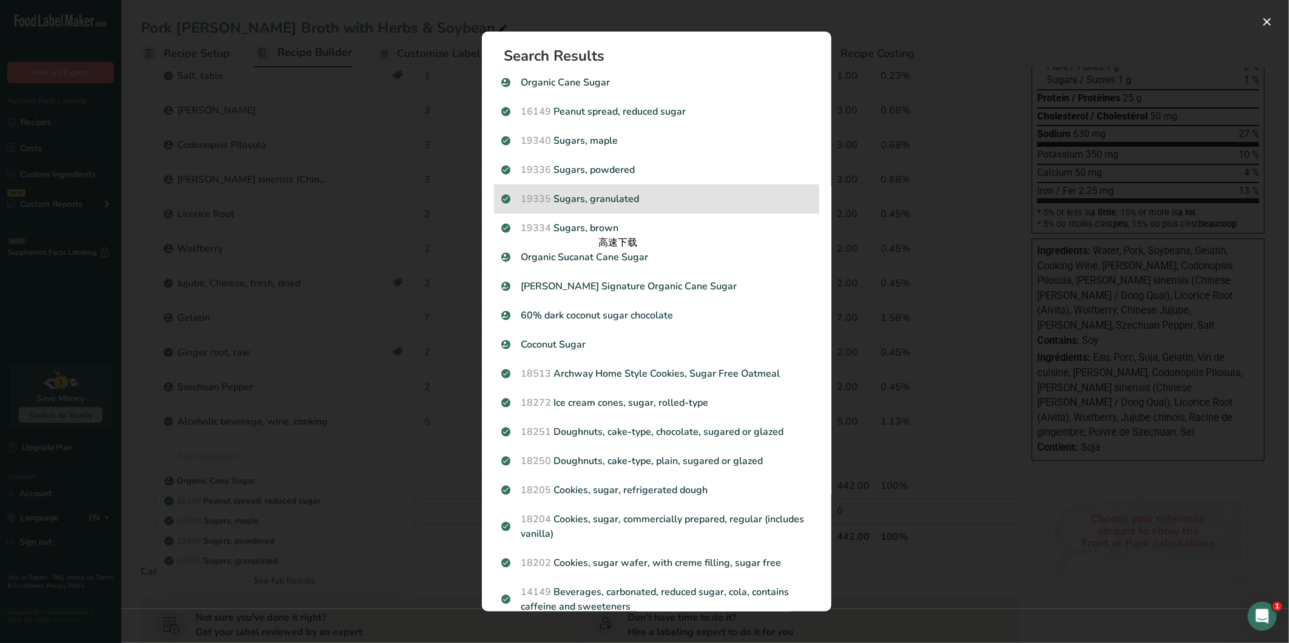
click at [736, 189] on div "19335 [GEOGRAPHIC_DATA], granulated" at bounding box center [656, 199] width 325 height 29
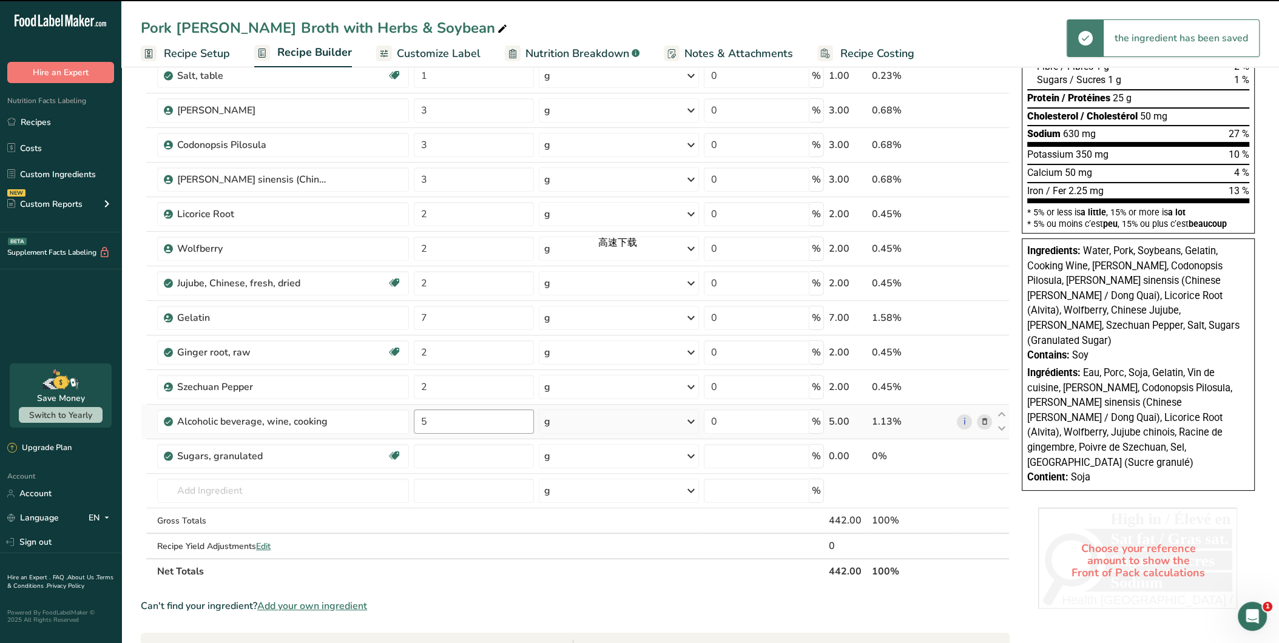
type input "0"
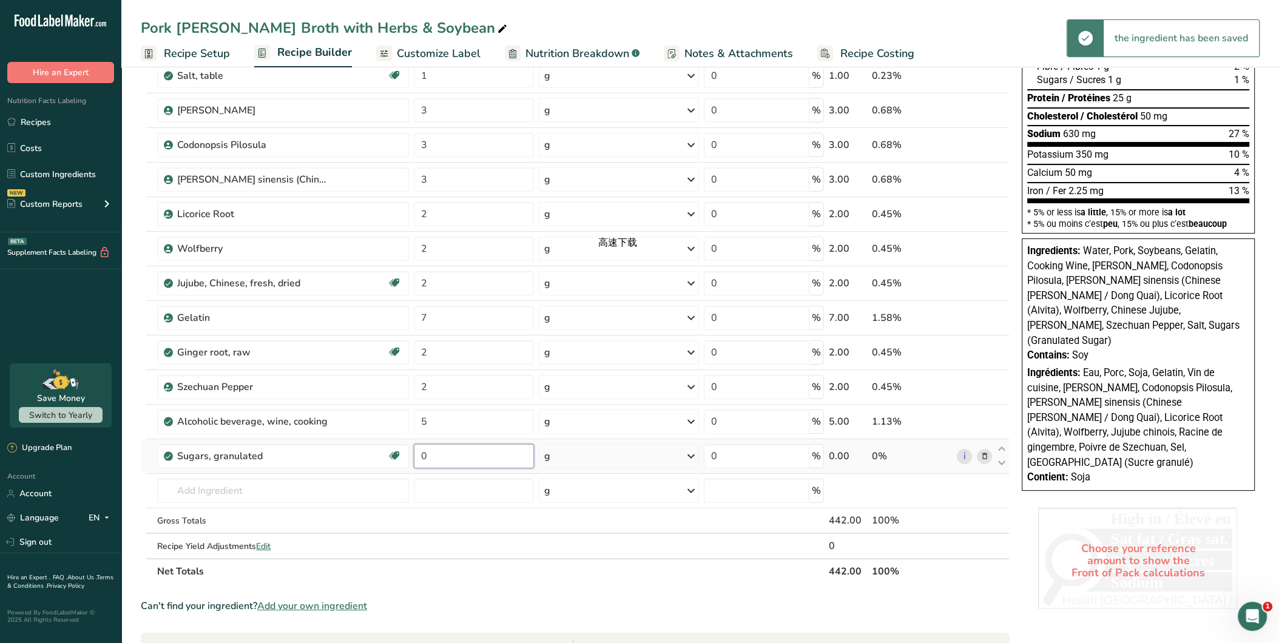
drag, startPoint x: 487, startPoint y: 450, endPoint x: 398, endPoint y: 435, distance: 91.2
click at [398, 439] on tr "Sugars, granulated Dairy free Gluten free Vegan Vegetarian Soy free 0 g Portion…" at bounding box center [575, 456] width 868 height 35
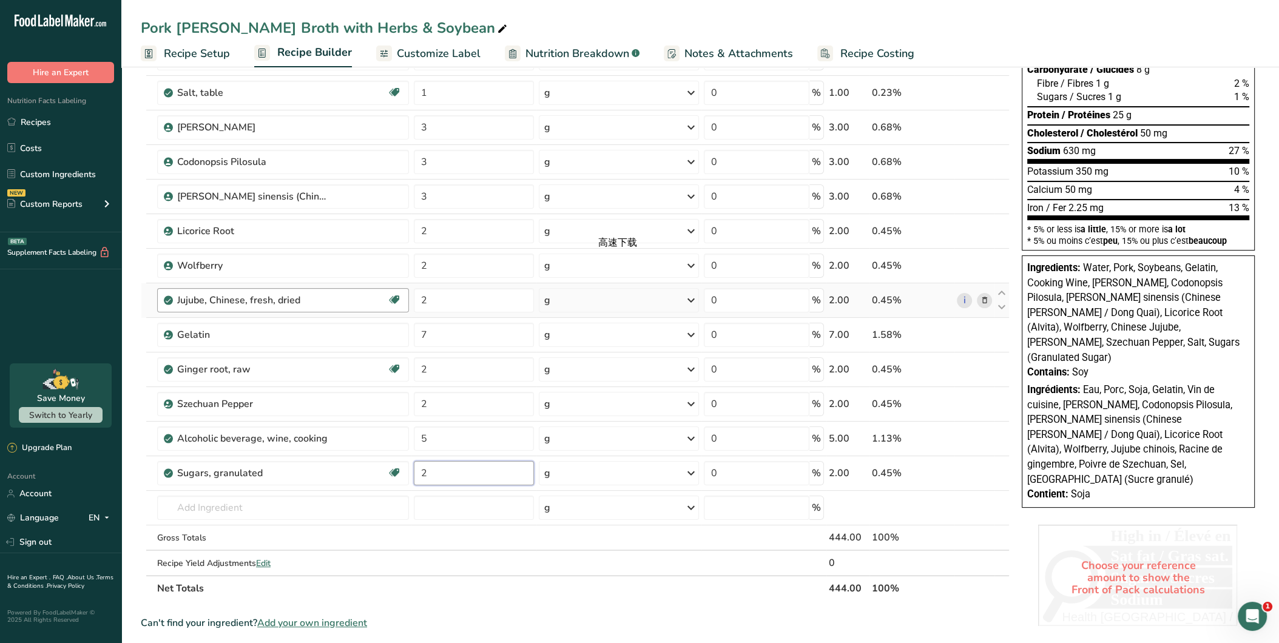
scroll to position [337, 0]
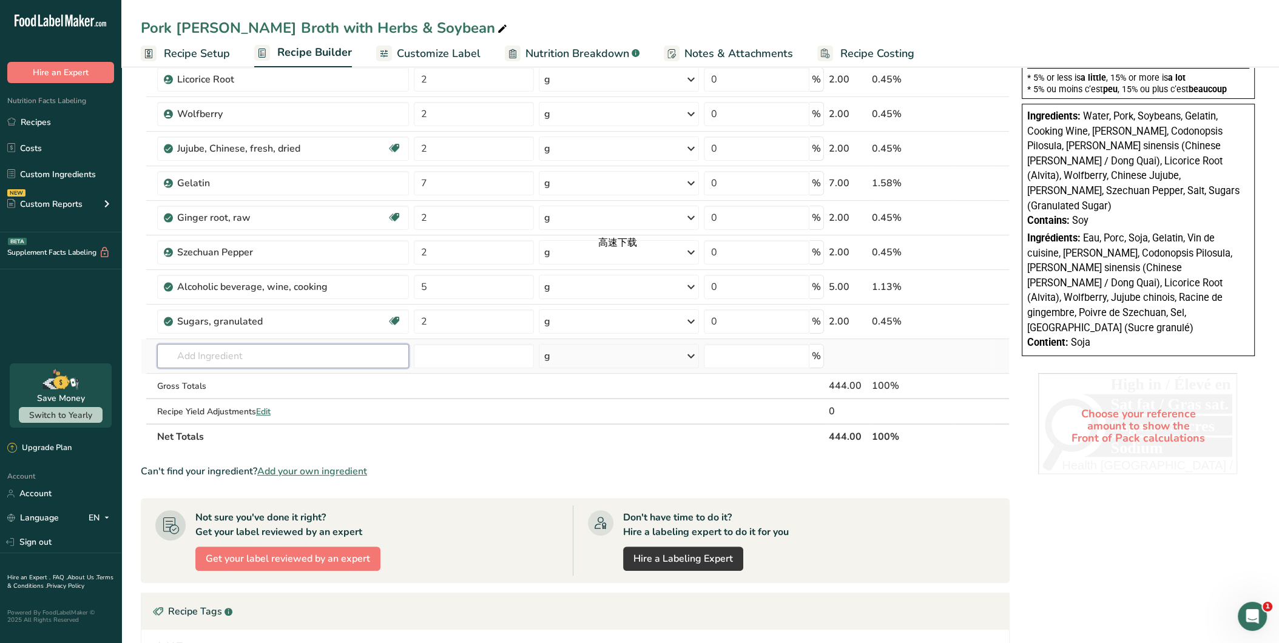
click at [320, 343] on div "Ingredient * Amount * Unit * Waste * .a-a{fill:#347362;}.b-a{fill:#fff;} Grams …" at bounding box center [575, 121] width 869 height 655
click at [768, 467] on div "Can't find your ingredient? Add your own ingredient" at bounding box center [575, 471] width 869 height 15
drag, startPoint x: 493, startPoint y: 315, endPoint x: 372, endPoint y: 317, distance: 121.4
click at [372, 317] on tr "Sugars, granulated Dairy free Gluten free Vegan Vegetarian Soy free 2 g Portion…" at bounding box center [575, 322] width 868 height 35
type input "0.5"
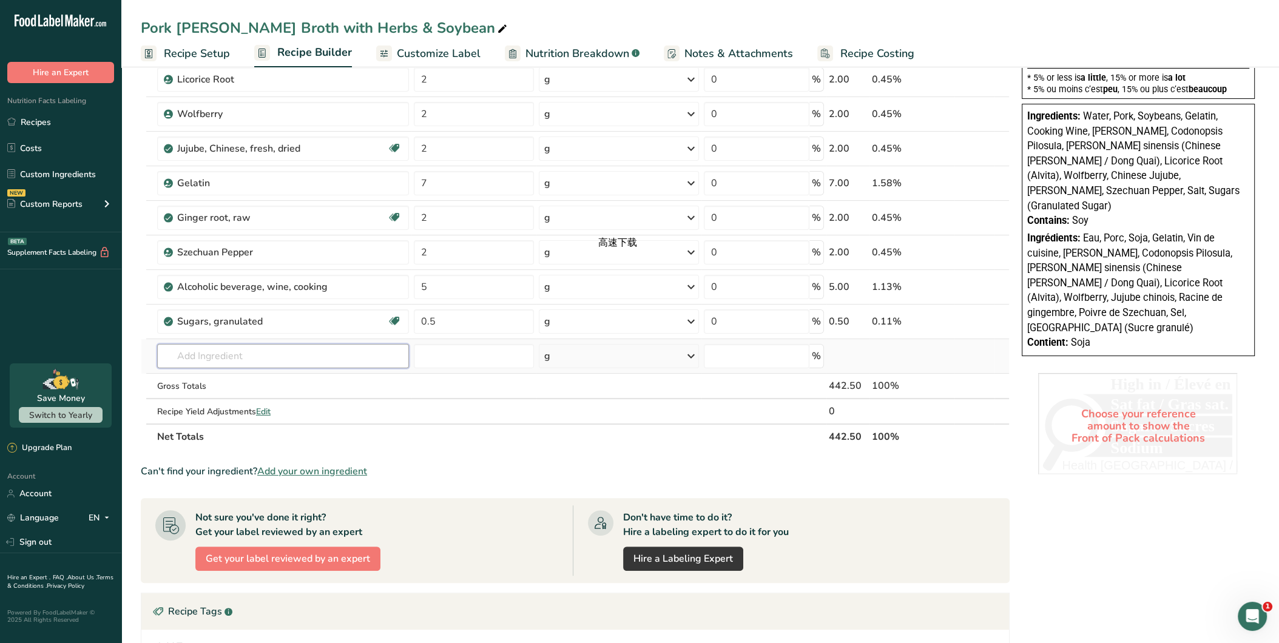
click at [361, 344] on div "Ingredient * Amount * Unit * Waste * .a-a{fill:#347362;}.b-a{fill:#fff;} Grams …" at bounding box center [575, 121] width 869 height 655
type input "c"
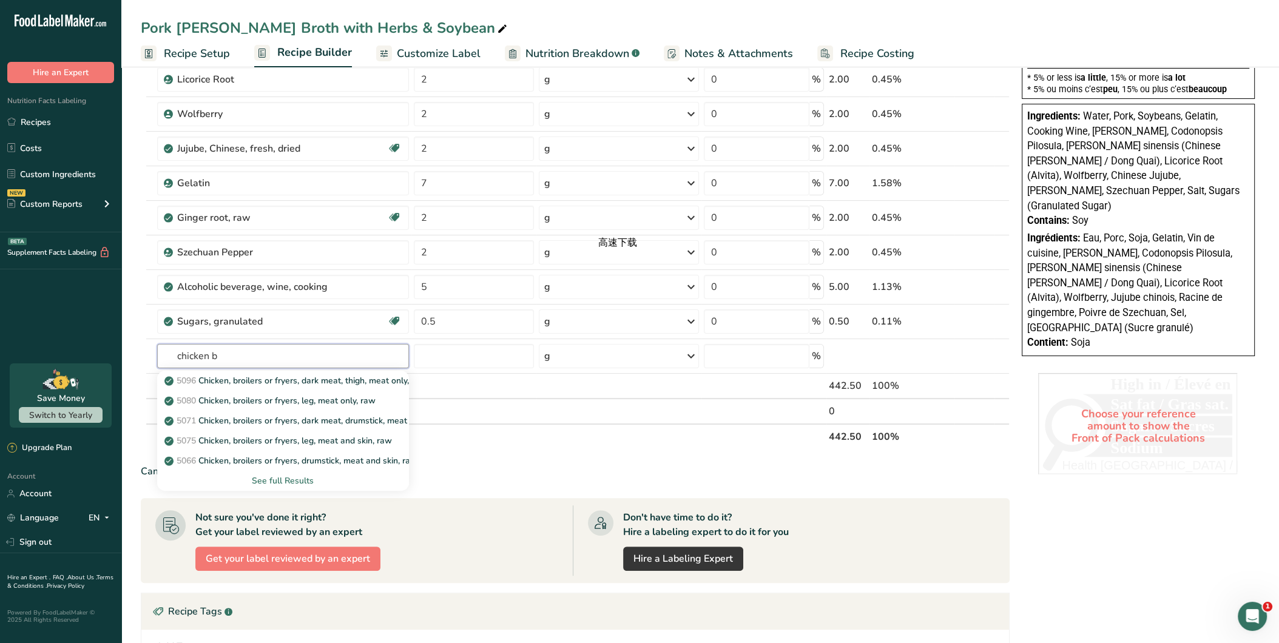
type input "chicken b"
type input "o"
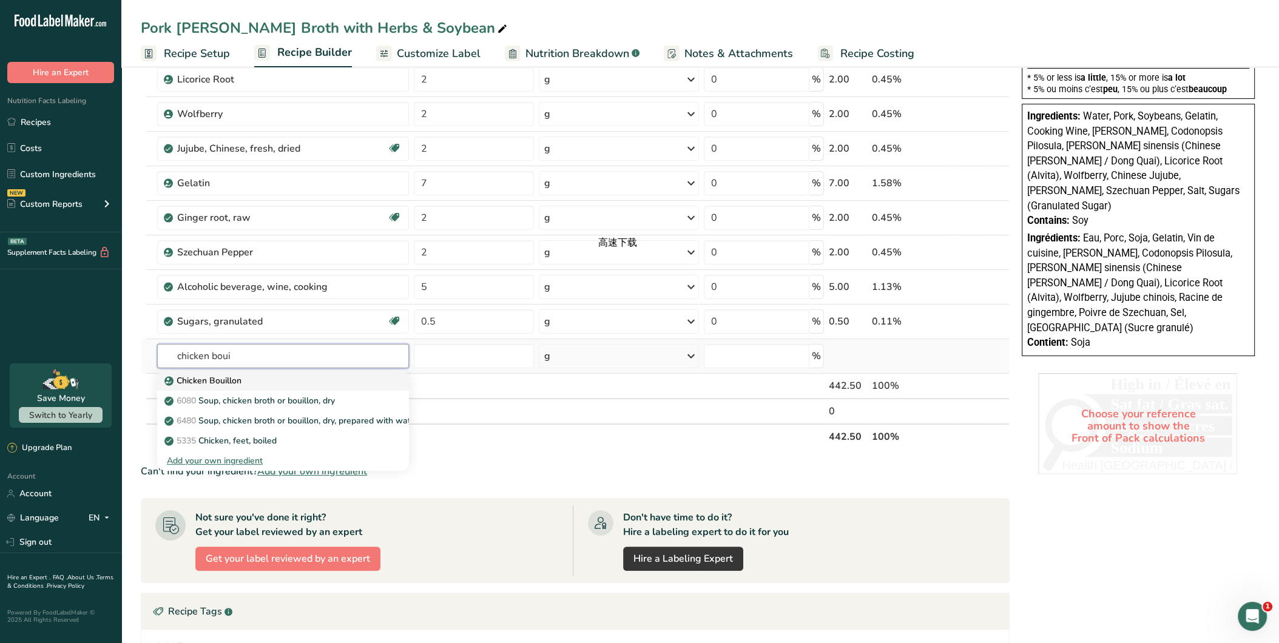
type input "chicken boui"
click at [341, 374] on div "Chicken Bouillon" at bounding box center [273, 380] width 213 height 13
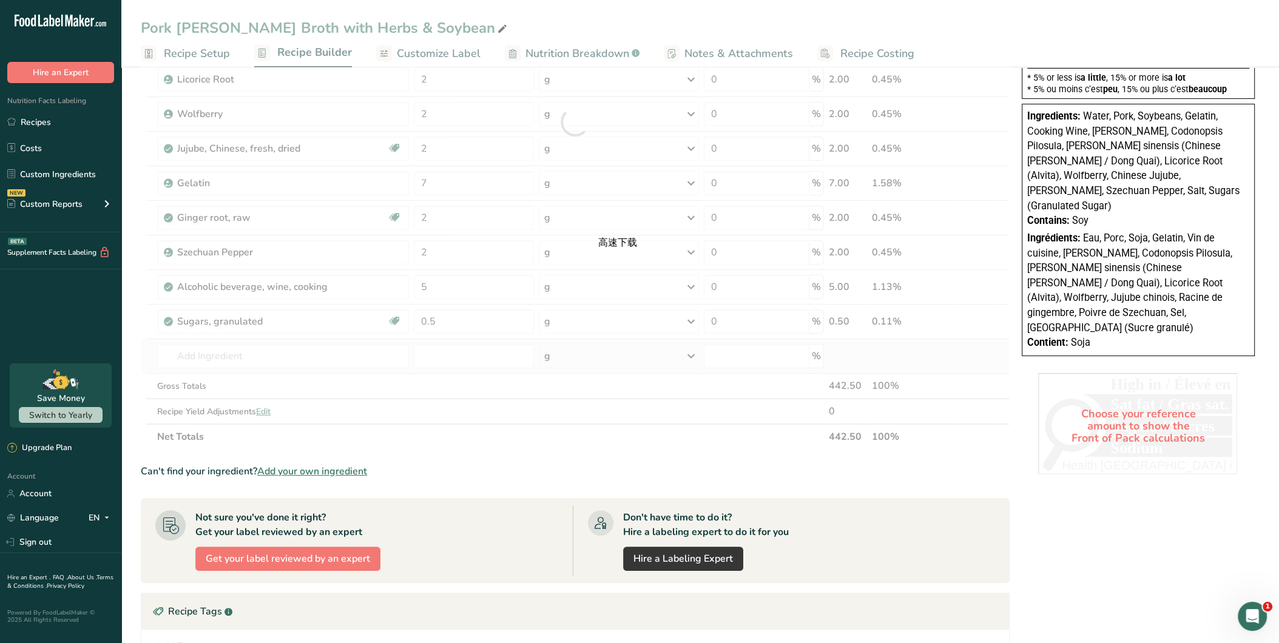
type input "Chicken Bouillon"
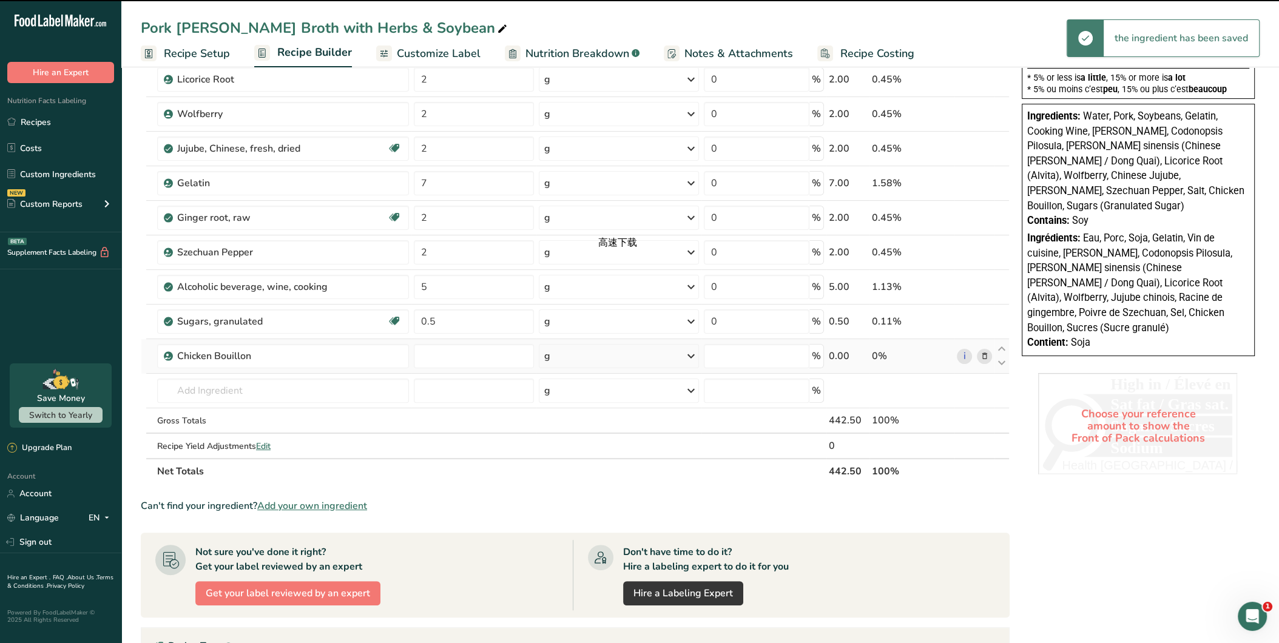
type input "0"
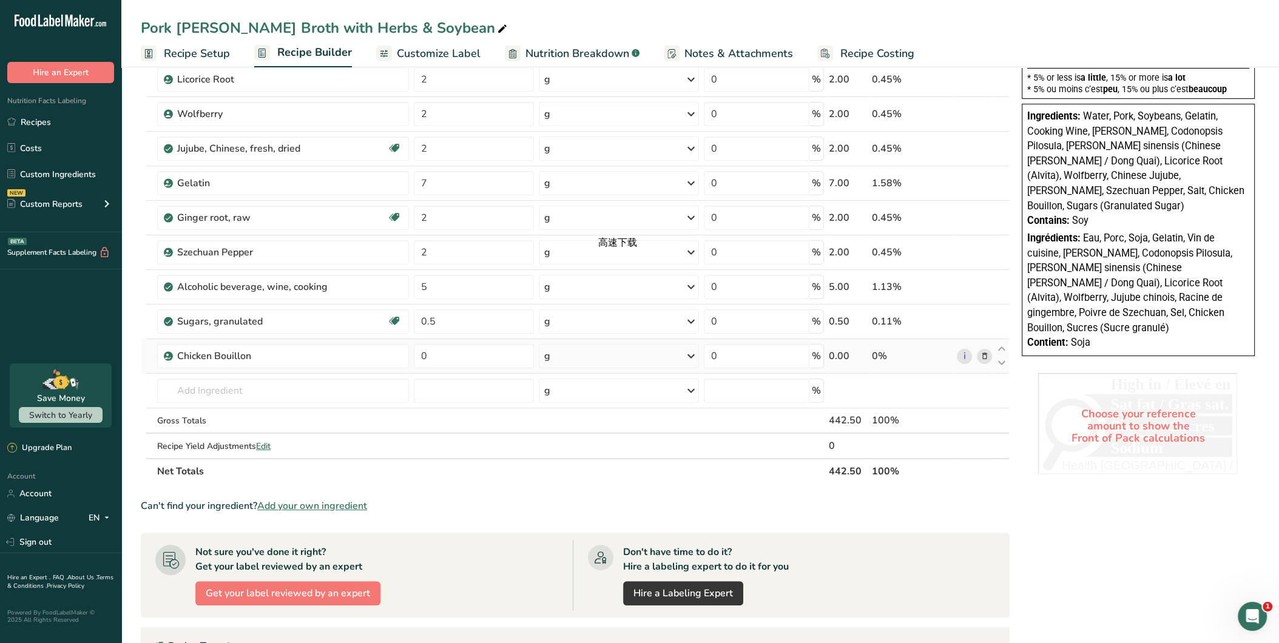
click at [223, 479] on section "Ingredient * Amount * Unit * Waste * .a-a{fill:#347362;}.b-a{fill:#fff;} Grams …" at bounding box center [575, 328] width 869 height 1068
drag, startPoint x: 436, startPoint y: 353, endPoint x: 389, endPoint y: 350, distance: 47.4
click at [389, 350] on tr "Chicken Bouillon 0 g Weight Units g kg mg See more Volume Units l Volume units …" at bounding box center [575, 356] width 868 height 35
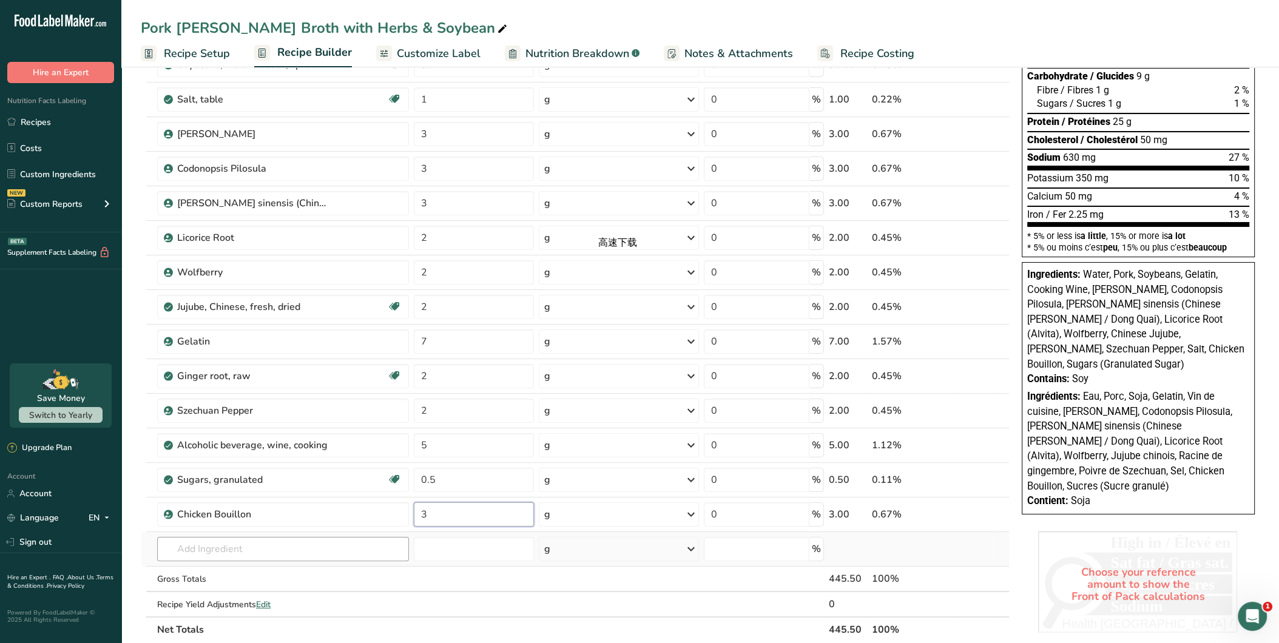
scroll to position [269, 0]
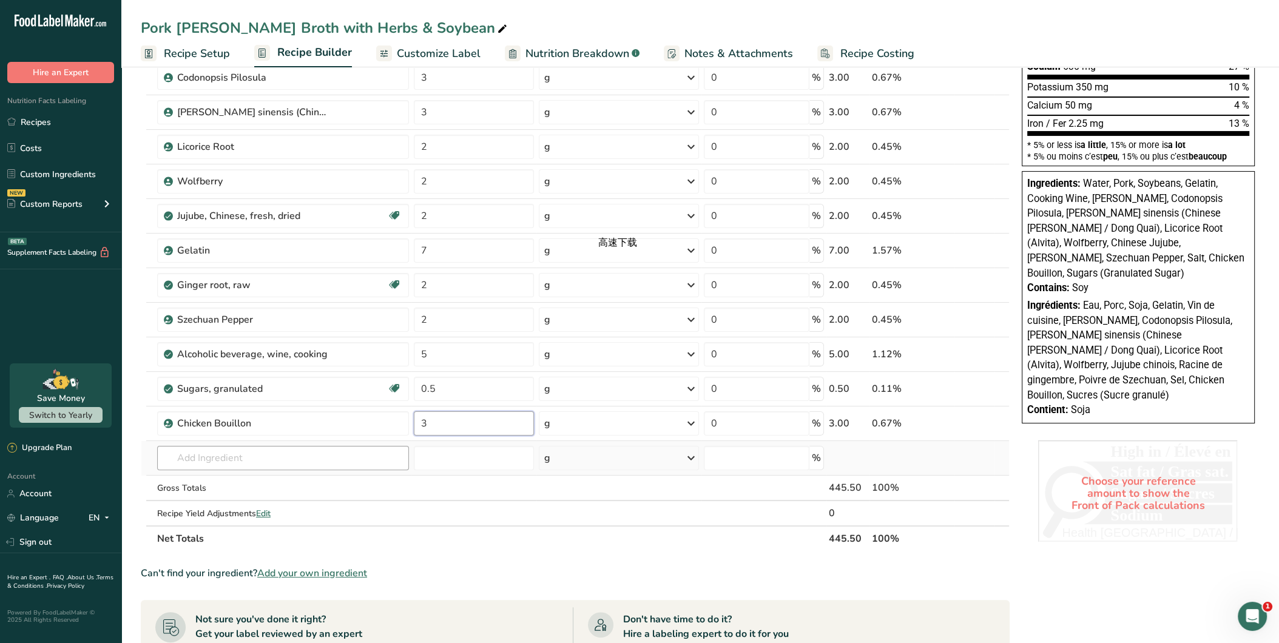
type input "3"
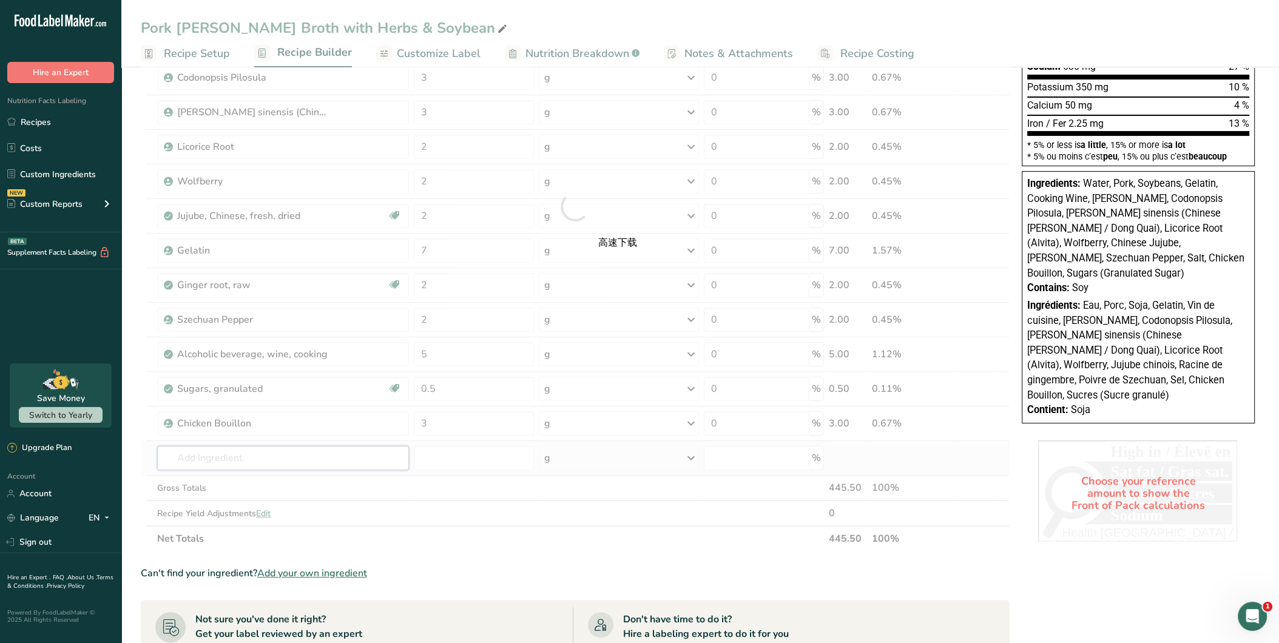
click at [337, 449] on div "Ingredient * Amount * Unit * Waste * .a-a{fill:#347362;}.b-a{fill:#fff;} Grams …" at bounding box center [575, 207] width 869 height 690
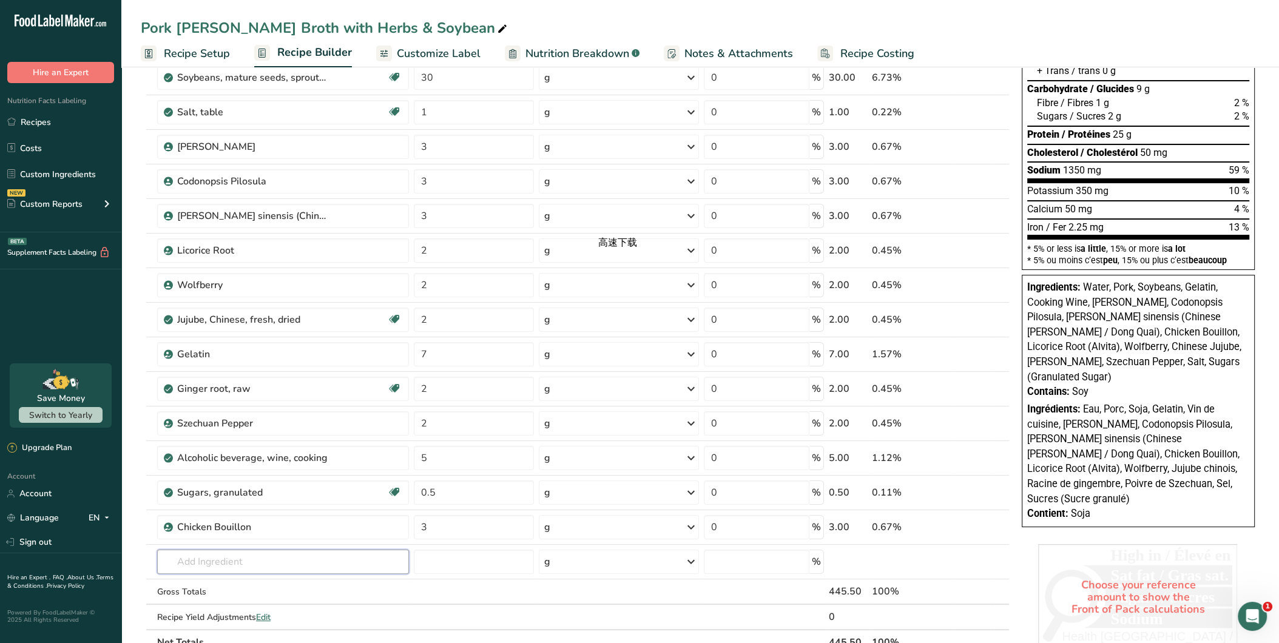
scroll to position [202, 0]
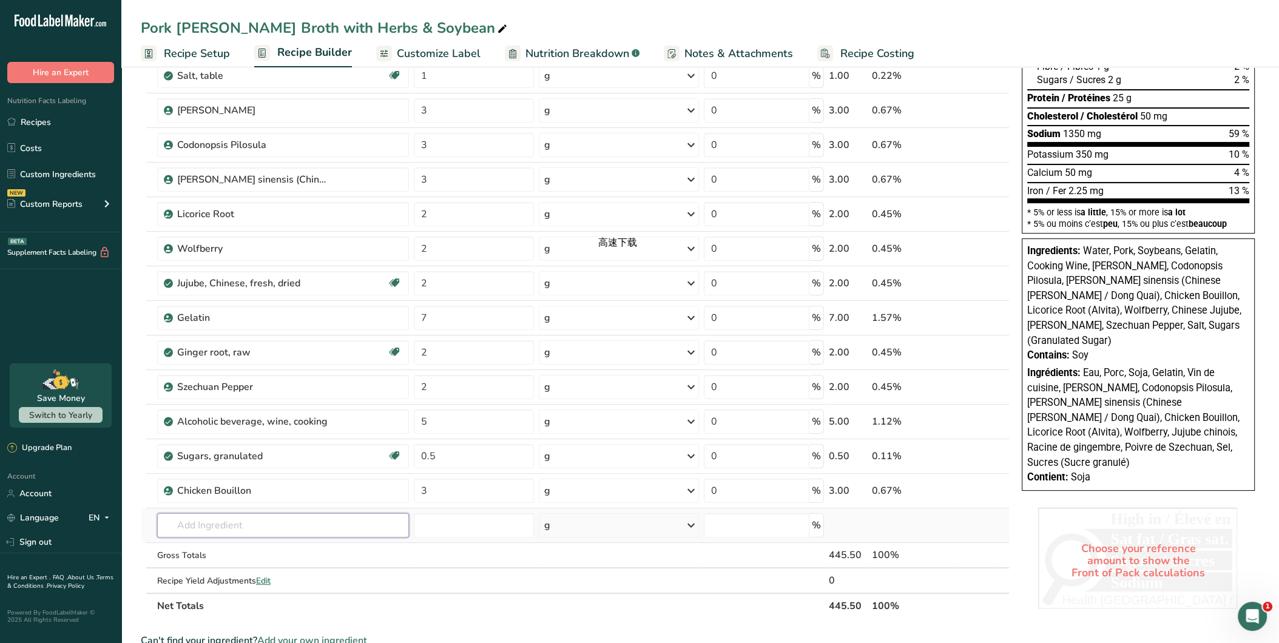
click at [216, 522] on input "text" at bounding box center [283, 525] width 252 height 24
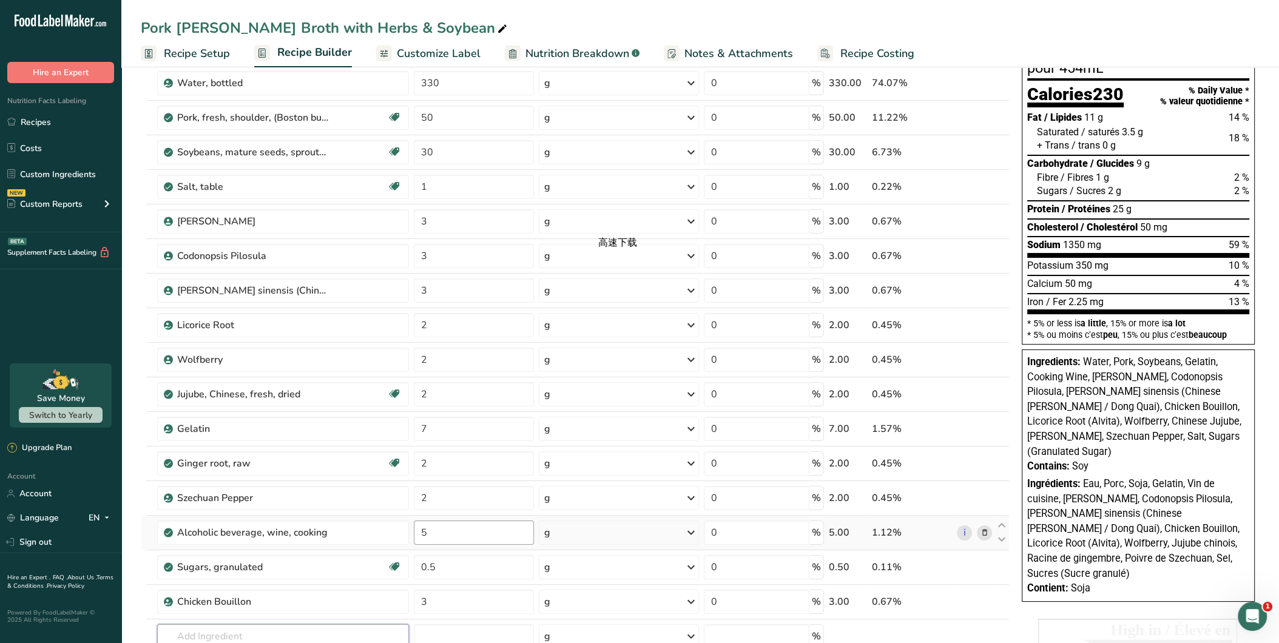
scroll to position [67, 0]
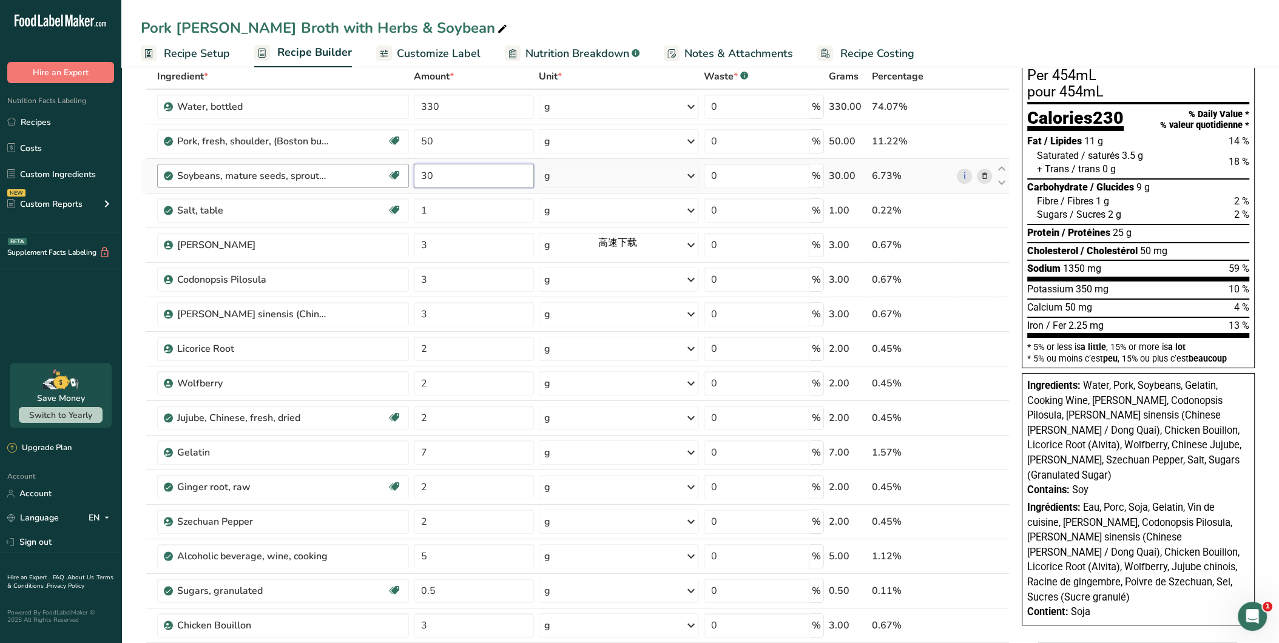
drag, startPoint x: 439, startPoint y: 181, endPoint x: 401, endPoint y: 173, distance: 38.4
click at [401, 173] on tr "Soybeans, mature seeds, sprouted, cooked, steamed, with salt Plant-based Protei…" at bounding box center [575, 176] width 868 height 35
type input "40"
click at [1159, 393] on span "Water, Pork, Soybeans, Gelatin, Cooking Wine, [PERSON_NAME], Codonopsis Pilosul…" at bounding box center [1135, 430] width 214 height 101
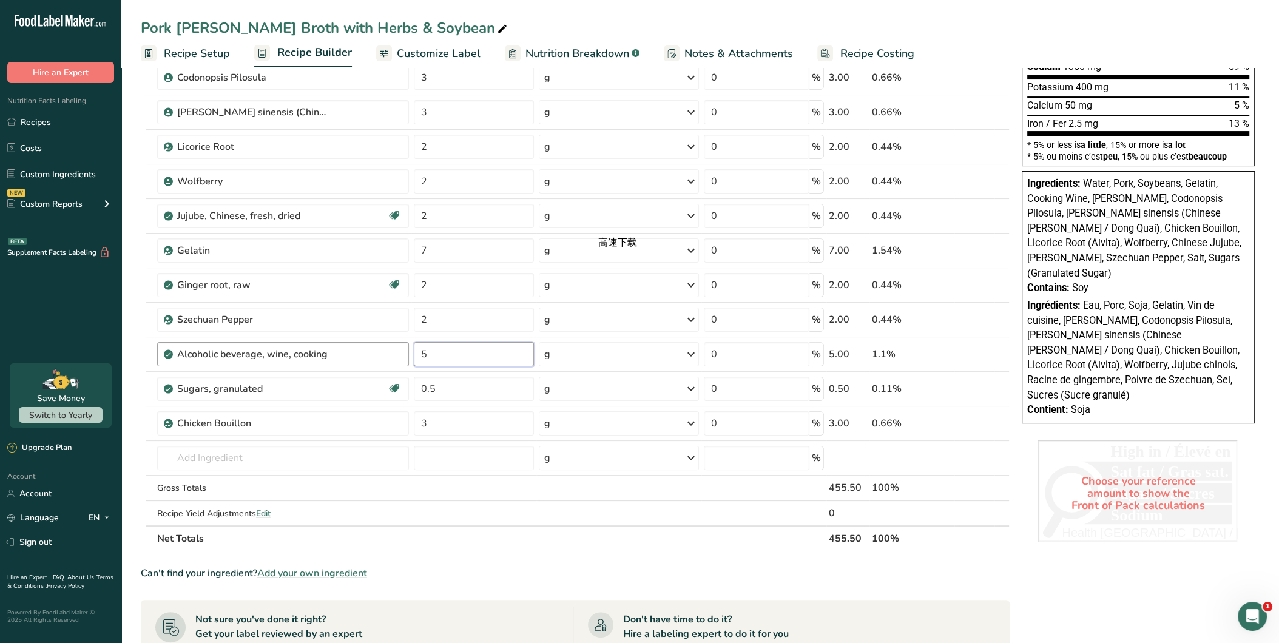
drag, startPoint x: 444, startPoint y: 350, endPoint x: 398, endPoint y: 340, distance: 47.7
click at [398, 340] on tr "Alcoholic beverage, wine, cooking 5 g Portions 1 tsp 1 fl oz Weight Units g kg …" at bounding box center [575, 354] width 868 height 35
type input "3.5"
click at [600, 503] on div "Ingredient * Amount * Unit * Waste * .a-a{fill:#347362;}.b-a{fill:#fff;} Grams …" at bounding box center [575, 207] width 869 height 690
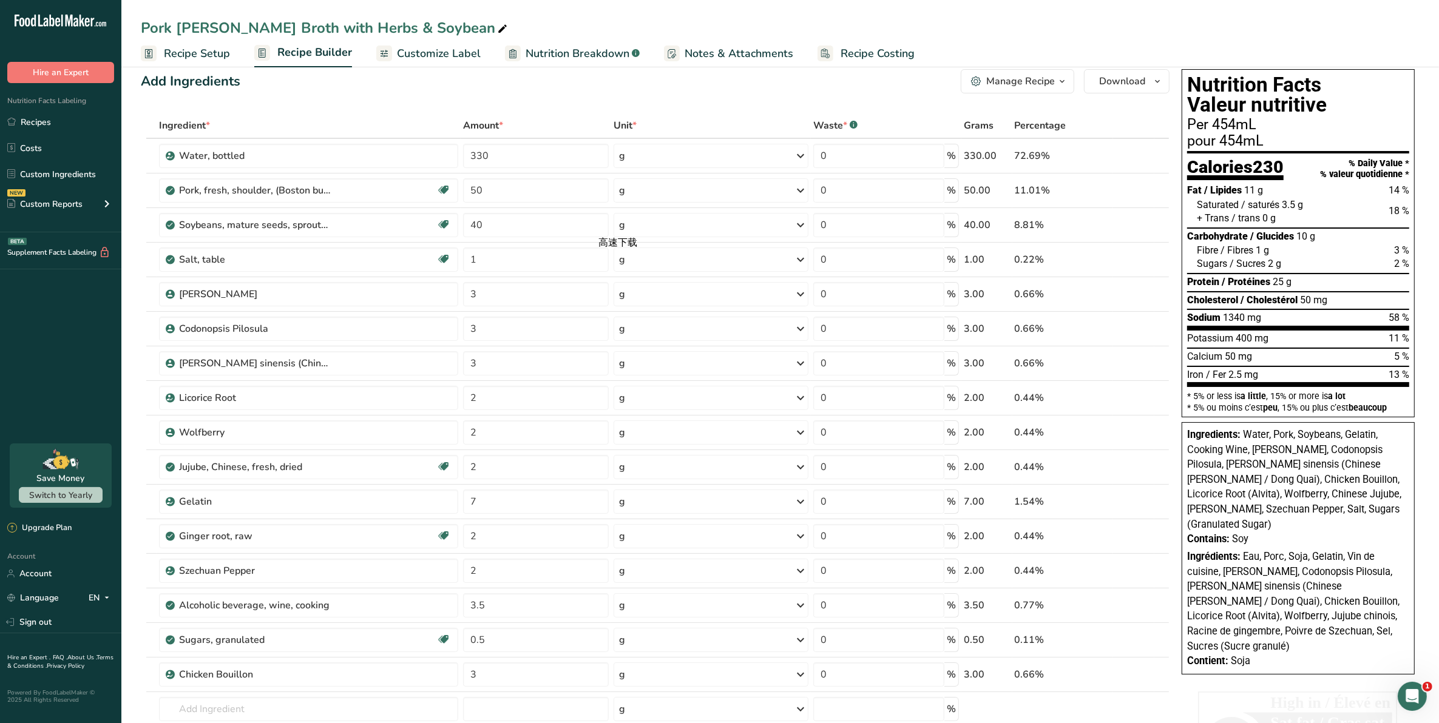
scroll to position [0, 0]
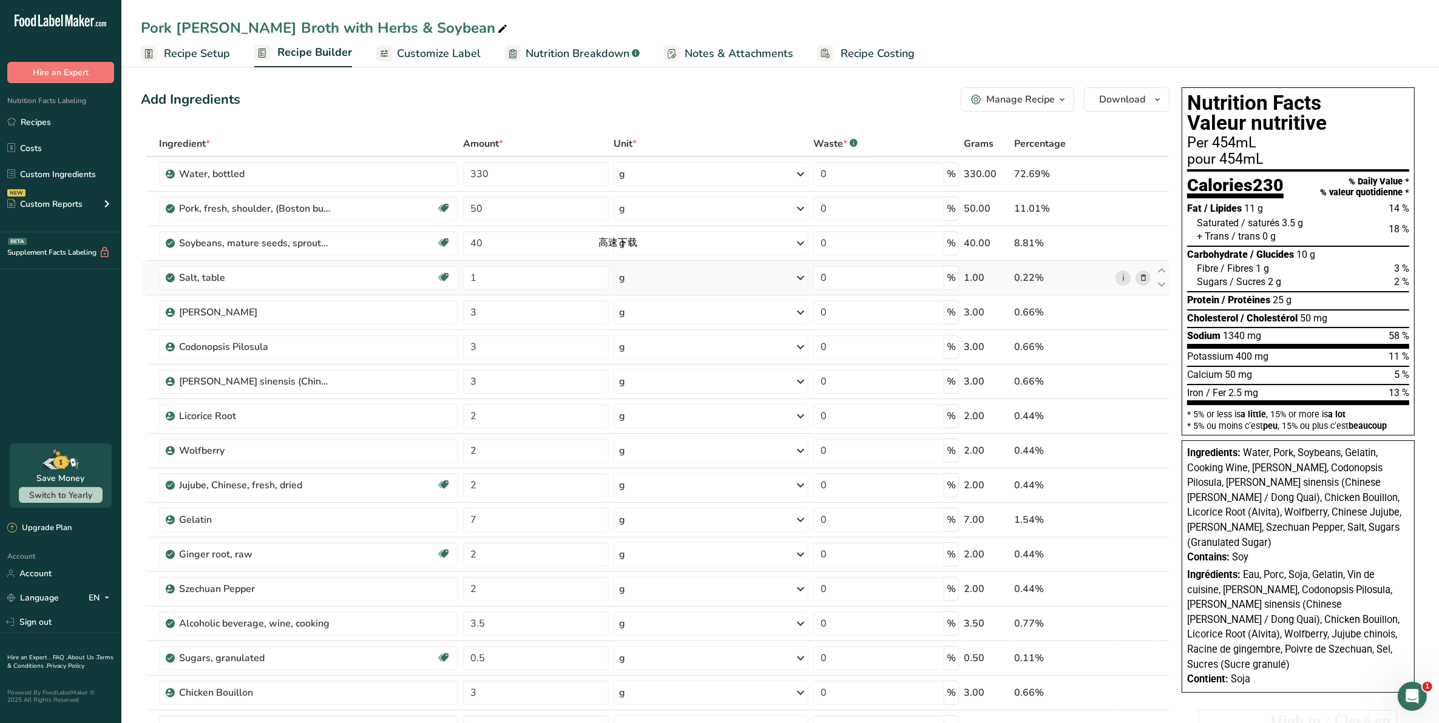
drag, startPoint x: 600, startPoint y: 503, endPoint x: 904, endPoint y: 293, distance: 369.7
click at [1087, 55] on ul "Recipe Setup Recipe Builder Customize Label Nutrition Breakdown .a-a{fill:#3473…" at bounding box center [780, 53] width 1318 height 29
click at [1279, 492] on section "Add Ingredients Manage Recipe Delete Recipe Duplicate Recipe Scale Recipe Save …" at bounding box center [780, 650] width 1318 height 1174
click at [1279, 143] on div "Per 454mL" at bounding box center [1298, 143] width 222 height 15
drag, startPoint x: 1305, startPoint y: 183, endPoint x: 1279, endPoint y: 135, distance: 54.1
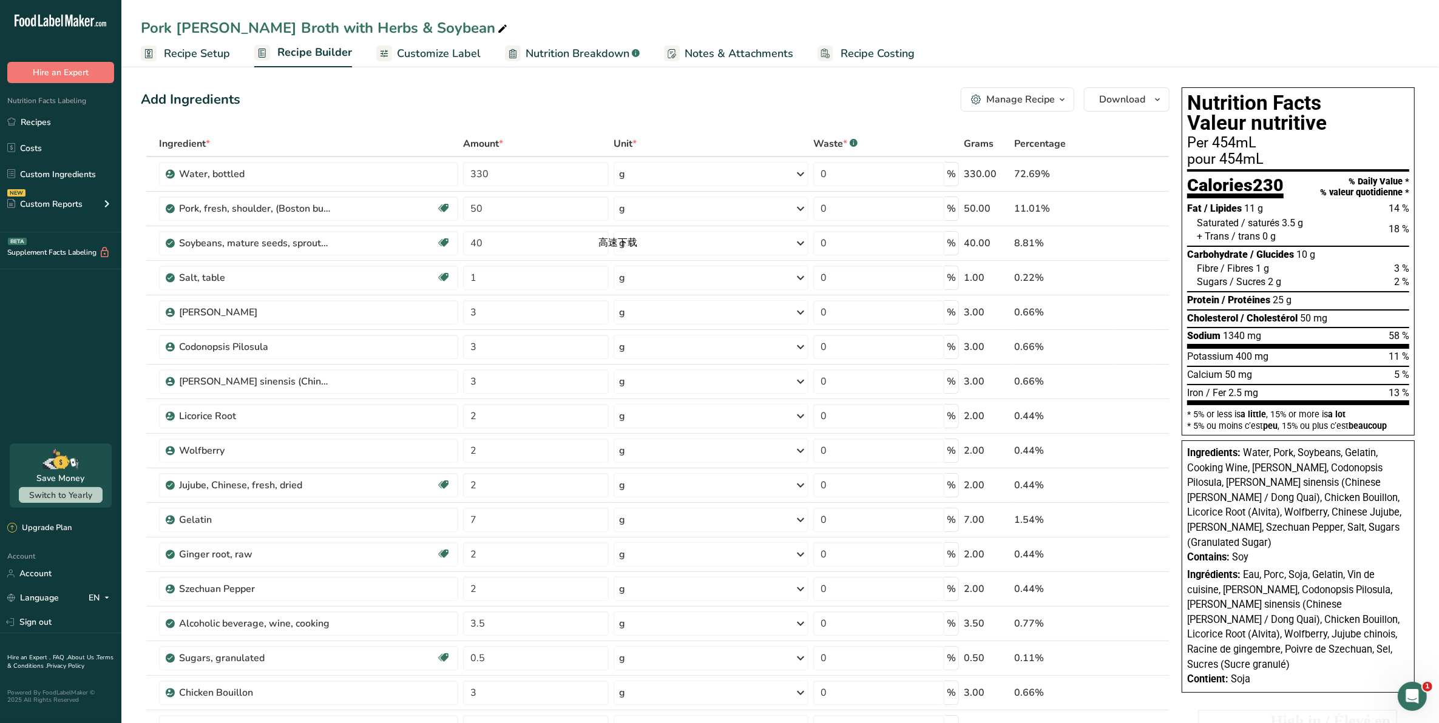
drag, startPoint x: 1279, startPoint y: 135, endPoint x: 1287, endPoint y: 103, distance: 33.1
click at [1279, 103] on h1 "Nutrition Facts Valeur nutritive" at bounding box center [1298, 113] width 222 height 41
click at [1156, 92] on icon "button" at bounding box center [1158, 99] width 10 height 15
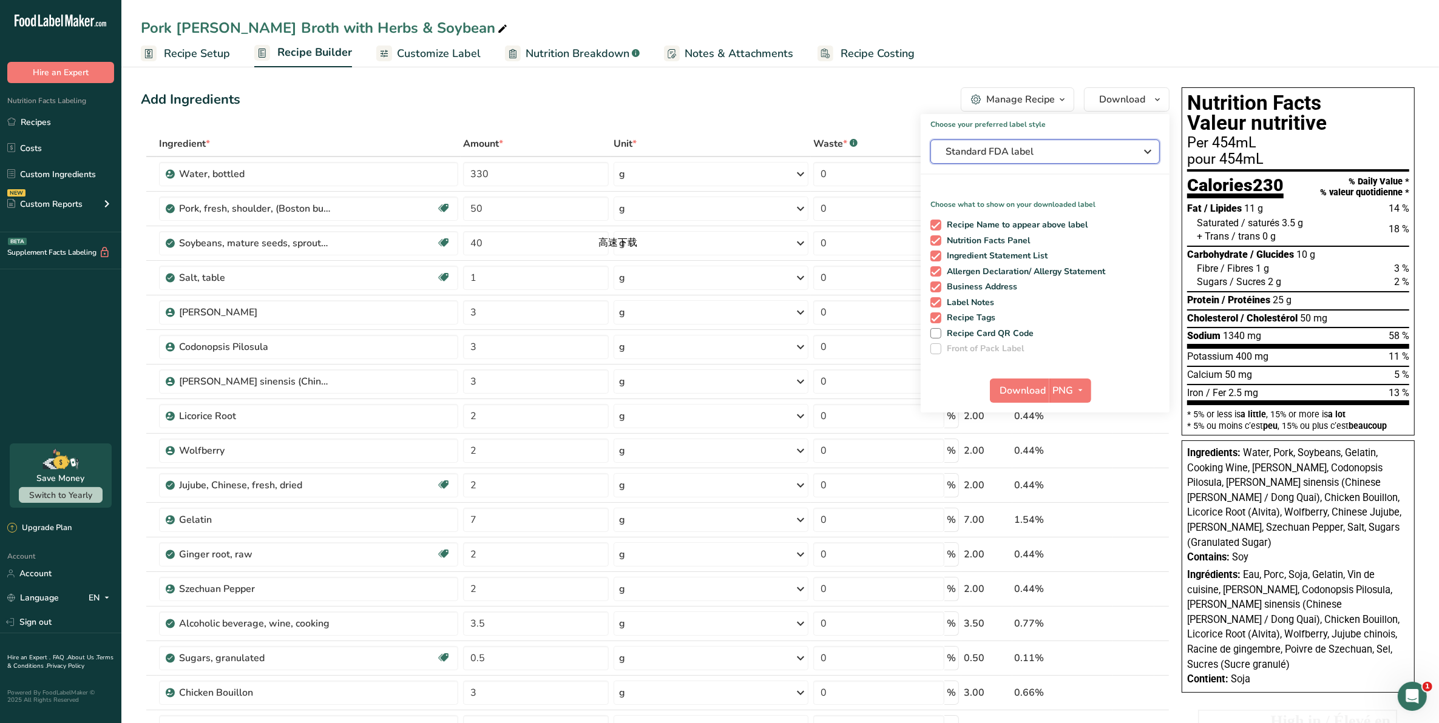
click at [1110, 152] on span "Standard FDA label" at bounding box center [1037, 151] width 182 height 15
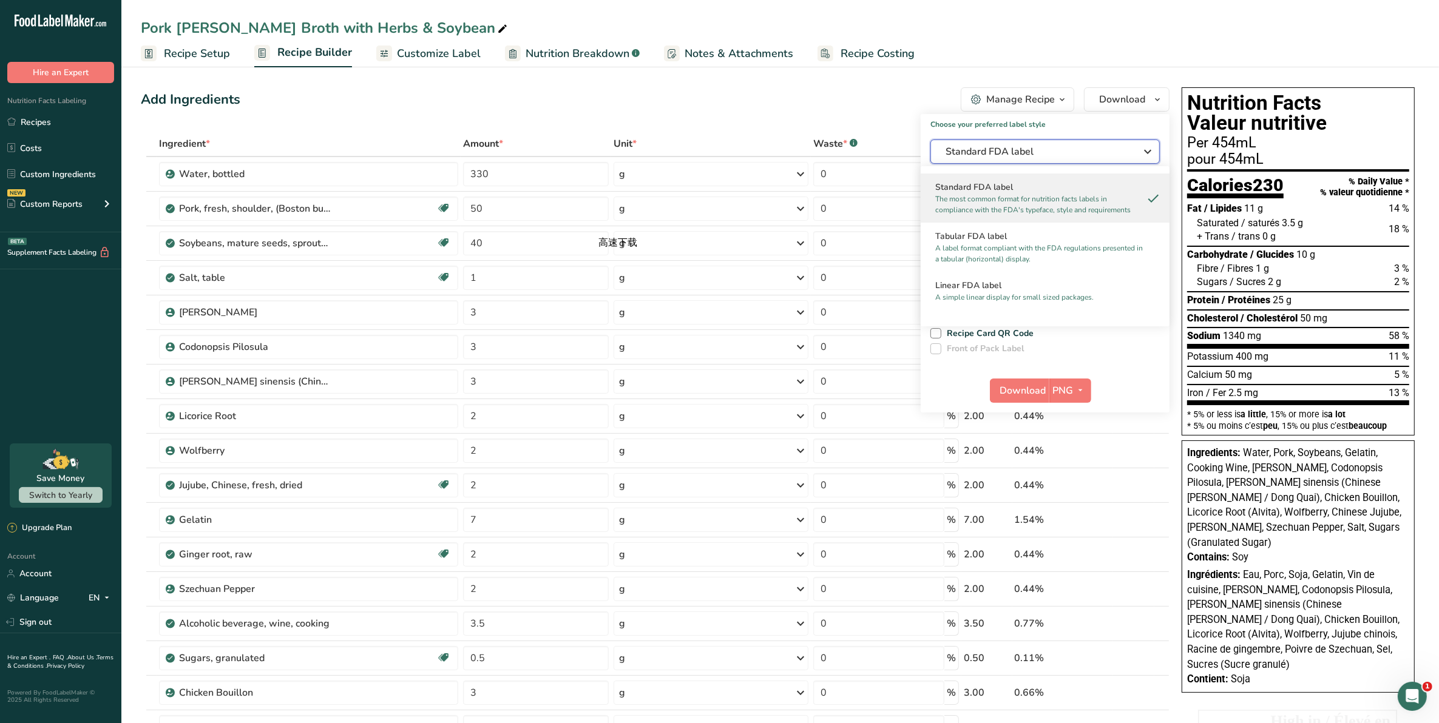
click at [1110, 152] on span "Standard FDA label" at bounding box center [1037, 151] width 182 height 15
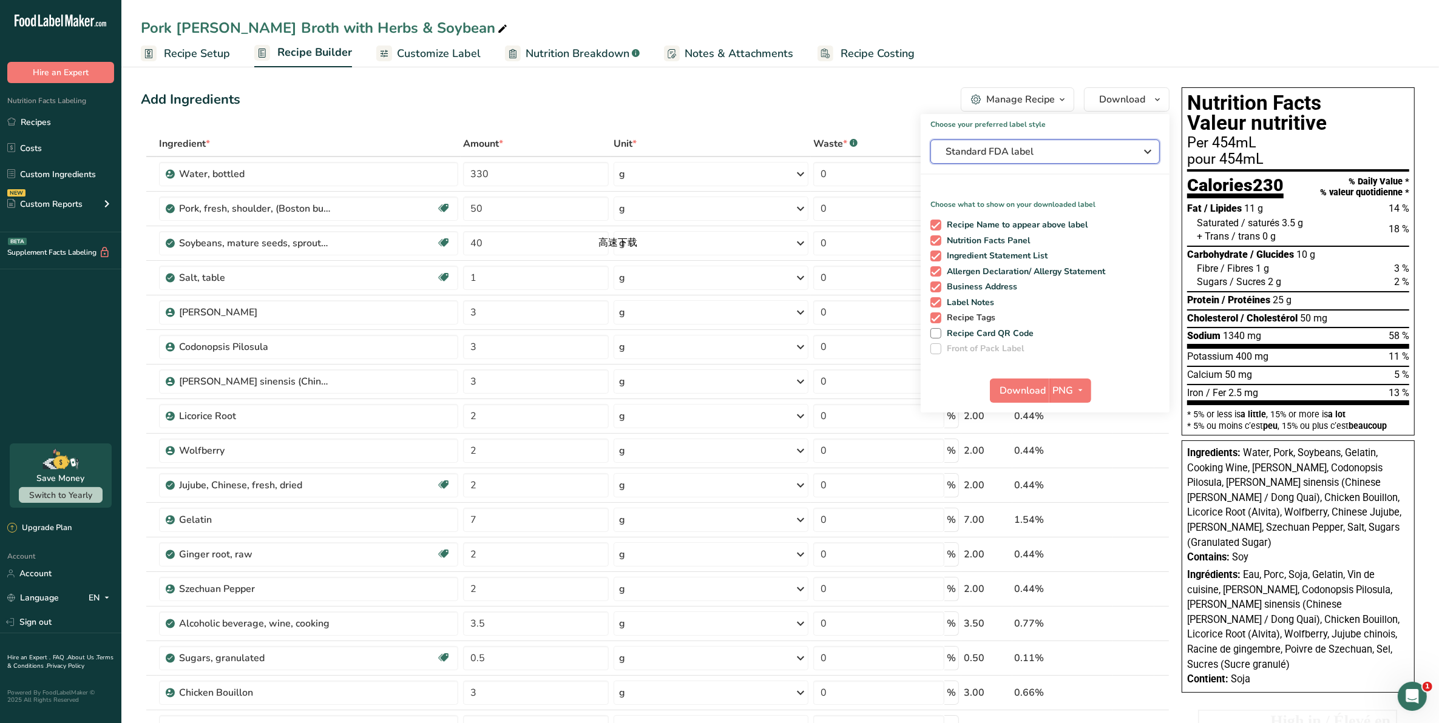
scroll to position [76, 0]
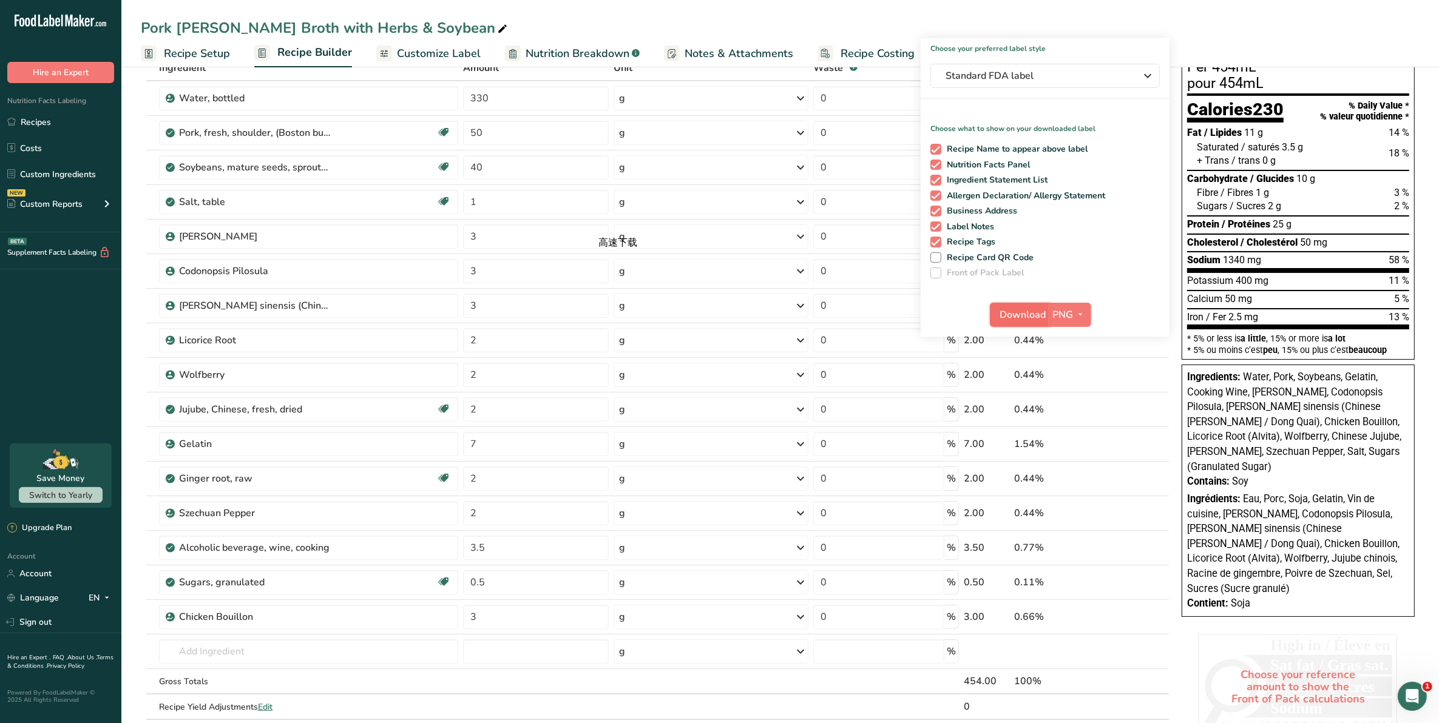
click at [1032, 317] on span "Download" at bounding box center [1023, 315] width 46 height 15
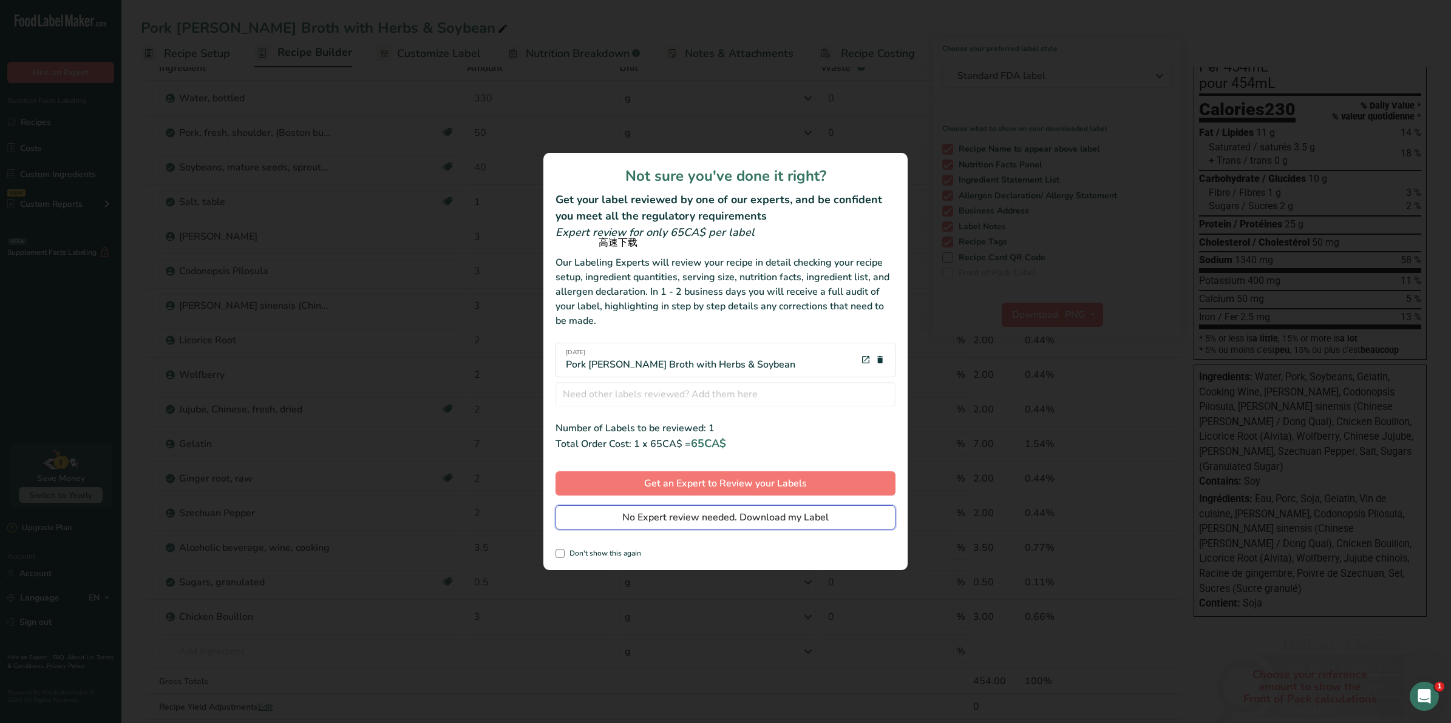
click at [684, 518] on span "No Expert review needed. Download my Label" at bounding box center [725, 517] width 206 height 15
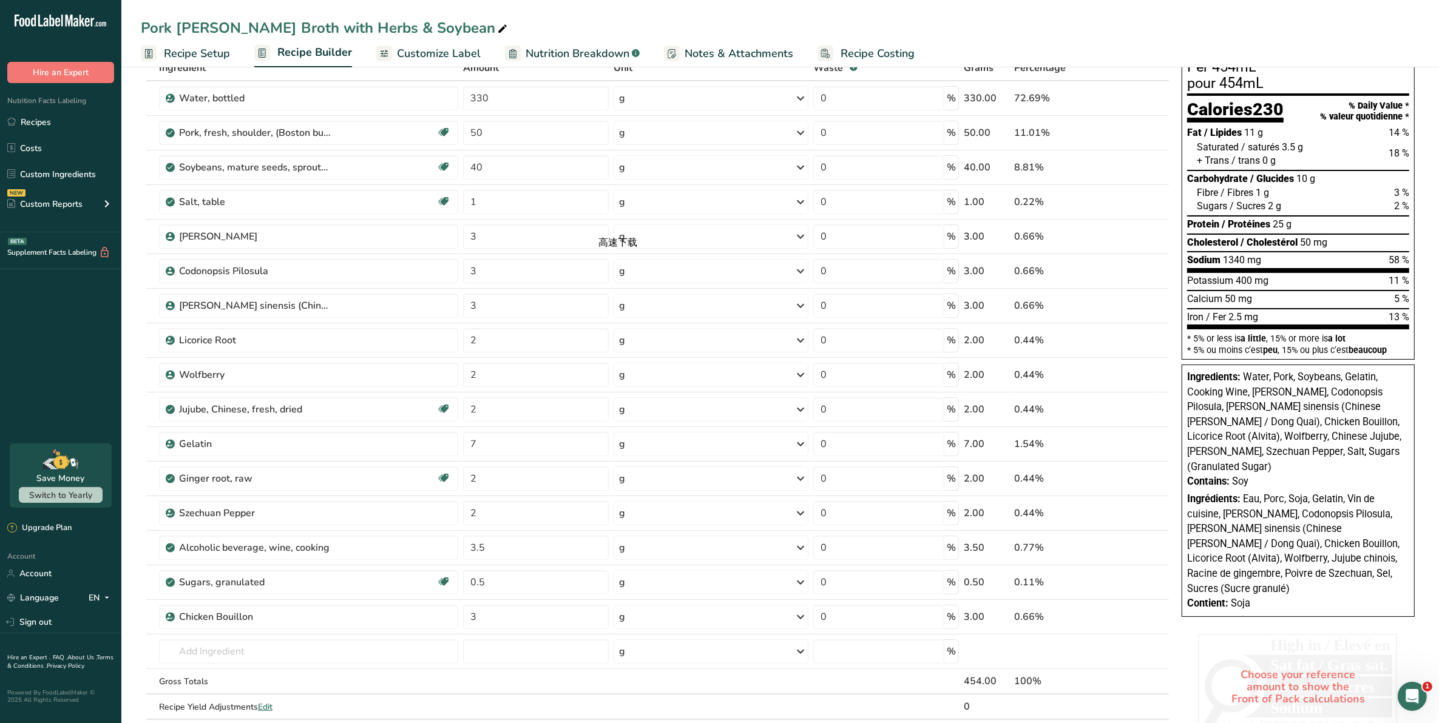
click at [1142, 24] on div "Pork [PERSON_NAME] Broth with Herbs & Soybean" at bounding box center [780, 28] width 1318 height 22
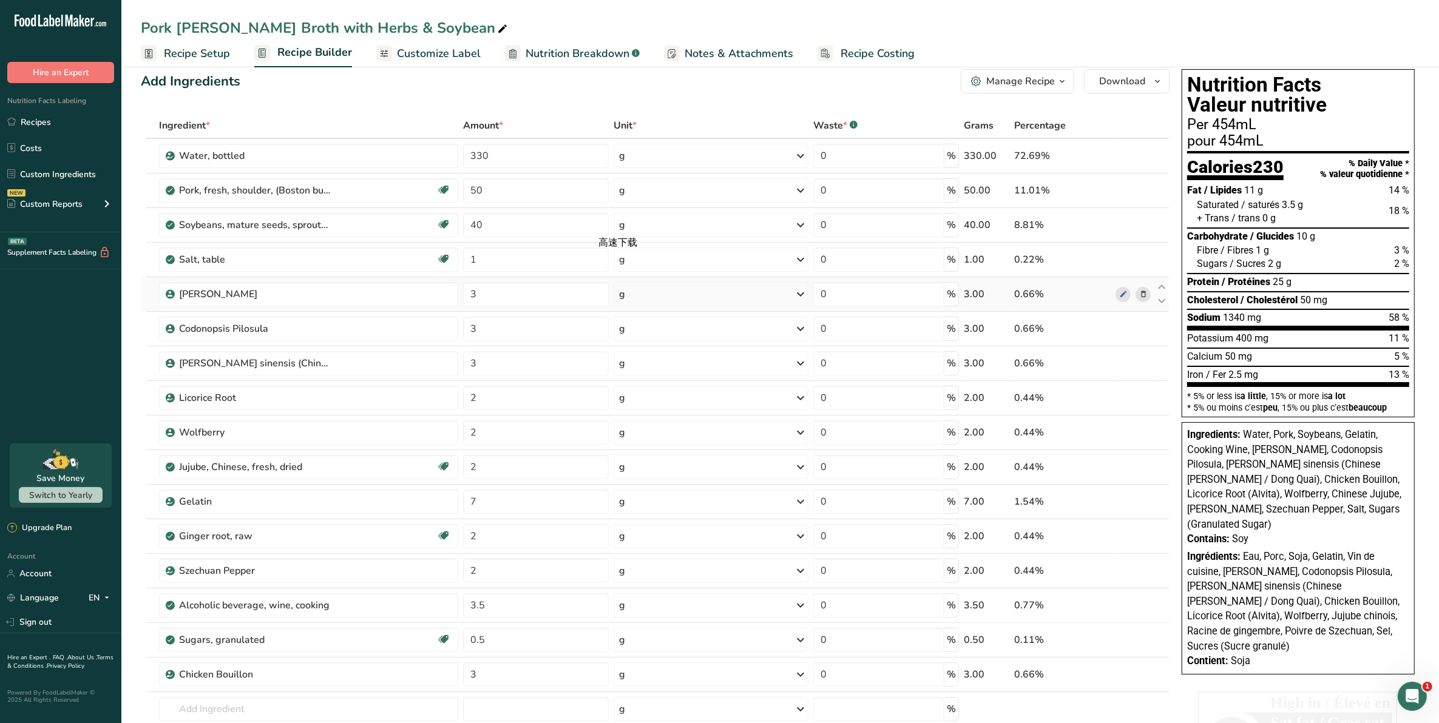
scroll to position [0, 0]
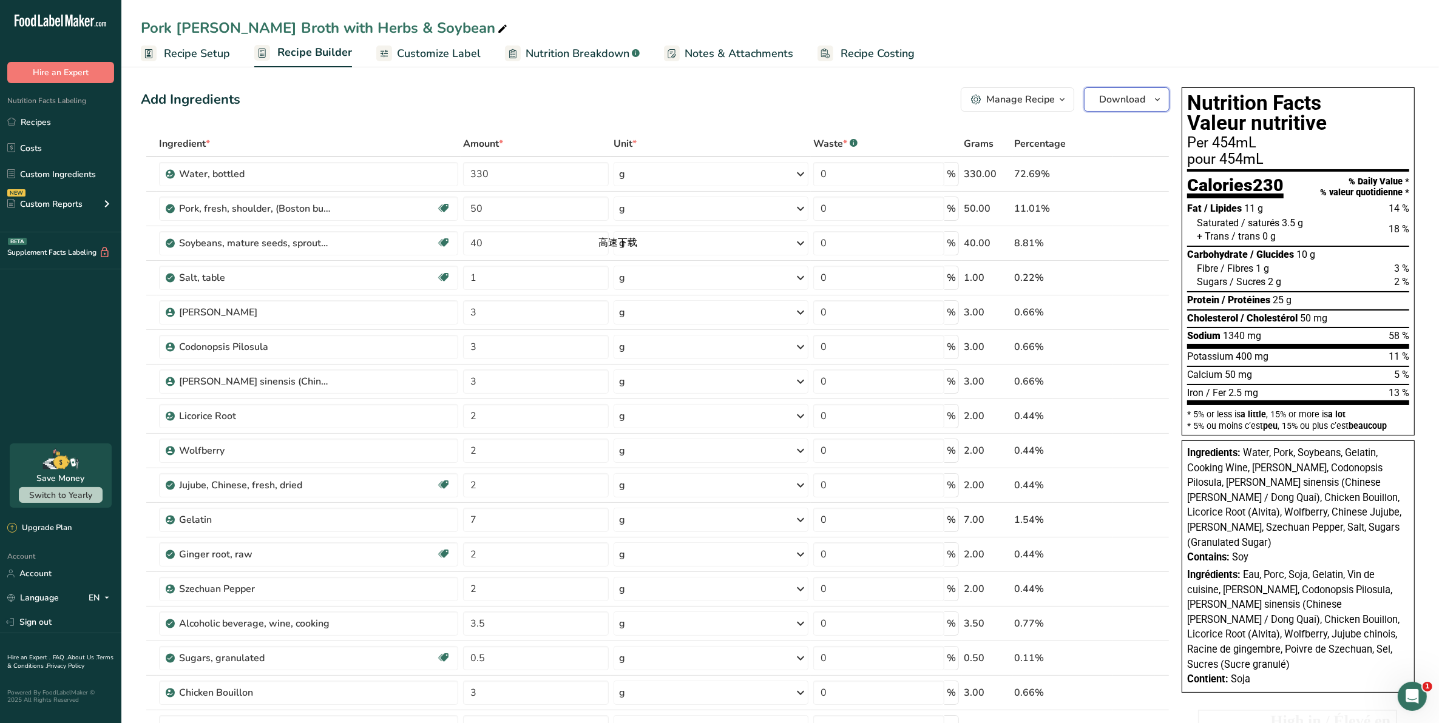
click at [1116, 100] on span "Download" at bounding box center [1122, 99] width 46 height 15
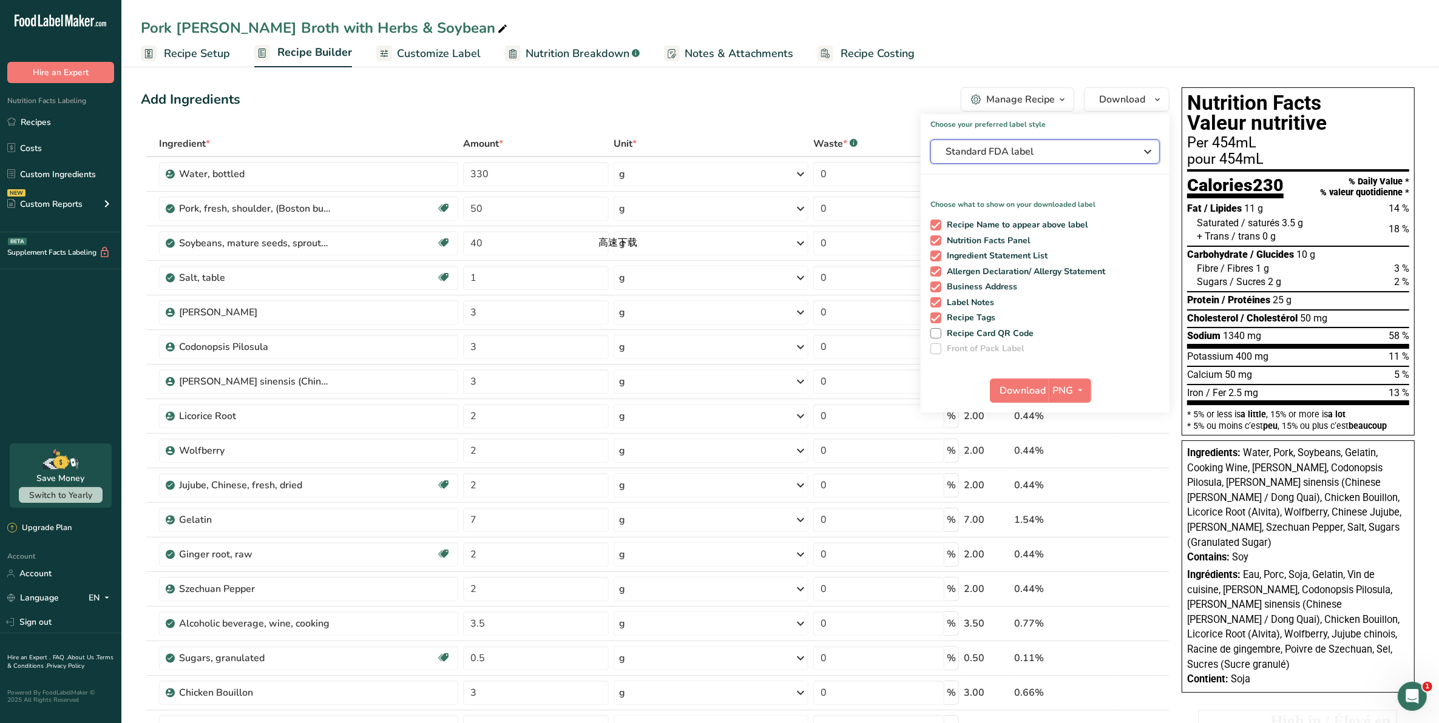
click at [1060, 155] on span "Standard FDA label" at bounding box center [1037, 151] width 182 height 15
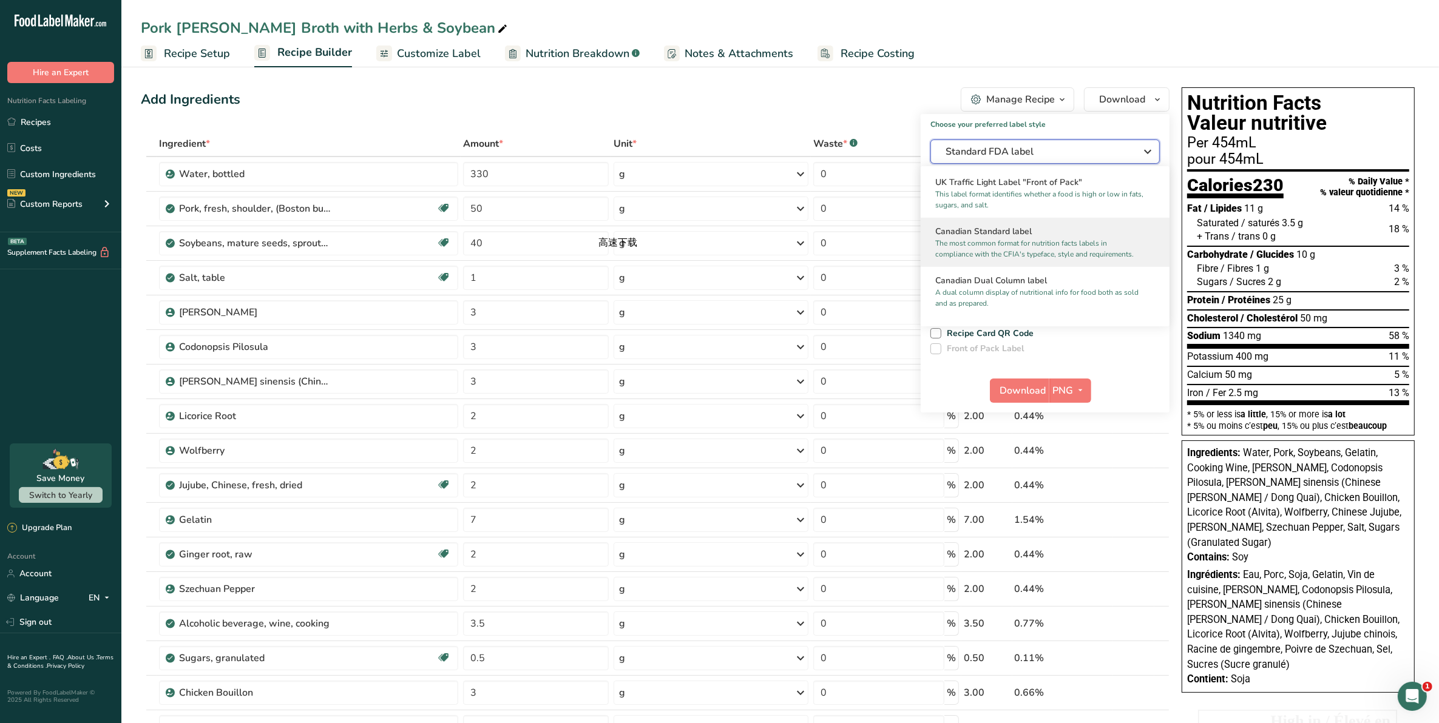
scroll to position [467, 0]
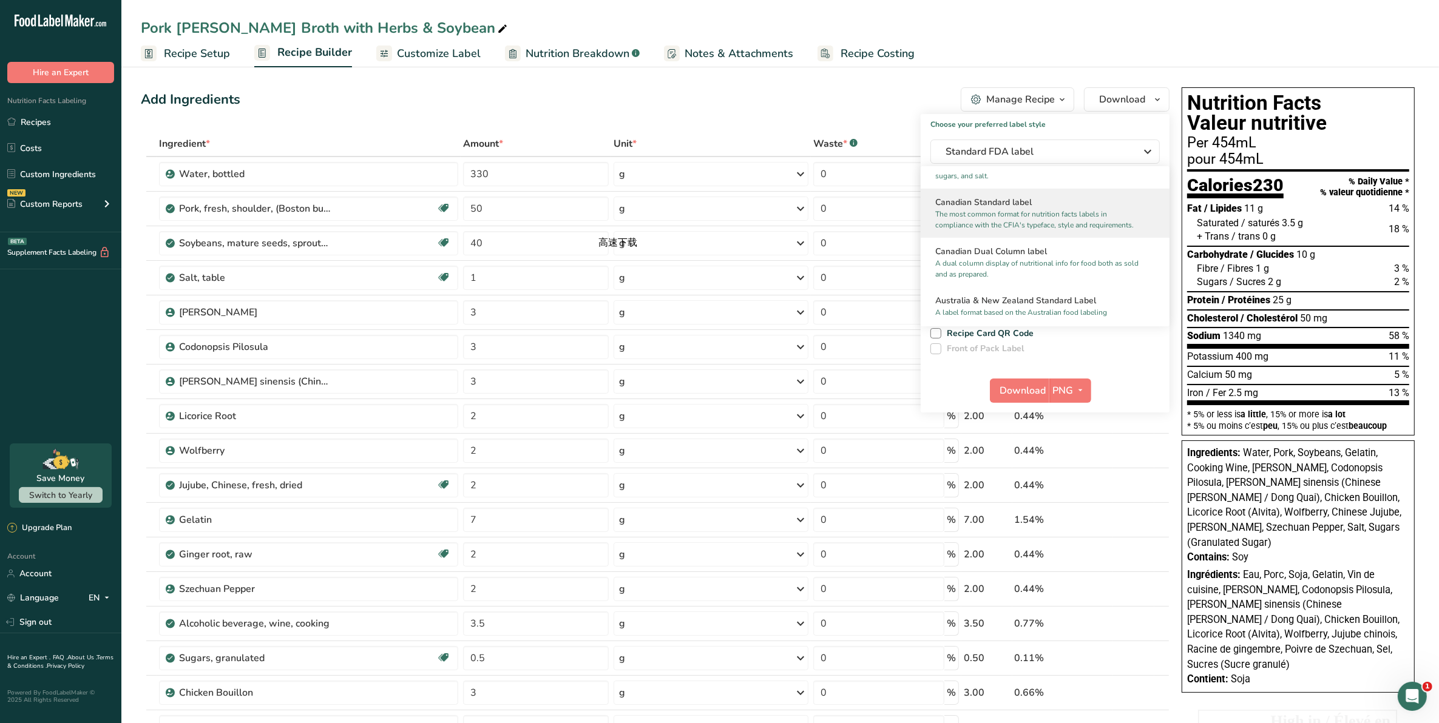
click at [1089, 231] on p "The most common format for nutrition facts labels in compliance with the CFIA's…" at bounding box center [1039, 220] width 209 height 22
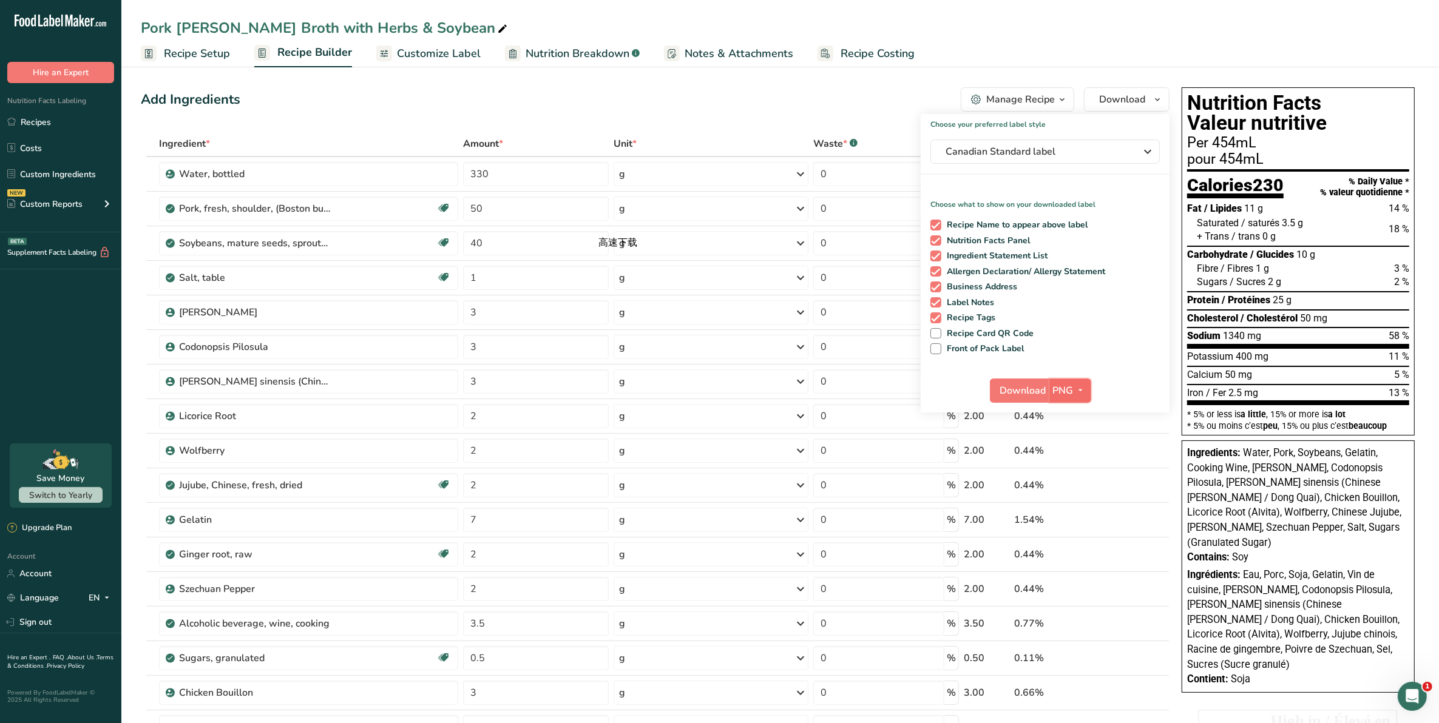
click at [1066, 385] on span "PNG" at bounding box center [1063, 391] width 21 height 15
click at [1008, 388] on span "Download" at bounding box center [1023, 391] width 46 height 15
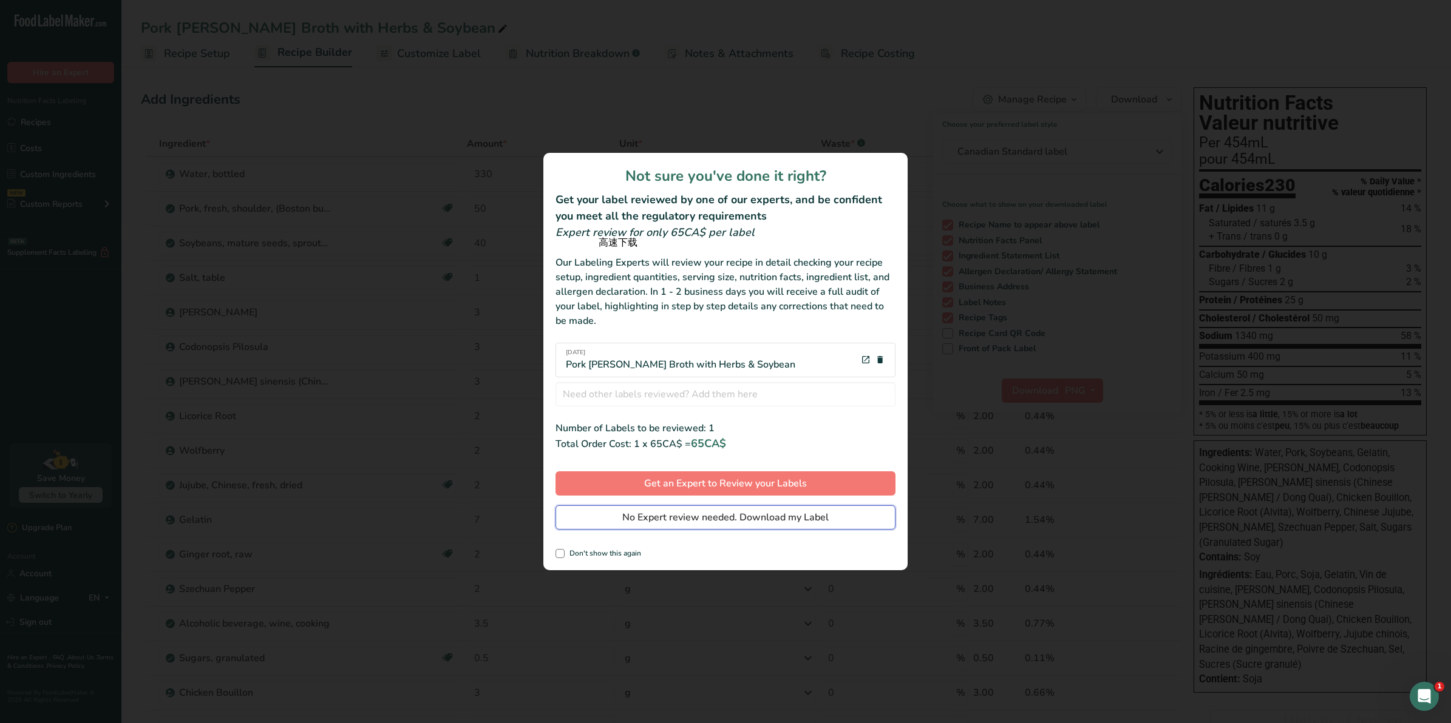
drag, startPoint x: 750, startPoint y: 526, endPoint x: 756, endPoint y: 518, distance: 9.5
click at [750, 526] on button "No Expert review needed. Download my Label" at bounding box center [725, 518] width 340 height 24
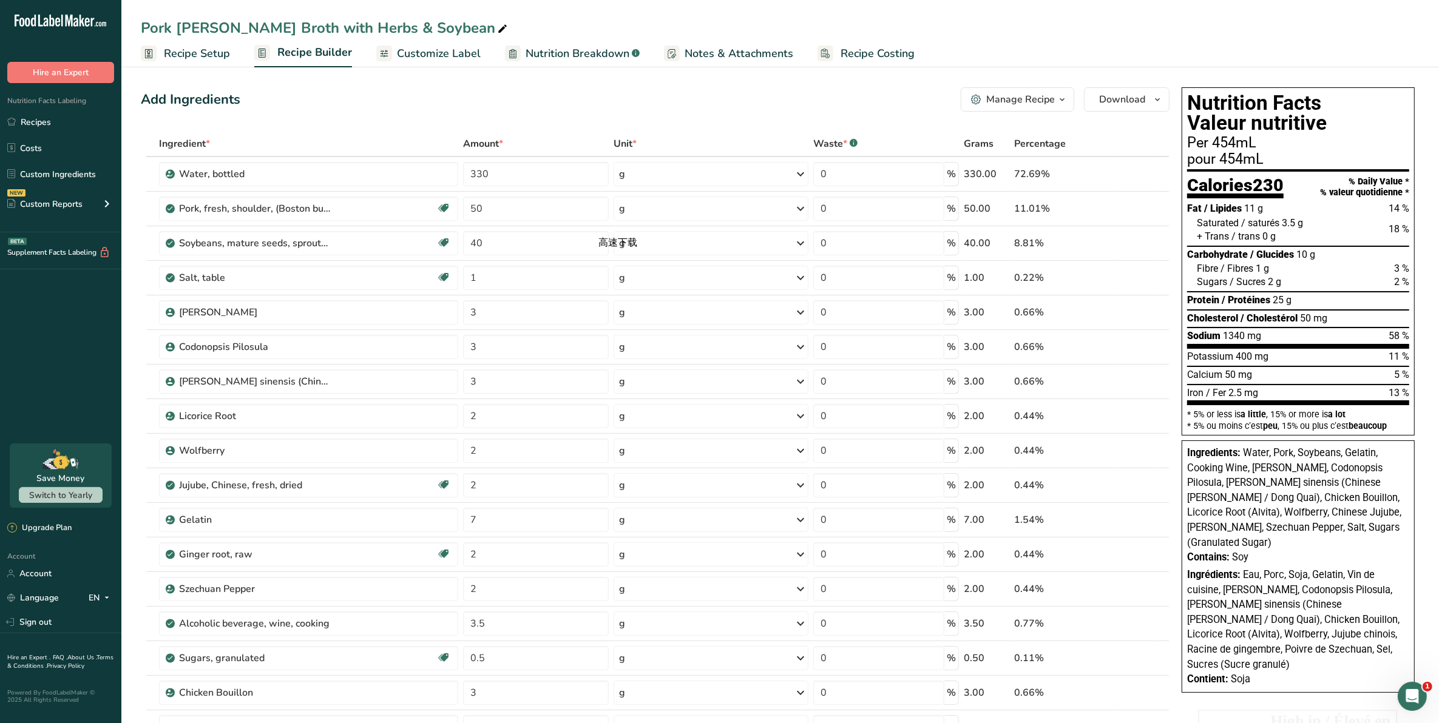
click at [575, 49] on span "Nutrition Breakdown" at bounding box center [578, 54] width 104 height 16
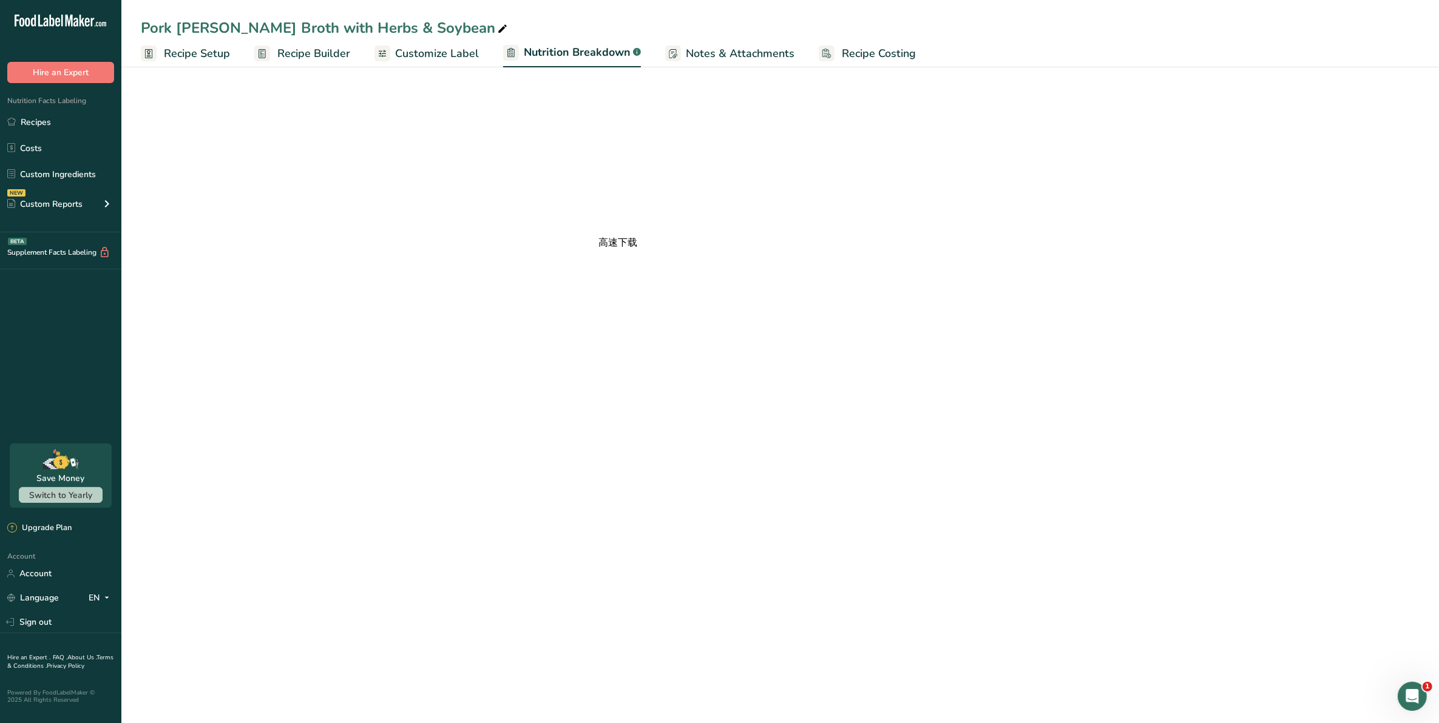
select select "Calories"
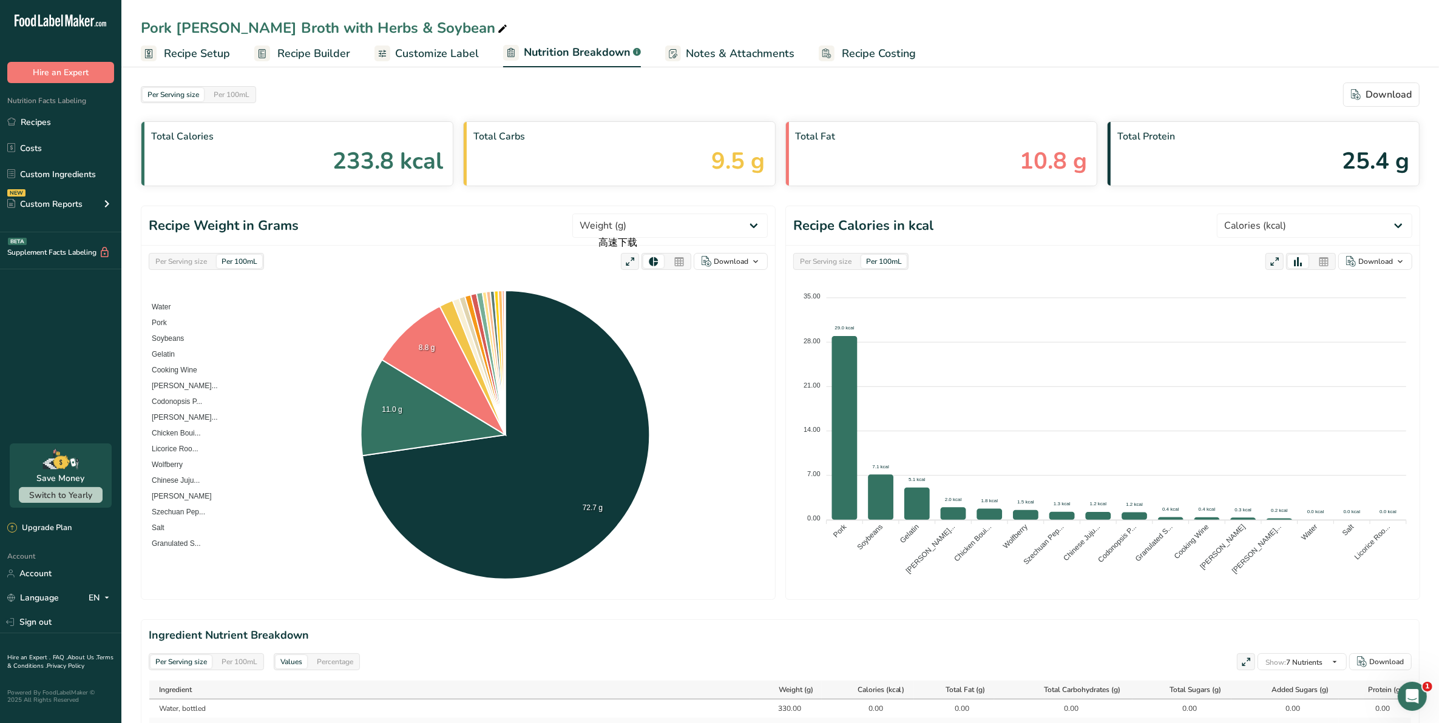
click at [442, 52] on span "Customize Label" at bounding box center [437, 54] width 84 height 16
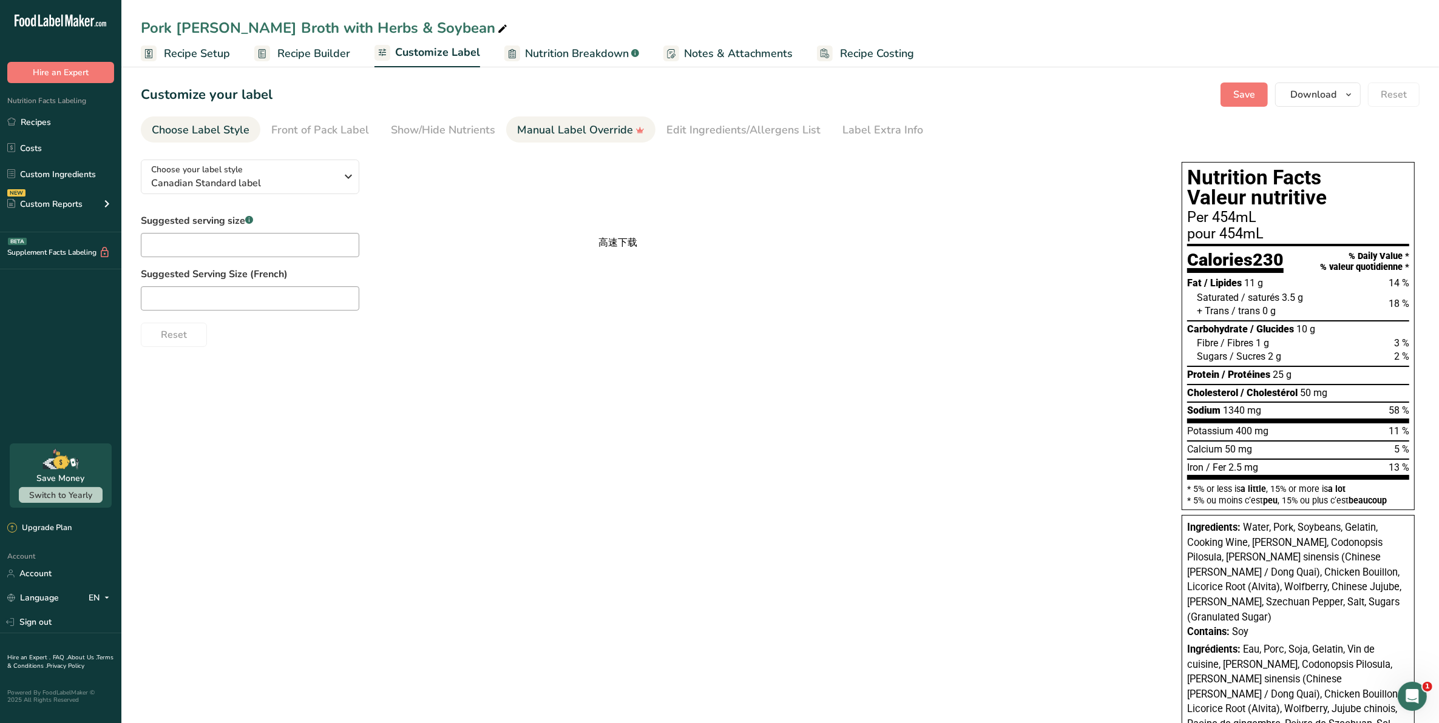
click at [532, 127] on div "Manual Label Override" at bounding box center [580, 130] width 127 height 16
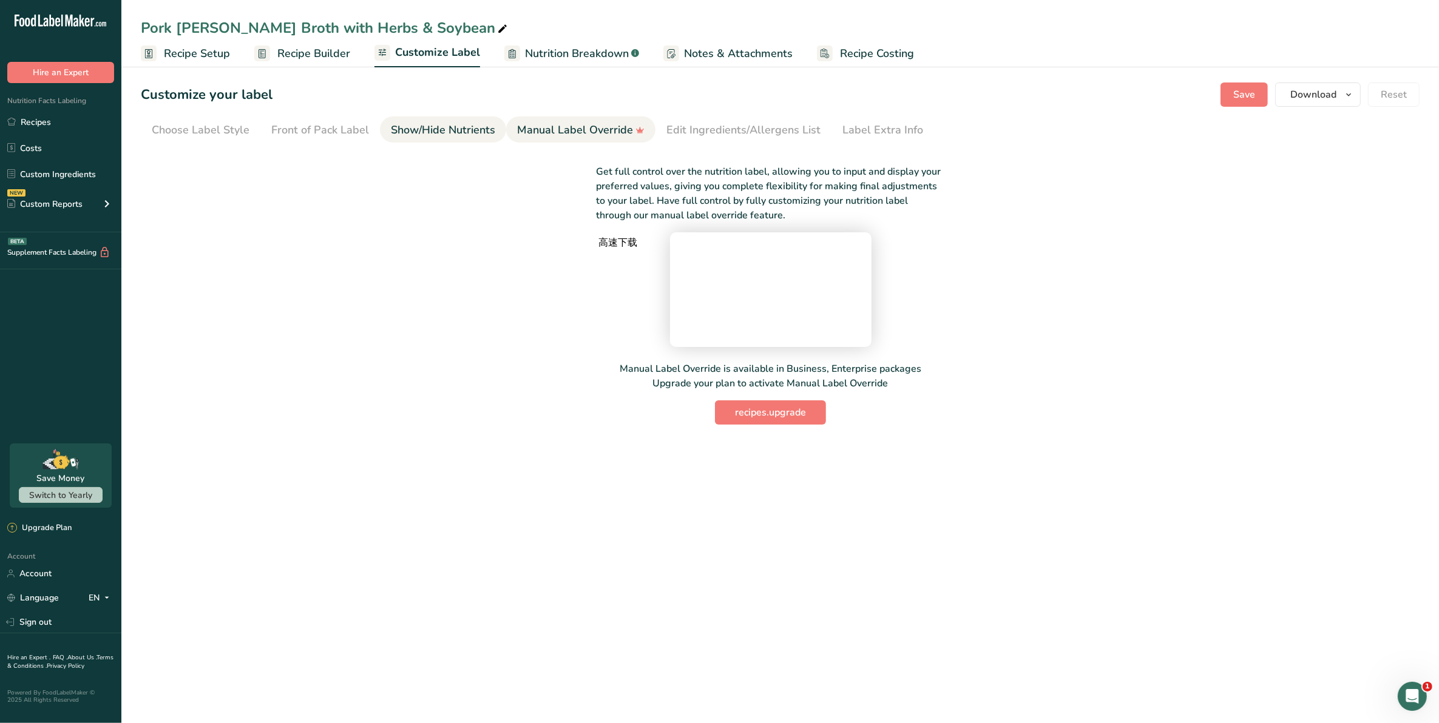
click at [441, 134] on div "Show/Hide Nutrients" at bounding box center [443, 130] width 104 height 16
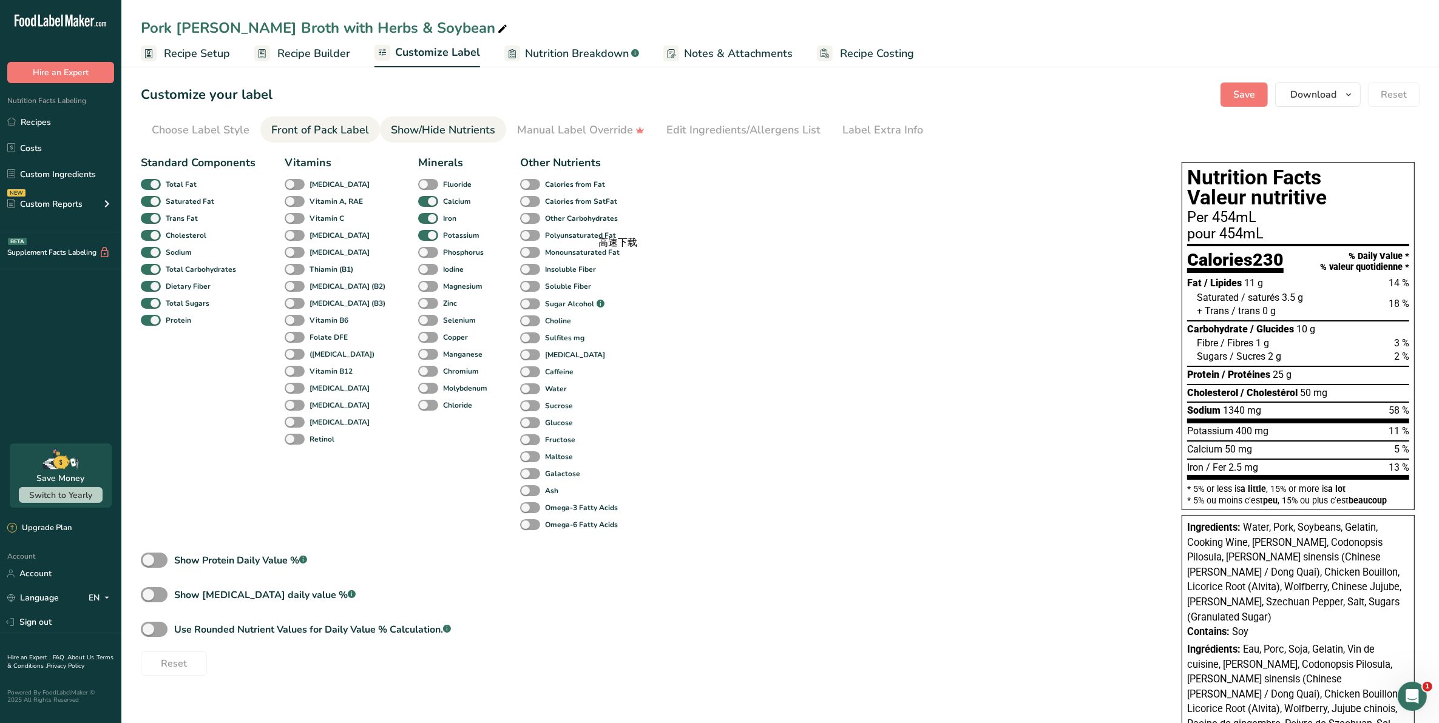
click at [318, 136] on div "Front of Pack Label" at bounding box center [320, 130] width 98 height 16
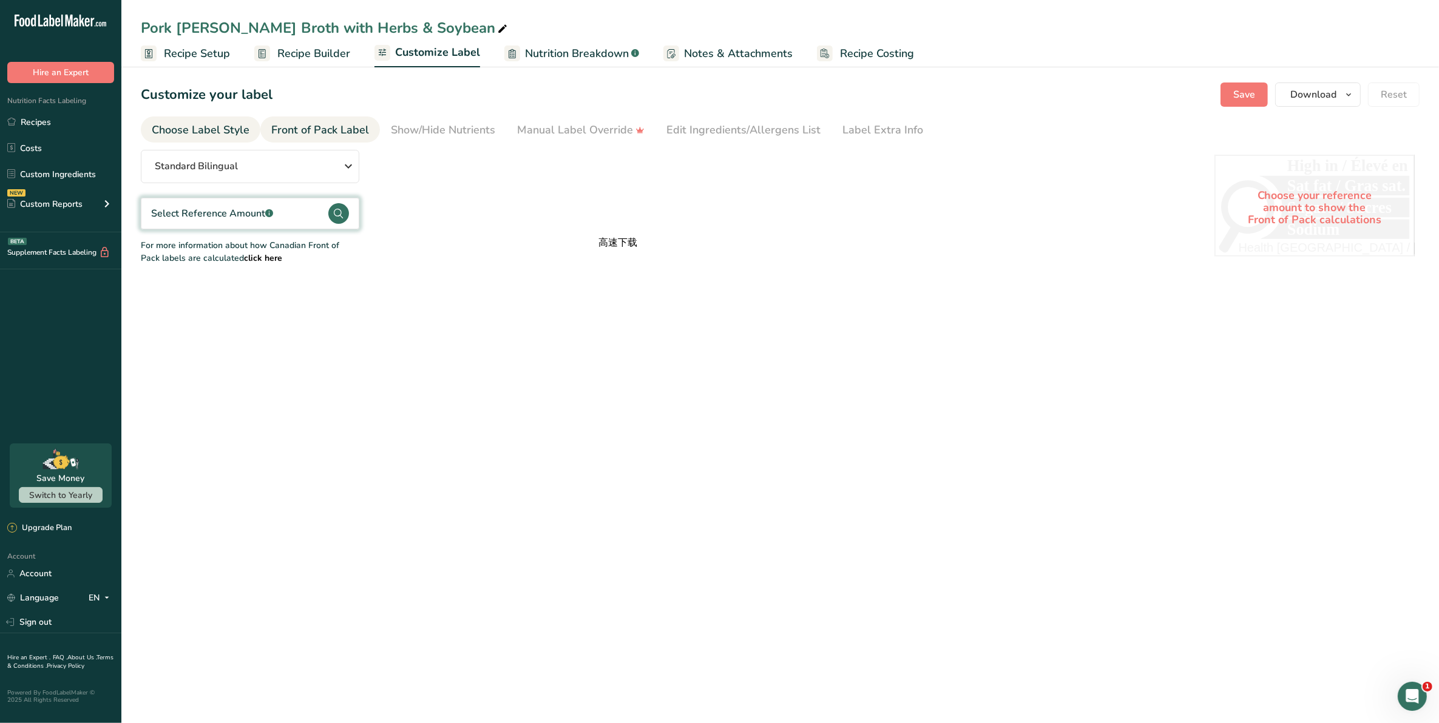
click at [234, 142] on link "Choose Label Style" at bounding box center [201, 130] width 98 height 27
